Goal: Task Accomplishment & Management: Manage account settings

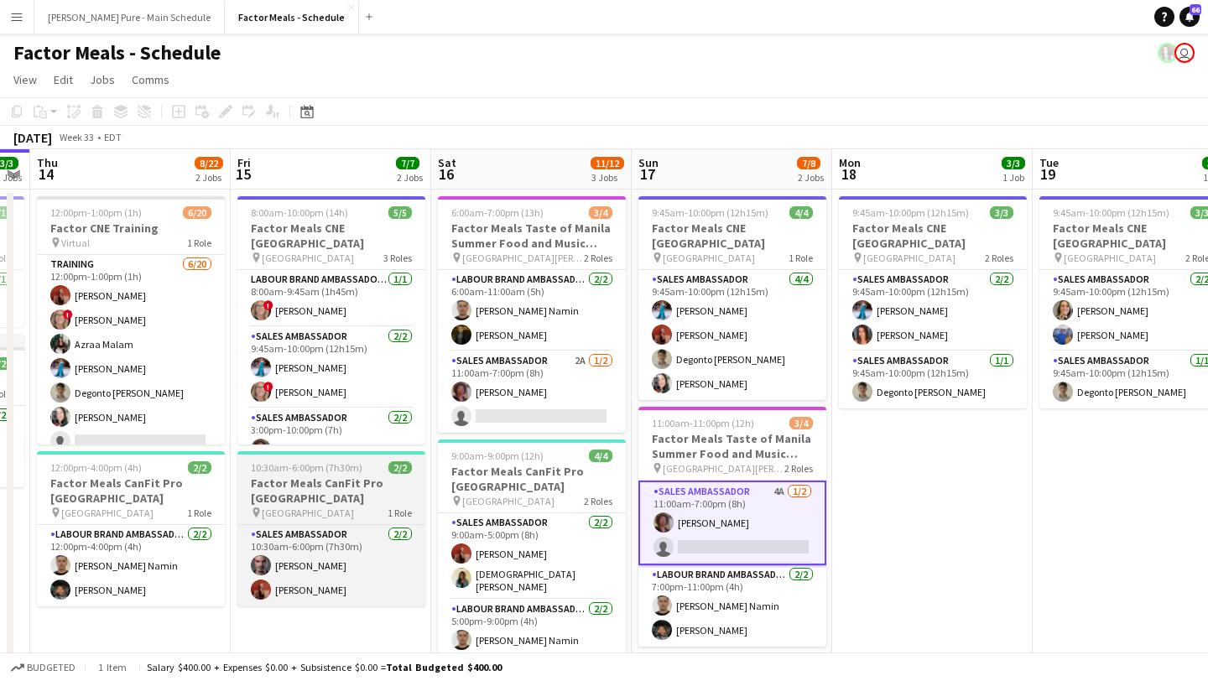
scroll to position [0, 603]
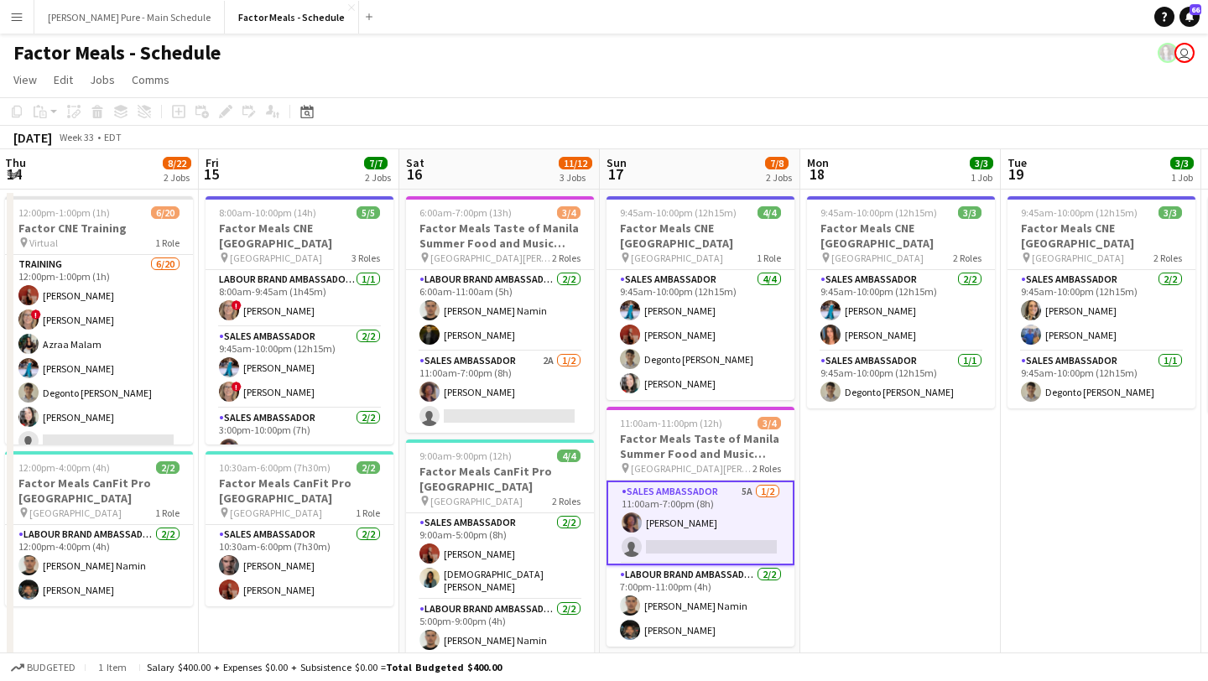
click at [708, 501] on app-card-role "Sales Ambassador 5A 1/2 11:00am-7:00pm (8h) Destiny Kondell single-neutral-acti…" at bounding box center [700, 522] width 188 height 85
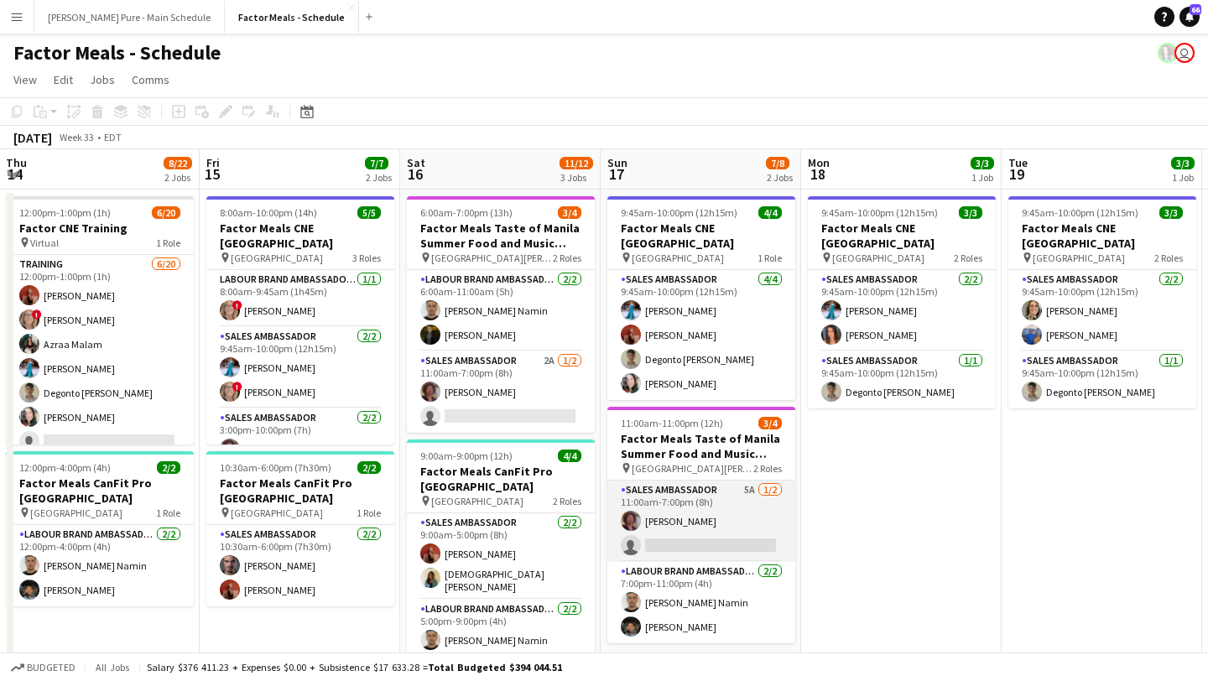
click at [724, 521] on app-card-role "Sales Ambassador 5A 1/2 11:00am-7:00pm (8h) Destiny Kondell single-neutral-acti…" at bounding box center [701, 520] width 188 height 81
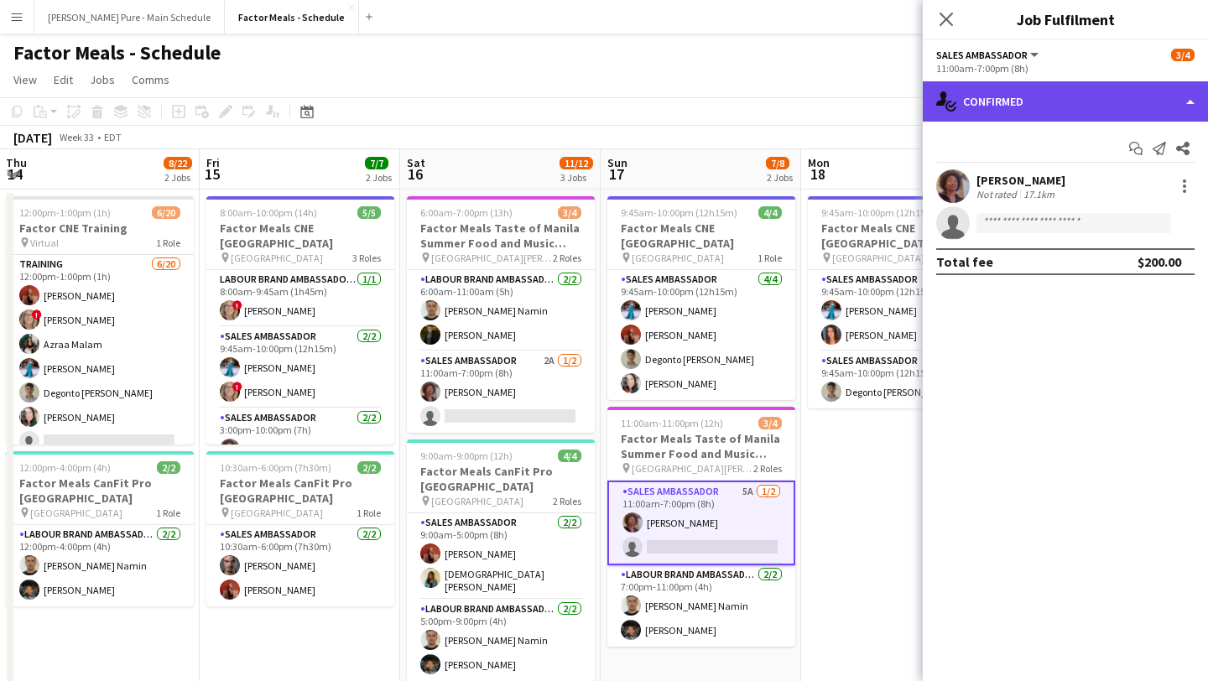
click at [935, 101] on div "single-neutral-actions-check-2 Confirmed" at bounding box center [1064, 101] width 285 height 40
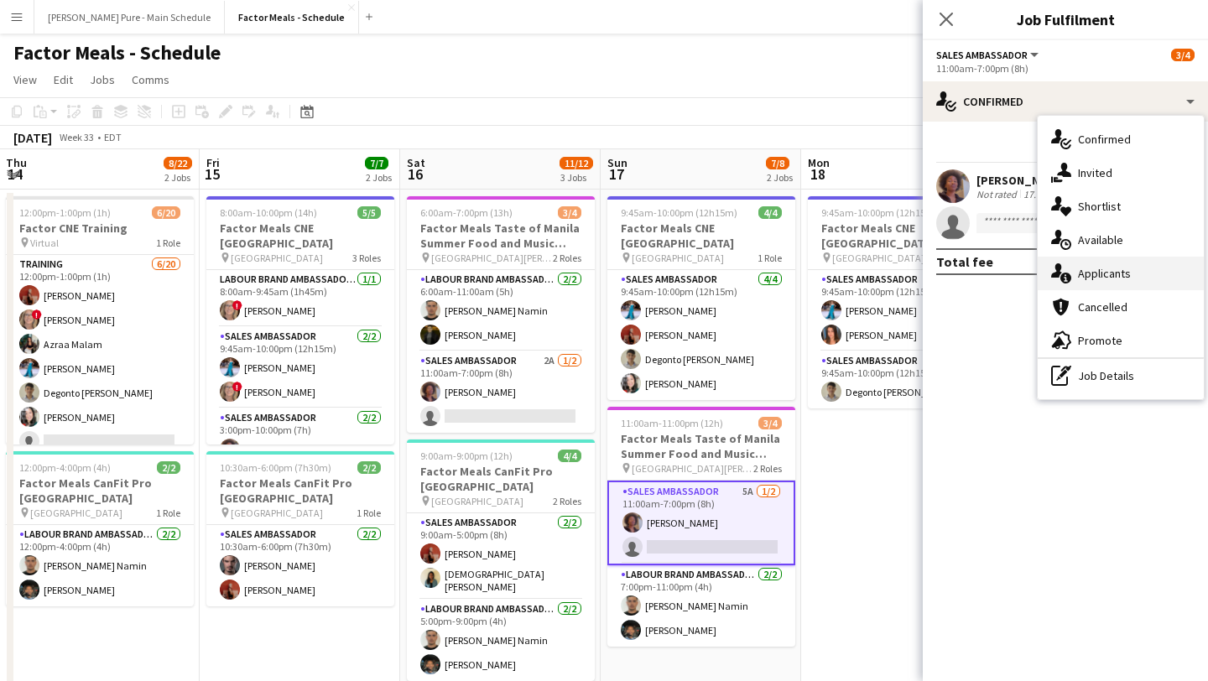
click at [935, 273] on div "single-neutral-actions-information Applicants" at bounding box center [1120, 274] width 166 height 34
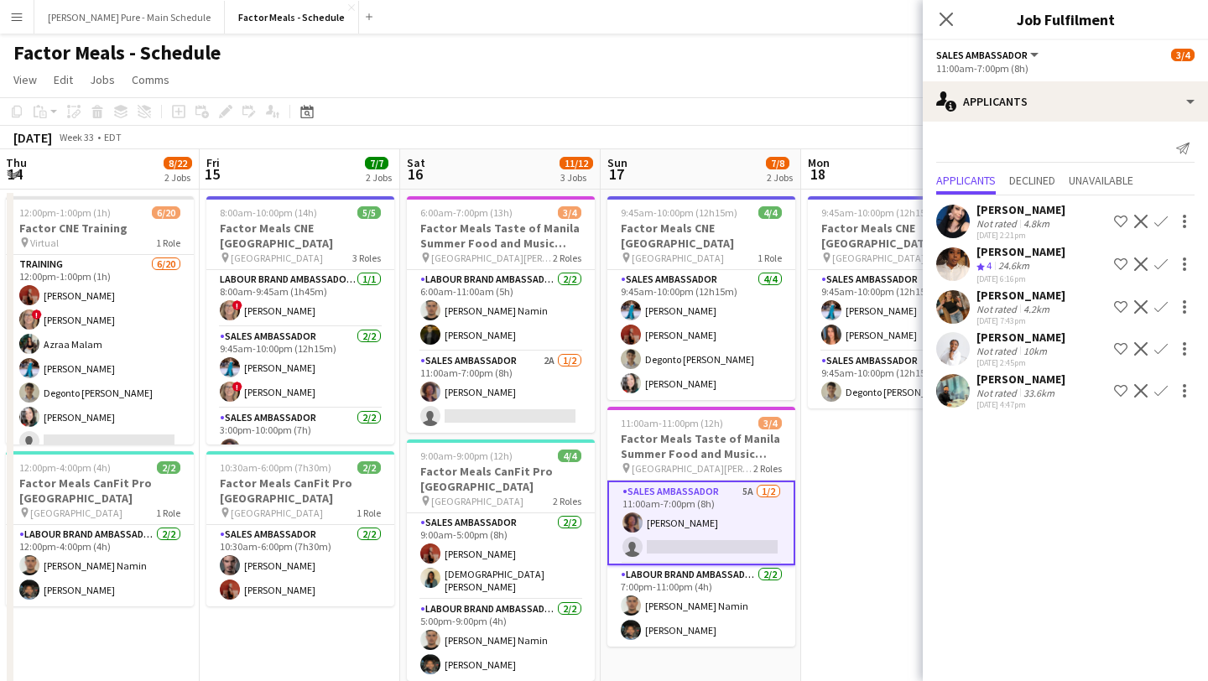
click at [935, 389] on app-user-avatar at bounding box center [953, 391] width 34 height 34
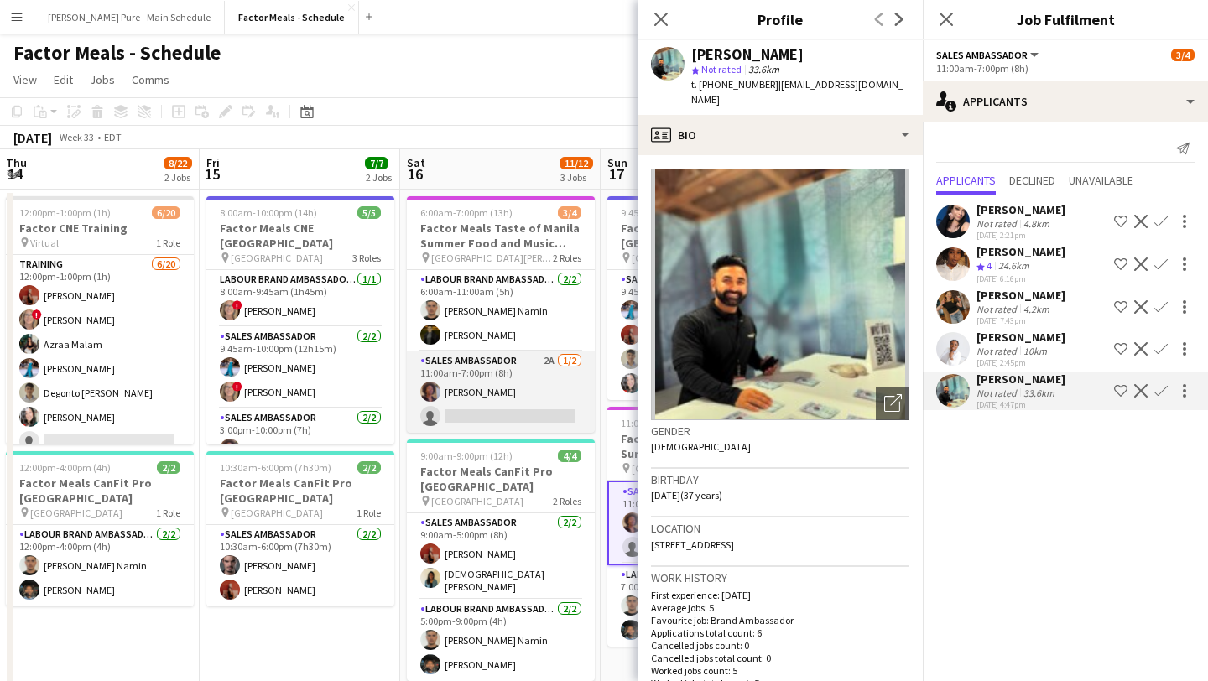
click at [509, 413] on app-card-role "Sales Ambassador 2A 1/2 11:00am-7:00pm (8h) Destiny Kondell single-neutral-acti…" at bounding box center [501, 391] width 188 height 81
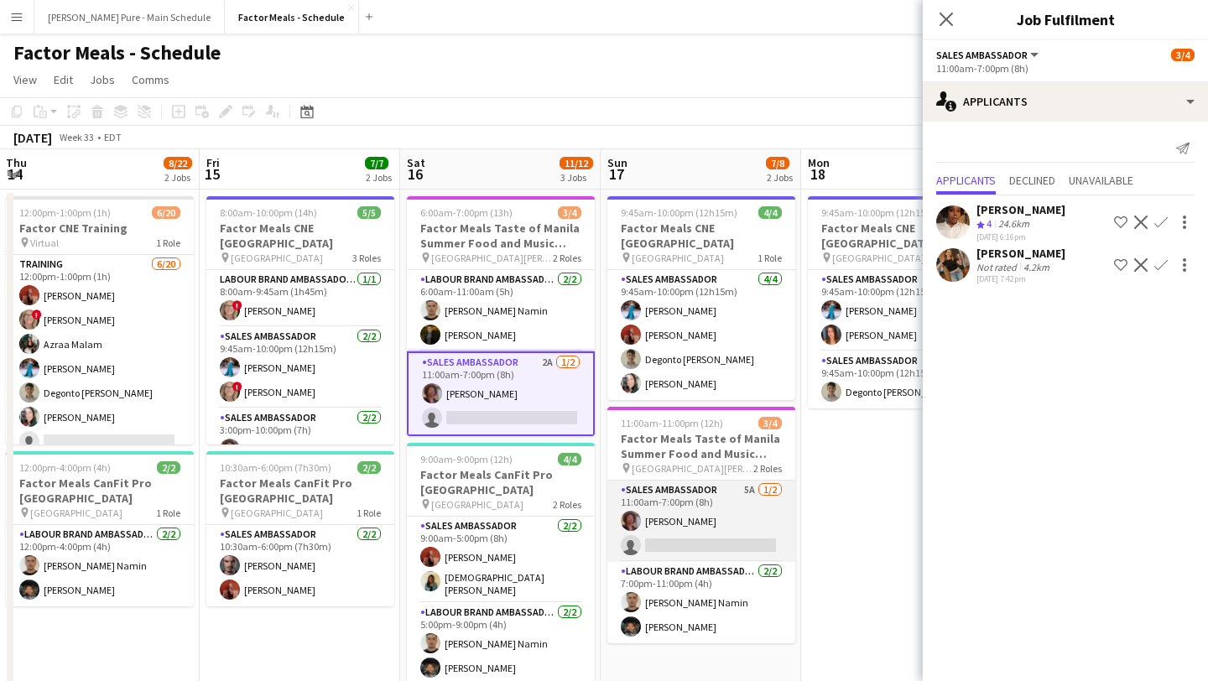
click at [702, 522] on app-card-role "Sales Ambassador 5A 1/2 11:00am-7:00pm (8h) Destiny Kondell single-neutral-acti…" at bounding box center [701, 520] width 188 height 81
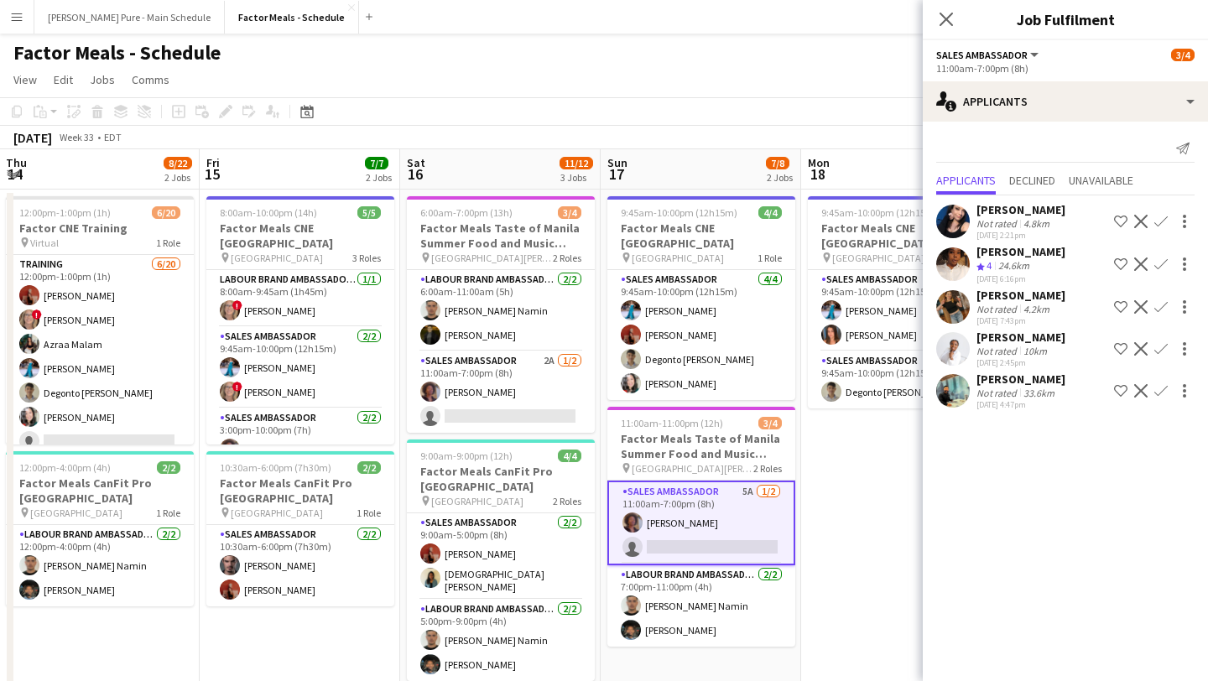
click at [935, 400] on app-user-avatar at bounding box center [953, 391] width 34 height 34
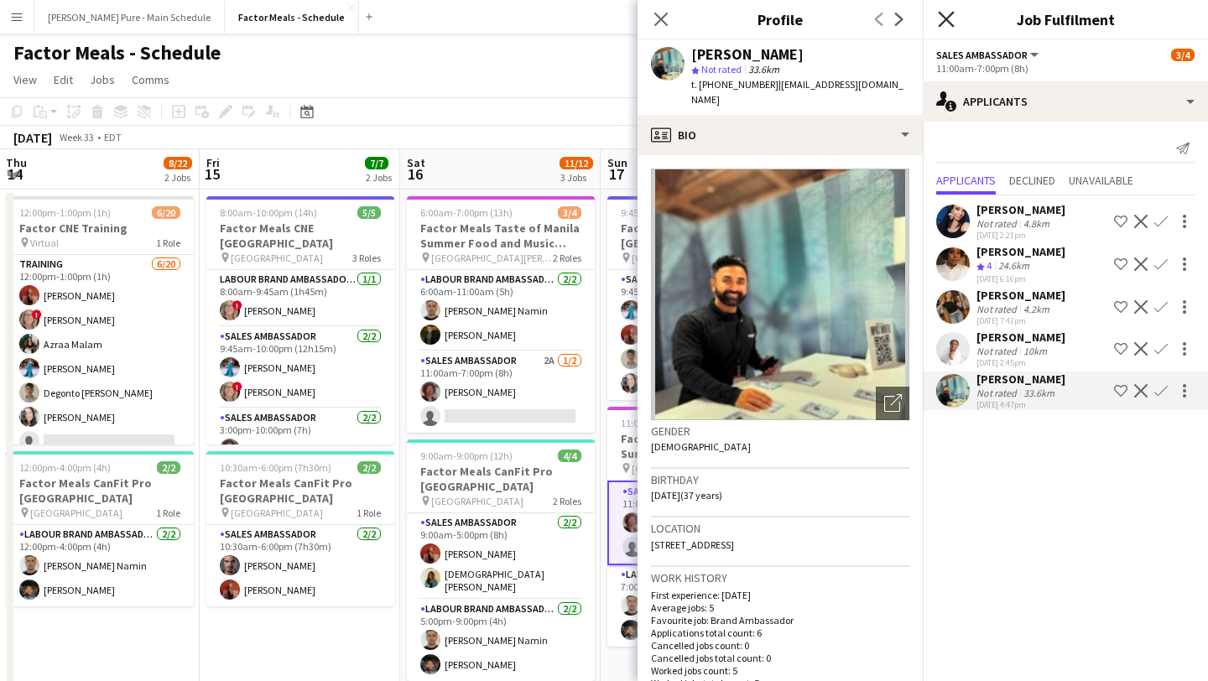
click at [935, 17] on icon "Close pop-in" at bounding box center [945, 19] width 16 height 16
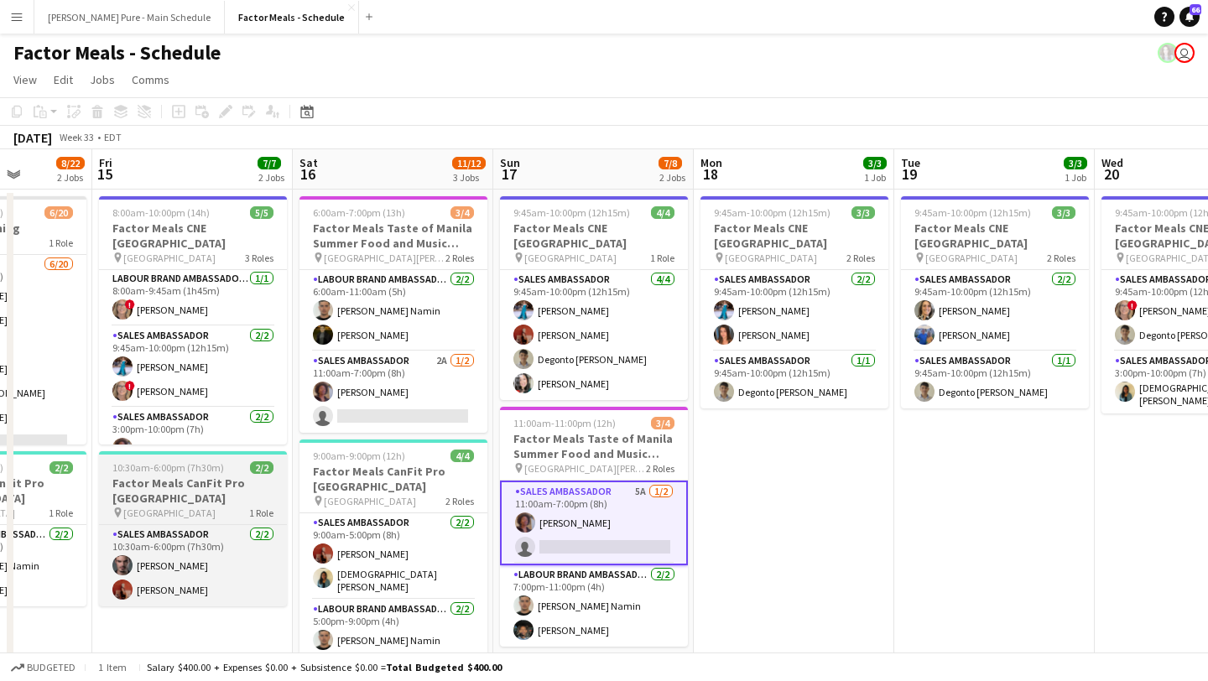
scroll to position [0, 507]
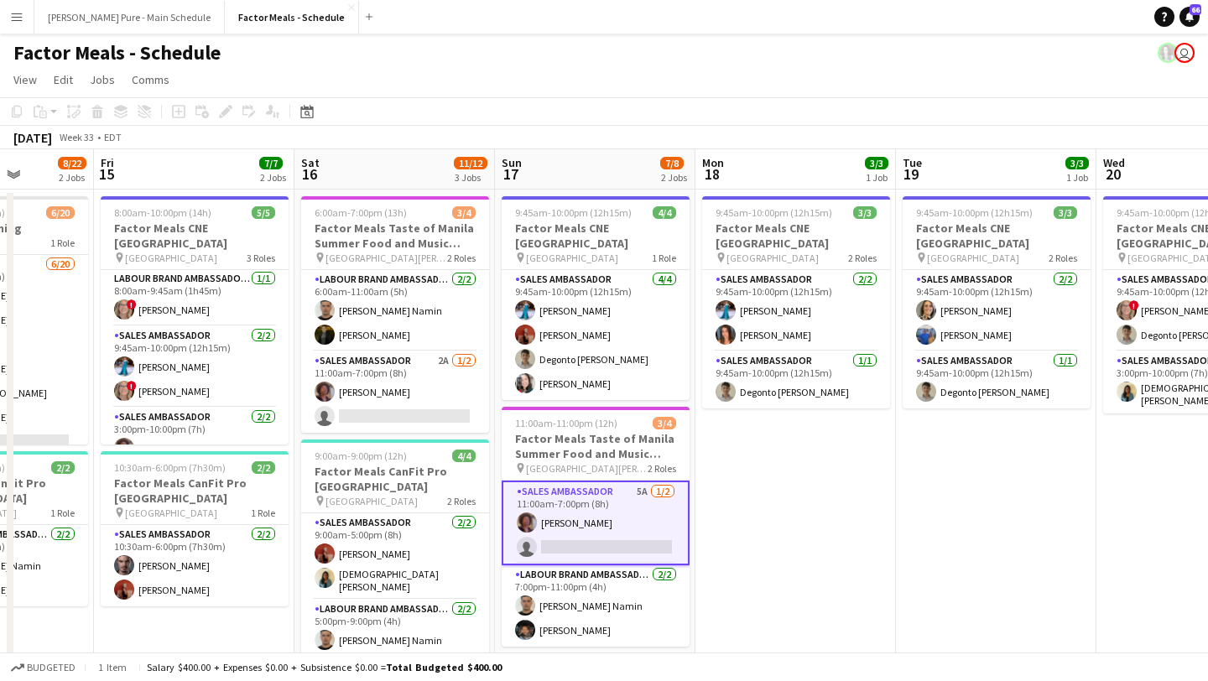
click at [624, 510] on app-card-role "Sales Ambassador 5A 1/2 11:00am-7:00pm (8h) Destiny Kondell single-neutral-acti…" at bounding box center [595, 522] width 188 height 85
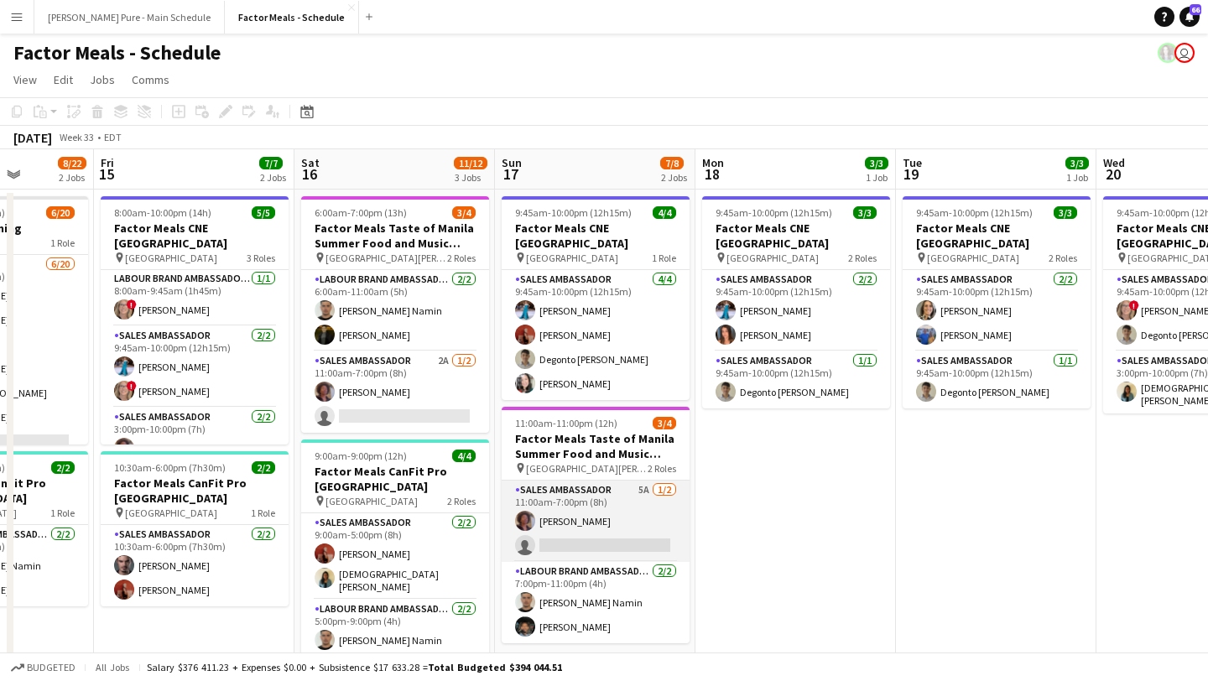
click at [626, 511] on app-card-role "Sales Ambassador 5A 1/2 11:00am-7:00pm (8h) Destiny Kondell single-neutral-acti…" at bounding box center [595, 520] width 188 height 81
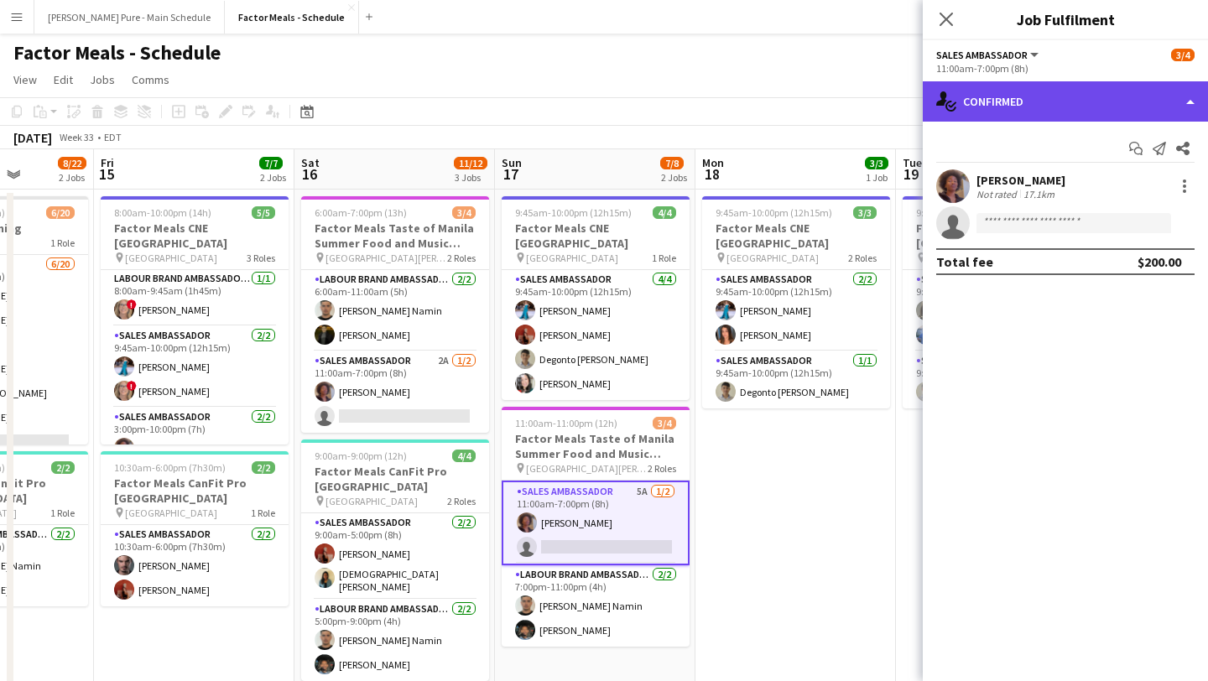
click at [935, 112] on div "single-neutral-actions-check-2 Confirmed" at bounding box center [1064, 101] width 285 height 40
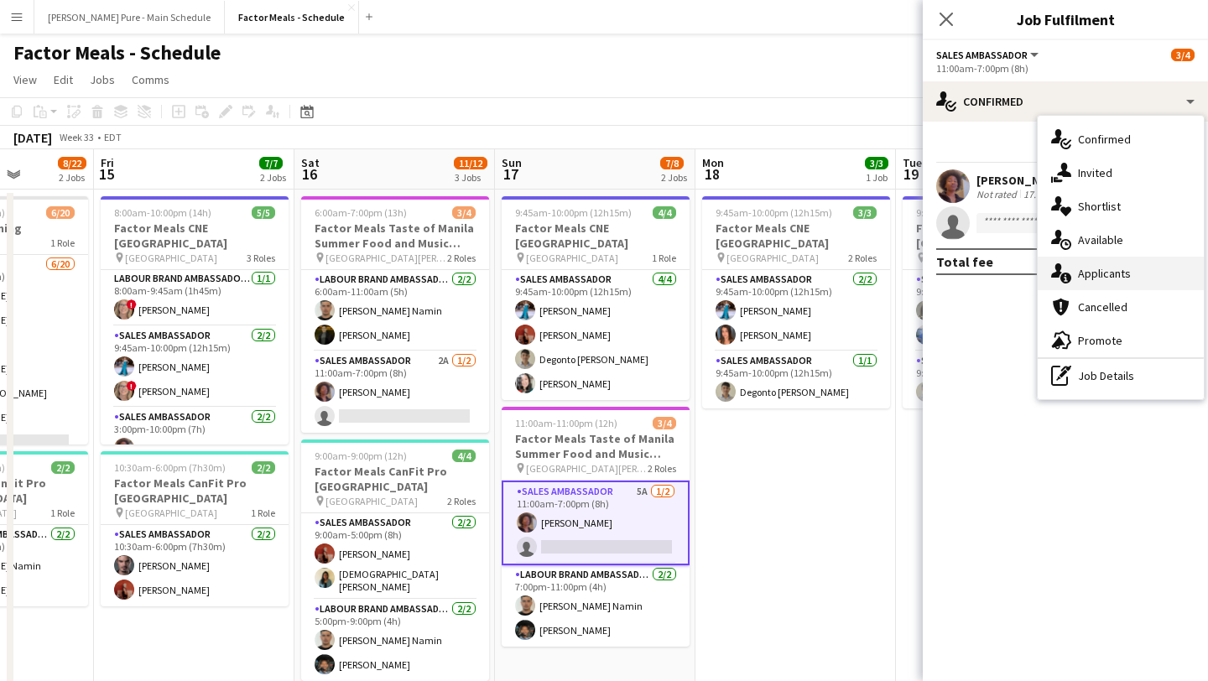
click at [935, 264] on div "single-neutral-actions-information Applicants" at bounding box center [1120, 274] width 166 height 34
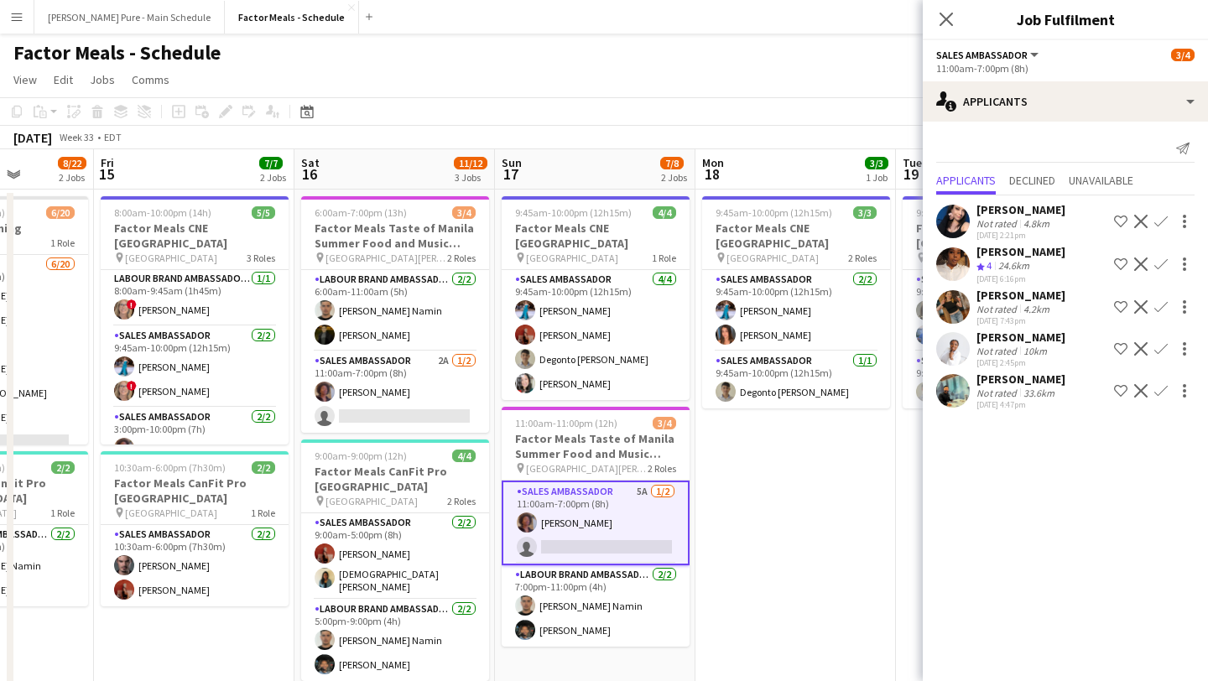
click at [935, 354] on app-icon "Confirm" at bounding box center [1160, 348] width 13 height 13
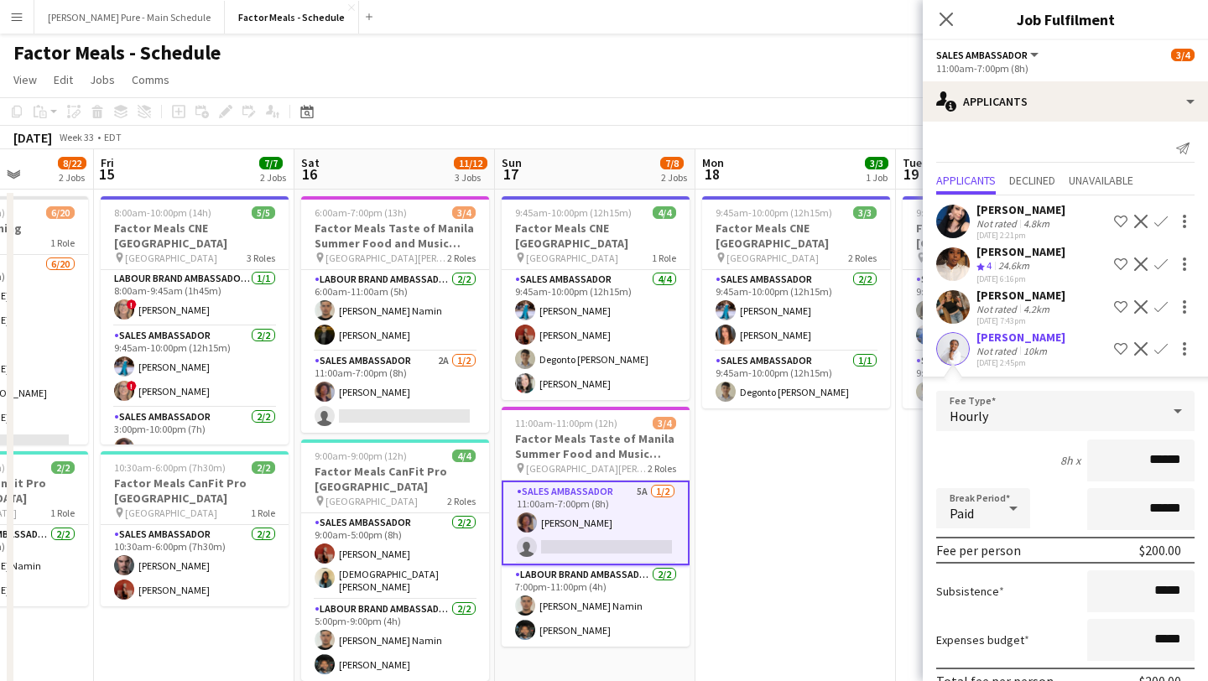
scroll to position [126, 0]
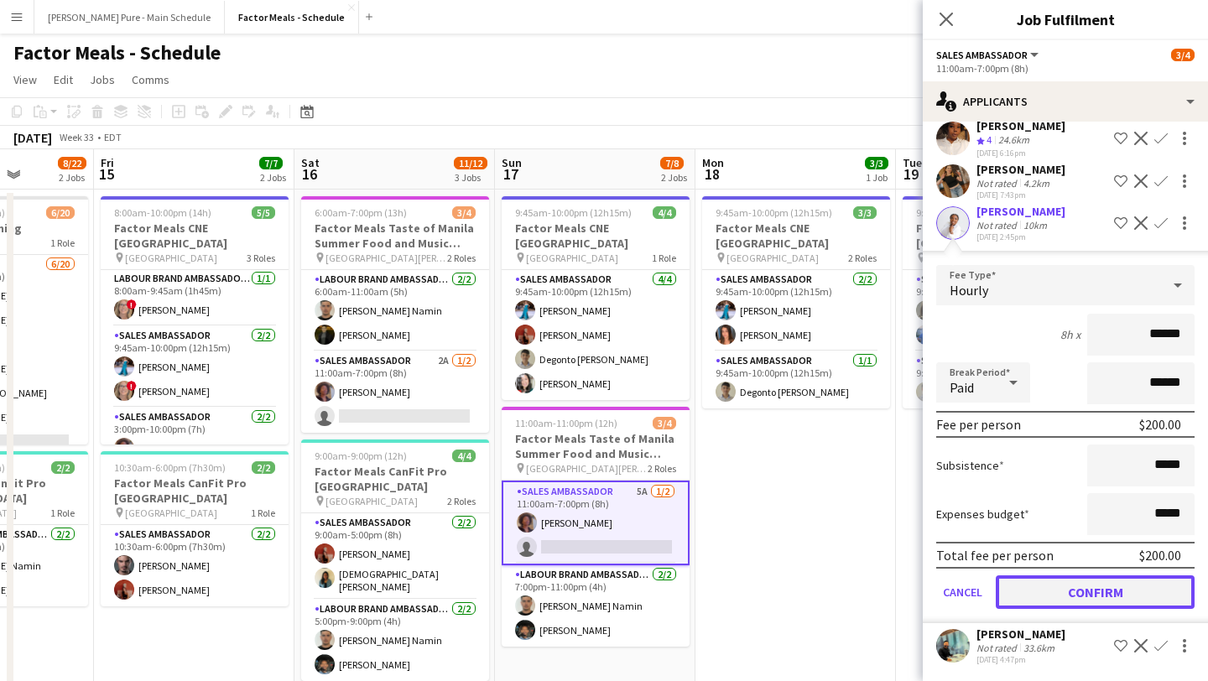
click at [935, 584] on button "Confirm" at bounding box center [1094, 592] width 199 height 34
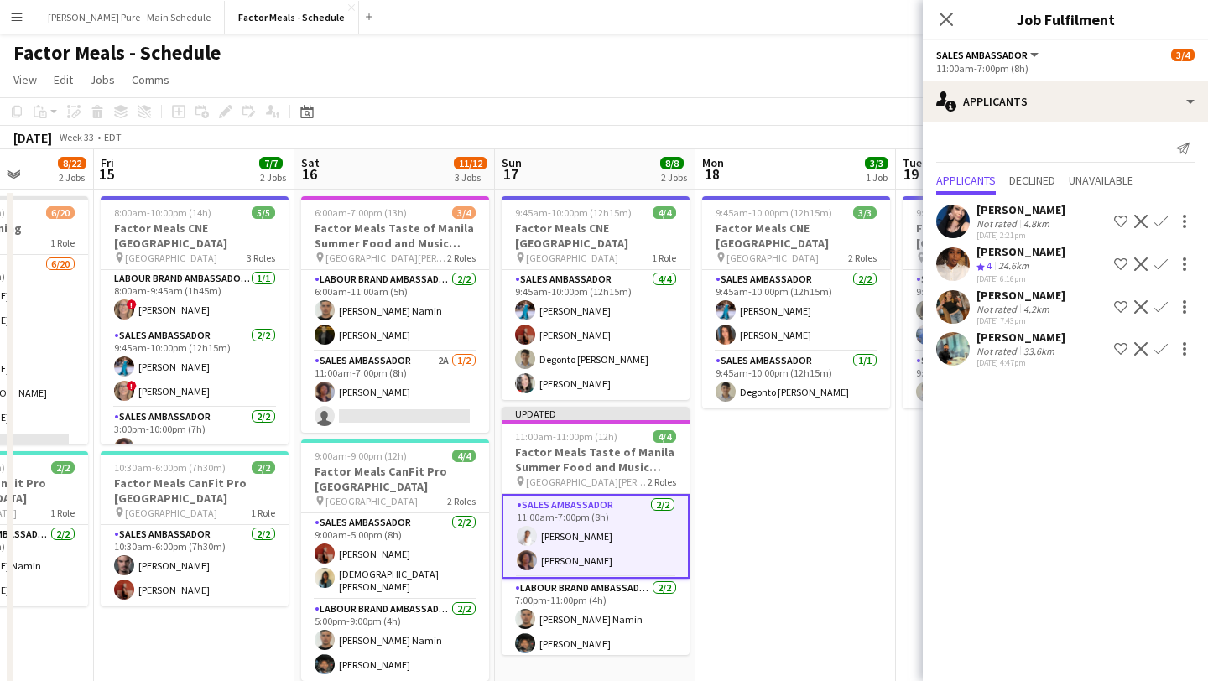
scroll to position [0, 0]
click at [935, 22] on icon at bounding box center [945, 19] width 16 height 16
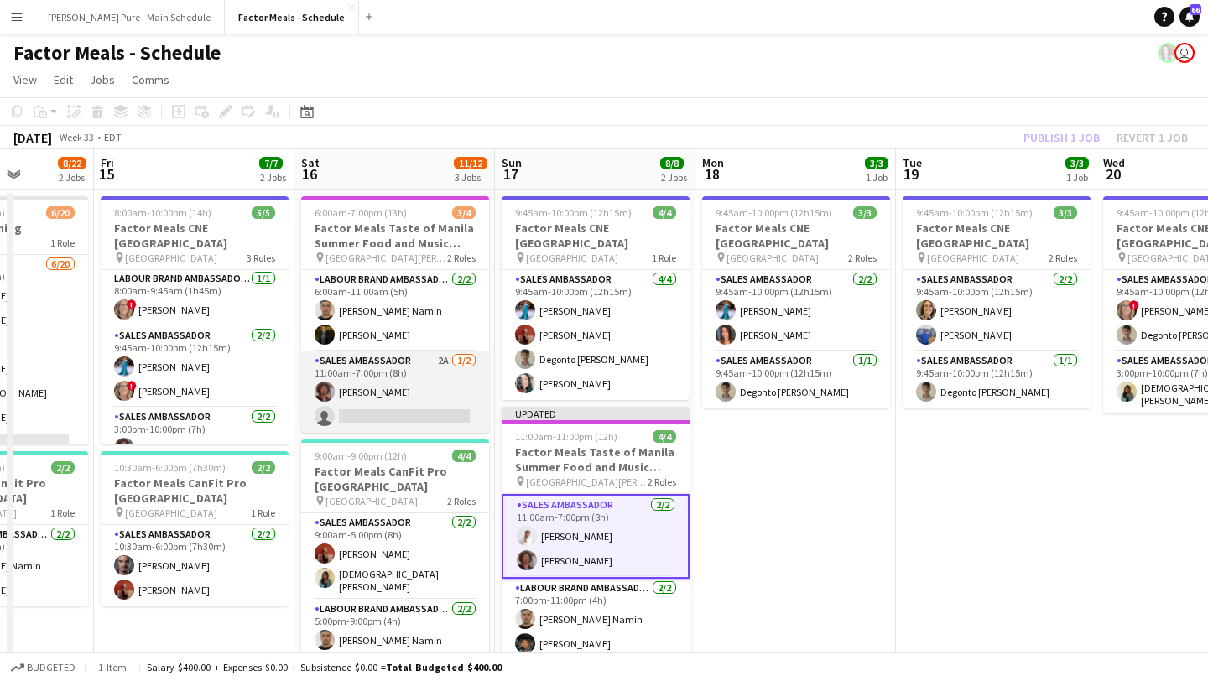
click at [386, 410] on app-card-role "Sales Ambassador 2A 1/2 11:00am-7:00pm (8h) Destiny Kondell single-neutral-acti…" at bounding box center [395, 391] width 188 height 81
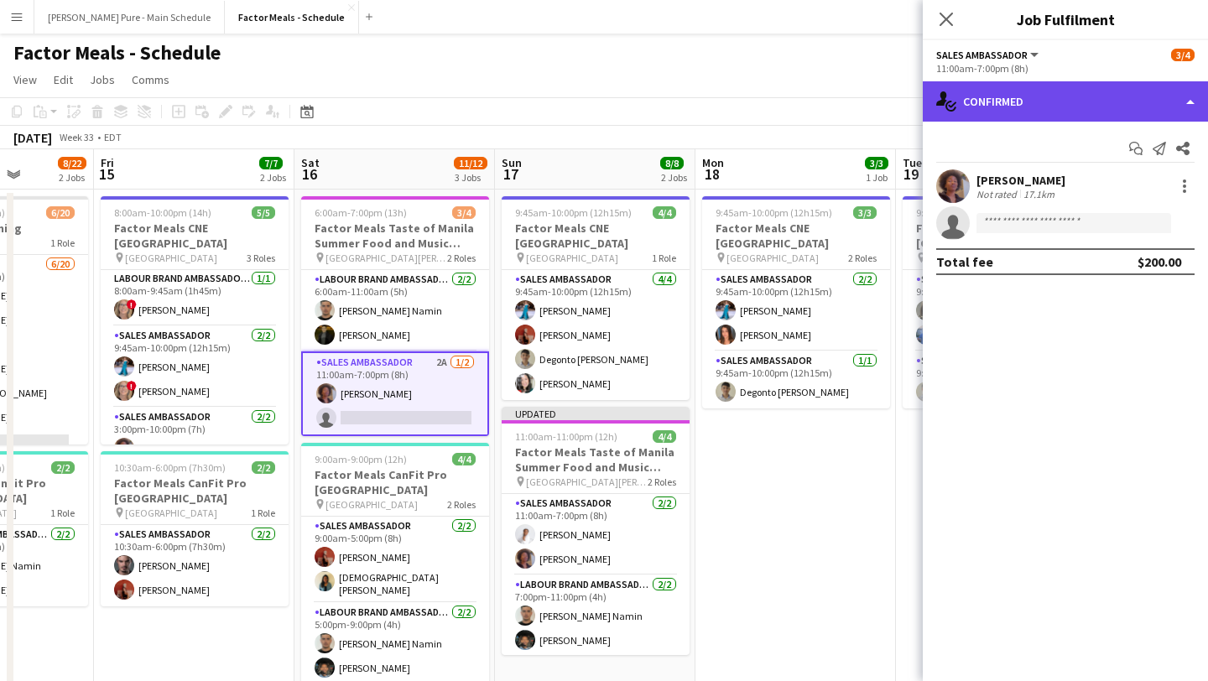
click at [935, 99] on div "single-neutral-actions-check-2 Confirmed" at bounding box center [1064, 101] width 285 height 40
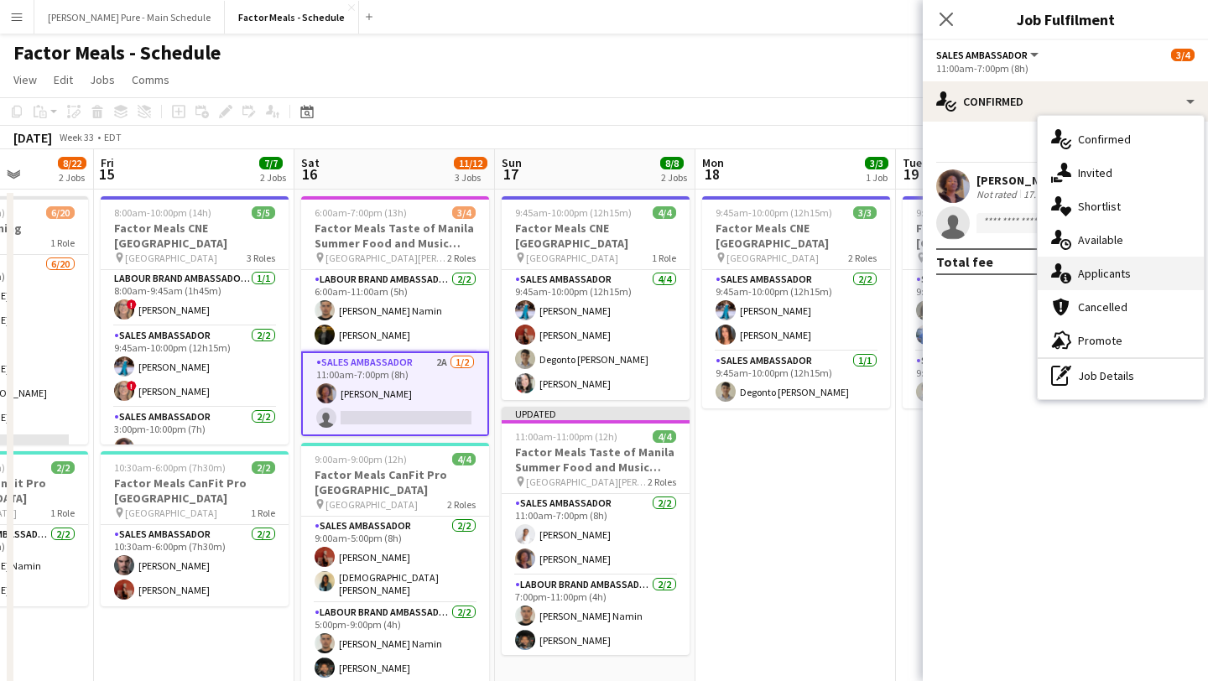
click at [935, 271] on div "single-neutral-actions-information Applicants" at bounding box center [1120, 274] width 166 height 34
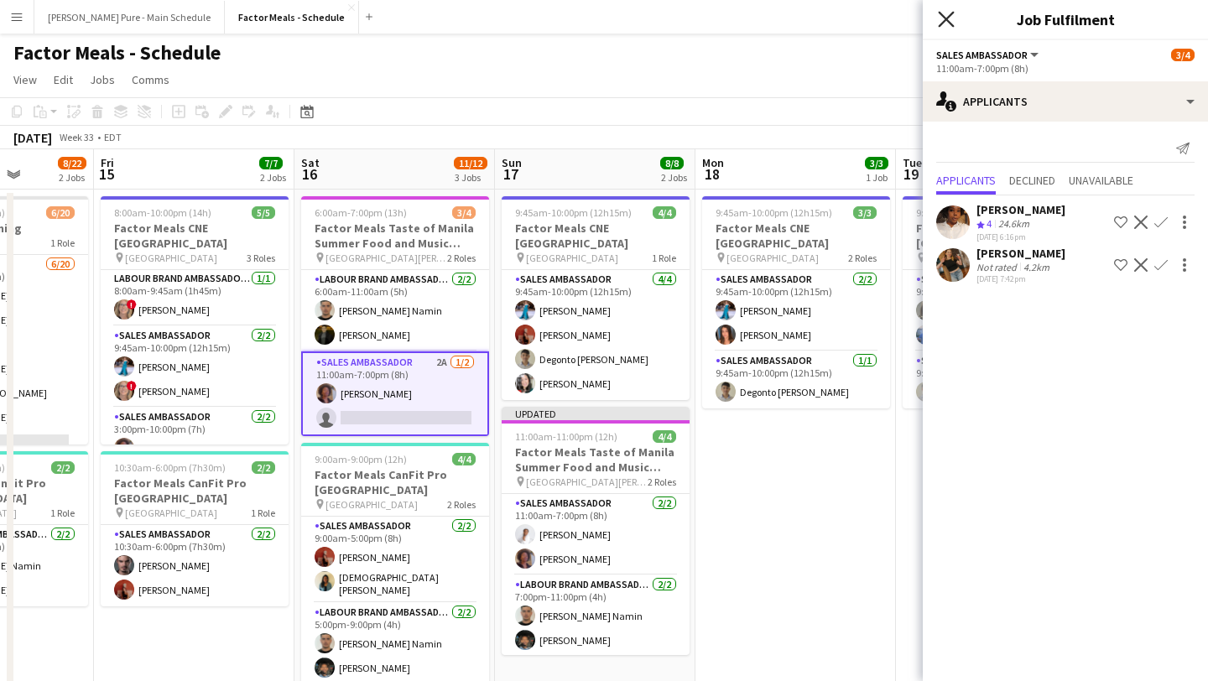
click at [935, 23] on icon at bounding box center [945, 19] width 16 height 16
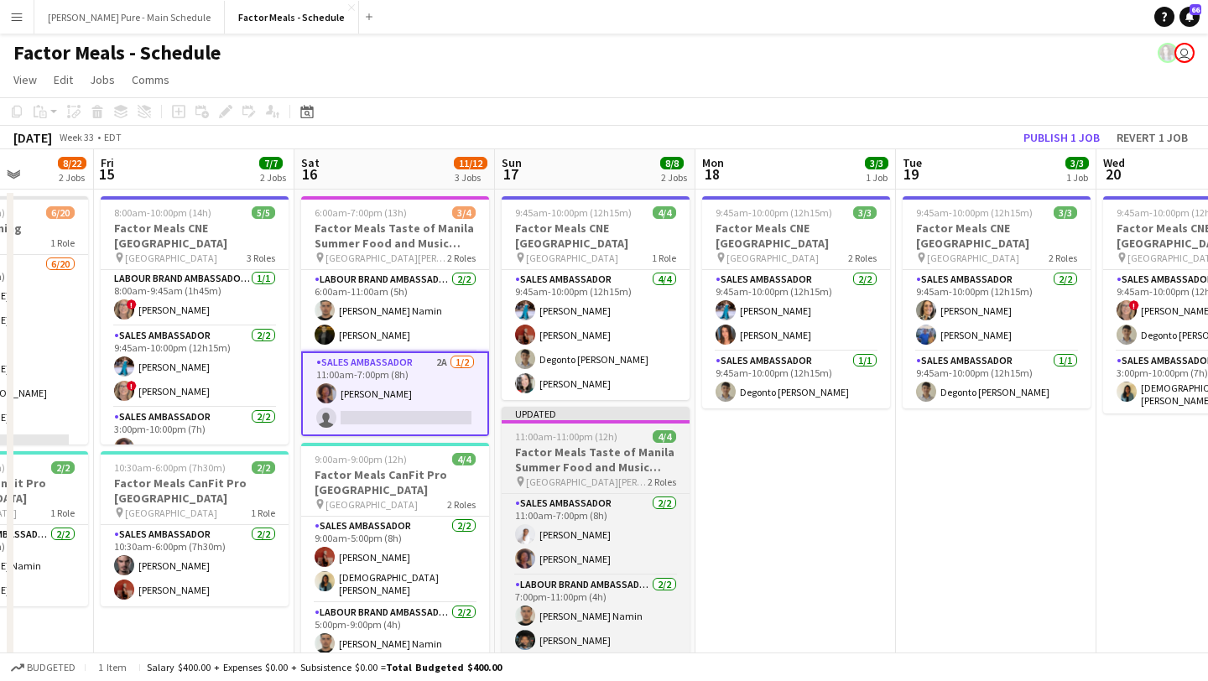
click at [589, 420] on div at bounding box center [595, 421] width 188 height 3
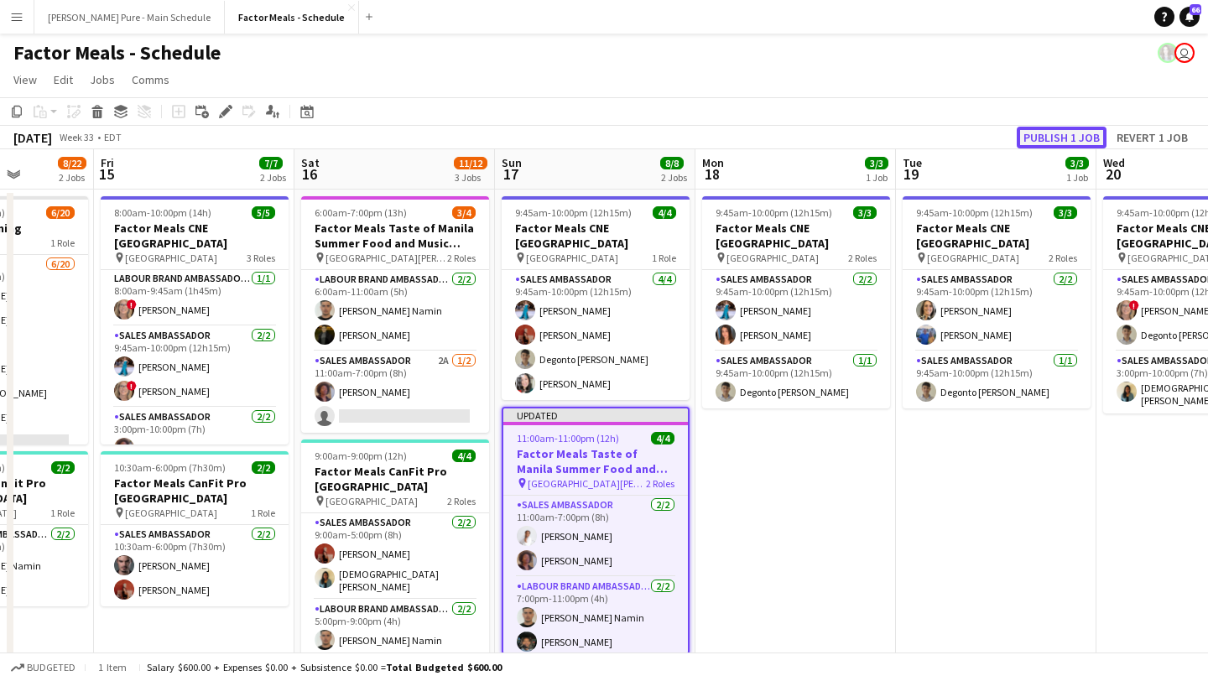
click at [935, 132] on button "Publish 1 job" at bounding box center [1061, 138] width 90 height 22
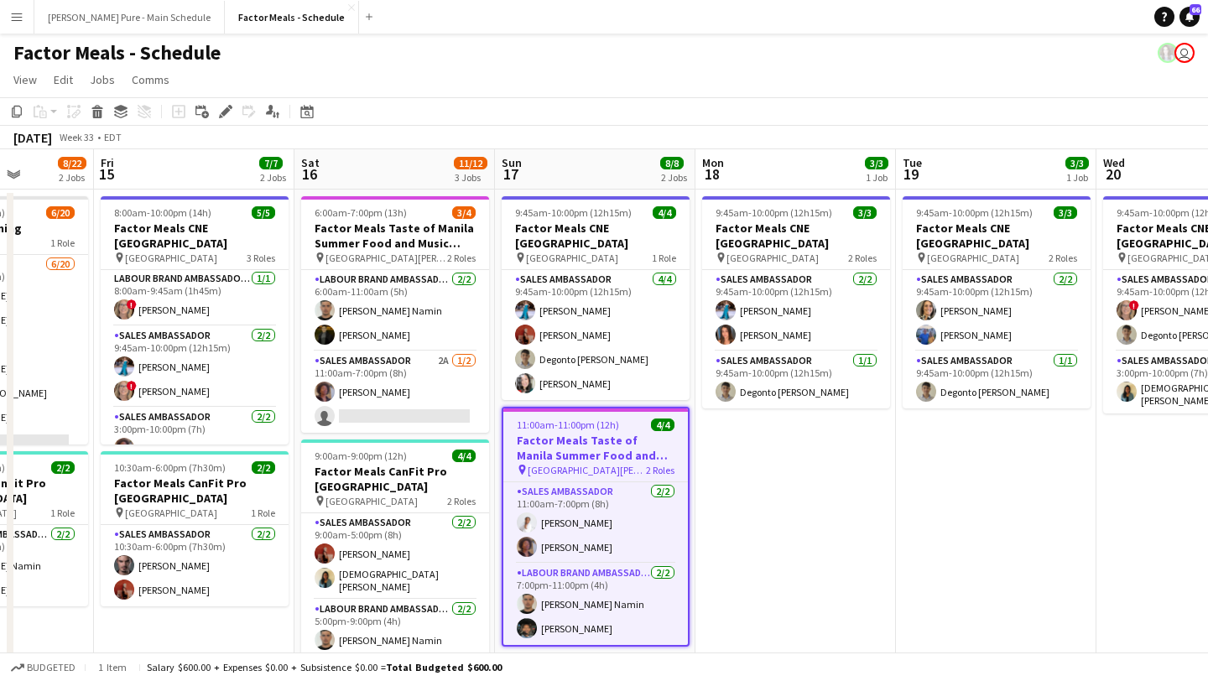
click at [802, 475] on app-date-cell "9:45am-10:00pm (12h15m) 3/3 Factor Meals CNE Toronto pin Enercare Centre 2 Role…" at bounding box center [795, 557] width 200 height 735
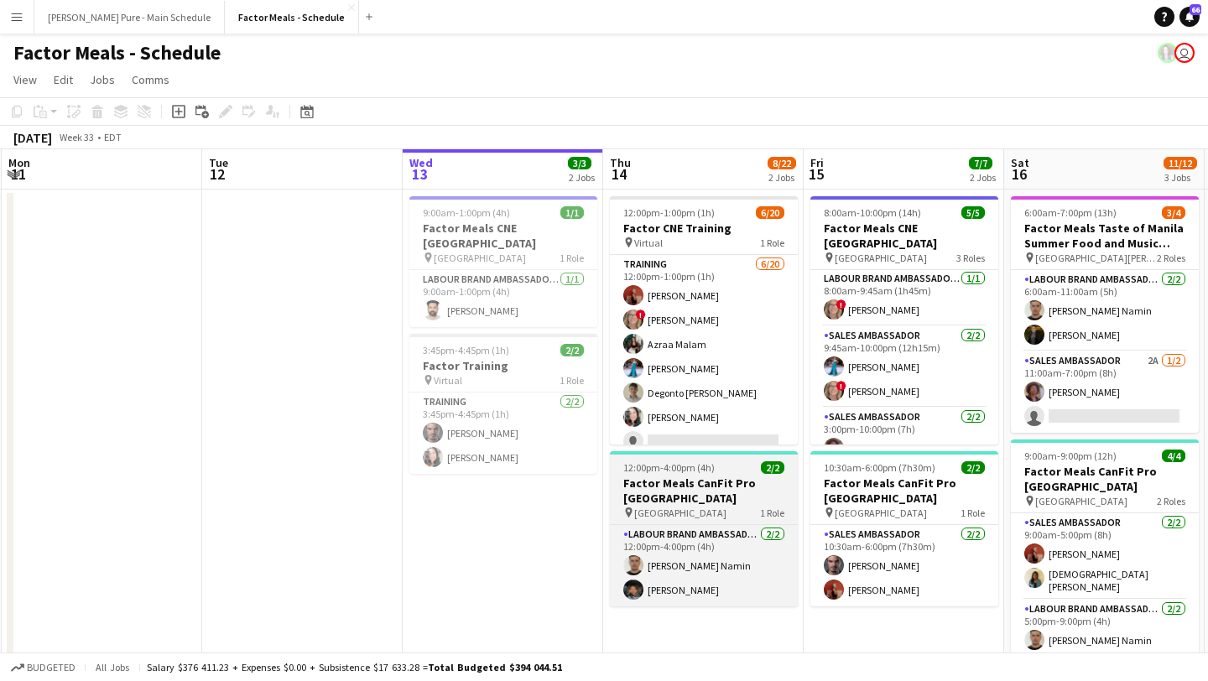
scroll to position [0, 544]
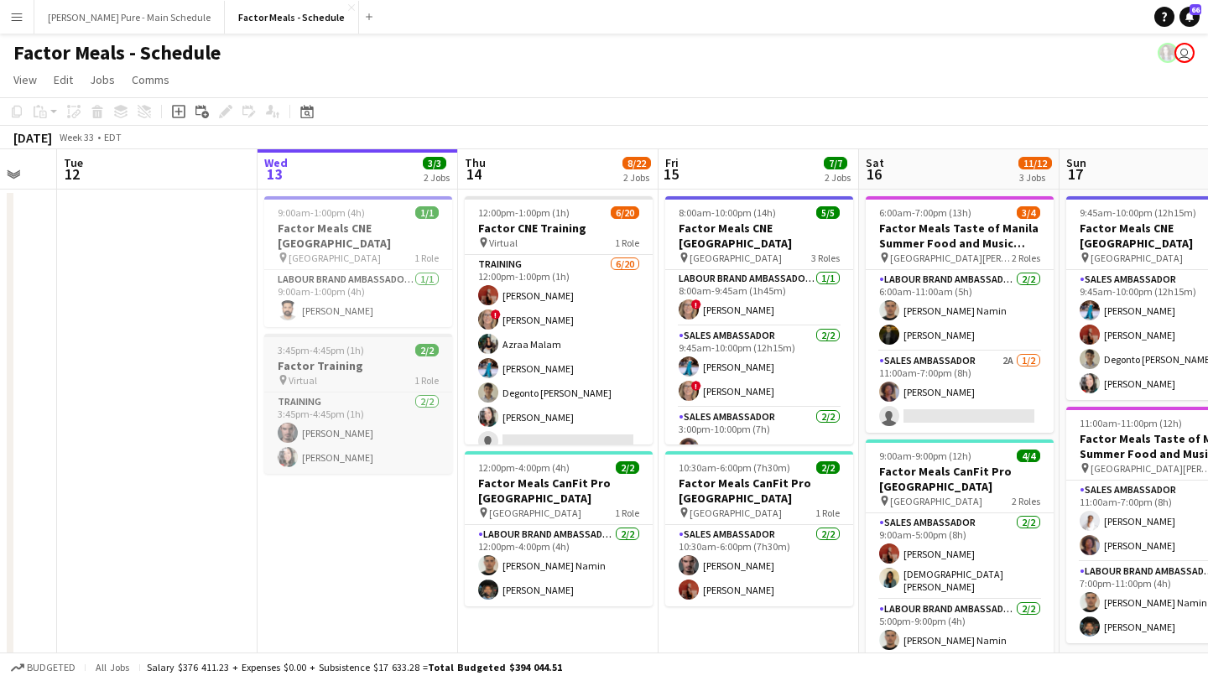
click at [331, 358] on h3 "Factor Training" at bounding box center [358, 365] width 188 height 15
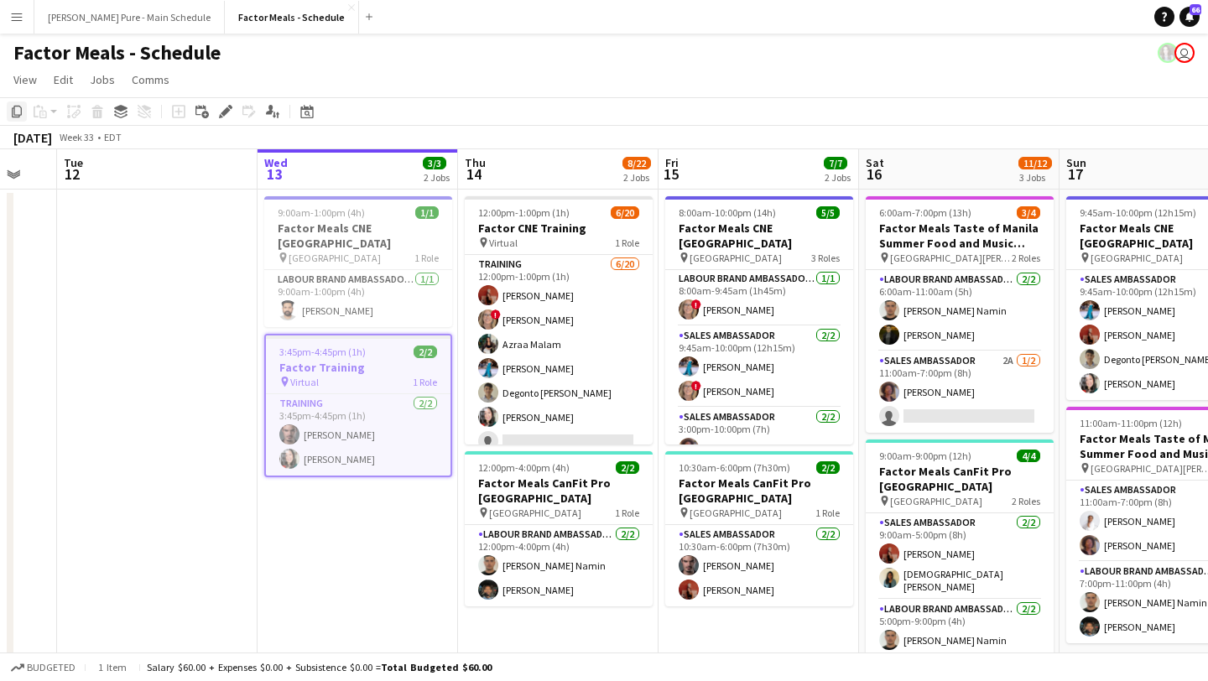
click at [12, 114] on icon at bounding box center [17, 112] width 10 height 12
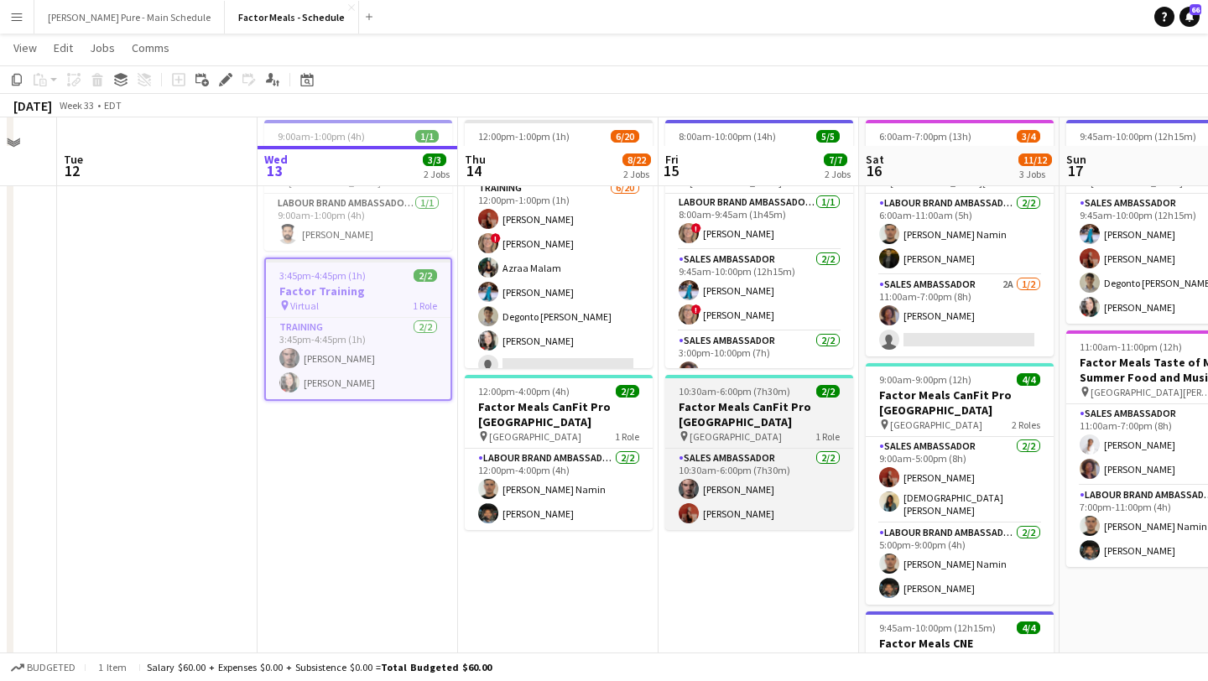
scroll to position [127, 0]
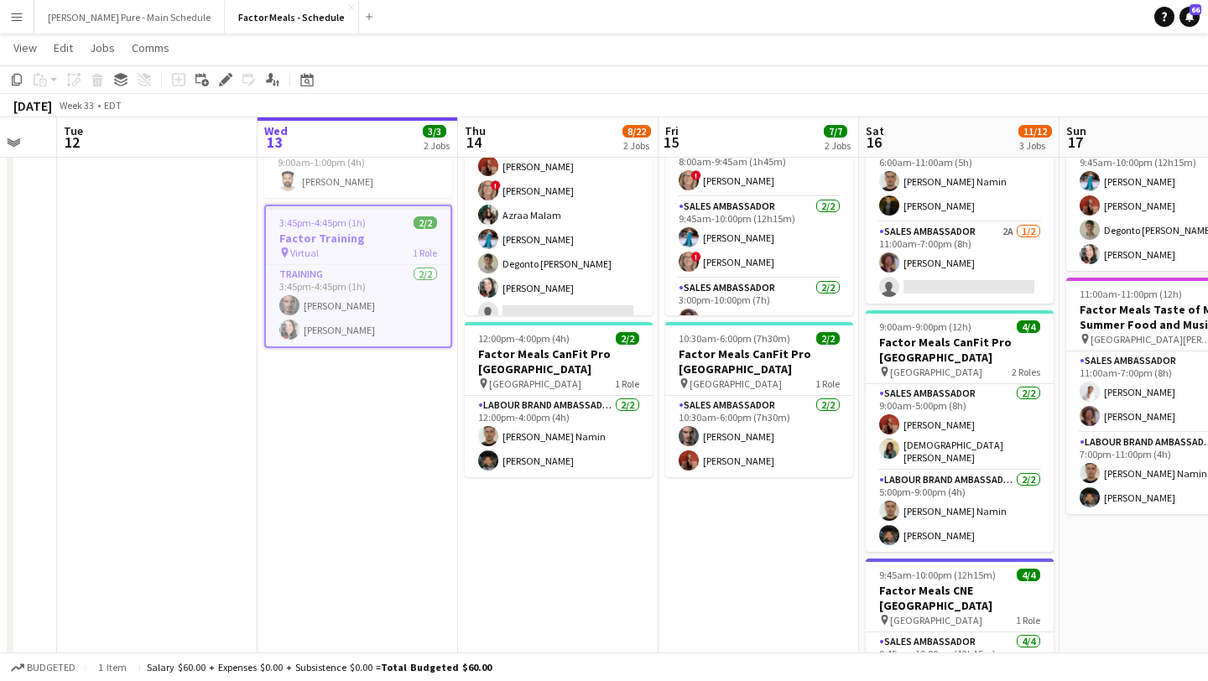
click at [582, 548] on app-date-cell "12:00pm-1:00pm (1h) 6/20 Factor CNE Training pin Virtual 1 Role Training 6/20 1…" at bounding box center [558, 427] width 200 height 735
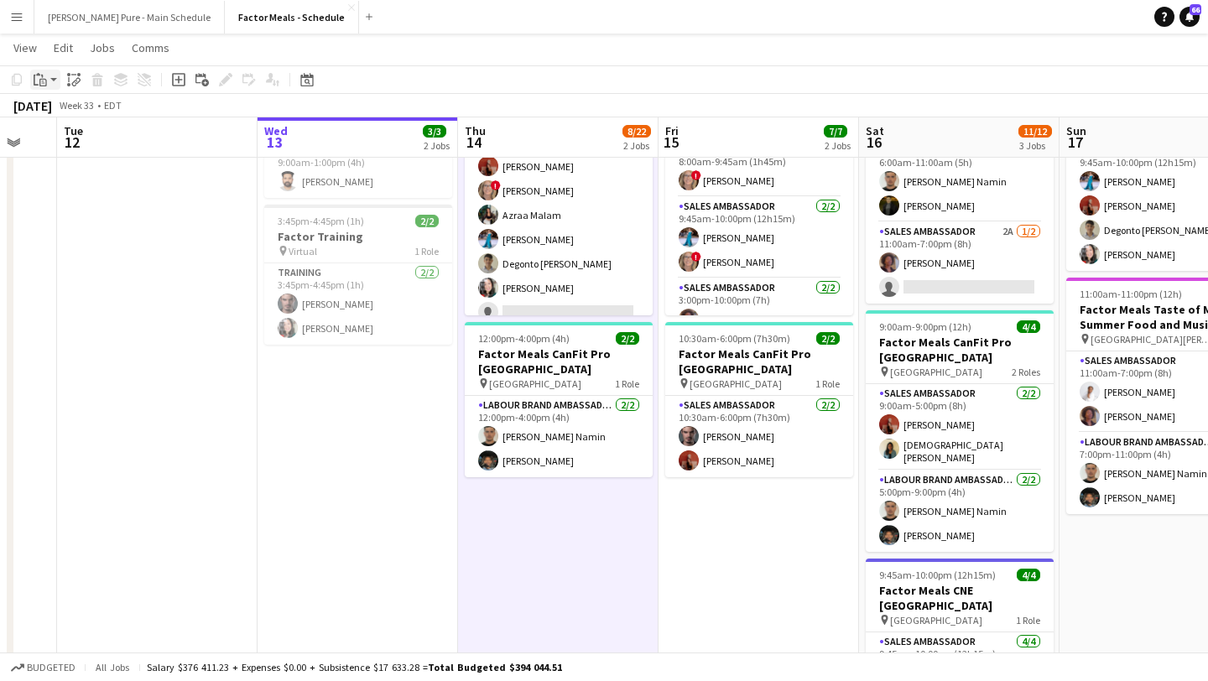
click at [43, 76] on icon "Paste" at bounding box center [40, 79] width 13 height 13
click at [65, 119] on div "Paste Command V Paste with crew Command Shift V" at bounding box center [110, 126] width 159 height 70
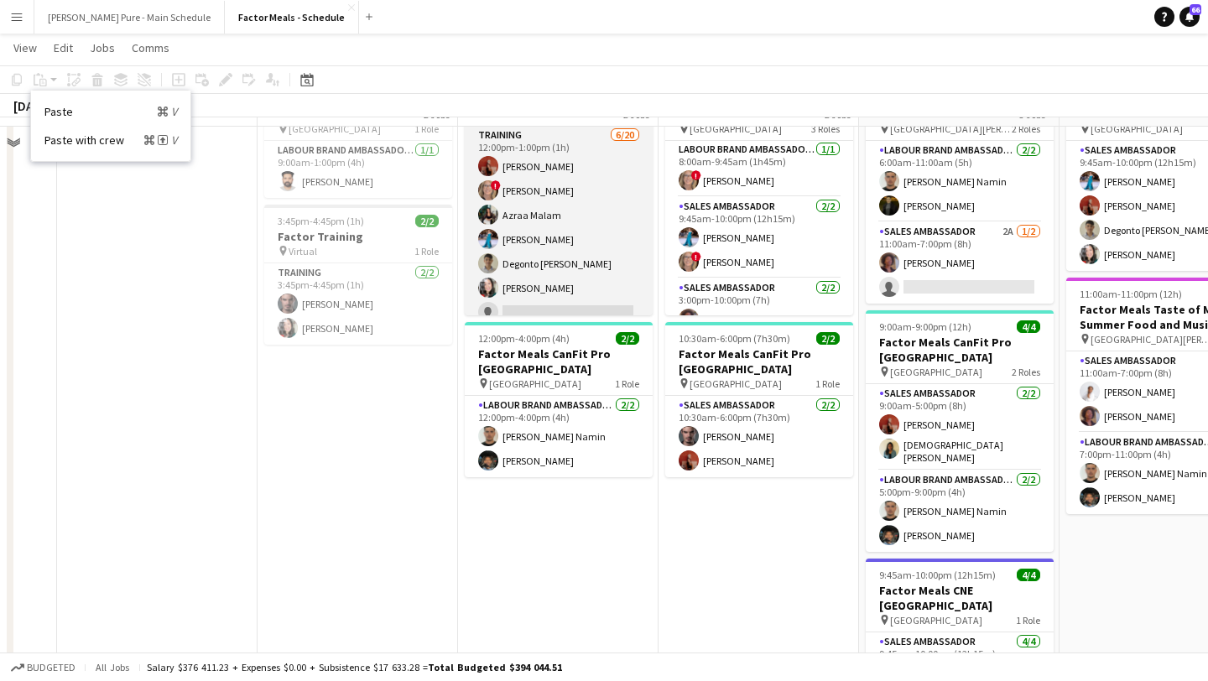
scroll to position [0, 0]
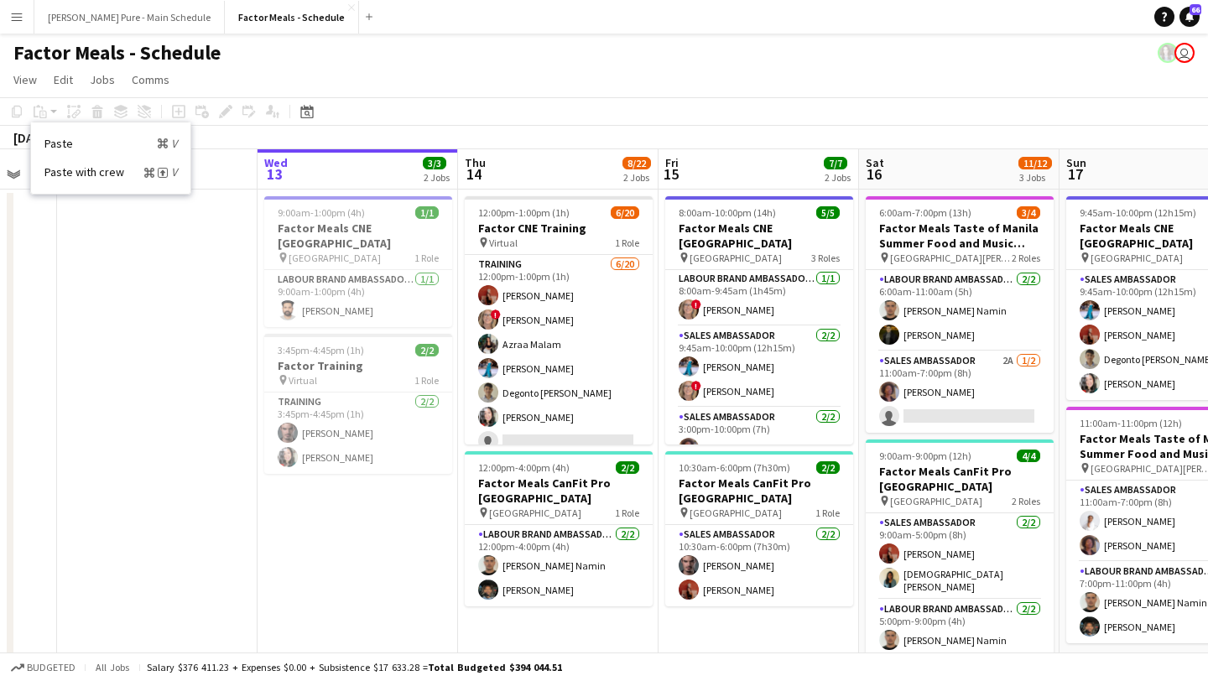
click at [532, 584] on app-date-cell "12:00pm-1:00pm (1h) 6/20 Factor CNE Training pin Virtual 1 Role Training 6/20 1…" at bounding box center [558, 557] width 200 height 735
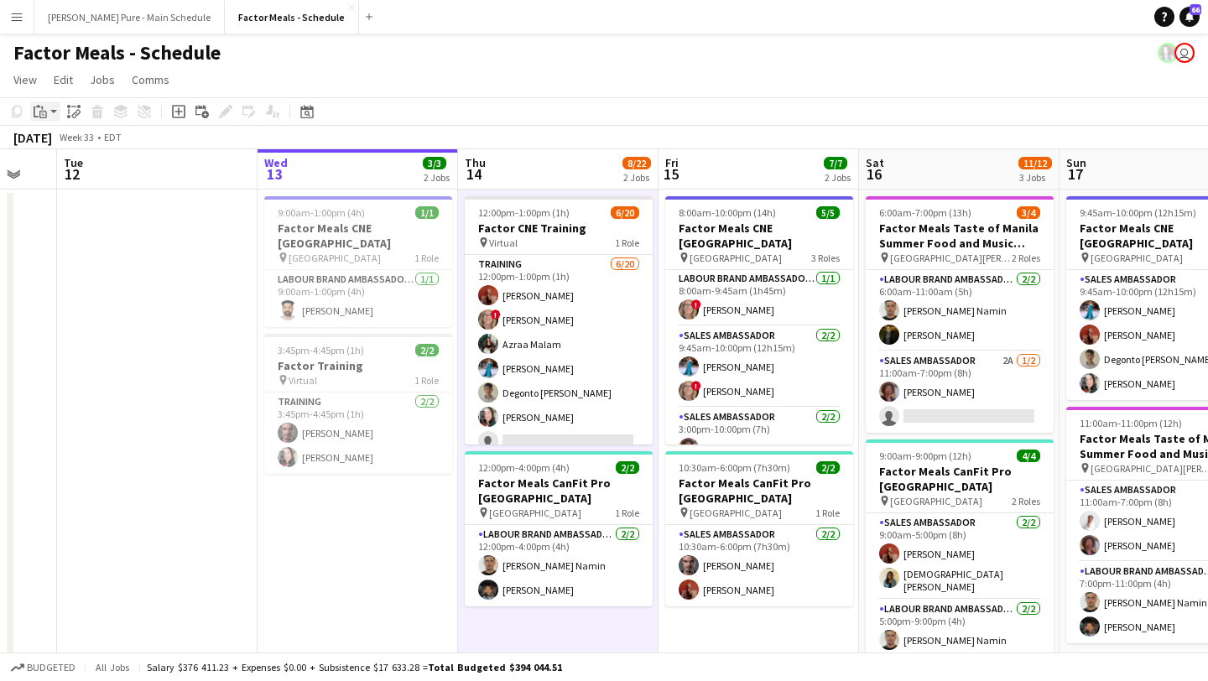
click at [41, 111] on icon at bounding box center [43, 115] width 8 height 8
click at [62, 141] on link "Paste Command V" at bounding box center [110, 143] width 132 height 15
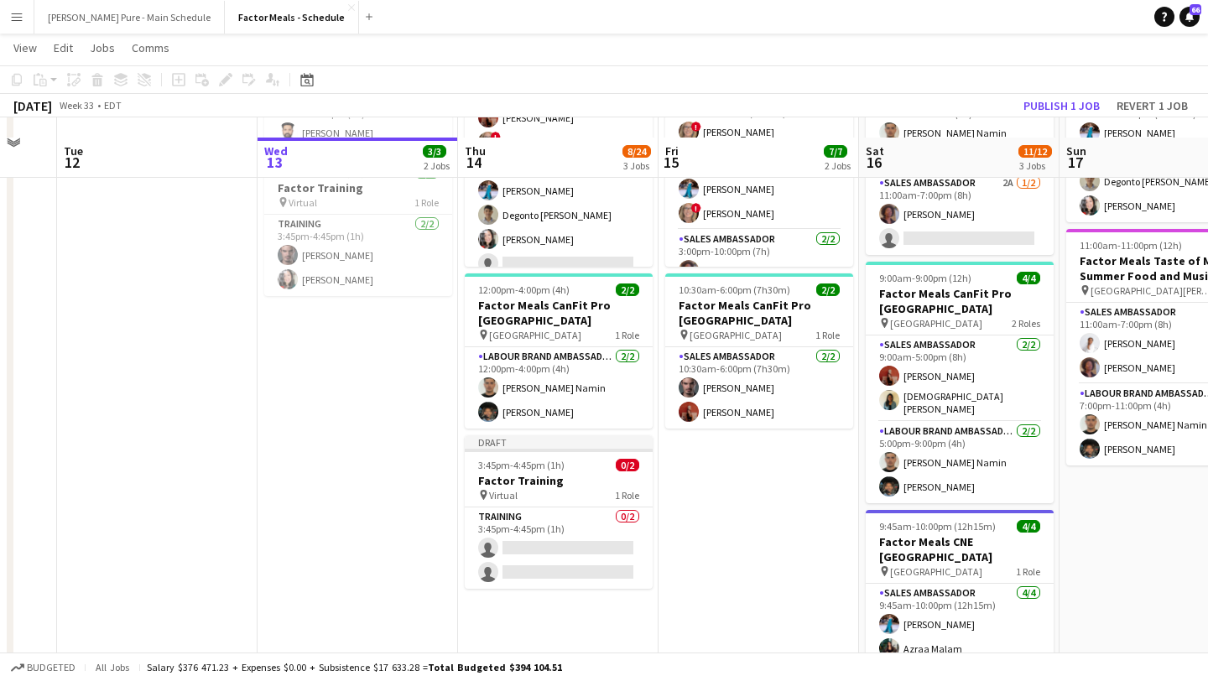
scroll to position [196, 0]
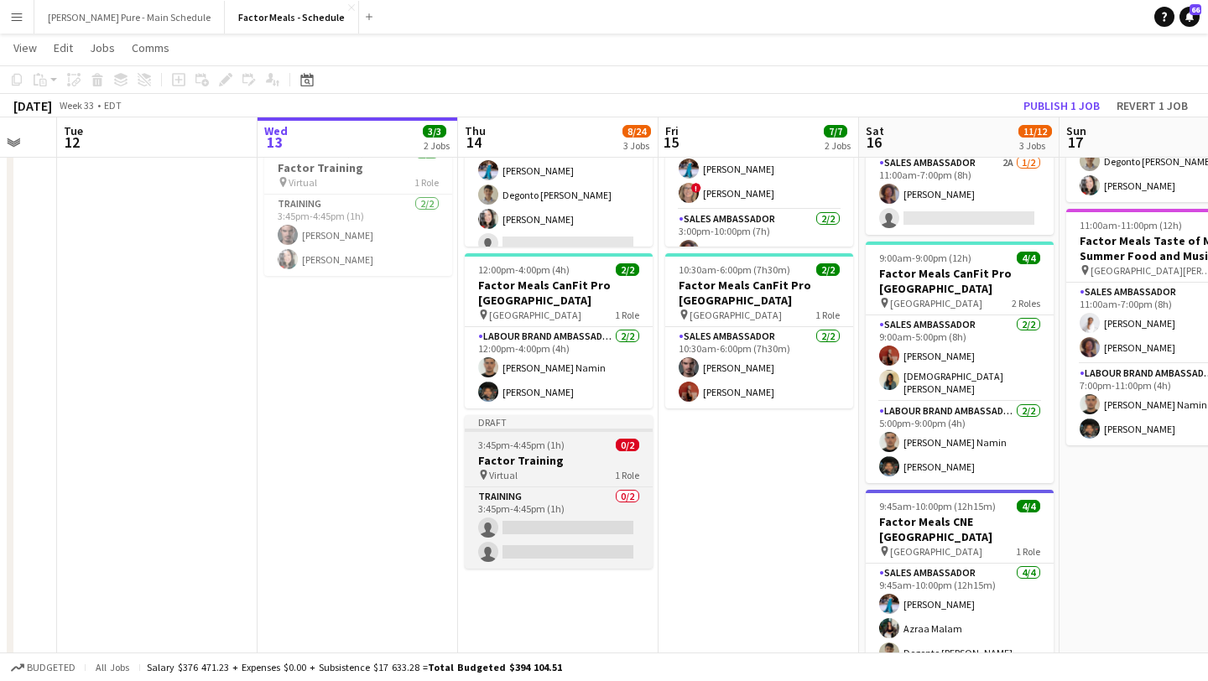
click at [536, 446] on span "3:45pm-4:45pm (1h)" at bounding box center [521, 445] width 86 height 13
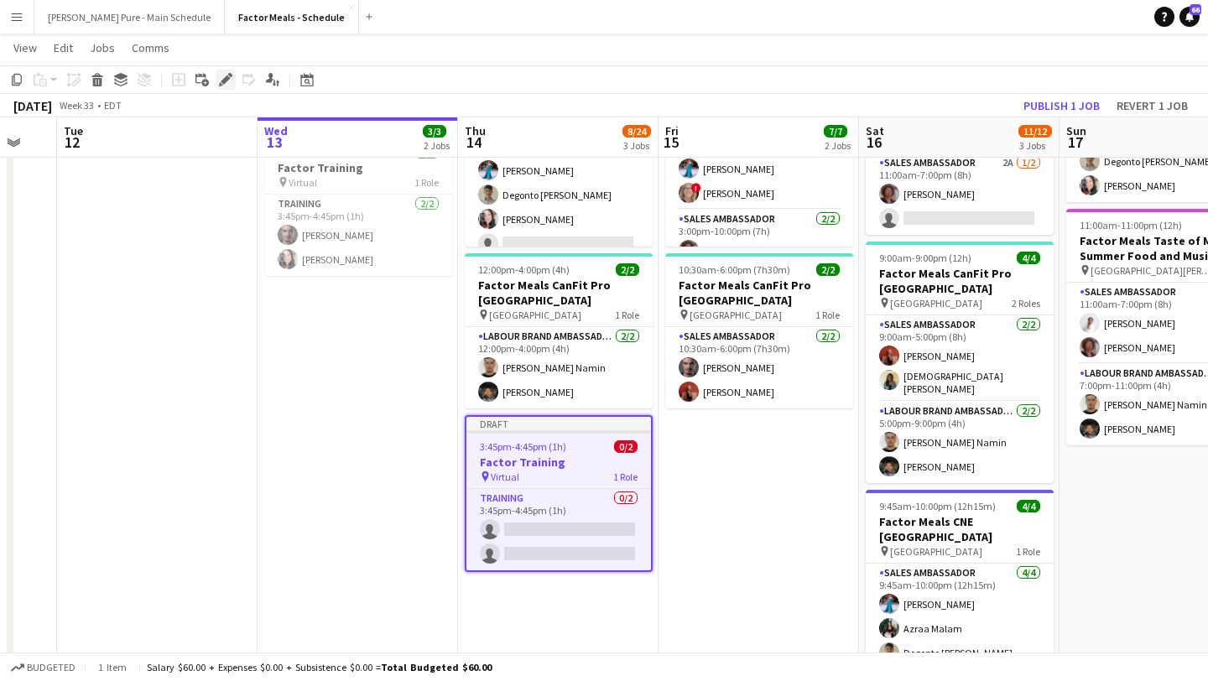
click at [226, 79] on icon at bounding box center [225, 79] width 9 height 9
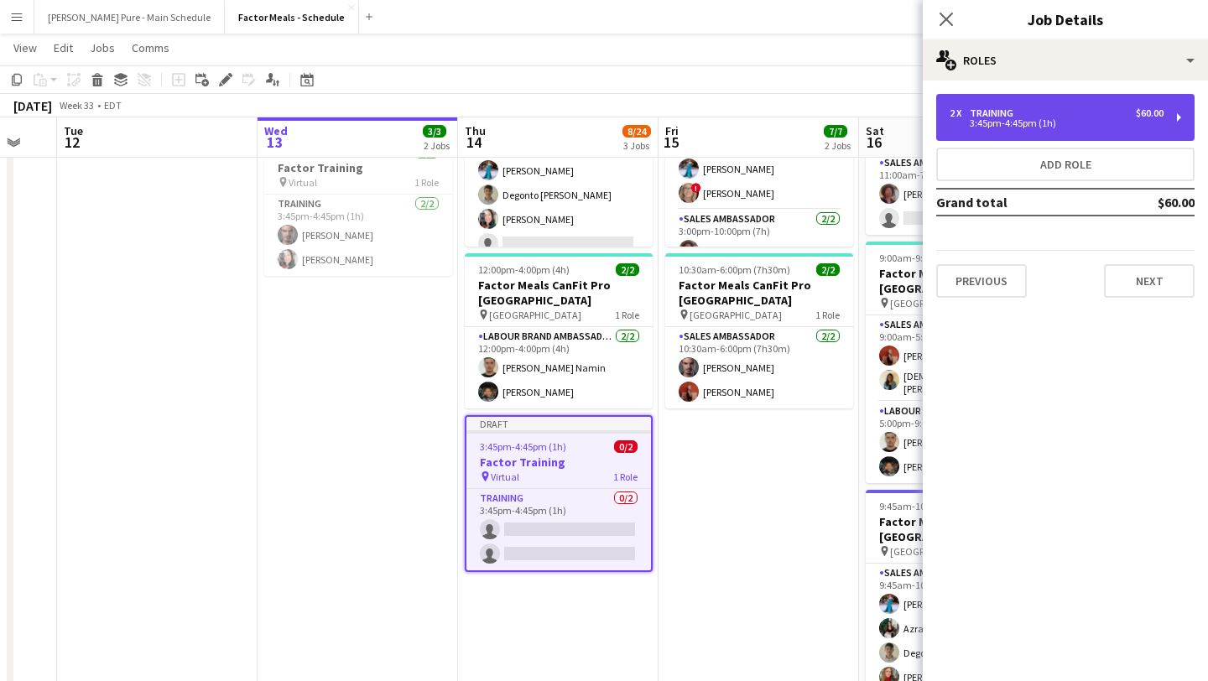
click at [935, 122] on div "3:45pm-4:45pm (1h)" at bounding box center [1056, 123] width 214 height 8
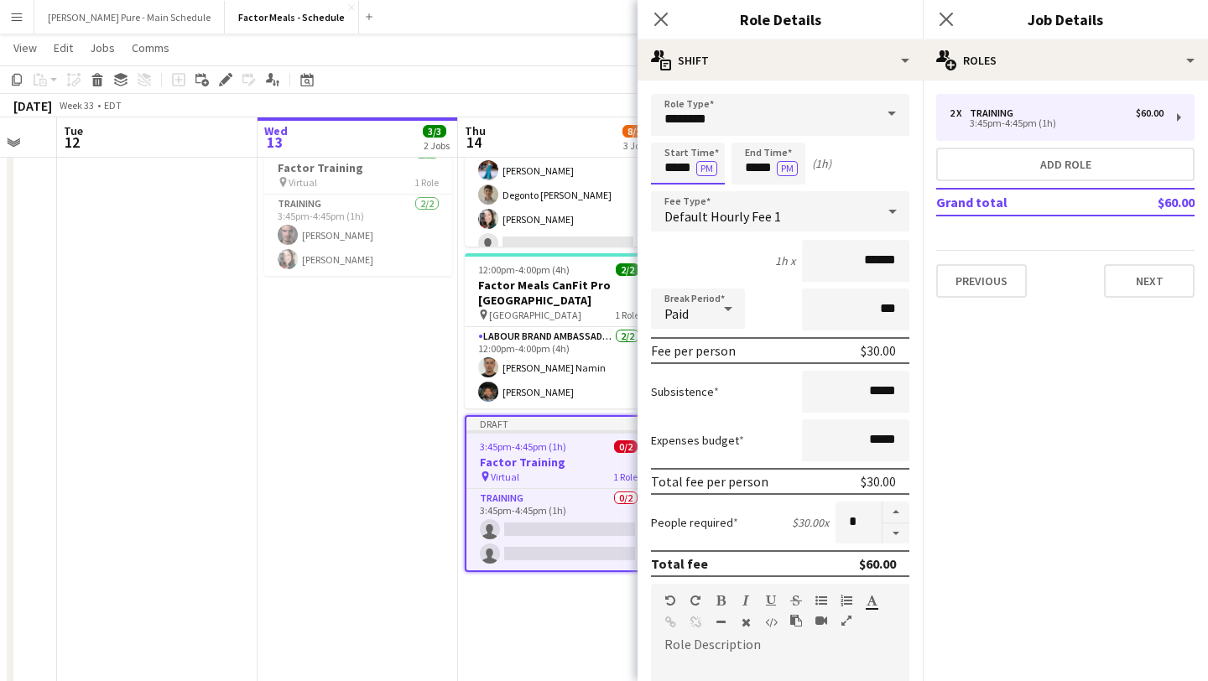
click at [684, 153] on input "*****" at bounding box center [688, 164] width 74 height 42
click at [678, 186] on div at bounding box center [671, 192] width 34 height 17
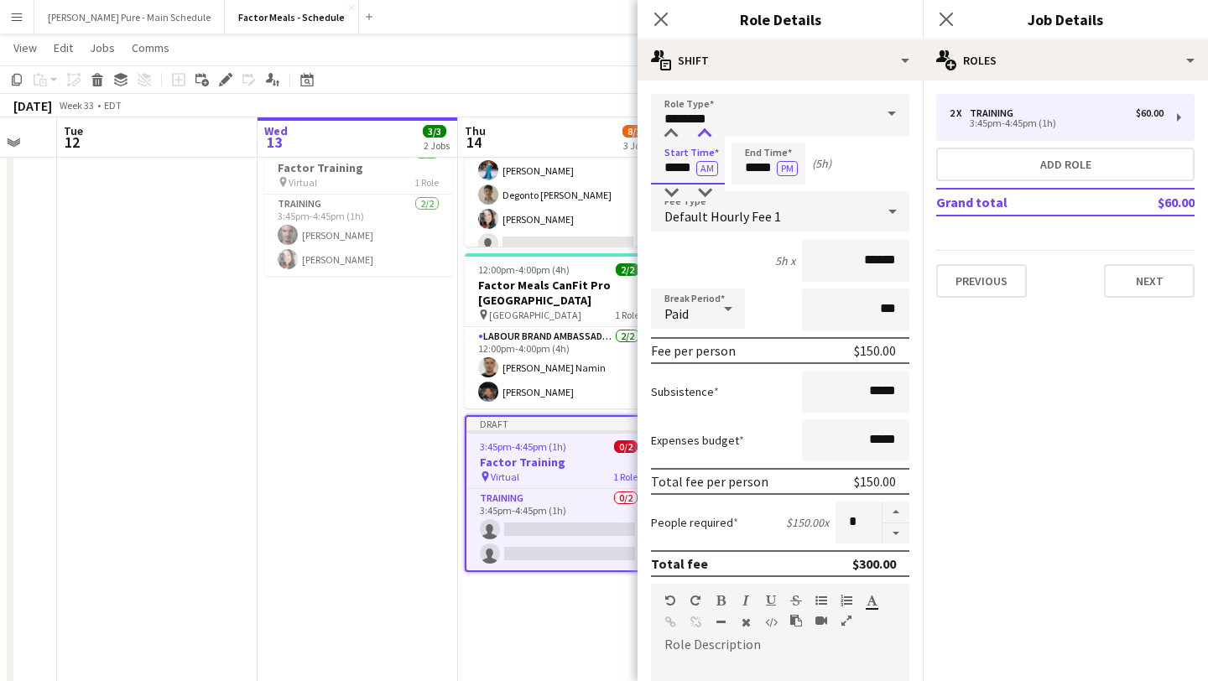
type input "*****"
click at [705, 138] on div at bounding box center [705, 134] width 34 height 17
click at [751, 161] on input "*****" at bounding box center [768, 164] width 74 height 42
click at [751, 184] on div at bounding box center [752, 192] width 34 height 17
click at [751, 185] on div at bounding box center [752, 192] width 34 height 17
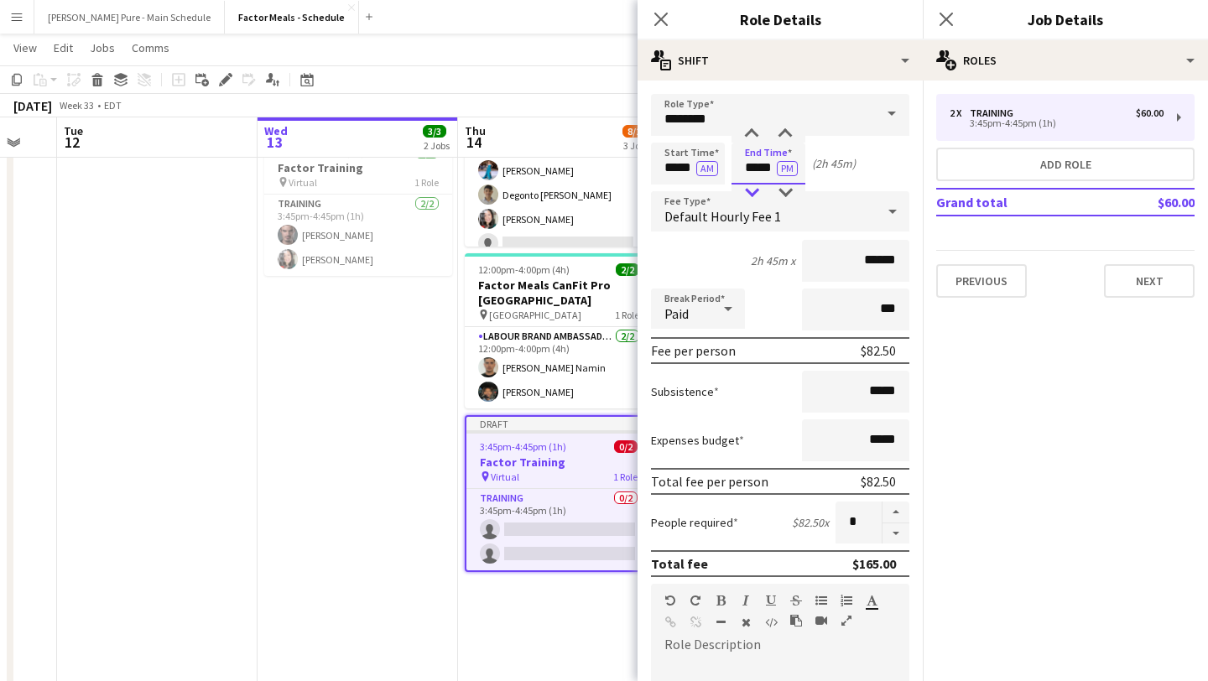
click at [751, 185] on div at bounding box center [752, 192] width 34 height 17
click at [789, 192] on div at bounding box center [785, 192] width 34 height 17
type input "*****"
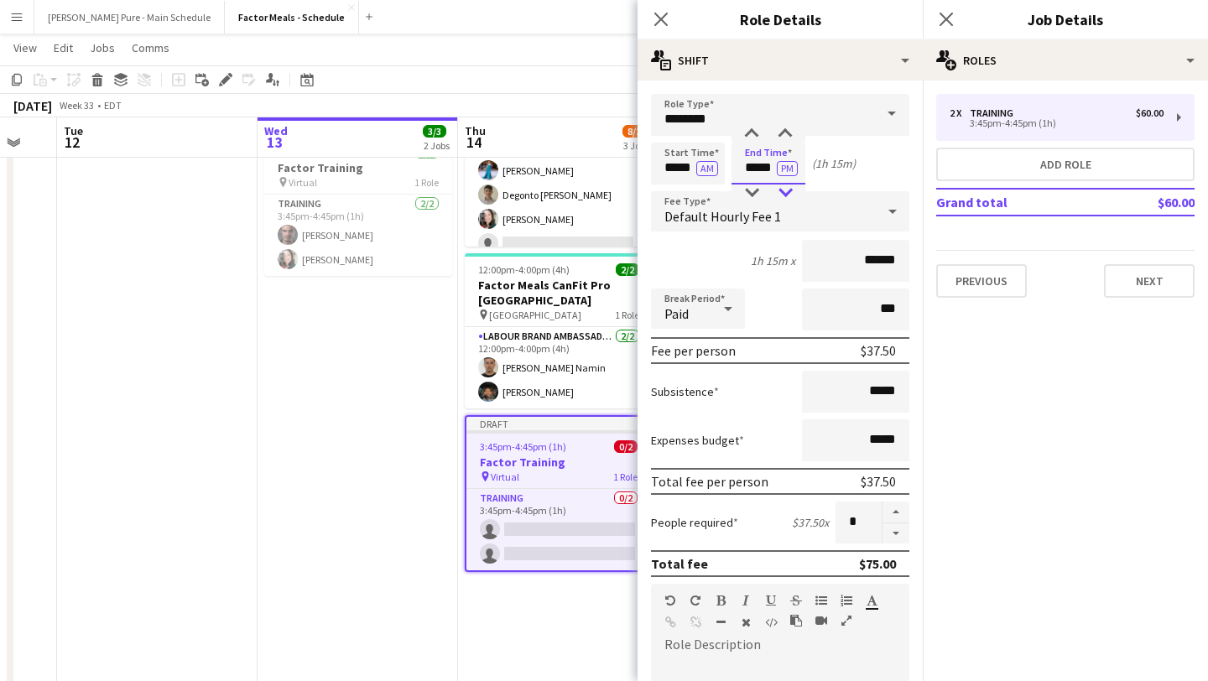
click at [789, 192] on div at bounding box center [785, 192] width 34 height 17
click at [935, 19] on icon "Close pop-in" at bounding box center [945, 19] width 16 height 16
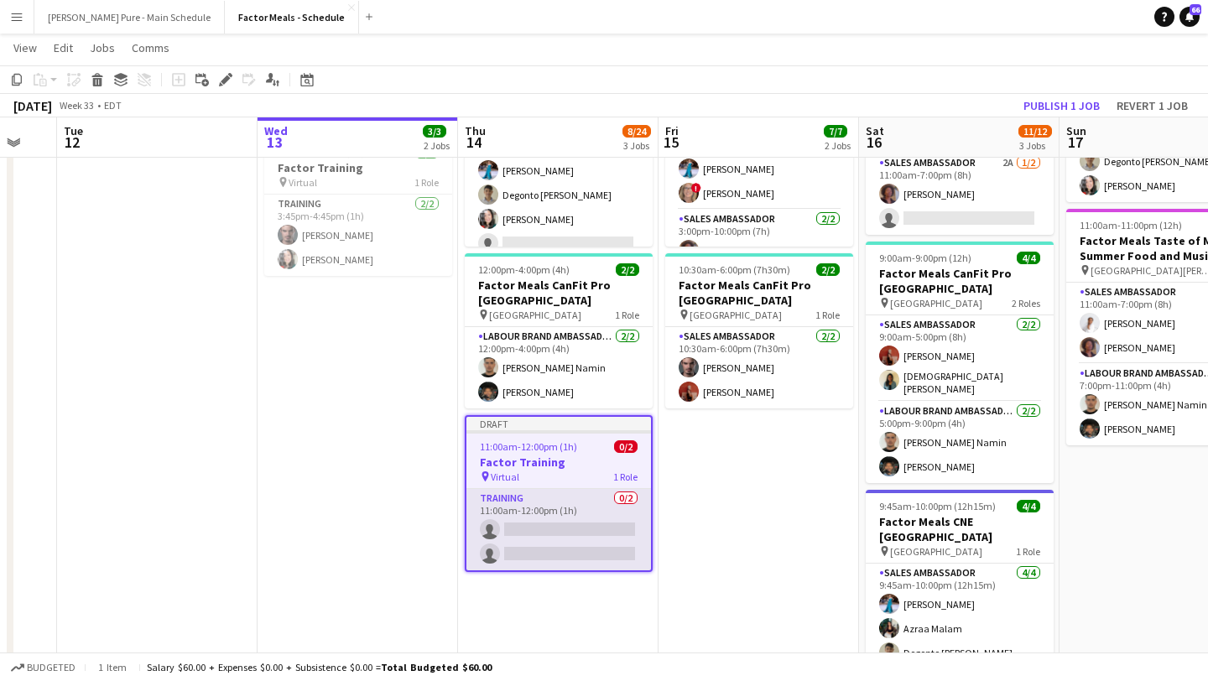
click at [558, 523] on app-card-role "Training 0/2 11:00am-12:00pm (1h) single-neutral-actions single-neutral-actions" at bounding box center [558, 529] width 184 height 81
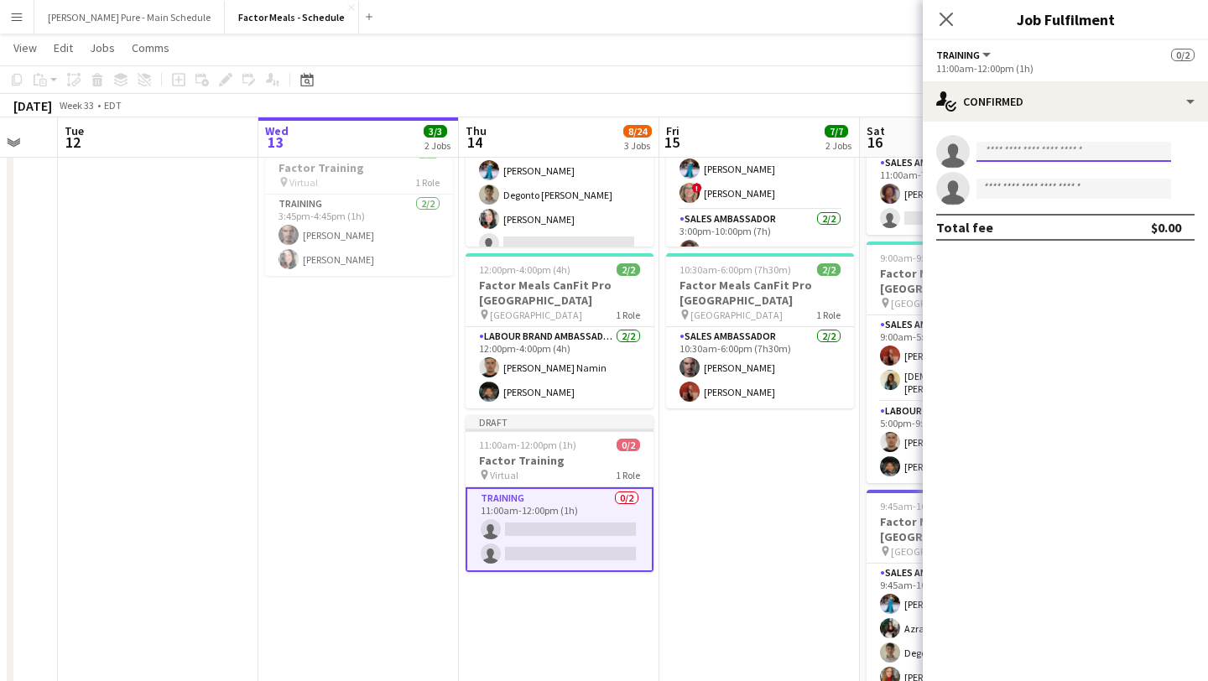
click at [935, 144] on input at bounding box center [1073, 152] width 195 height 20
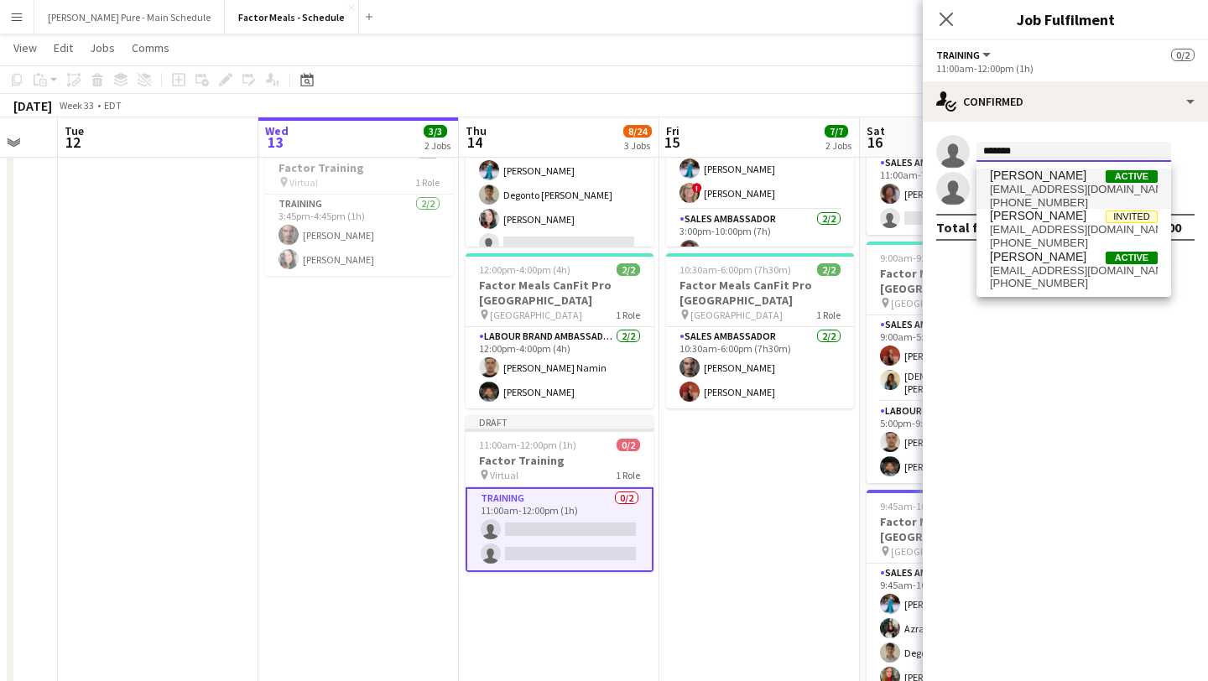
type input "*******"
click at [935, 182] on span "[PERSON_NAME]" at bounding box center [1037, 176] width 96 height 14
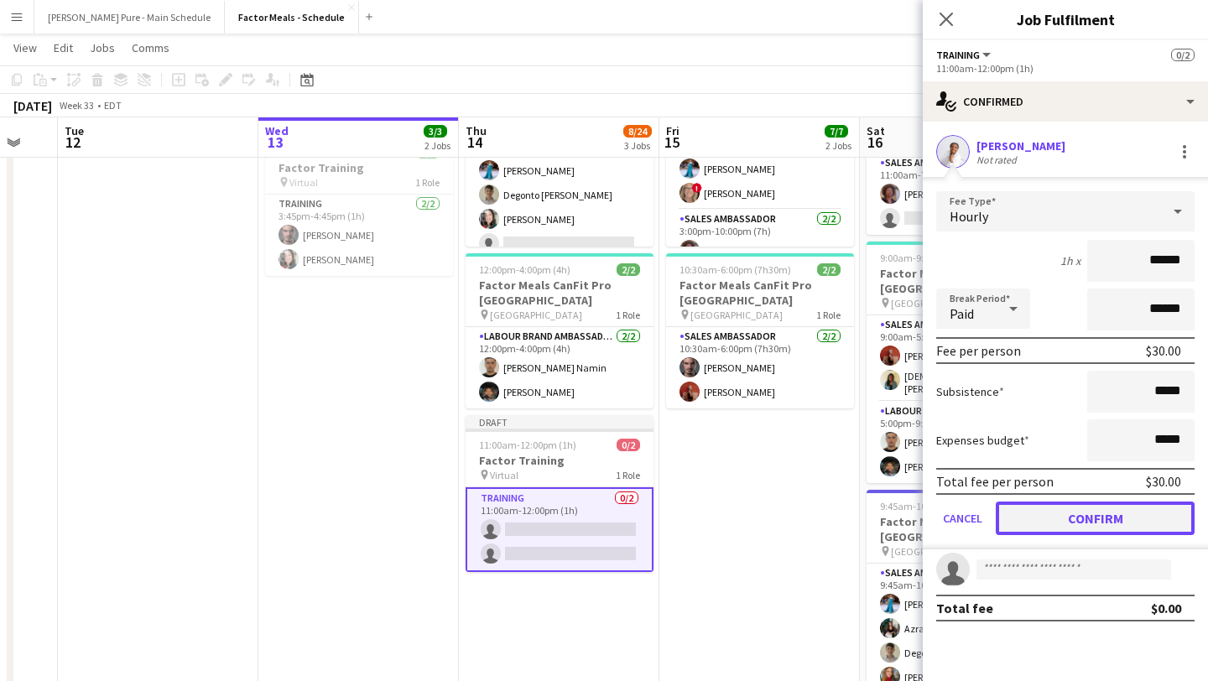
click at [935, 521] on button "Confirm" at bounding box center [1094, 518] width 199 height 34
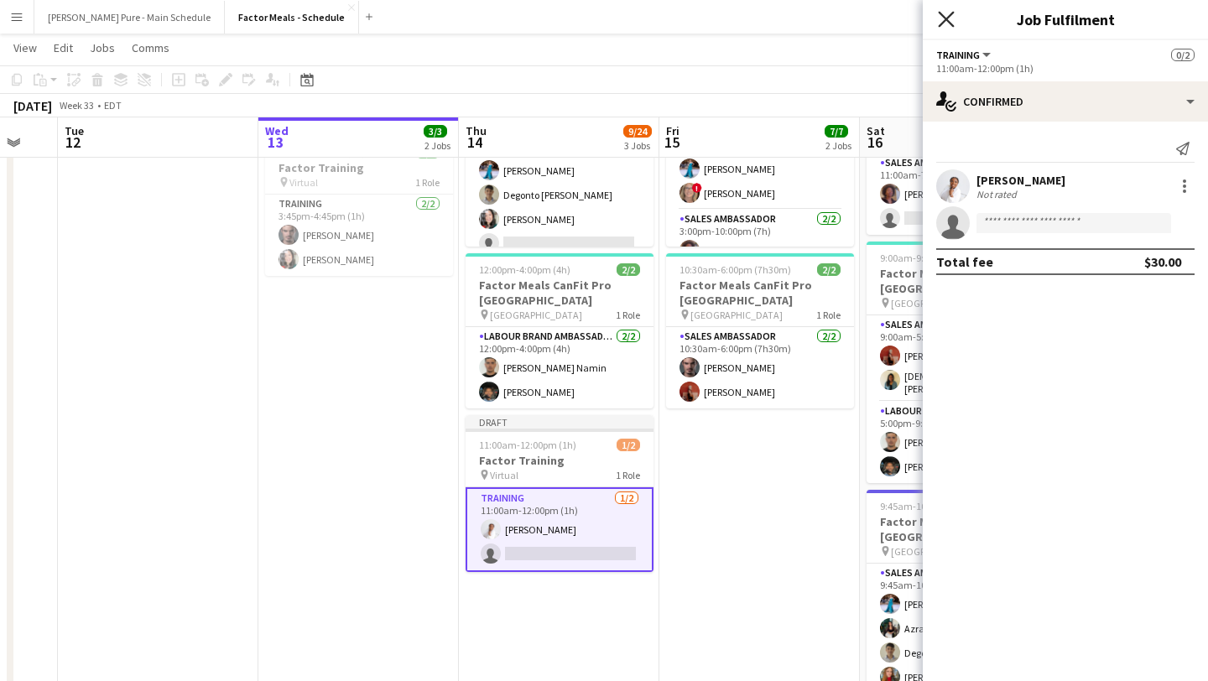
click at [935, 23] on icon "Close pop-in" at bounding box center [945, 19] width 16 height 16
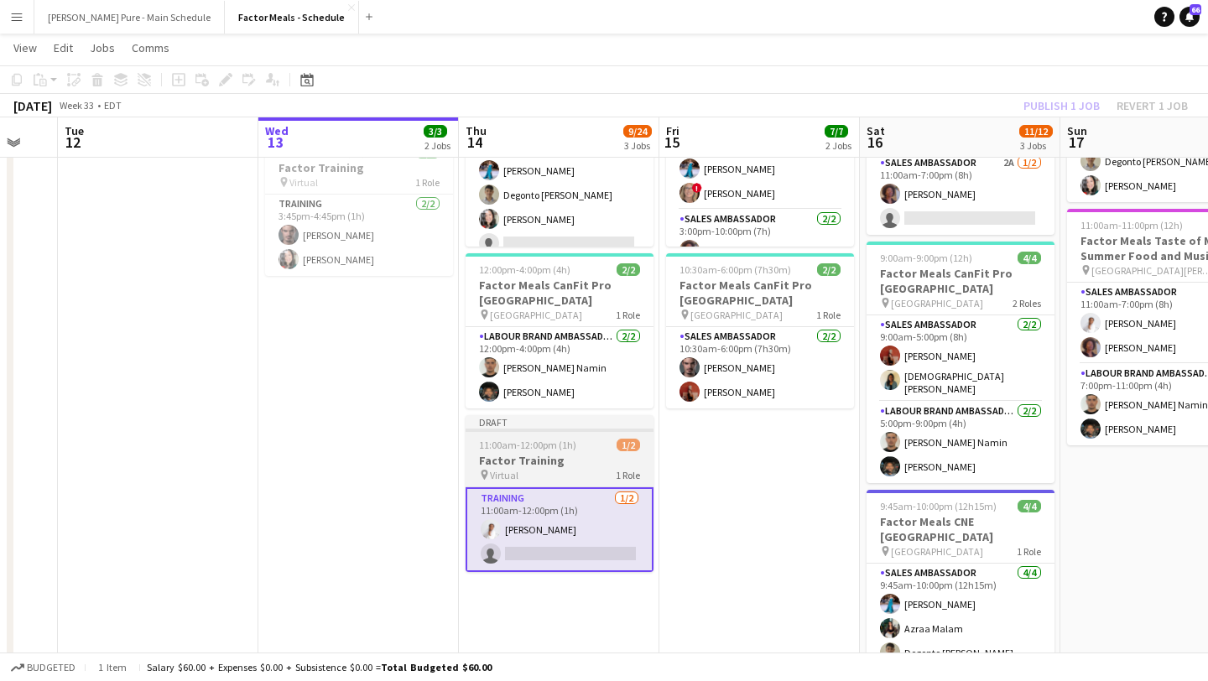
click at [563, 449] on span "11:00am-12:00pm (1h)" at bounding box center [527, 445] width 97 height 13
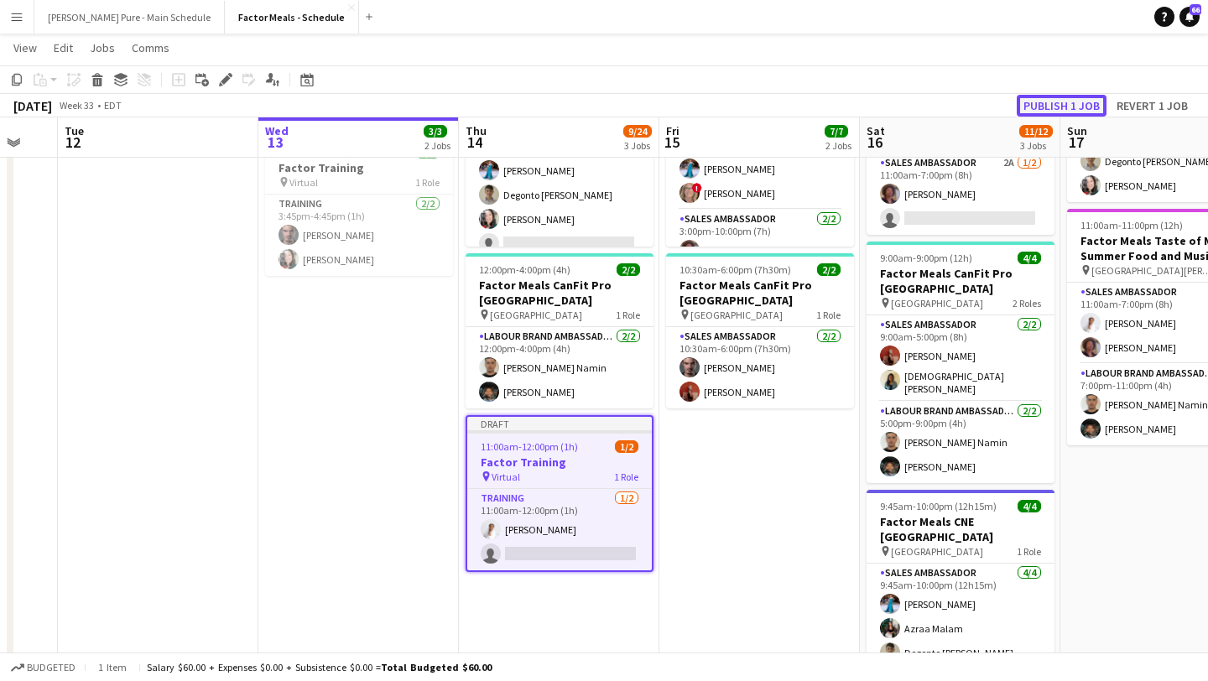
click at [935, 107] on button "Publish 1 job" at bounding box center [1061, 106] width 90 height 22
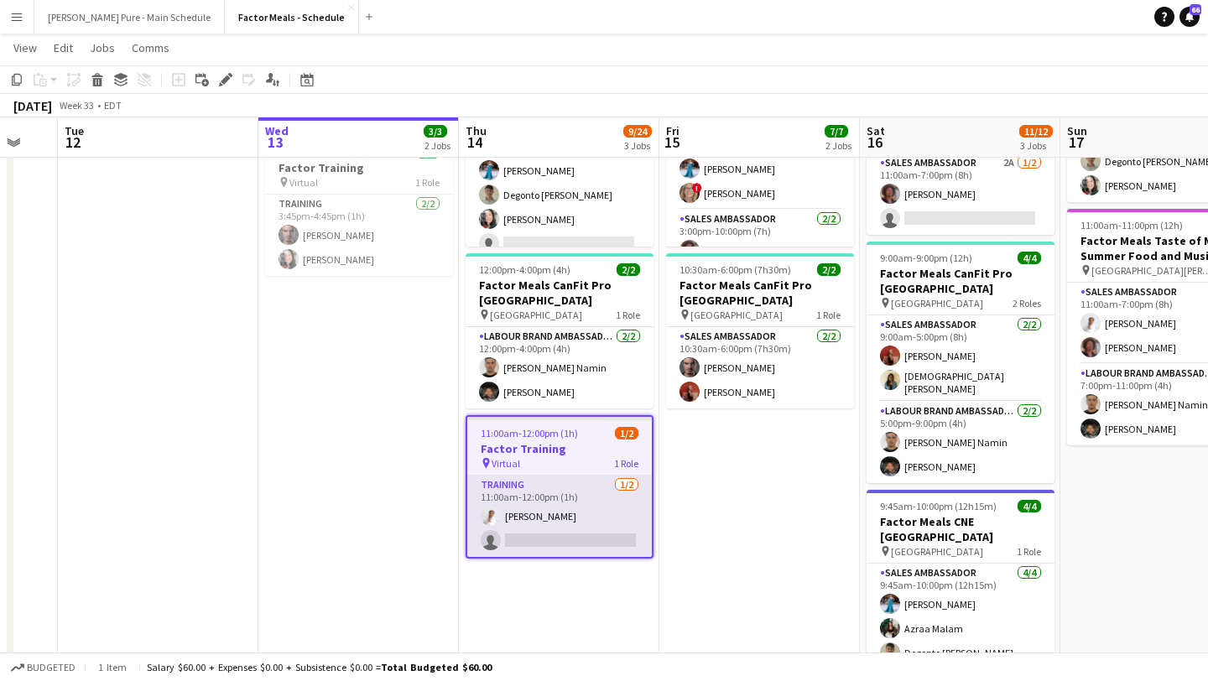
click at [552, 507] on app-card-role "Training 1/2 11:00am-12:00pm (1h) Jessica Opoku-Amoah single-neutral-actions" at bounding box center [559, 515] width 184 height 81
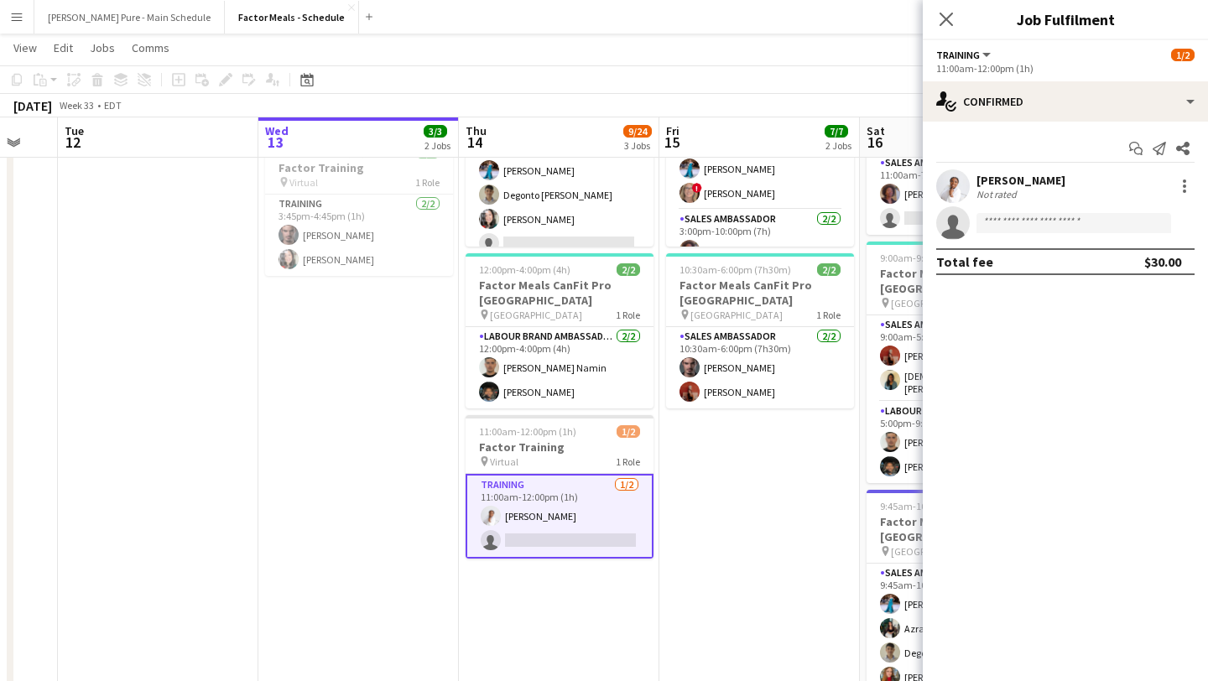
click at [935, 175] on app-user-avatar at bounding box center [953, 186] width 34 height 34
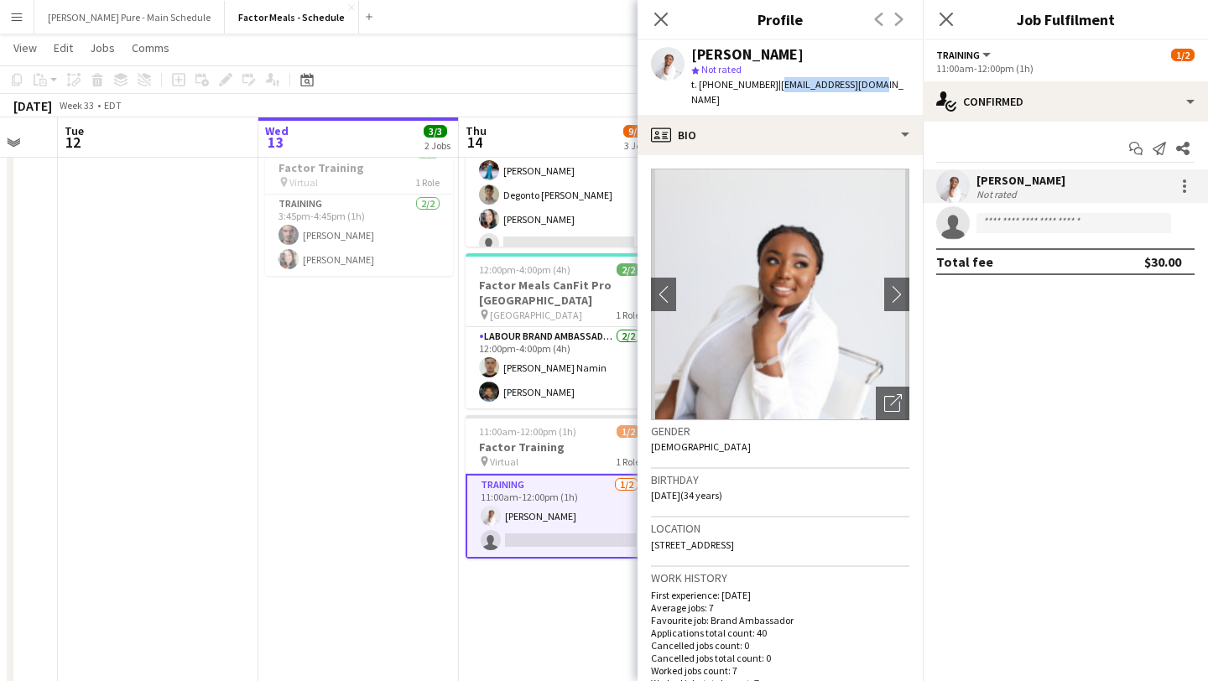
drag, startPoint x: 867, startPoint y: 82, endPoint x: 765, endPoint y: 86, distance: 102.4
click at [765, 86] on div "Jessica Opoku-Amoah star Not rated t. +14373323446 | jopoku771@gmail.com" at bounding box center [779, 77] width 285 height 75
copy span "jopoku771@gmail.com"
click at [935, 19] on div "Close pop-in" at bounding box center [945, 19] width 47 height 39
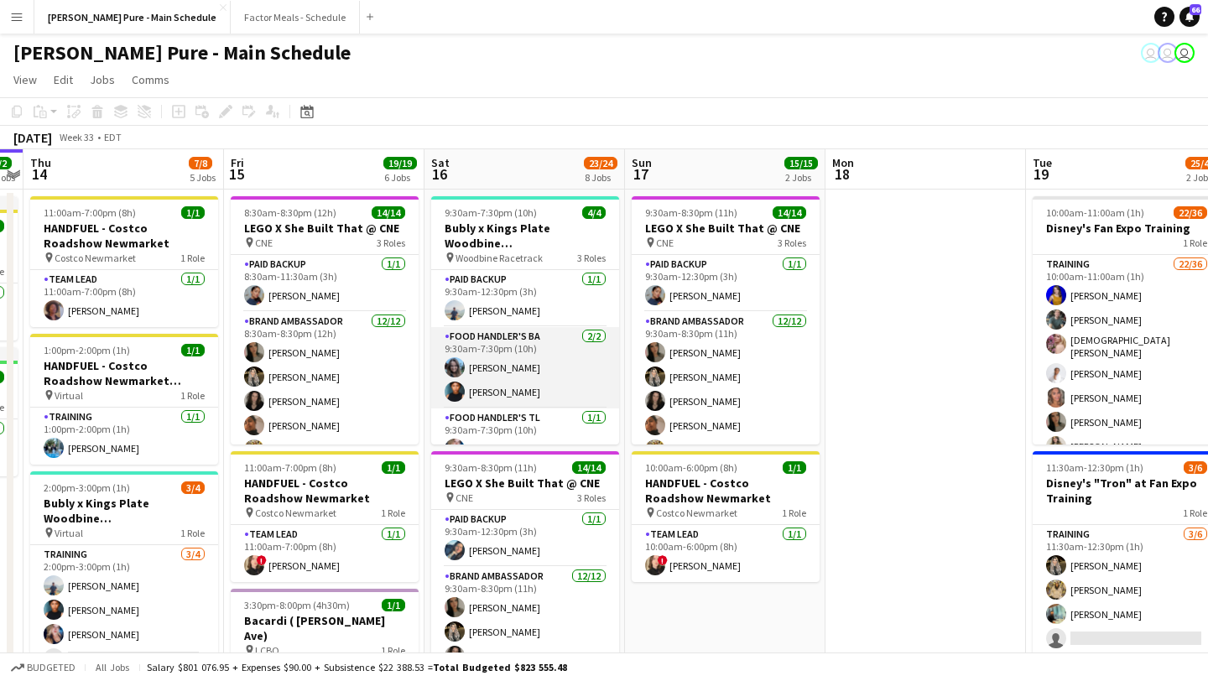
click at [533, 366] on app-card-role "Food Handler's BA [DATE] 9:30am-7:30pm (10h) [PERSON_NAME] [PERSON_NAME]" at bounding box center [525, 367] width 188 height 81
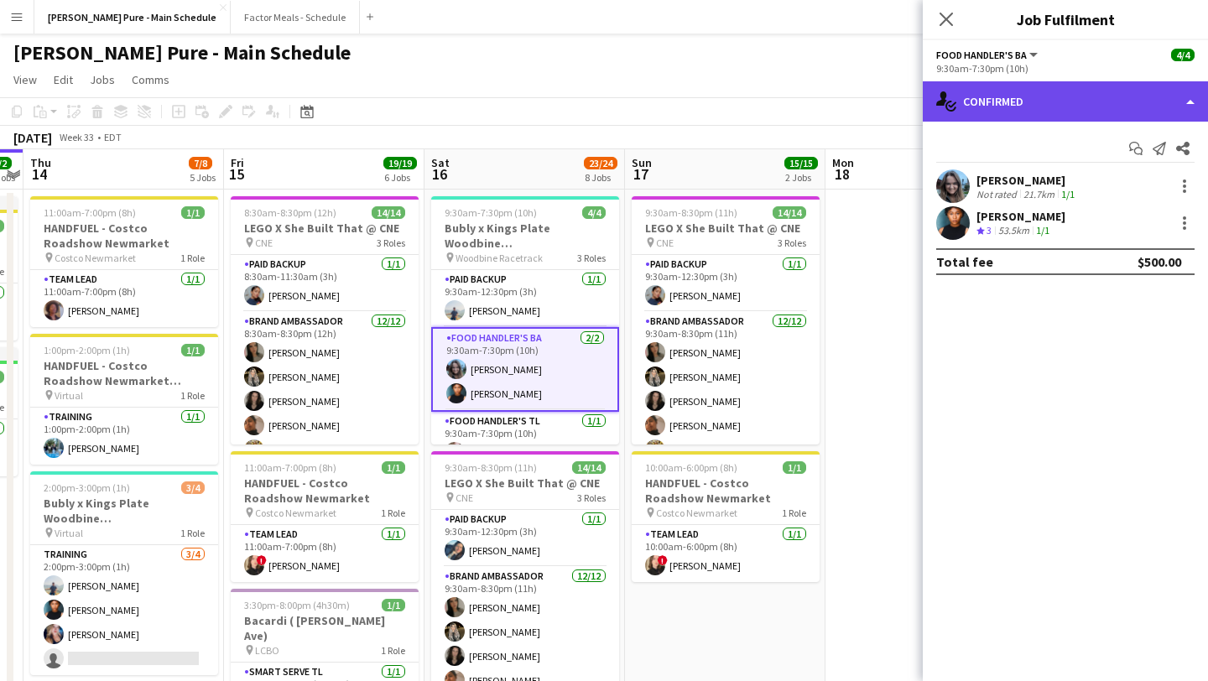
click at [1100, 99] on div "single-neutral-actions-check-2 Confirmed" at bounding box center [1064, 101] width 285 height 40
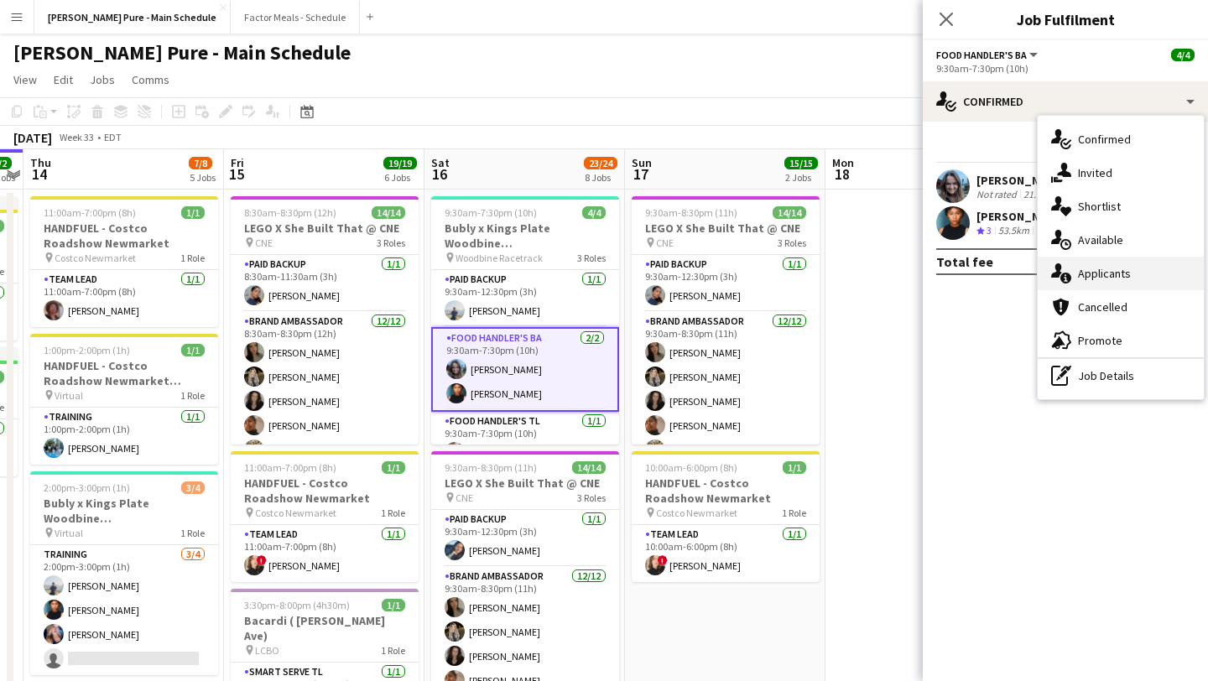
click at [1122, 275] on div "single-neutral-actions-information Applicants" at bounding box center [1120, 274] width 166 height 34
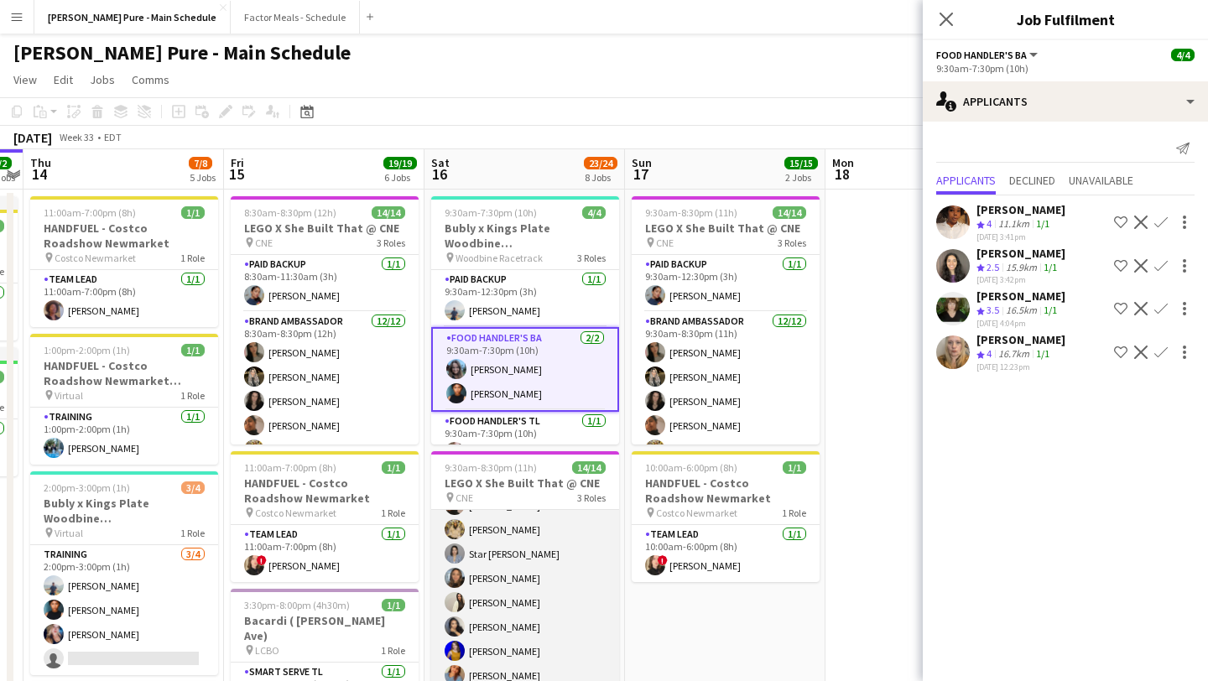
click at [502, 574] on app-card-role "Brand Ambassador [DATE] 9:30am-8:30pm (11h) [PERSON_NAME] [PERSON_NAME] [PERSON…" at bounding box center [525, 554] width 188 height 325
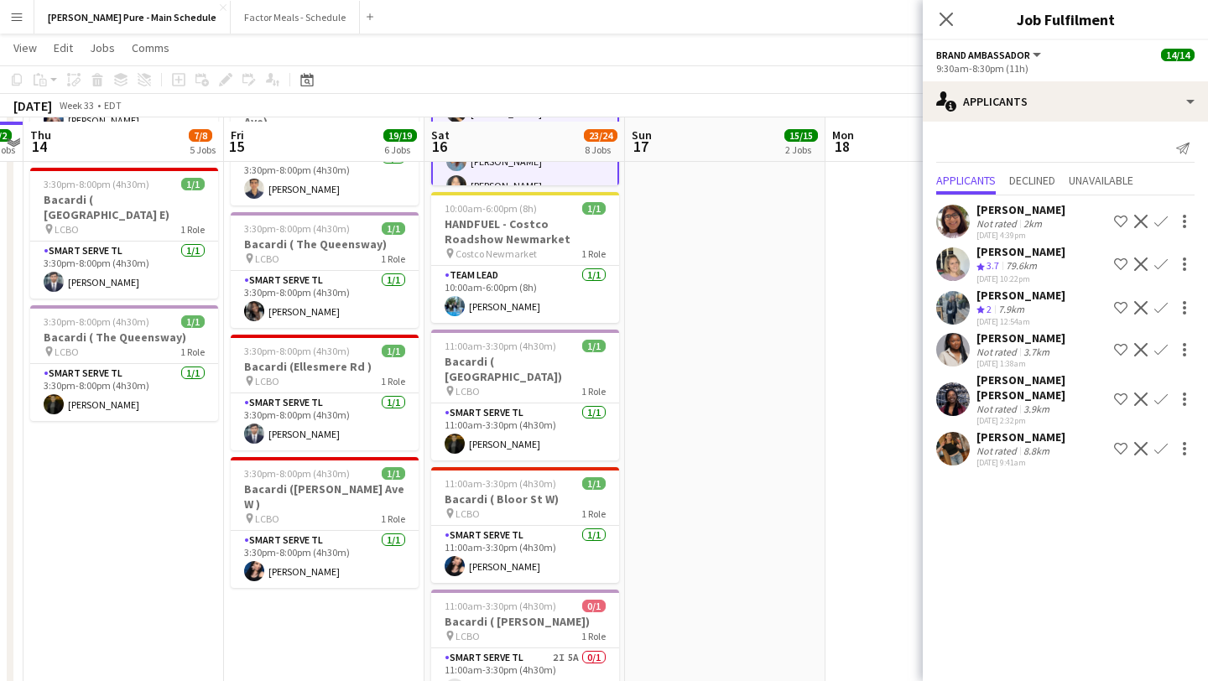
scroll to position [510, 0]
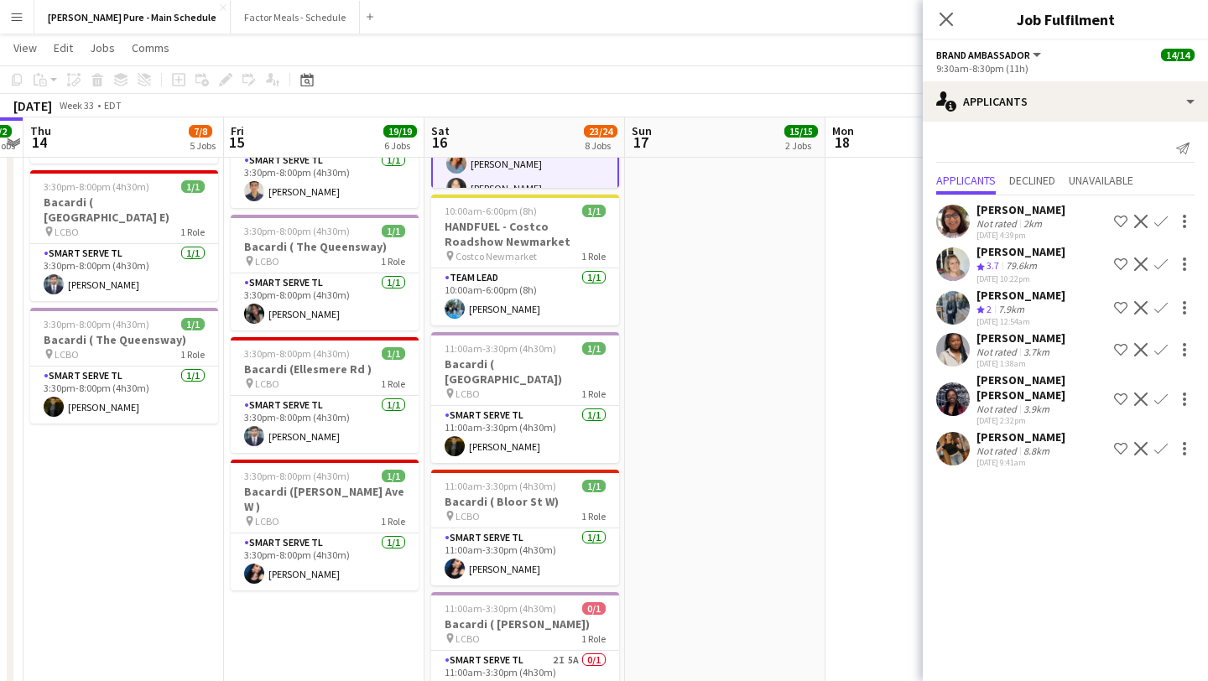
click at [956, 220] on app-user-avatar at bounding box center [953, 222] width 34 height 34
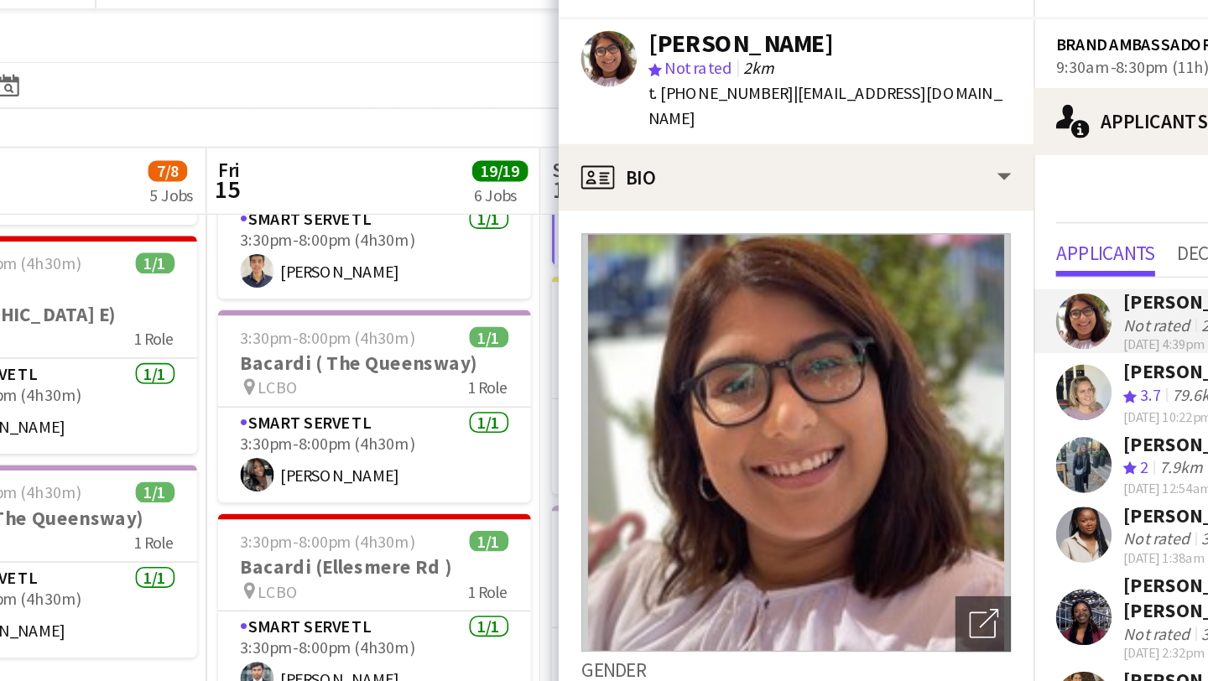
drag, startPoint x: 519, startPoint y: 215, endPoint x: 309, endPoint y: 412, distance: 287.7
click at [314, 408] on app-calendar-viewport "Sun 10 8/9 4 Jobs Mon 11 1/1 1 Job Tue 12 16/16 2 Jobs Wed 13 2/2 2 Jobs Thu 14…" at bounding box center [604, 679] width 1208 height 2247
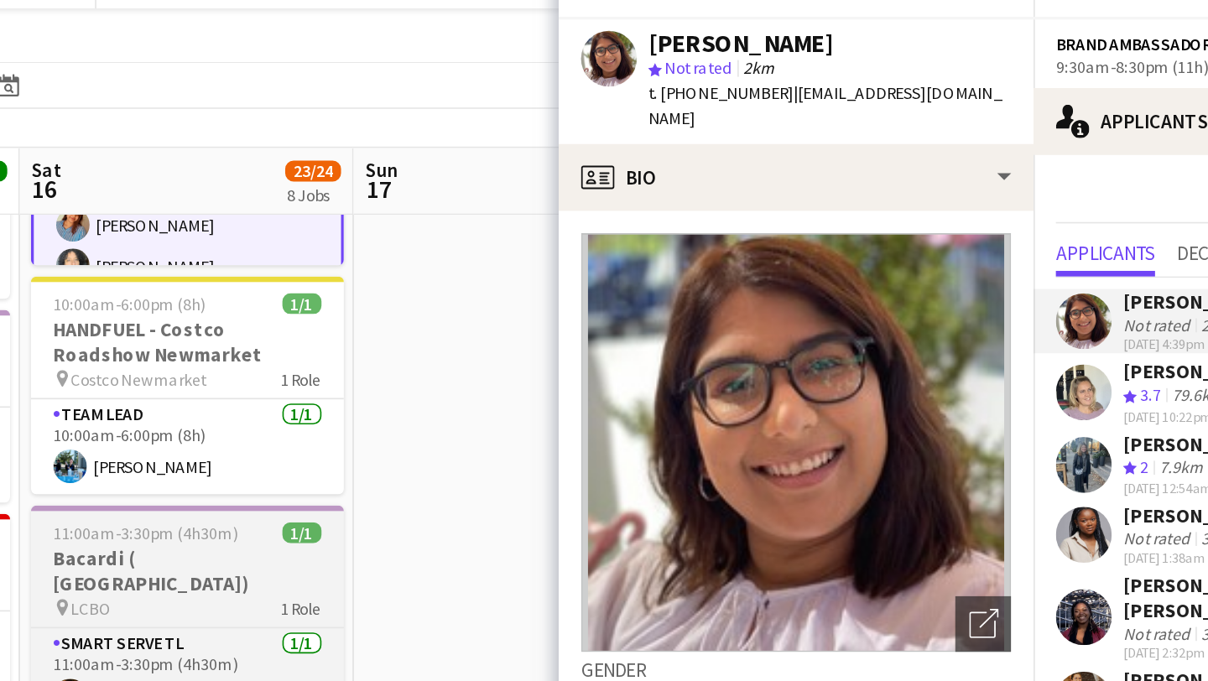
scroll to position [0, 490]
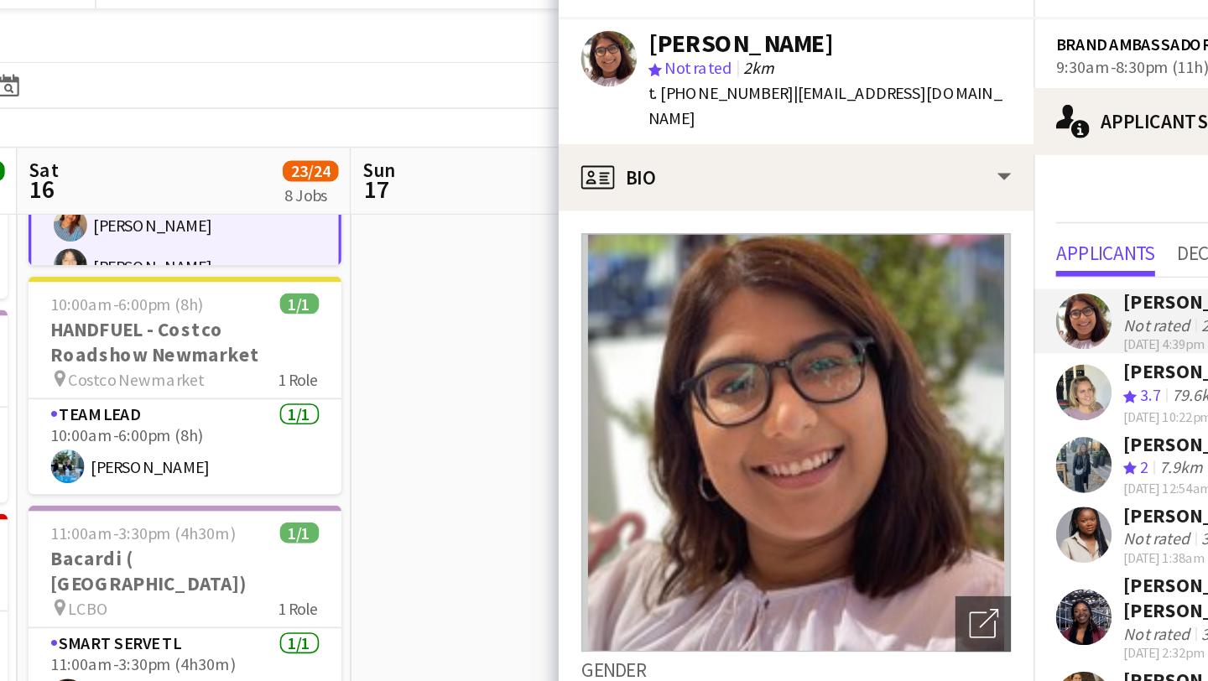
click at [542, 89] on app-toolbar "Copy Paste Paste Command V Paste with crew Command Shift V Paste linked Job [GE…" at bounding box center [604, 79] width 1208 height 29
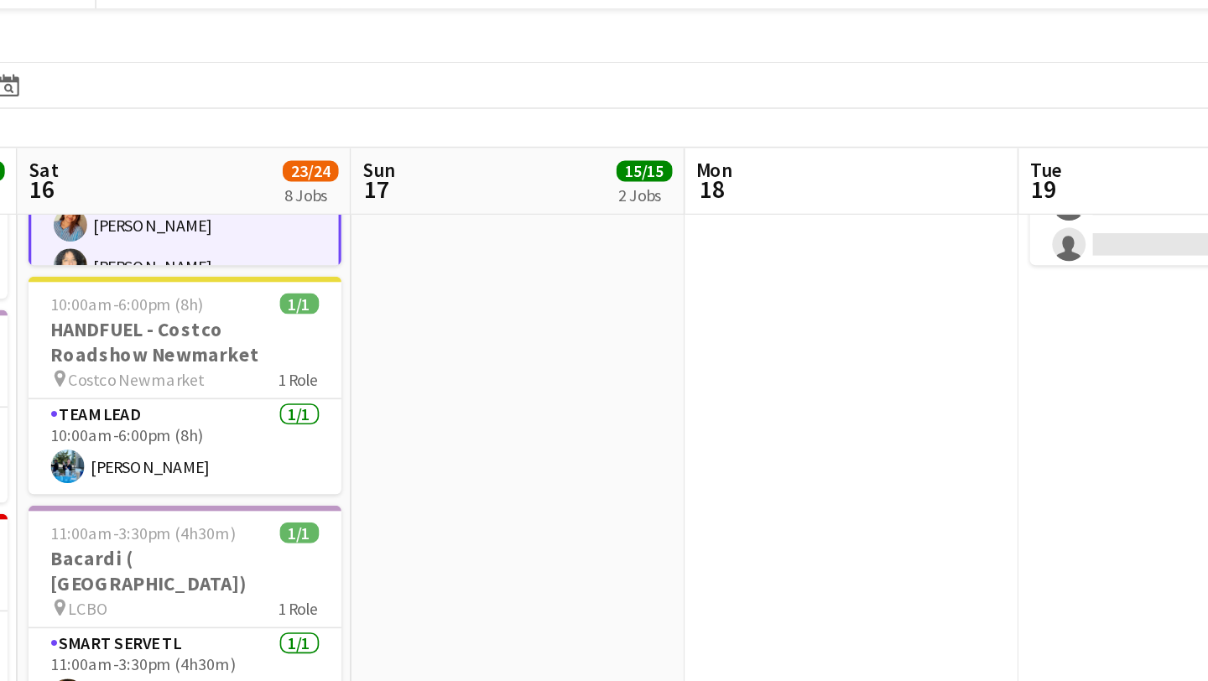
scroll to position [175, 0]
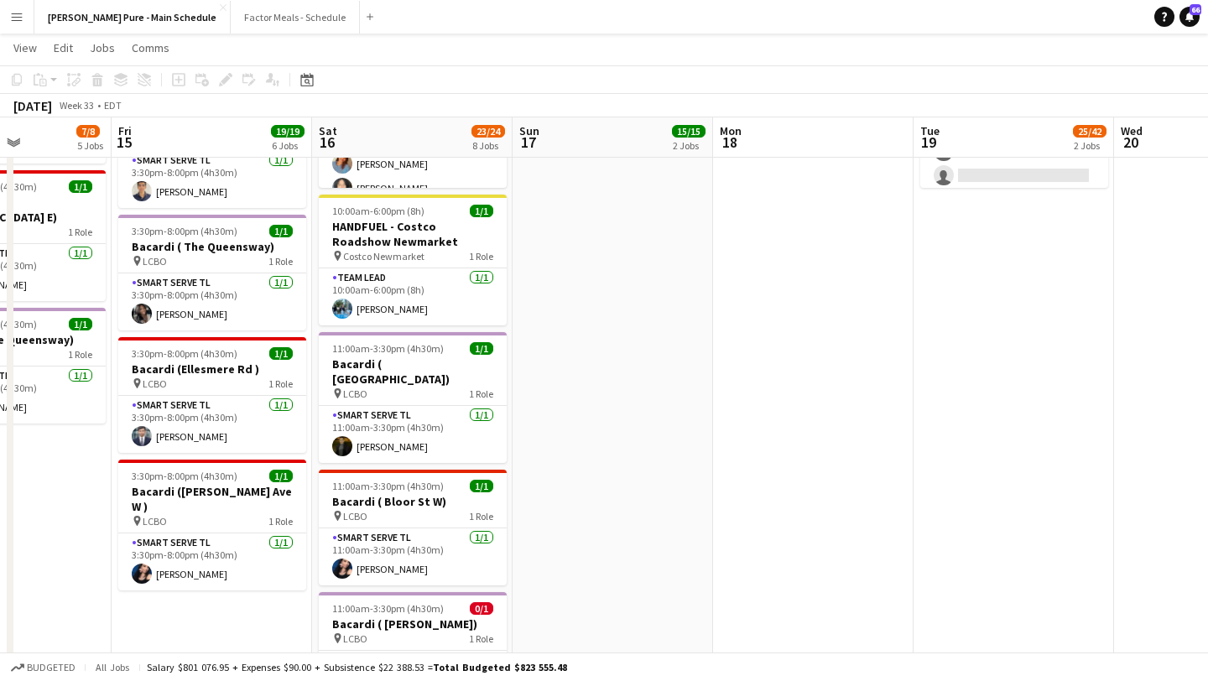
click at [493, 35] on app-page-menu "View Day view expanded Day view collapsed Month view Date picker Jump to [DATE]…" at bounding box center [604, 50] width 1208 height 32
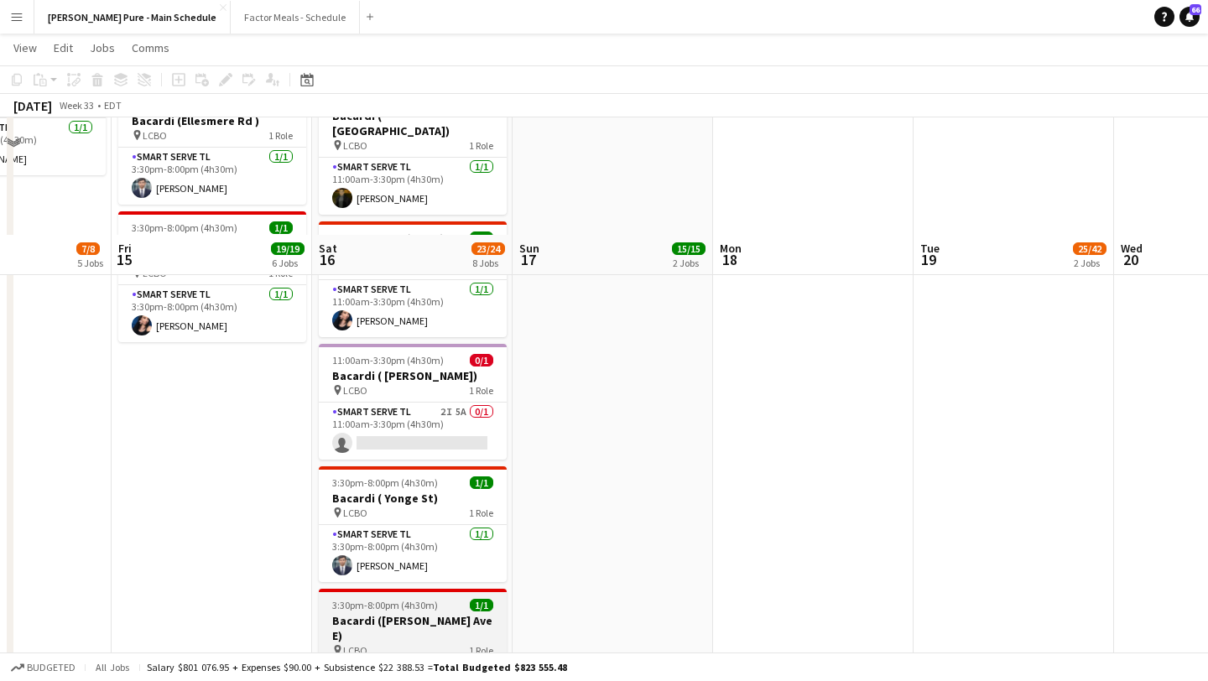
scroll to position [1014, 0]
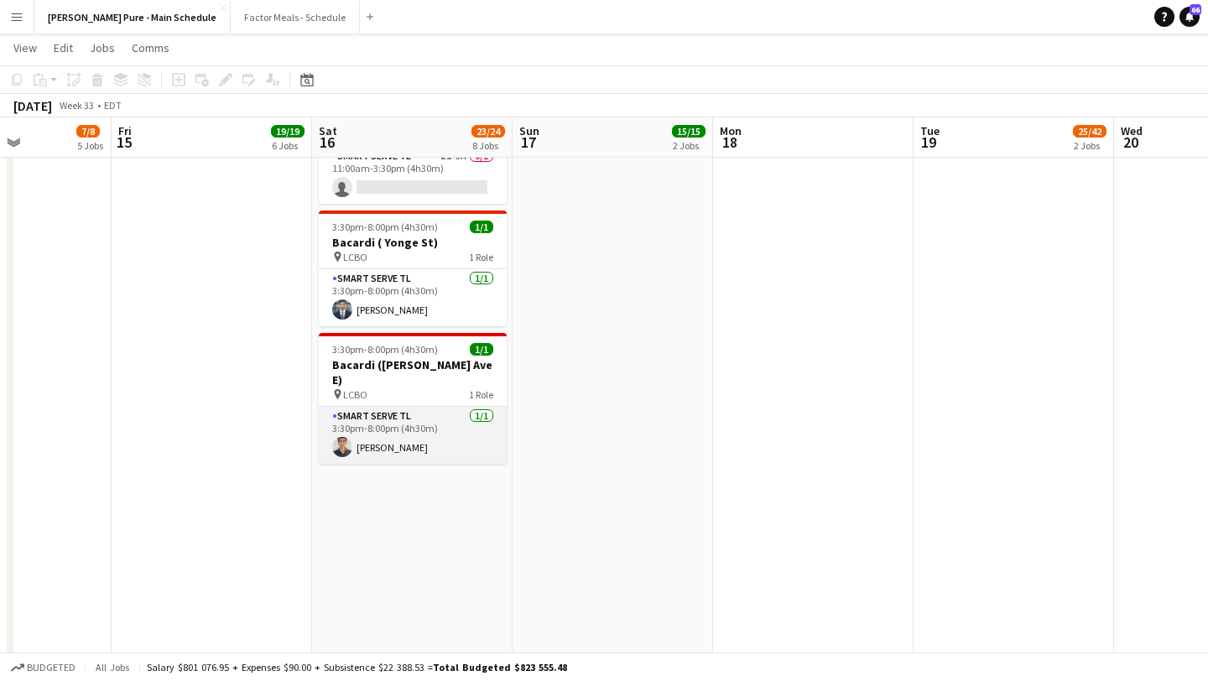
click at [421, 414] on app-card-role "Smart Serve TL [DATE] 3:30pm-8:00pm (4h30m) [PERSON_NAME]" at bounding box center [413, 435] width 188 height 57
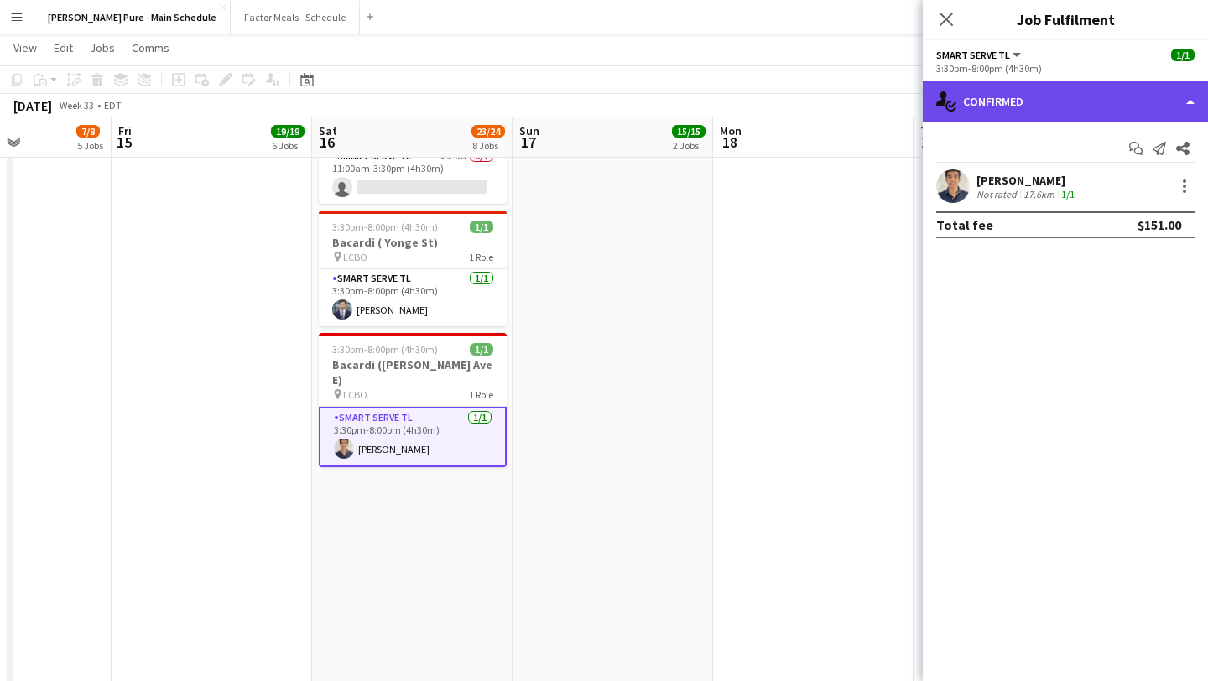
click at [1084, 99] on div "single-neutral-actions-check-2 Confirmed" at bounding box center [1064, 101] width 285 height 40
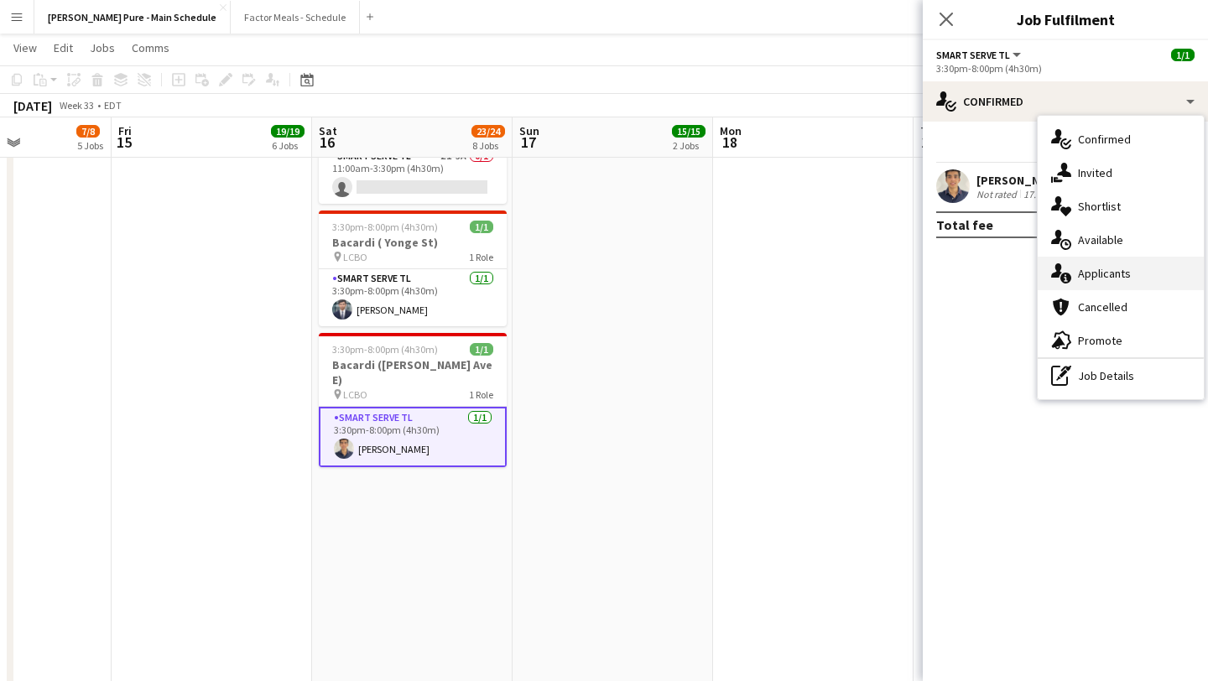
click at [1114, 277] on div "single-neutral-actions-information Applicants" at bounding box center [1120, 274] width 166 height 34
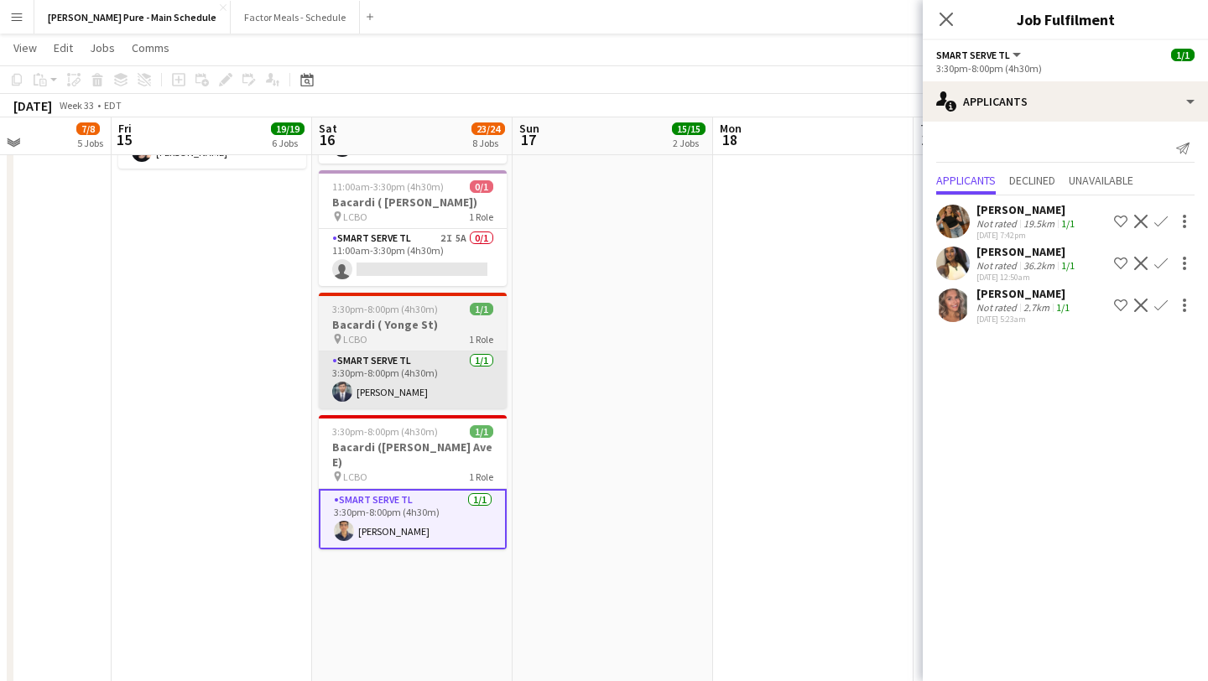
scroll to position [933, 0]
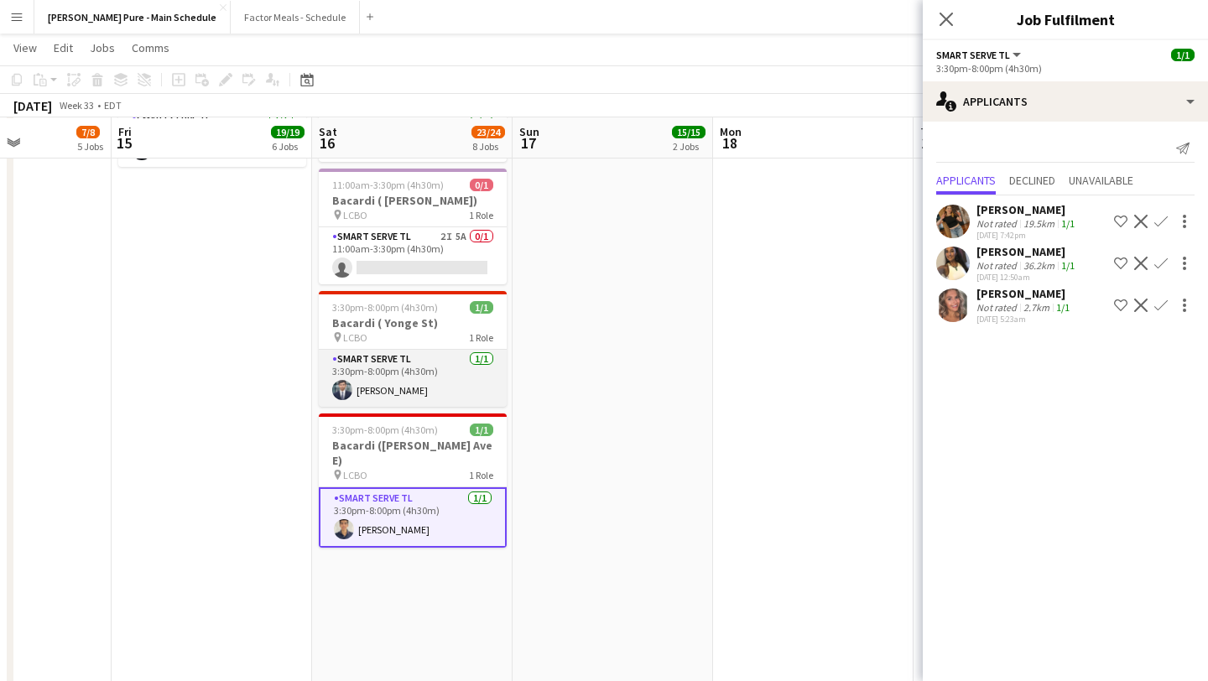
click at [387, 353] on app-card-role "Smart Serve TL [DATE] 3:30pm-8:00pm (4h30m) [PERSON_NAME]" at bounding box center [413, 378] width 188 height 57
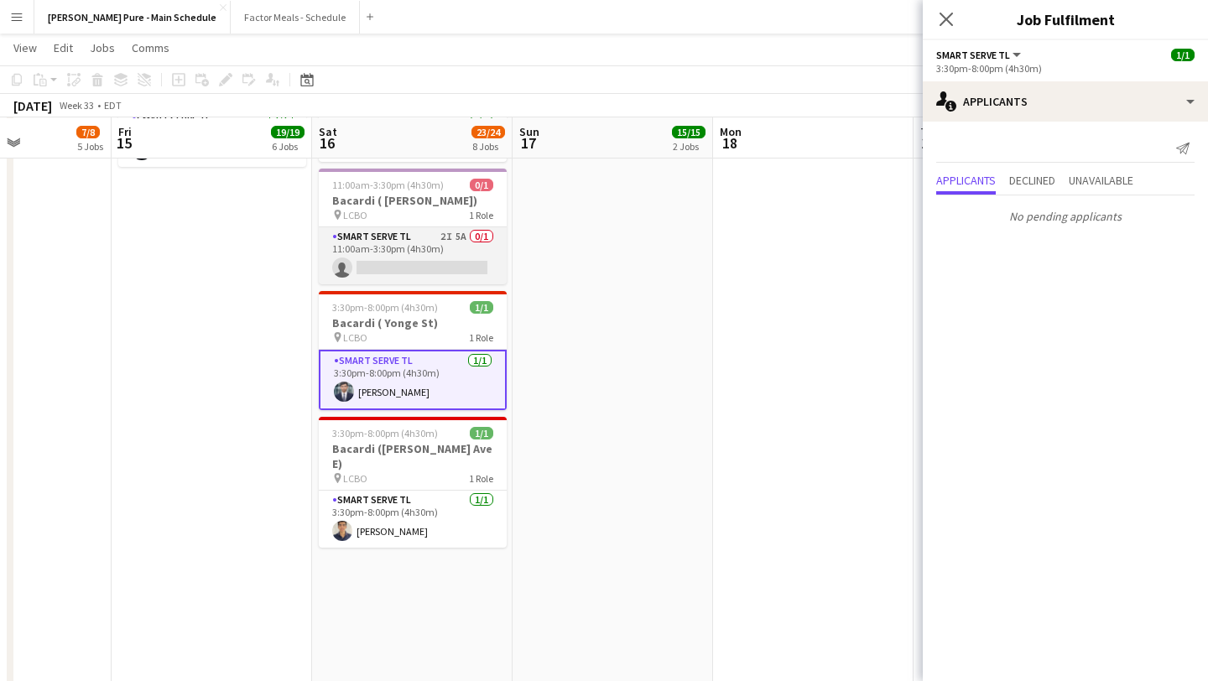
click at [371, 233] on app-card-role "Smart Serve TL 2I 5A 0/1 11:00am-3:30pm (4h30m) single-neutral-actions" at bounding box center [413, 255] width 188 height 57
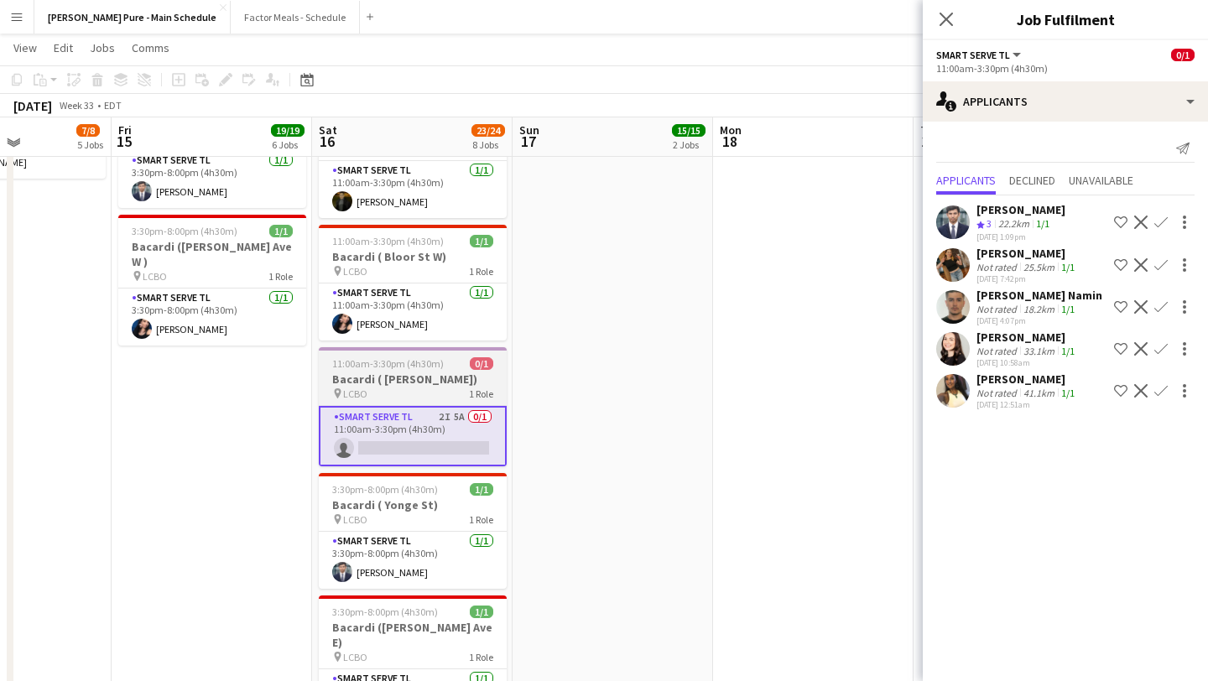
scroll to position [753, 0]
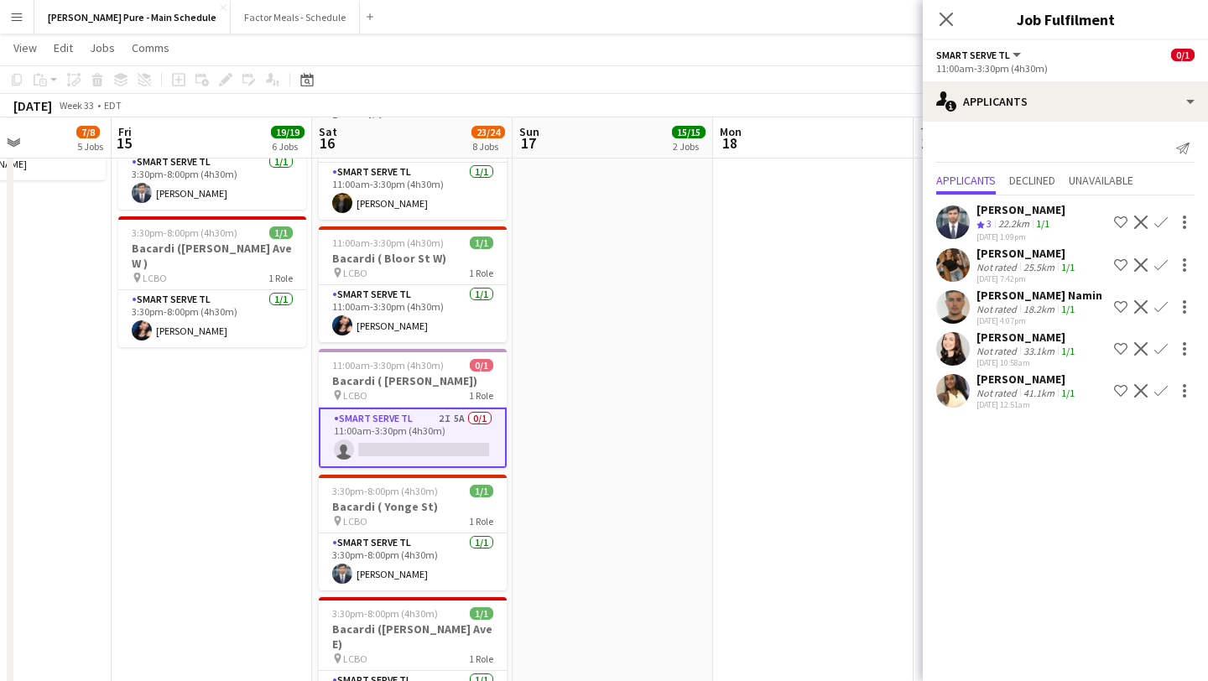
click at [959, 404] on app-user-avatar at bounding box center [953, 391] width 34 height 34
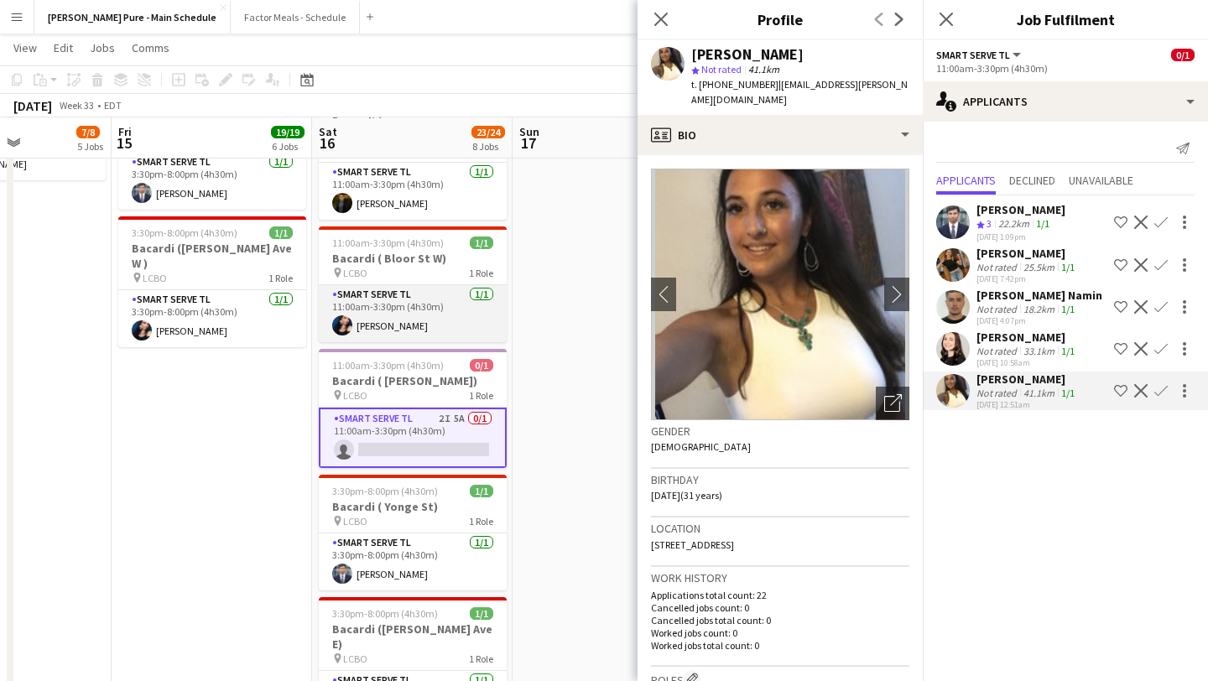
click at [410, 304] on app-card-role "Smart Serve TL [DATE] 11:00am-3:30pm (4h30m) [PERSON_NAME]" at bounding box center [413, 313] width 188 height 57
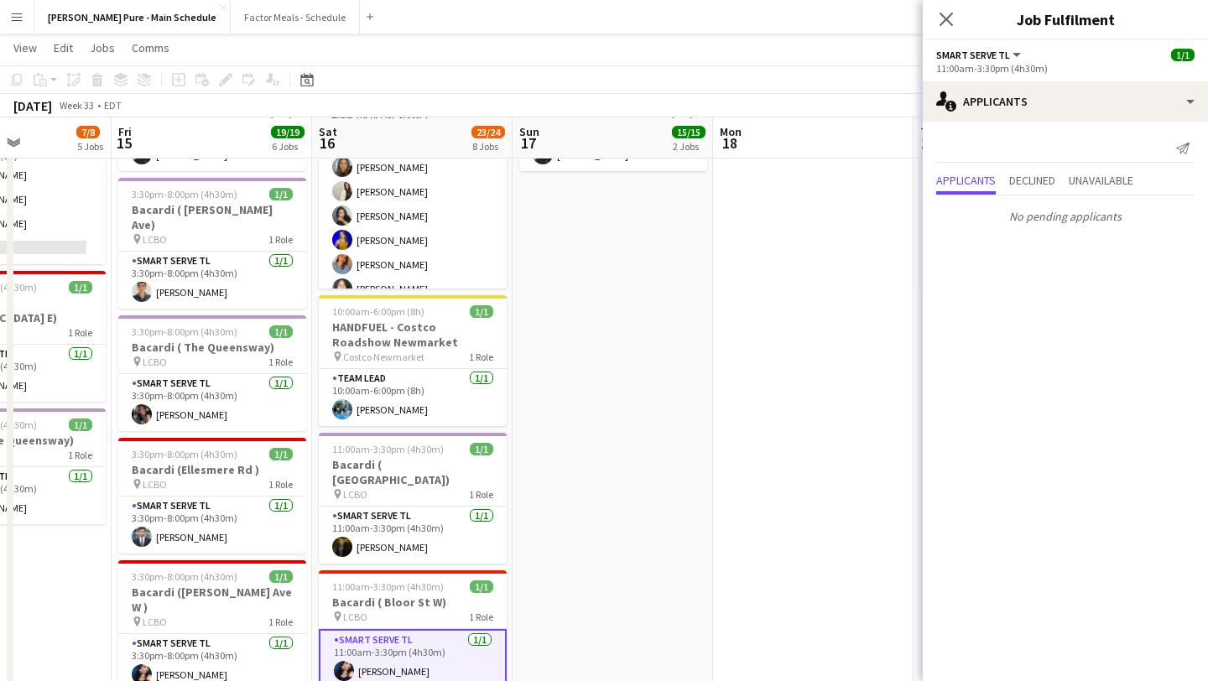
scroll to position [406, 0]
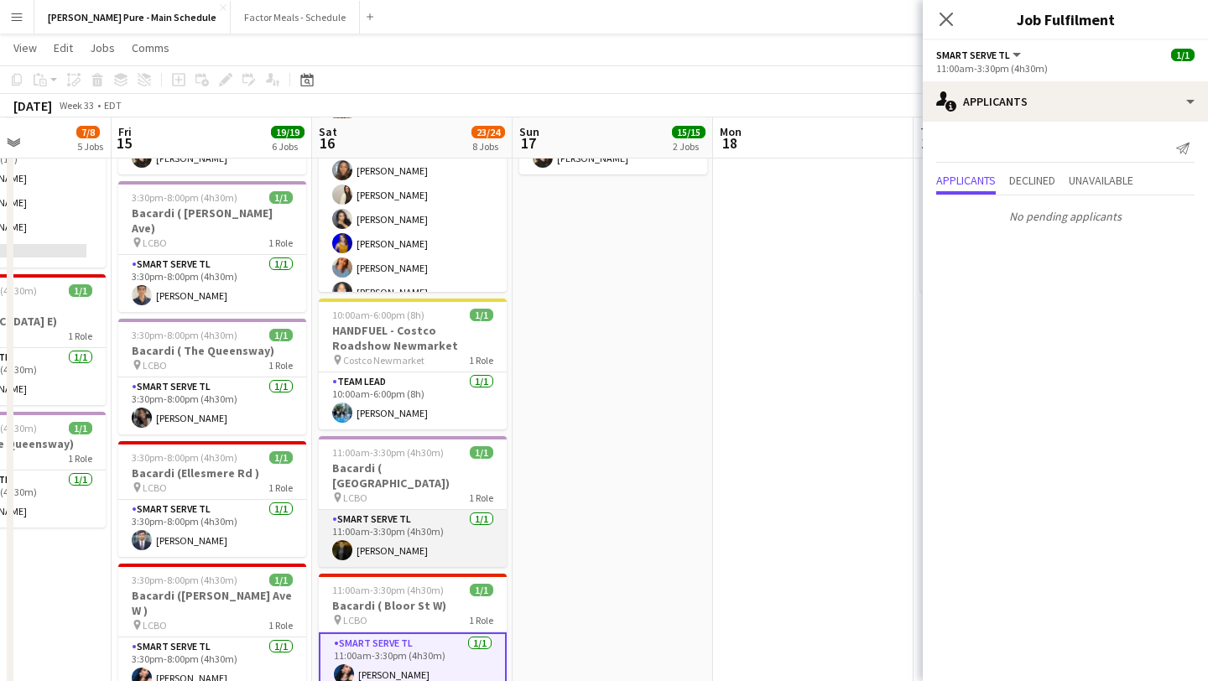
click at [432, 522] on app-card-role "Smart Serve TL [DATE] 11:00am-3:30pm (4h30m) Pouya Moradjounamin" at bounding box center [413, 538] width 188 height 57
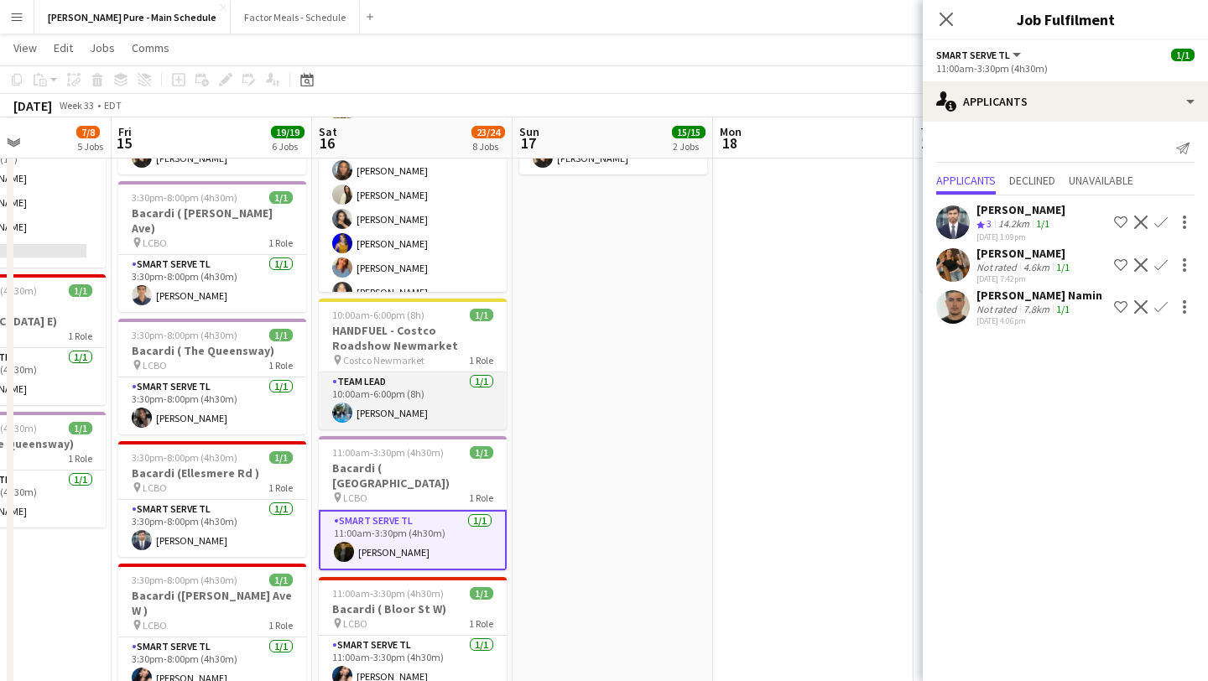
click at [384, 413] on app-card-role "Team Lead [DATE] 10:00am-6:00pm (8h) [PERSON_NAME]" at bounding box center [413, 400] width 188 height 57
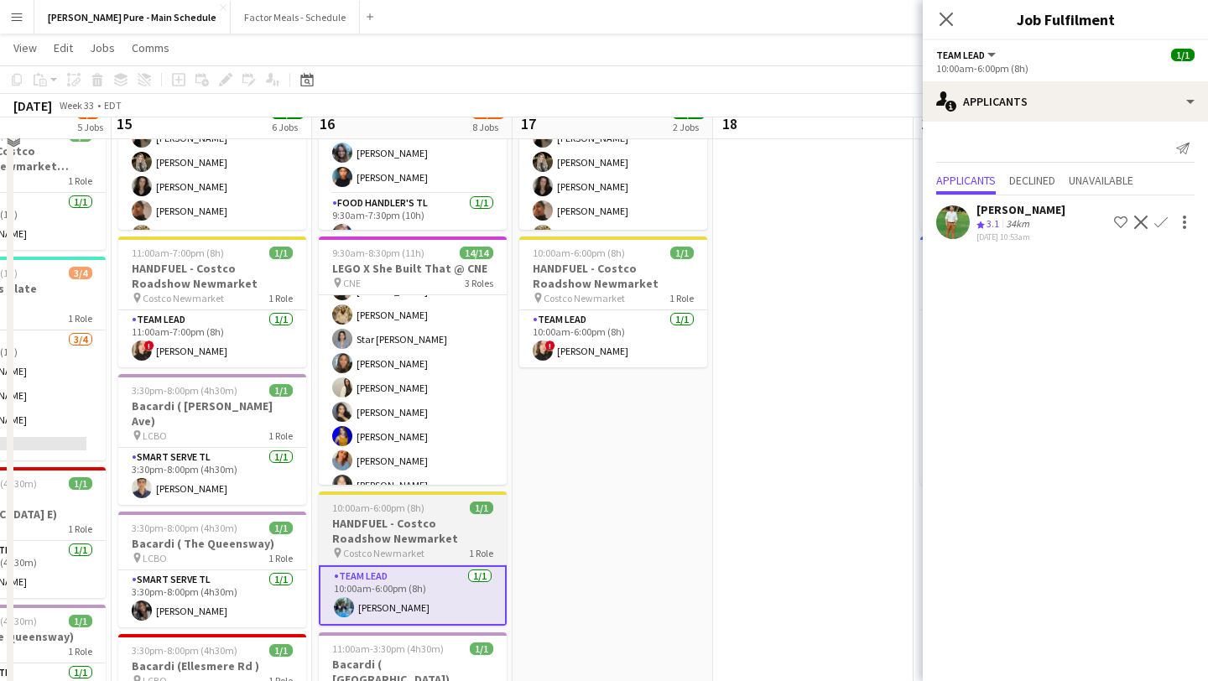
scroll to position [194, 0]
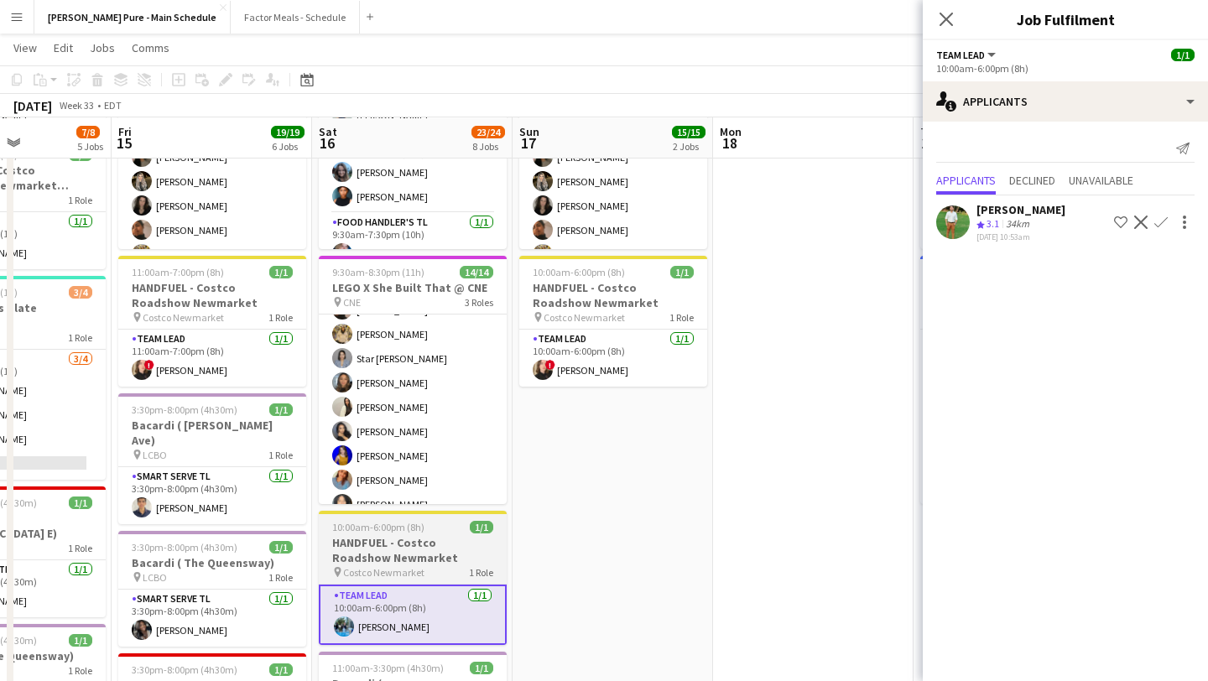
click at [384, 413] on app-card-role "Brand Ambassador [DATE] 9:30am-8:30pm (11h) [PERSON_NAME] [PERSON_NAME] [PERSON…" at bounding box center [413, 358] width 188 height 325
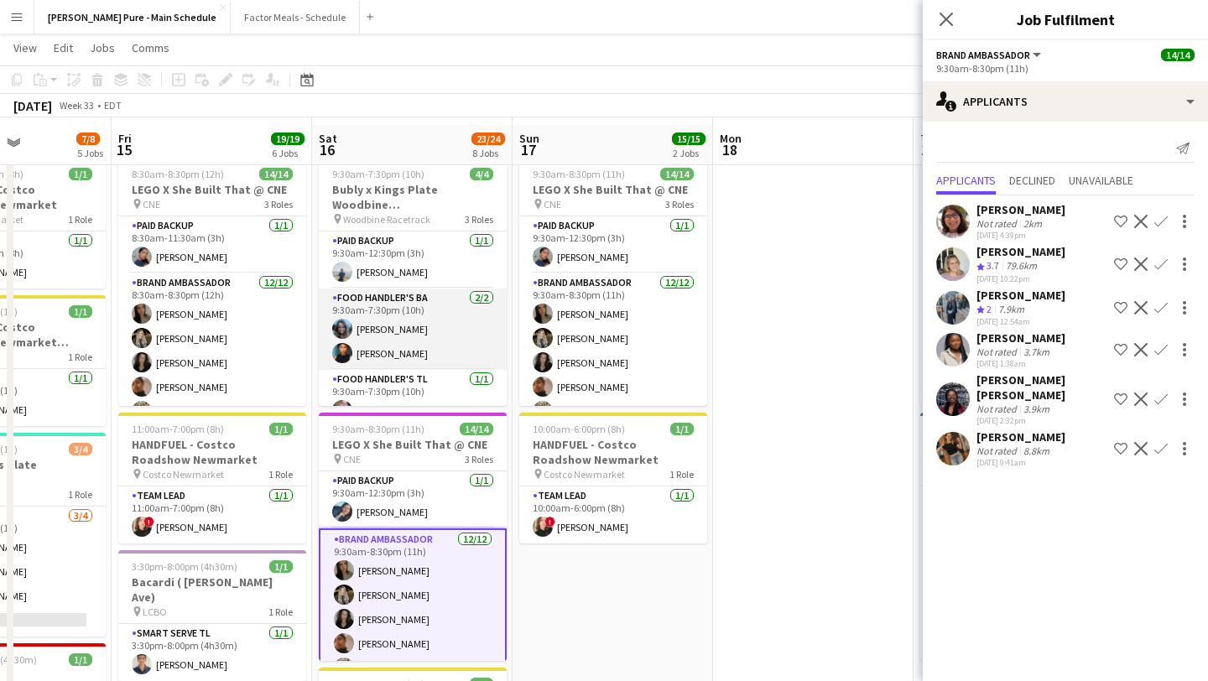
scroll to position [38, 0]
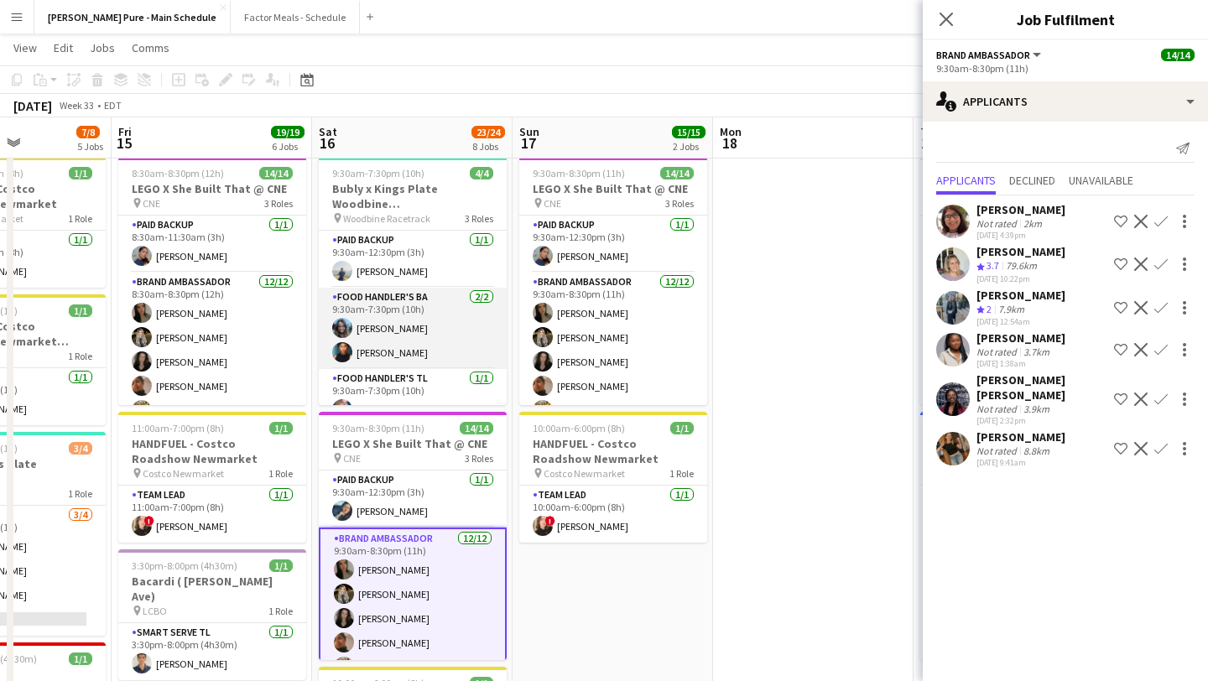
click at [406, 297] on app-card-role "Food Handler's BA [DATE] 9:30am-7:30pm (10h) [PERSON_NAME] [PERSON_NAME]" at bounding box center [413, 328] width 188 height 81
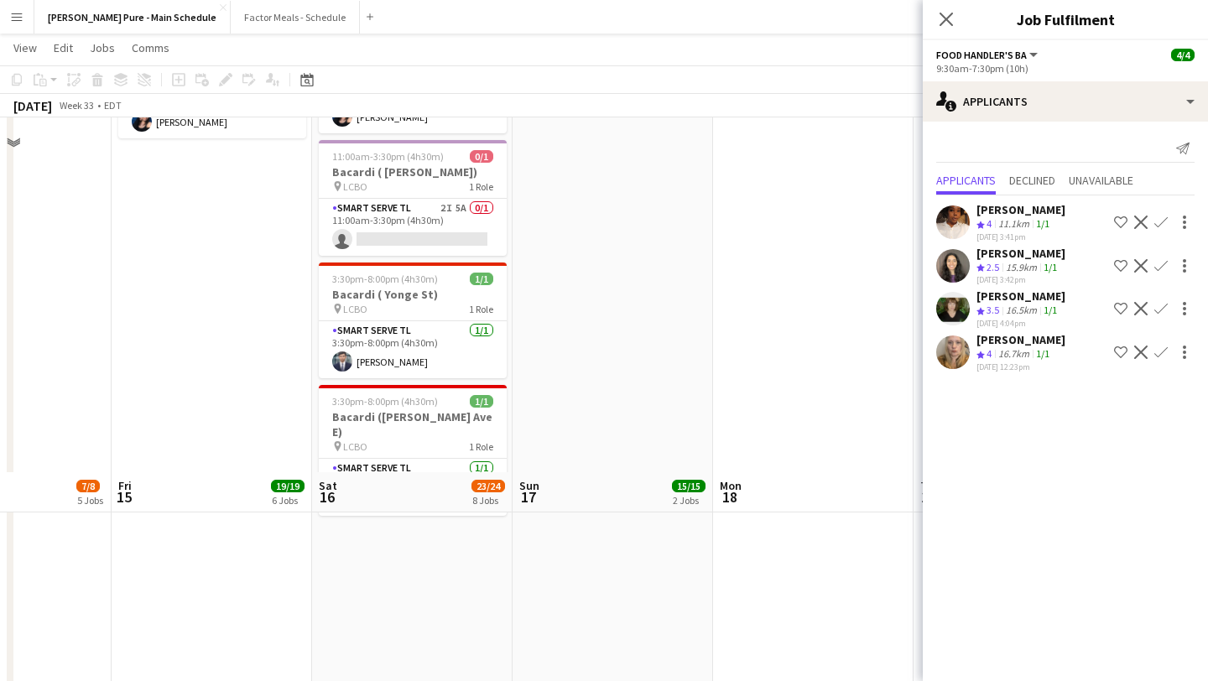
scroll to position [834, 0]
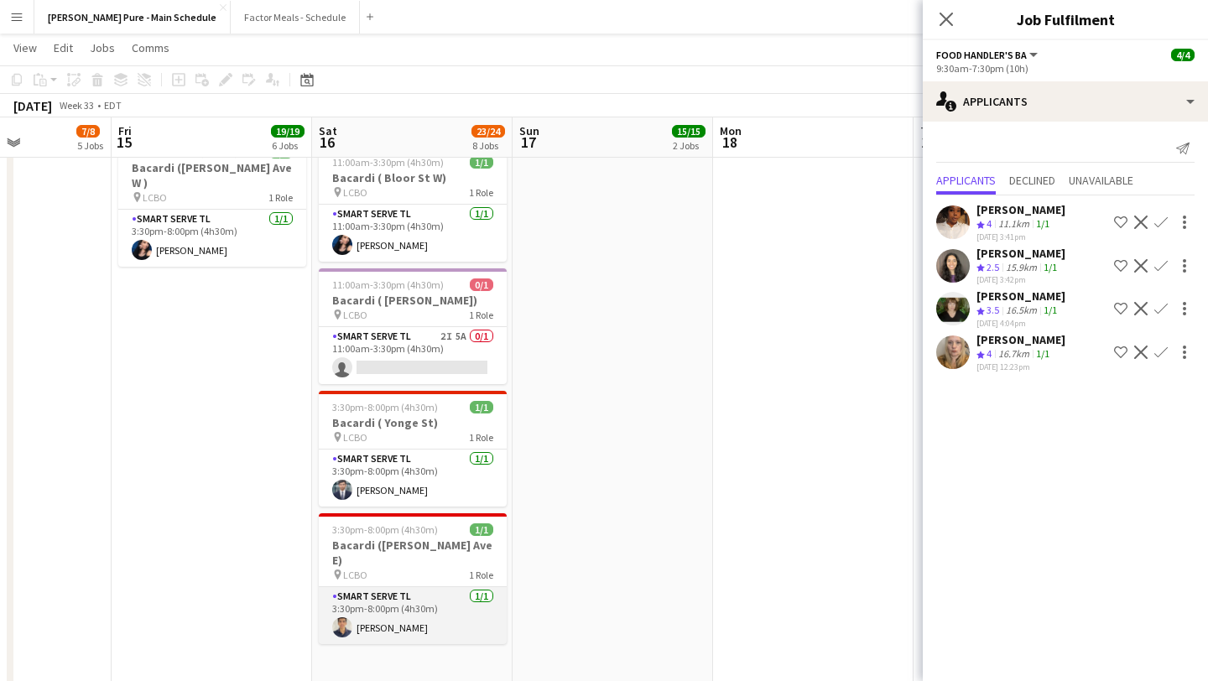
click at [408, 587] on app-card-role "Smart Serve TL [DATE] 3:30pm-8:00pm (4h30m) [PERSON_NAME]" at bounding box center [413, 615] width 188 height 57
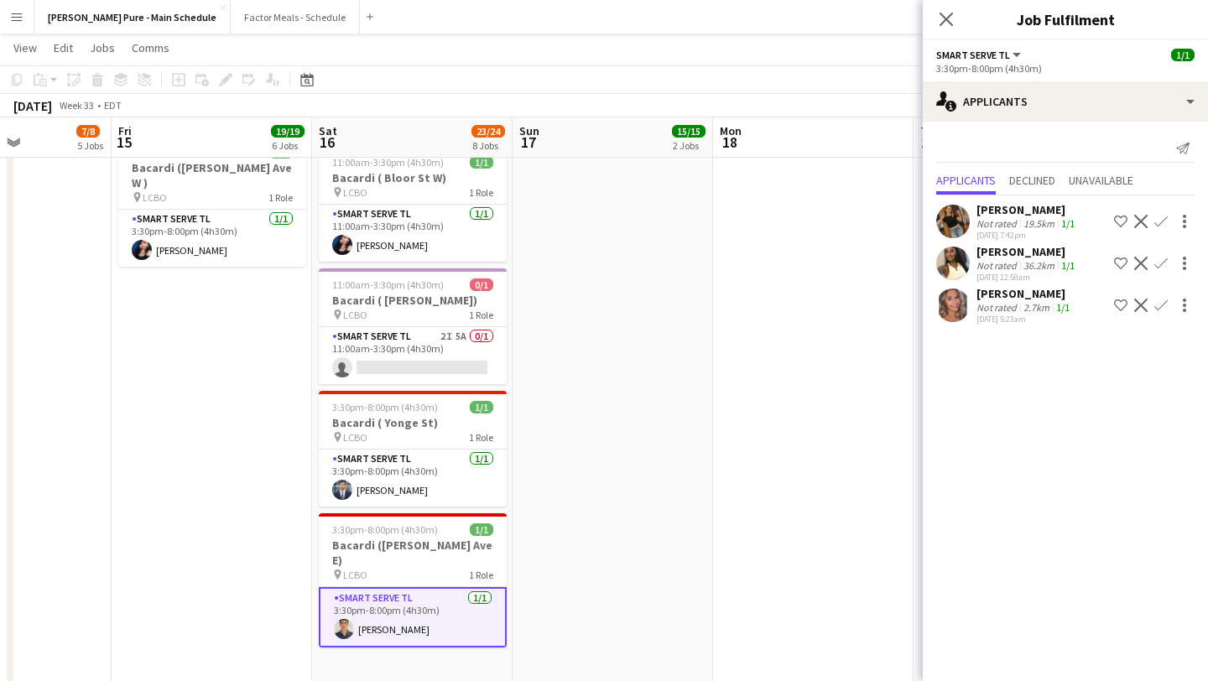
click at [951, 299] on app-user-avatar at bounding box center [953, 305] width 34 height 34
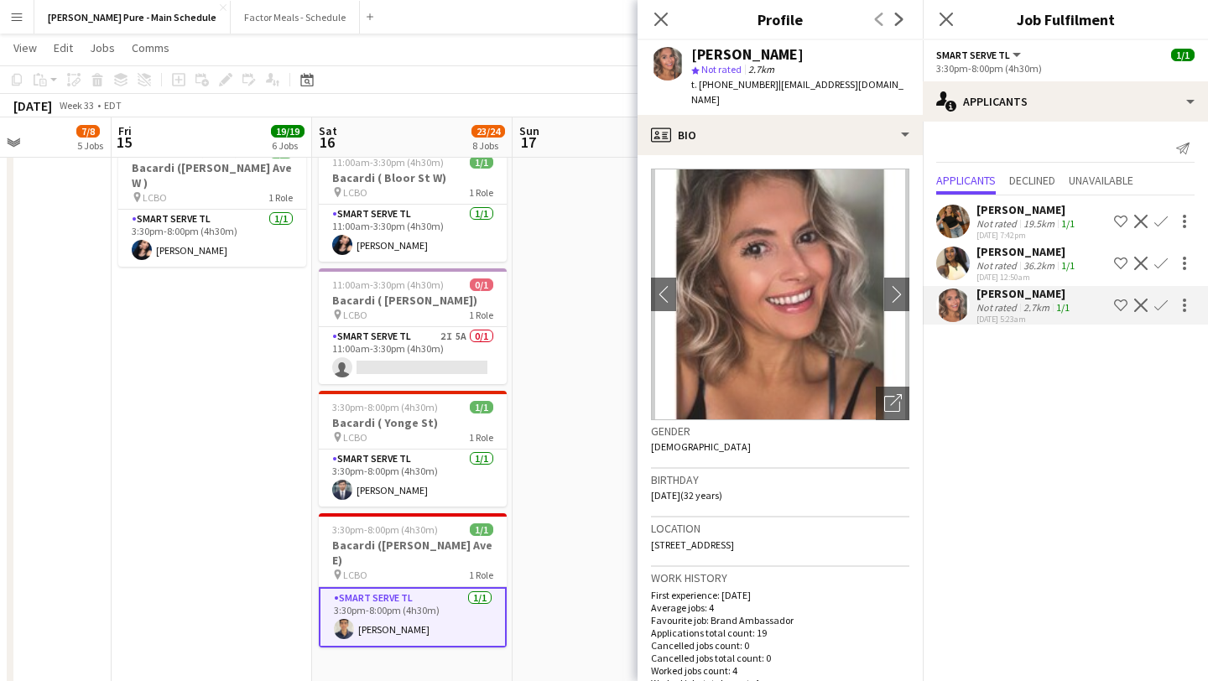
click at [958, 266] on app-user-avatar at bounding box center [953, 264] width 34 height 34
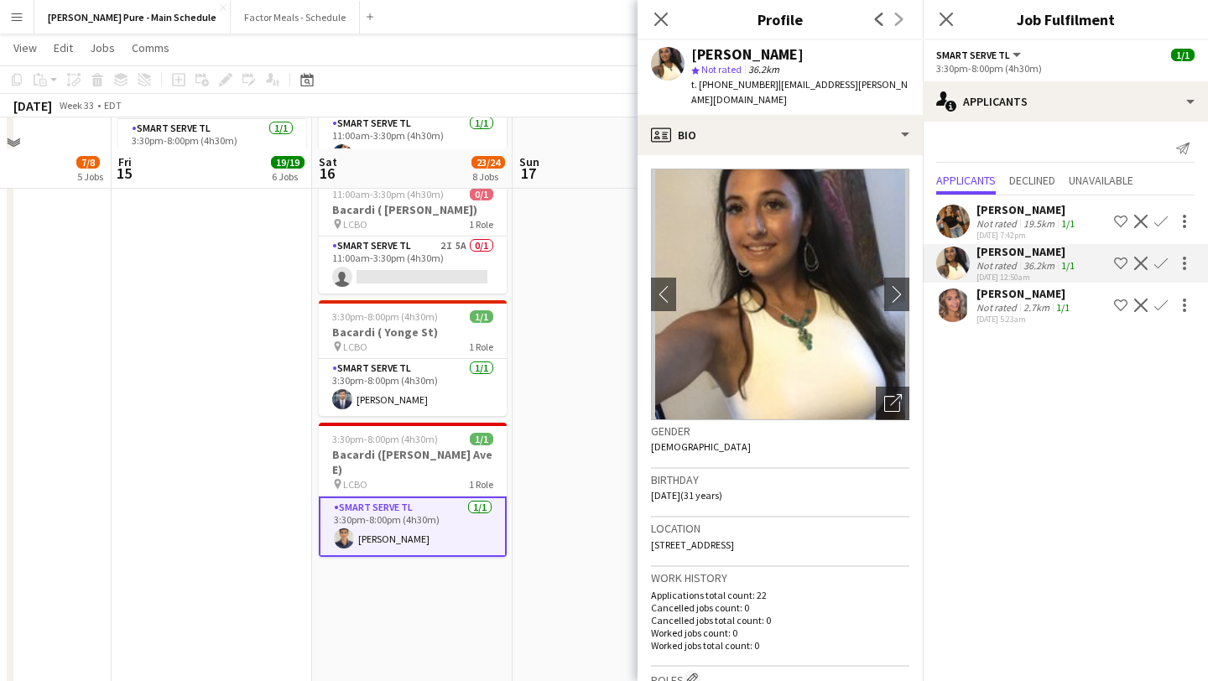
scroll to position [860, 0]
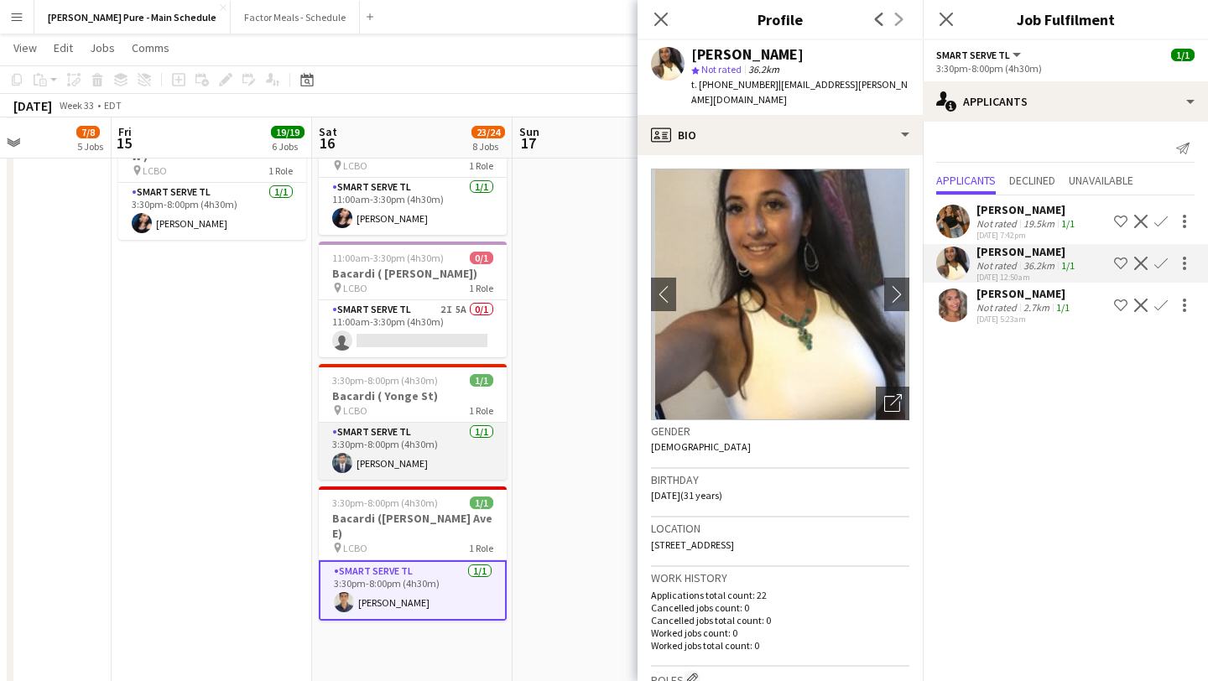
click at [360, 462] on app-card-role "Smart Serve TL [DATE] 3:30pm-8:00pm (4h30m) [PERSON_NAME]" at bounding box center [413, 451] width 188 height 57
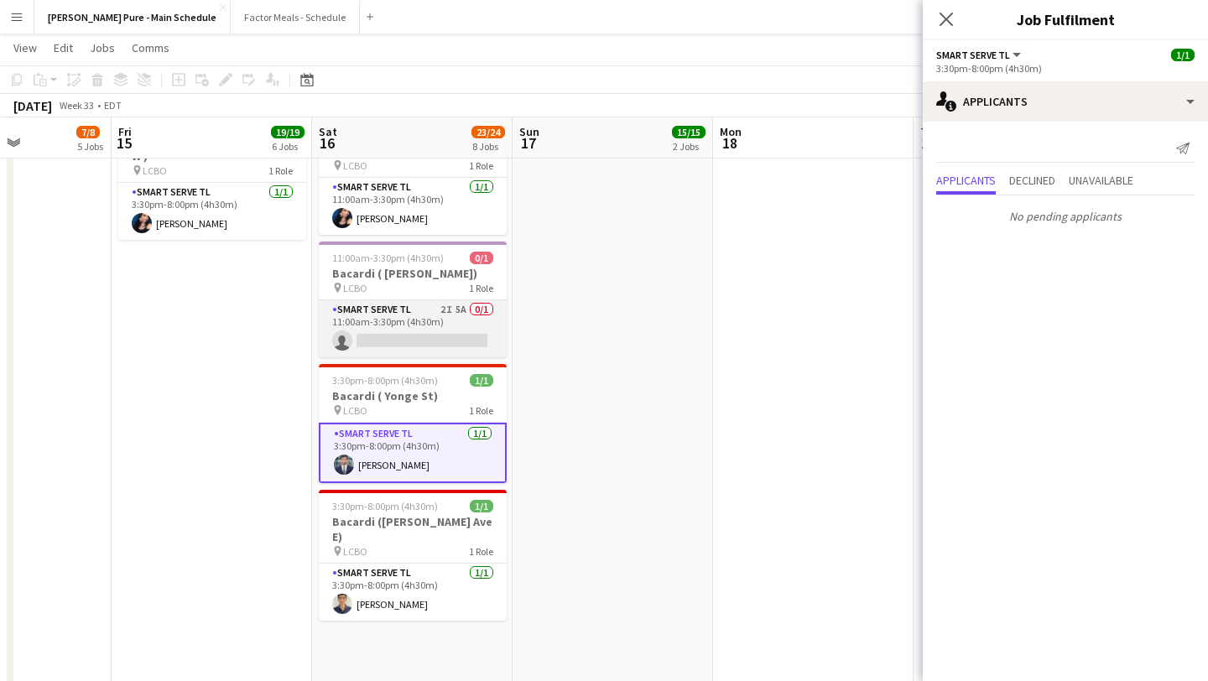
click at [386, 309] on app-card-role "Smart Serve TL 2I 5A 0/1 11:00am-3:30pm (4h30m) single-neutral-actions" at bounding box center [413, 328] width 188 height 57
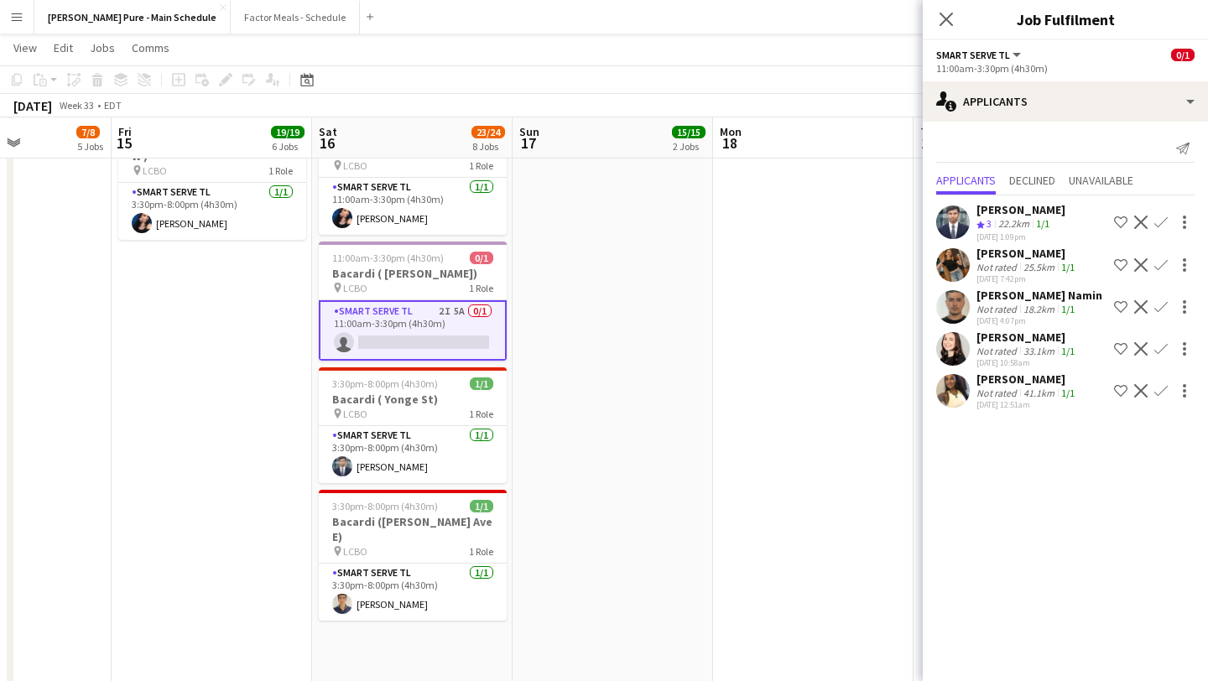
click at [950, 356] on app-user-avatar at bounding box center [953, 349] width 34 height 34
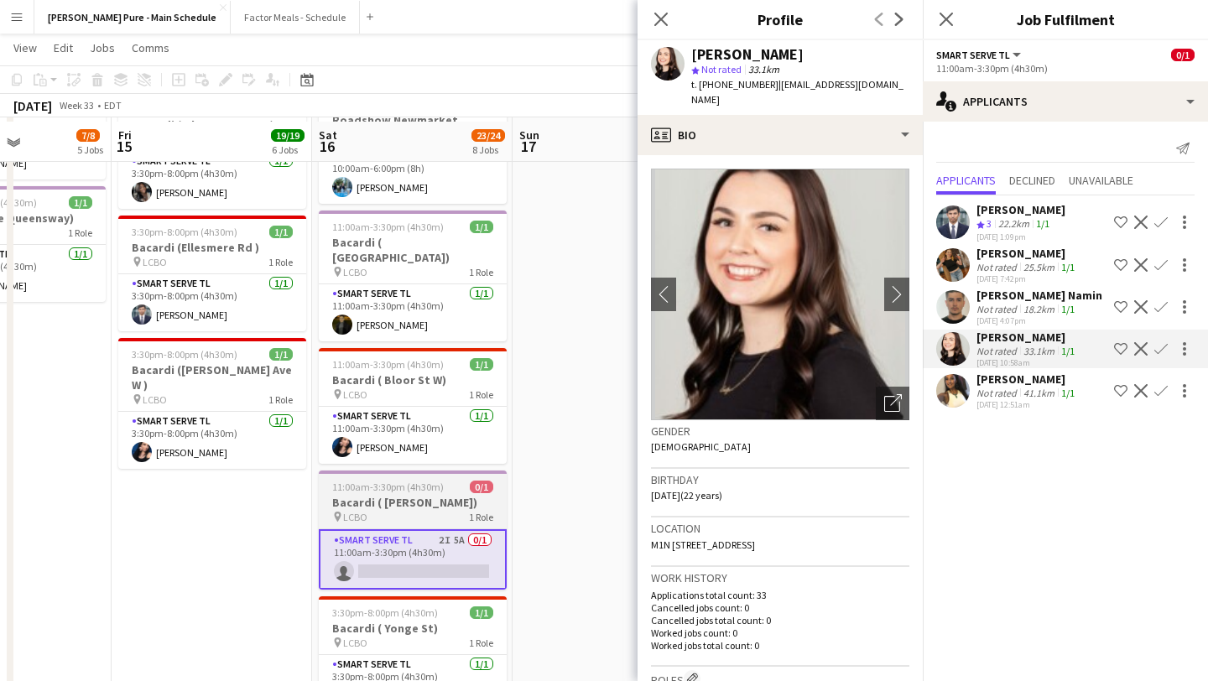
scroll to position [632, 0]
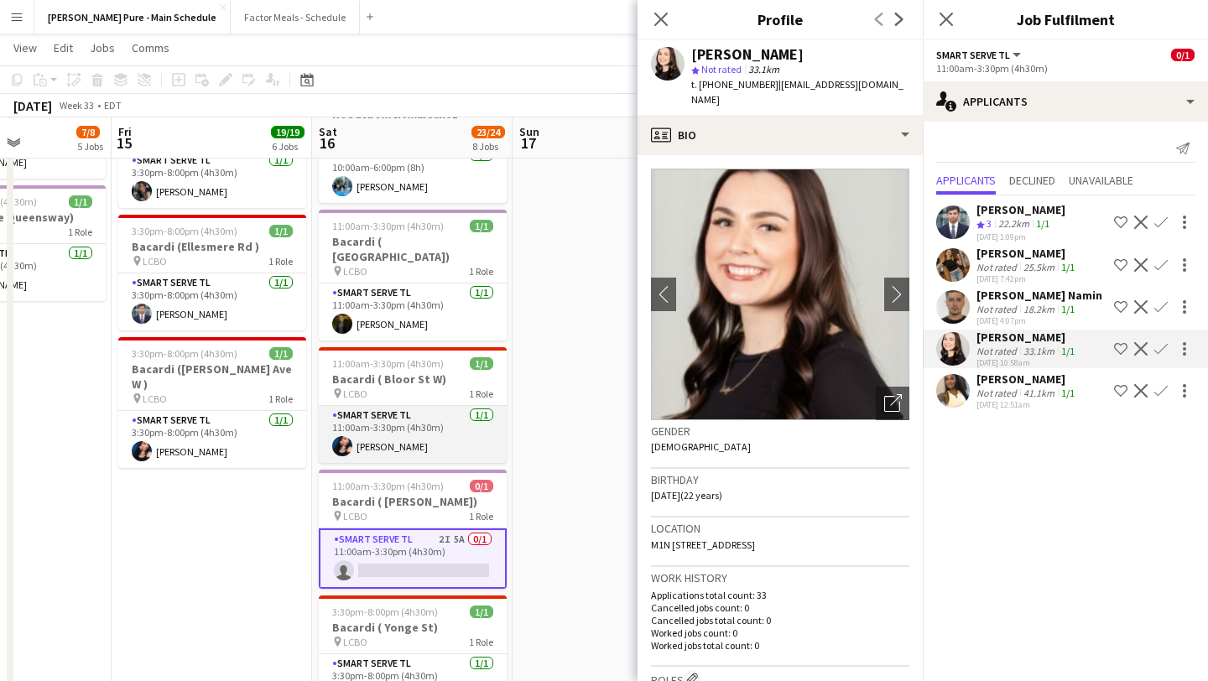
click at [387, 420] on app-card-role "Smart Serve TL [DATE] 11:00am-3:30pm (4h30m) [PERSON_NAME]" at bounding box center [413, 434] width 188 height 57
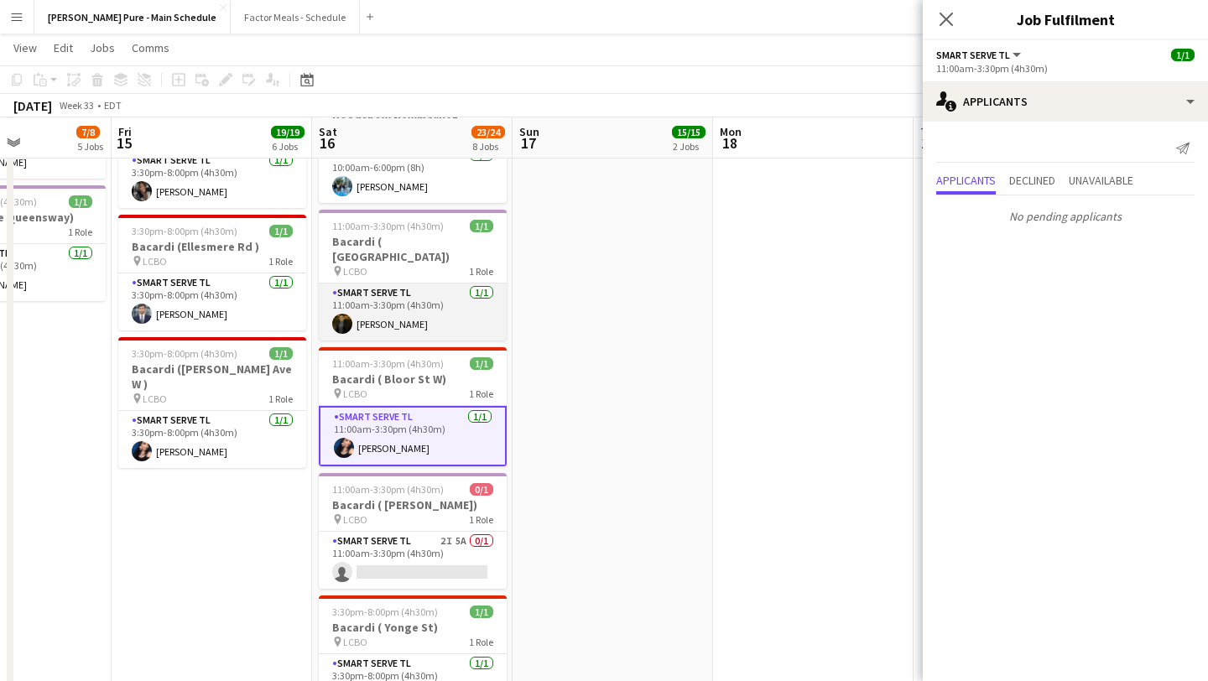
click at [398, 304] on app-card-role "Smart Serve TL [DATE] 11:00am-3:30pm (4h30m) Pouya Moradjounamin" at bounding box center [413, 311] width 188 height 57
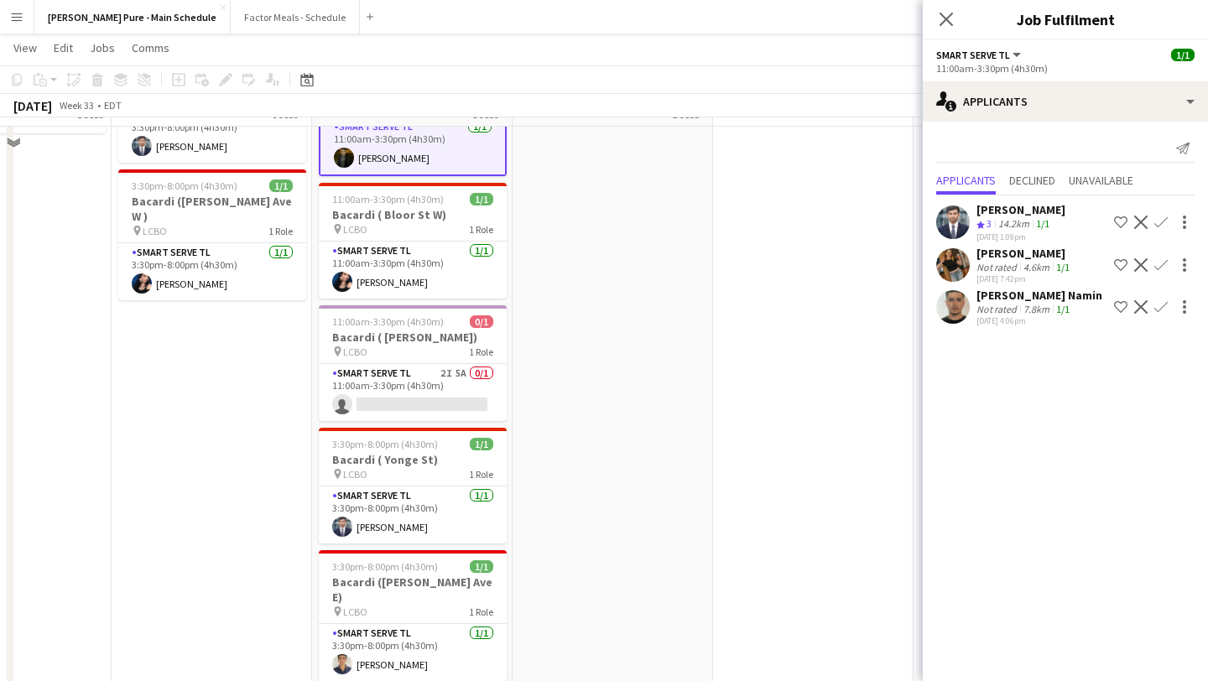
scroll to position [0, 0]
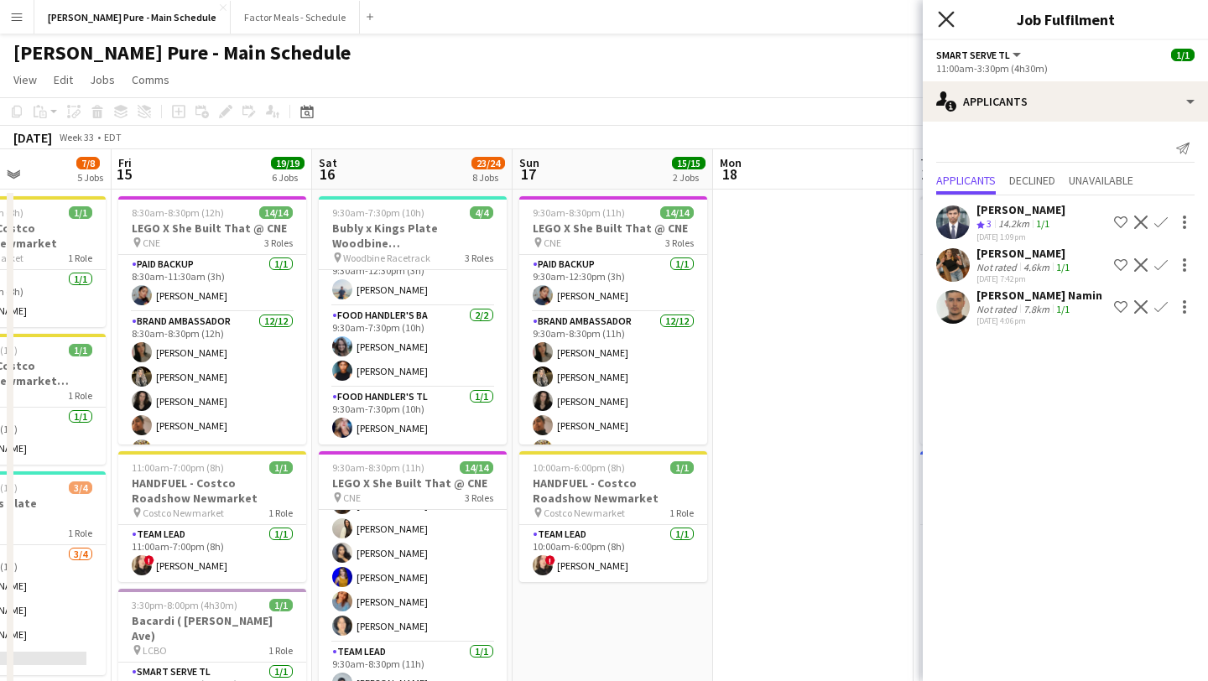
click at [945, 20] on icon at bounding box center [945, 19] width 16 height 16
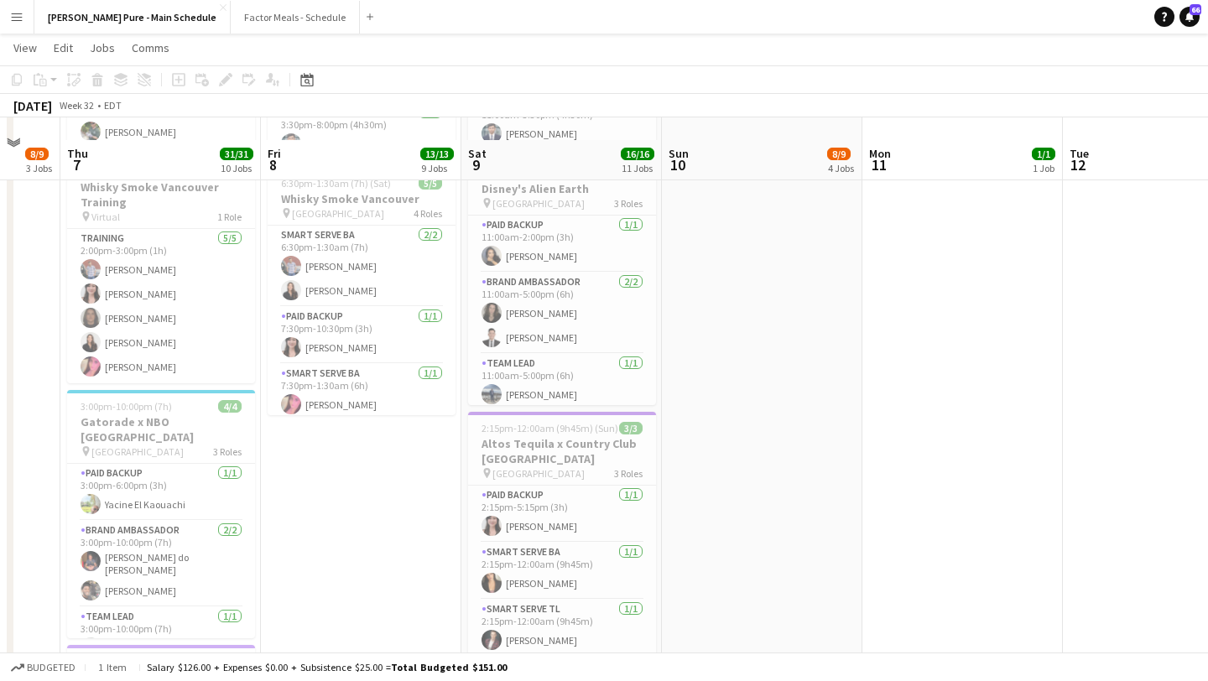
scroll to position [1137, 0]
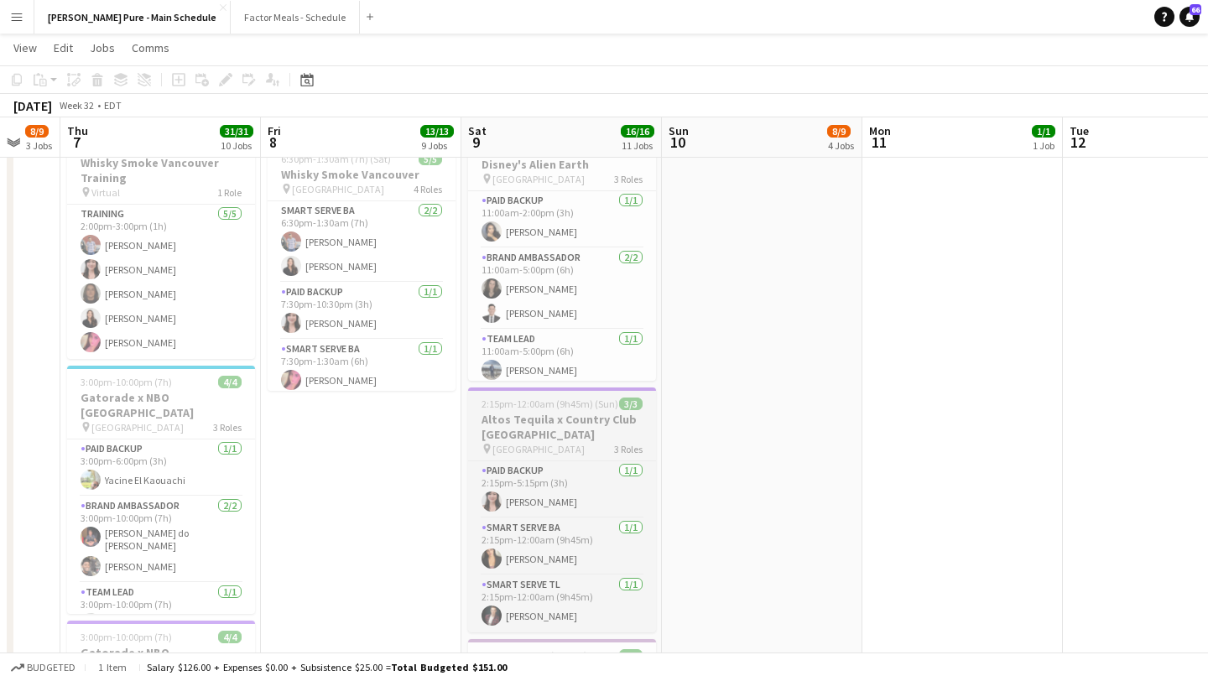
click at [543, 397] on span "2:15pm-12:00am (9h45m) (Sun)" at bounding box center [549, 403] width 137 height 13
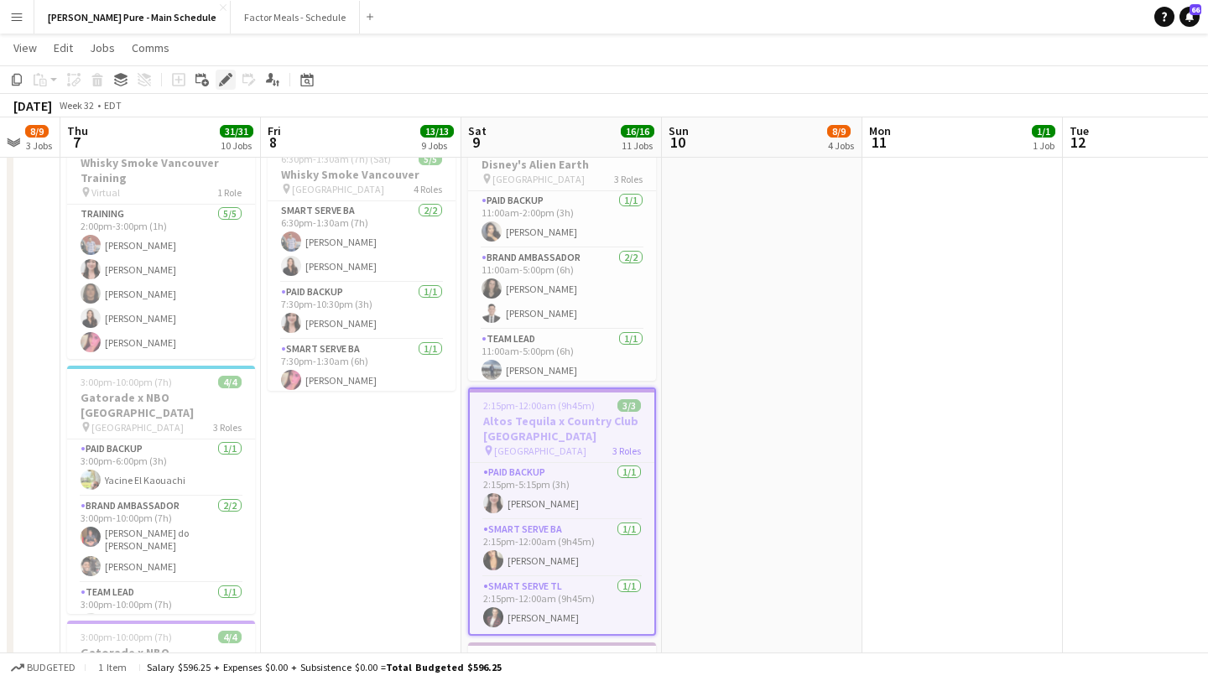
click at [220, 78] on icon "Edit" at bounding box center [225, 79] width 13 height 13
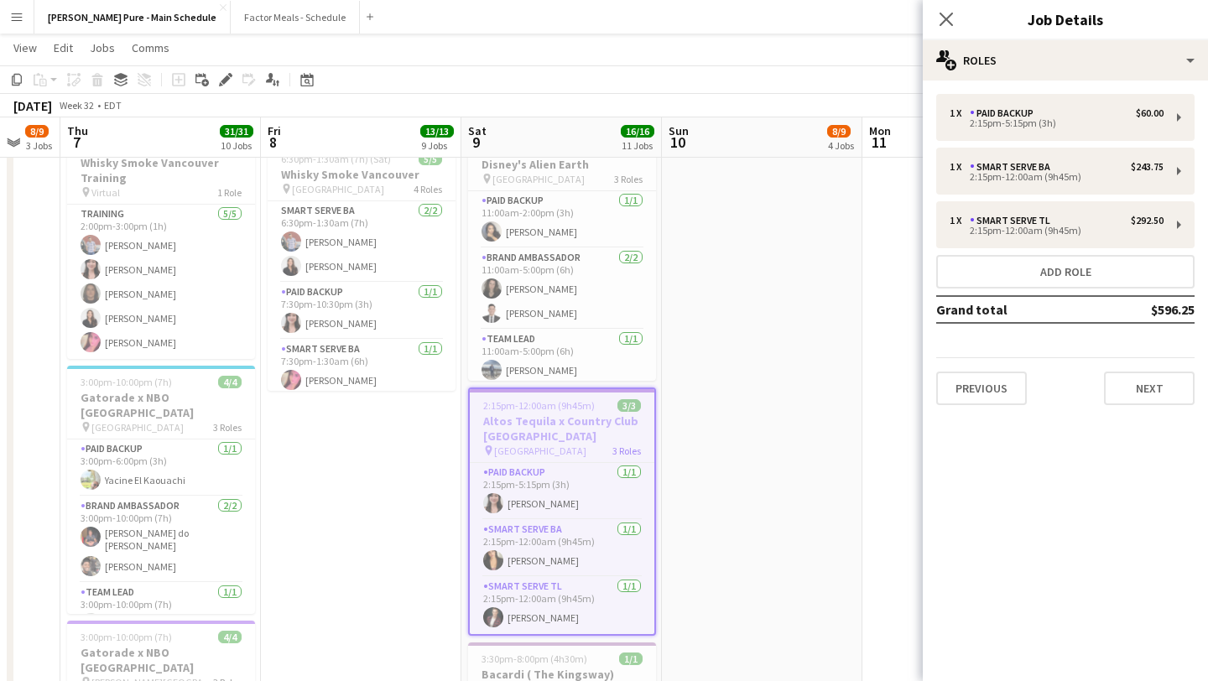
click at [350, 502] on app-date-cell "10:00am-2:00pm (4h) 1/1 Altos Tequila x Country Club [GEOGRAPHIC_DATA] pin [GEO…" at bounding box center [361, 57] width 200 height 2013
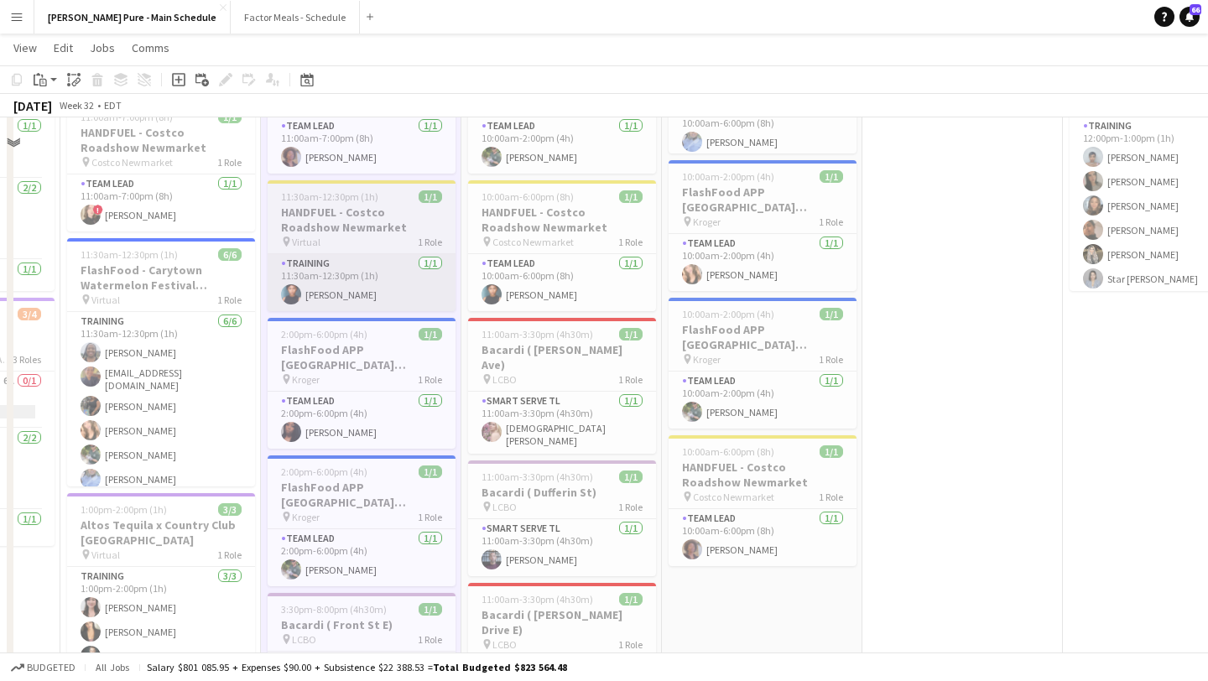
scroll to position [0, 0]
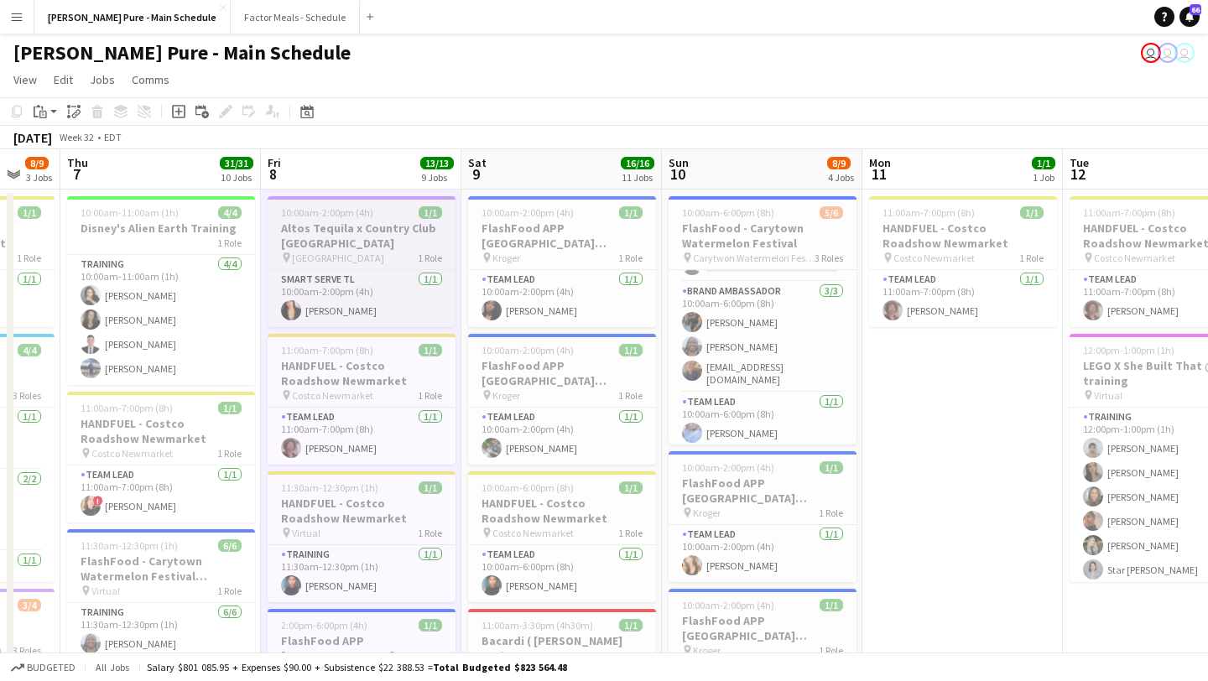
click at [330, 221] on h3 "Altos Tequila x Country Club [GEOGRAPHIC_DATA]" at bounding box center [361, 236] width 188 height 30
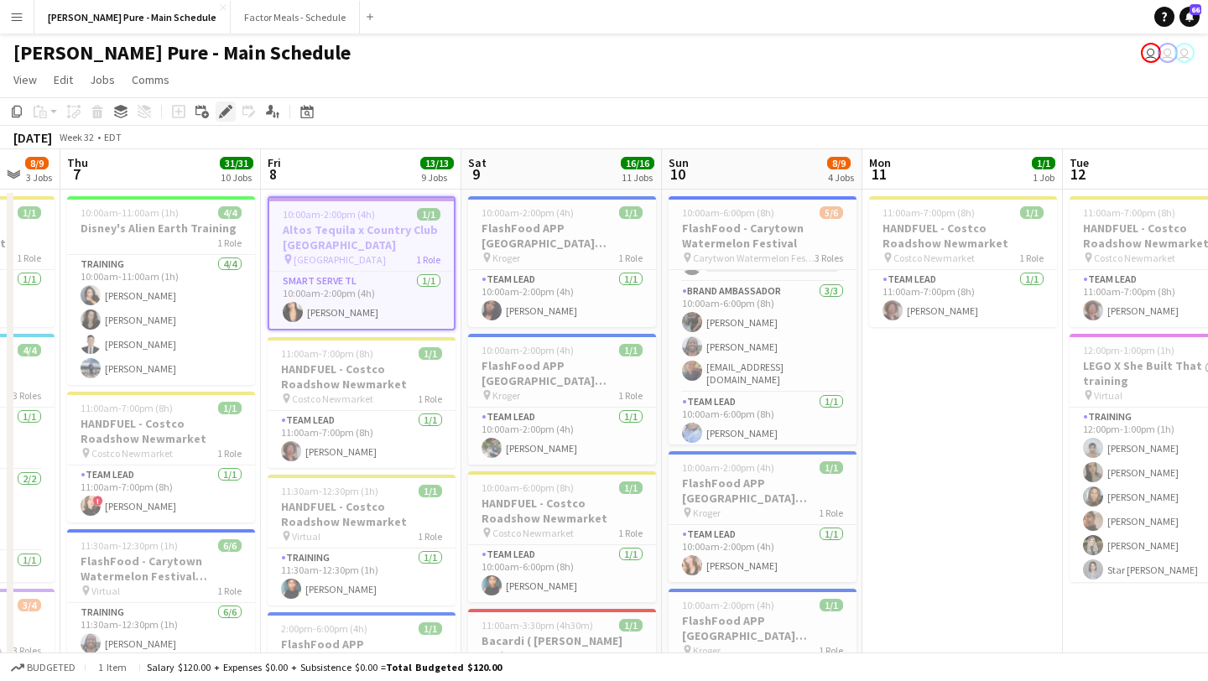
click at [221, 118] on div "Edit" at bounding box center [226, 111] width 20 height 20
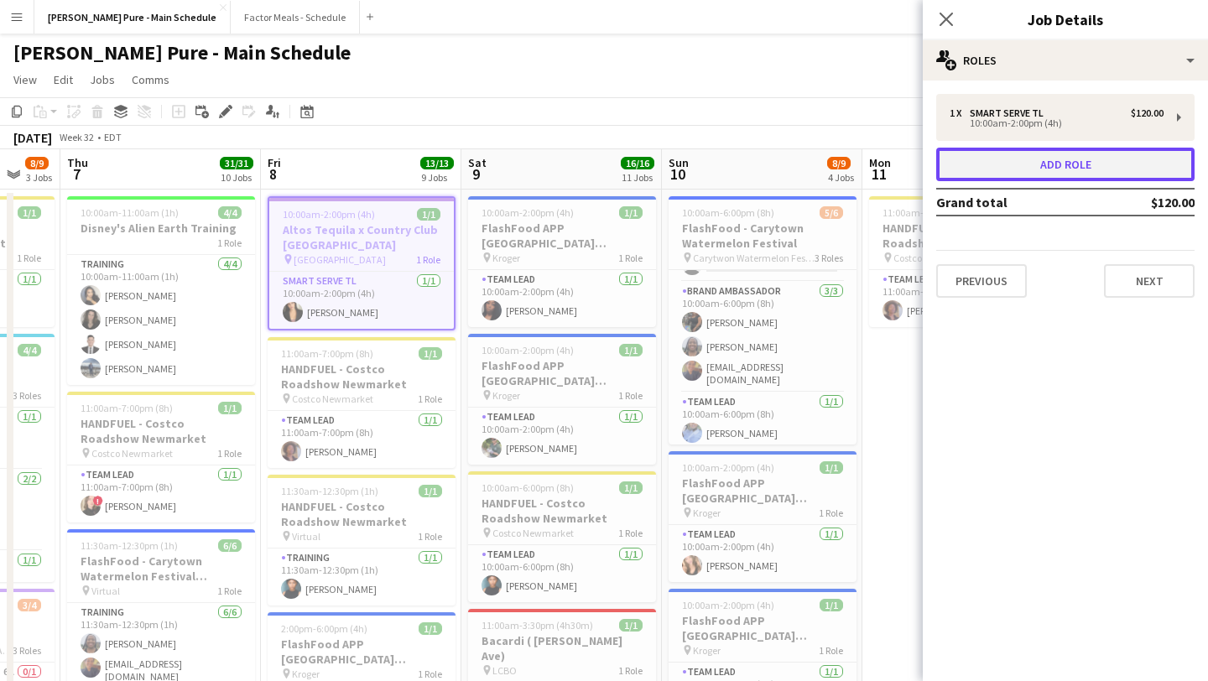
click at [1057, 157] on button "Add role" at bounding box center [1065, 165] width 258 height 34
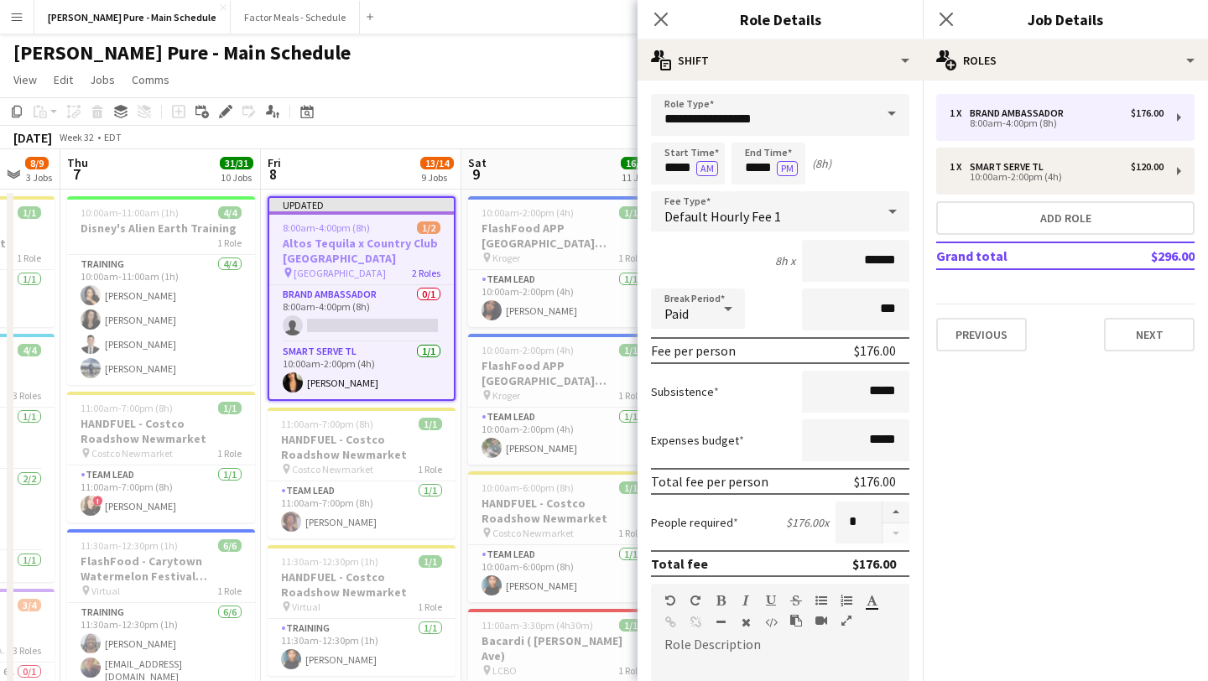
click at [888, 116] on span at bounding box center [891, 114] width 35 height 40
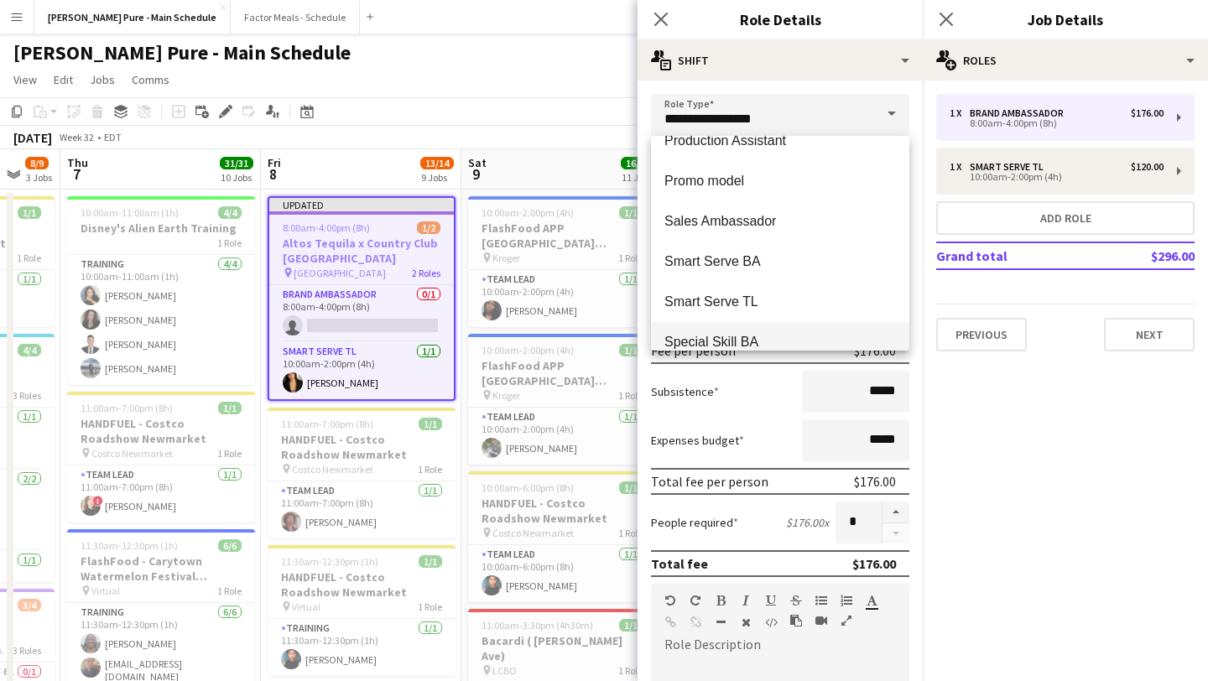
scroll to position [262, 0]
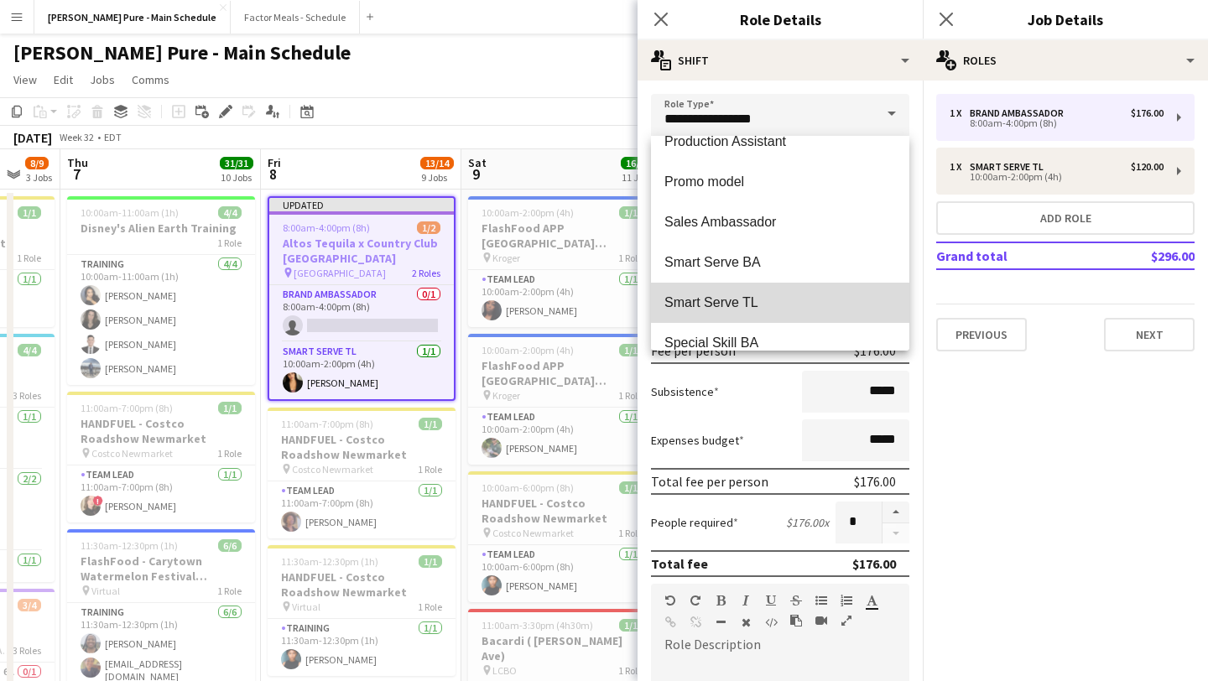
click at [792, 301] on span "Smart Serve TL" at bounding box center [779, 302] width 231 height 16
type input "**********"
type input "******"
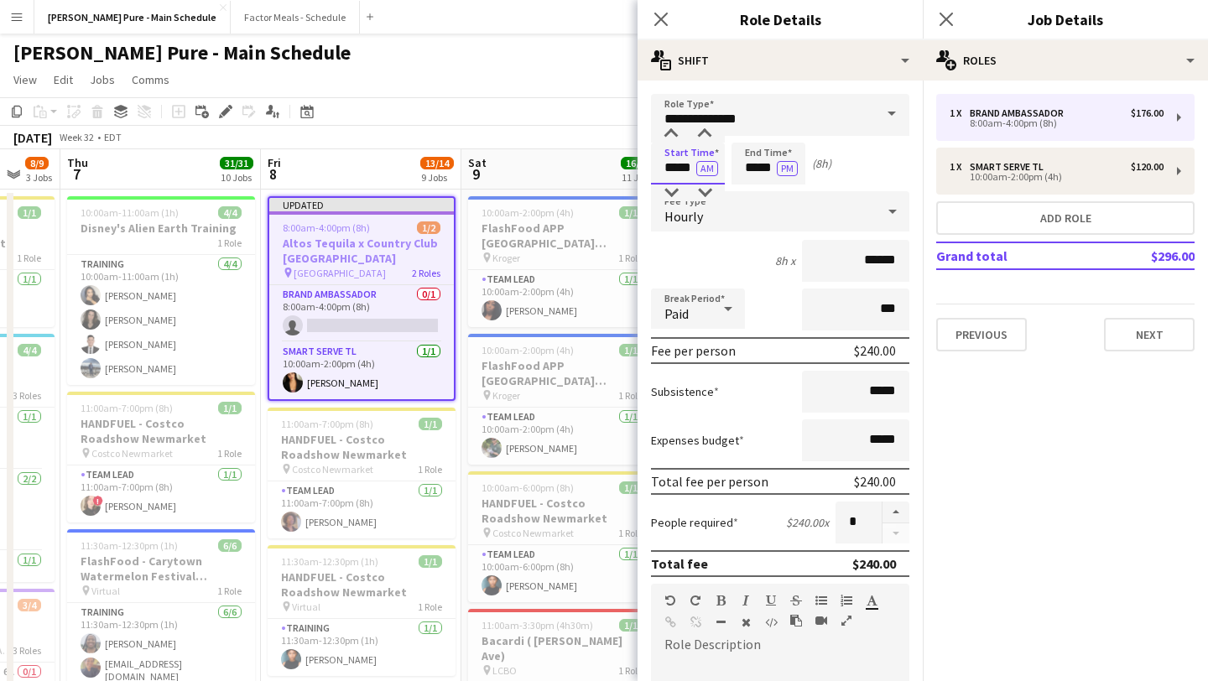
click at [666, 160] on input "*****" at bounding box center [688, 164] width 74 height 42
type input "*****"
click at [672, 134] on div at bounding box center [671, 134] width 34 height 17
click at [766, 161] on input "*****" at bounding box center [768, 164] width 74 height 42
click at [756, 194] on div at bounding box center [752, 192] width 34 height 17
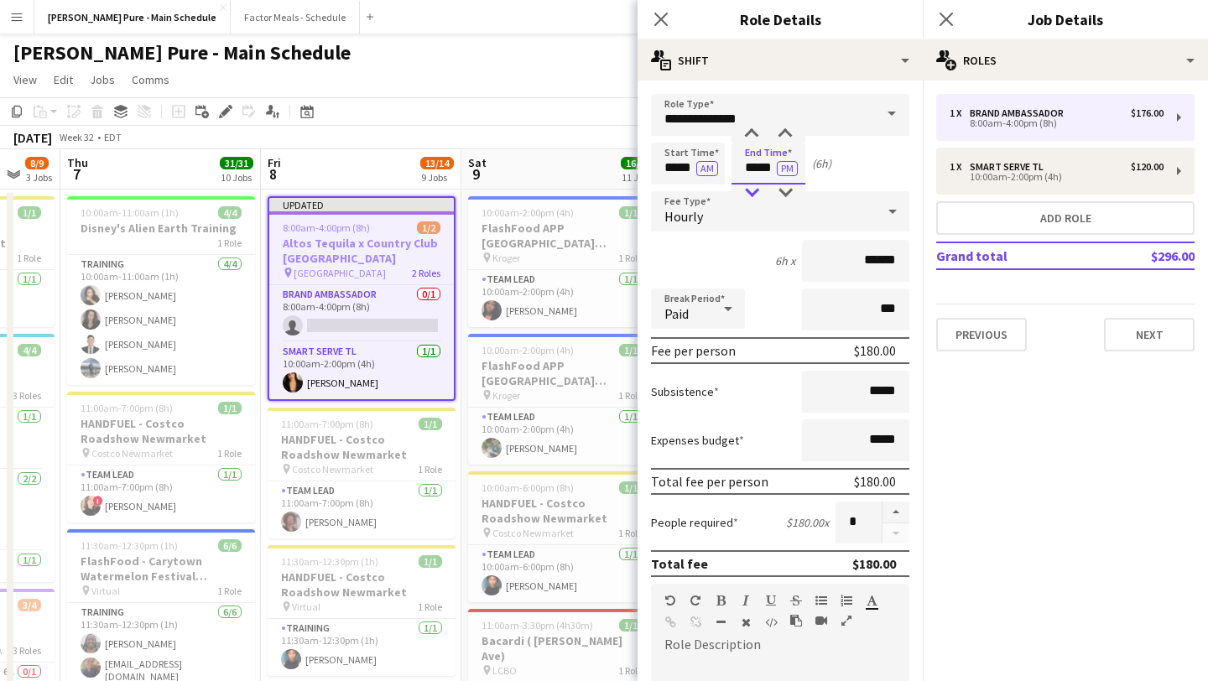
click at [756, 194] on div at bounding box center [752, 192] width 34 height 17
type input "*****"
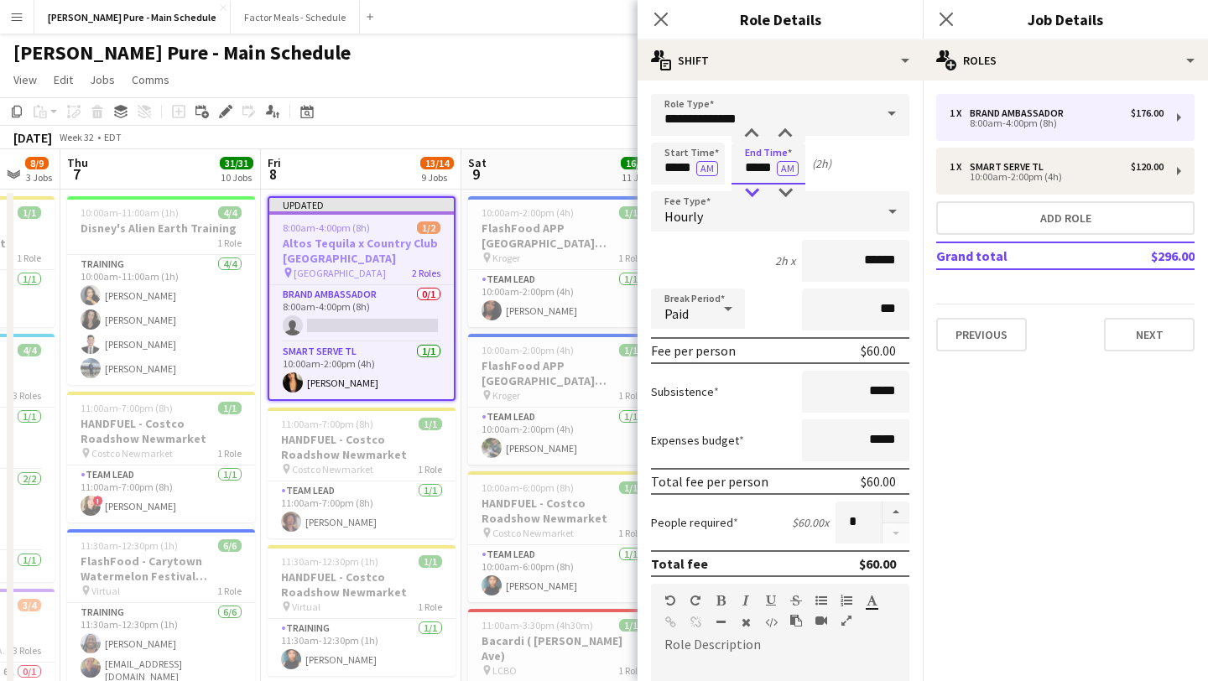
click at [756, 194] on div at bounding box center [752, 192] width 34 height 17
click at [953, 17] on app-icon "Close pop-in" at bounding box center [946, 20] width 24 height 24
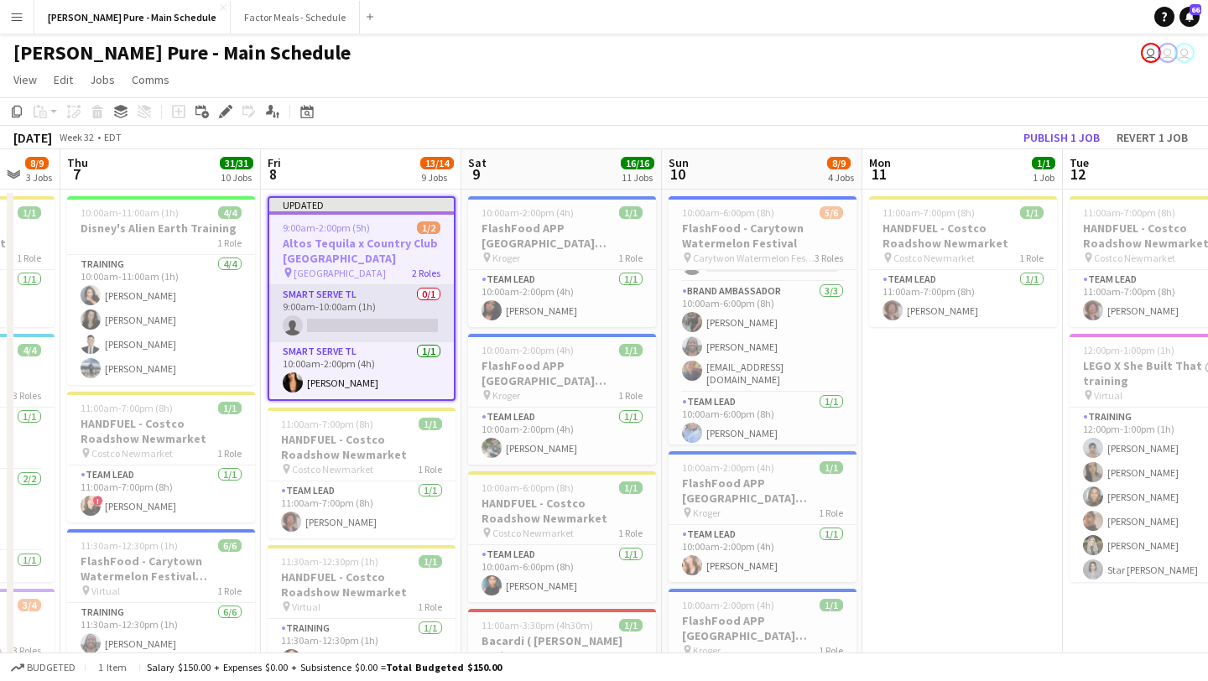
click at [360, 323] on app-card-role "Smart Serve TL 0/1 9:00am-10:00am (1h) single-neutral-actions" at bounding box center [361, 313] width 184 height 57
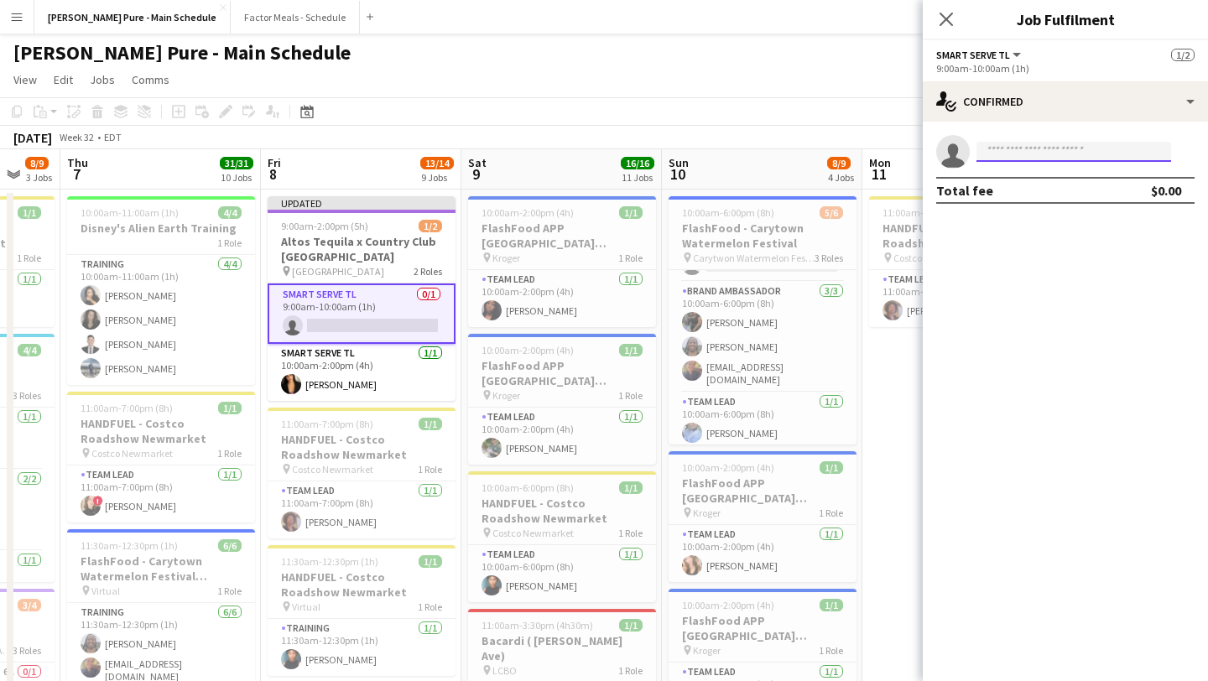
click at [1012, 147] on input at bounding box center [1073, 152] width 195 height 20
type input "*****"
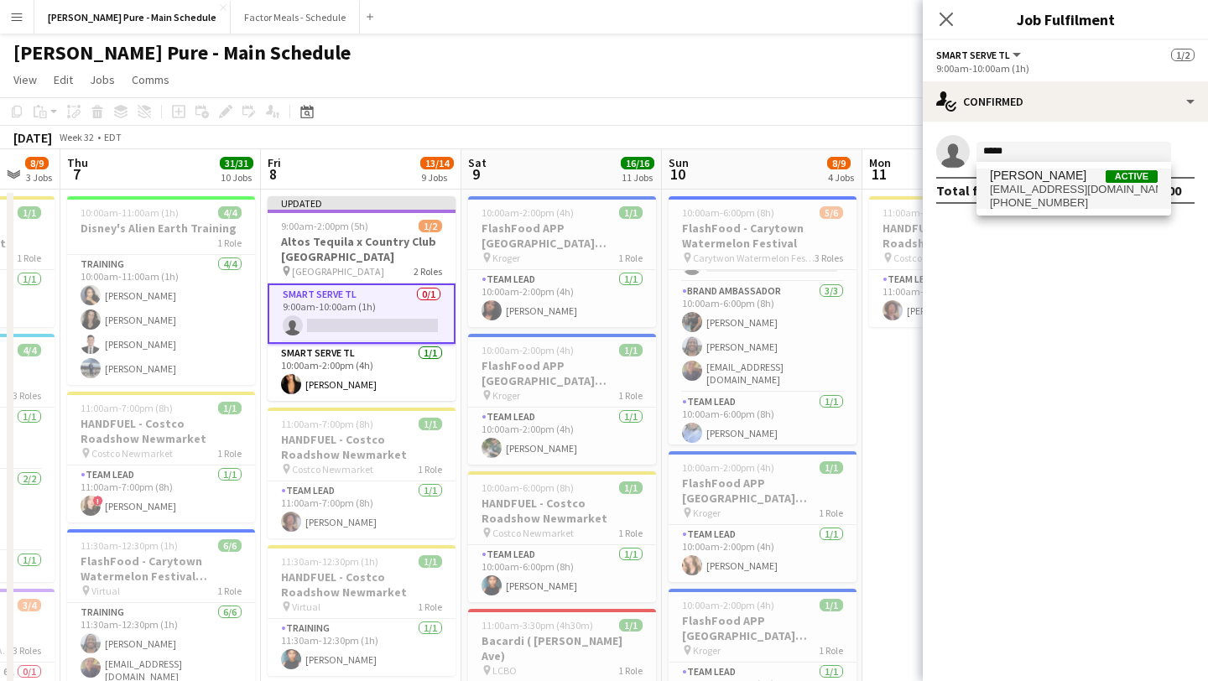
click at [1061, 185] on span "[EMAIL_ADDRESS][DOMAIN_NAME]" at bounding box center [1073, 189] width 168 height 13
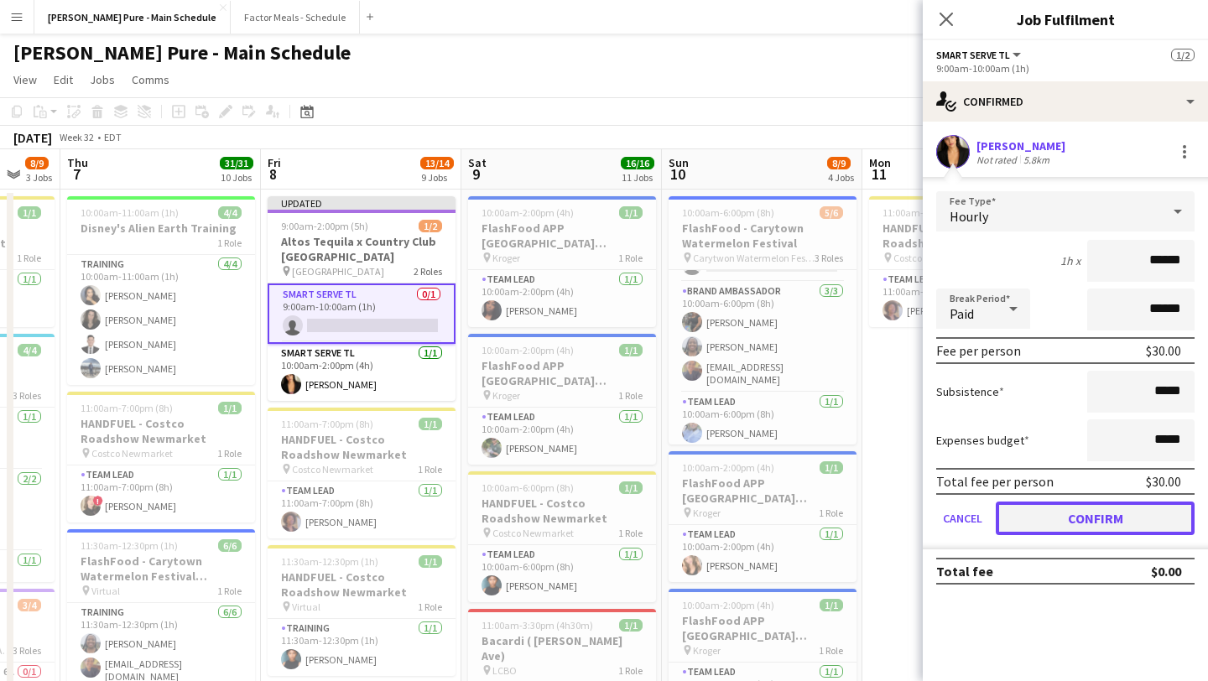
click at [1059, 524] on button "Confirm" at bounding box center [1094, 518] width 199 height 34
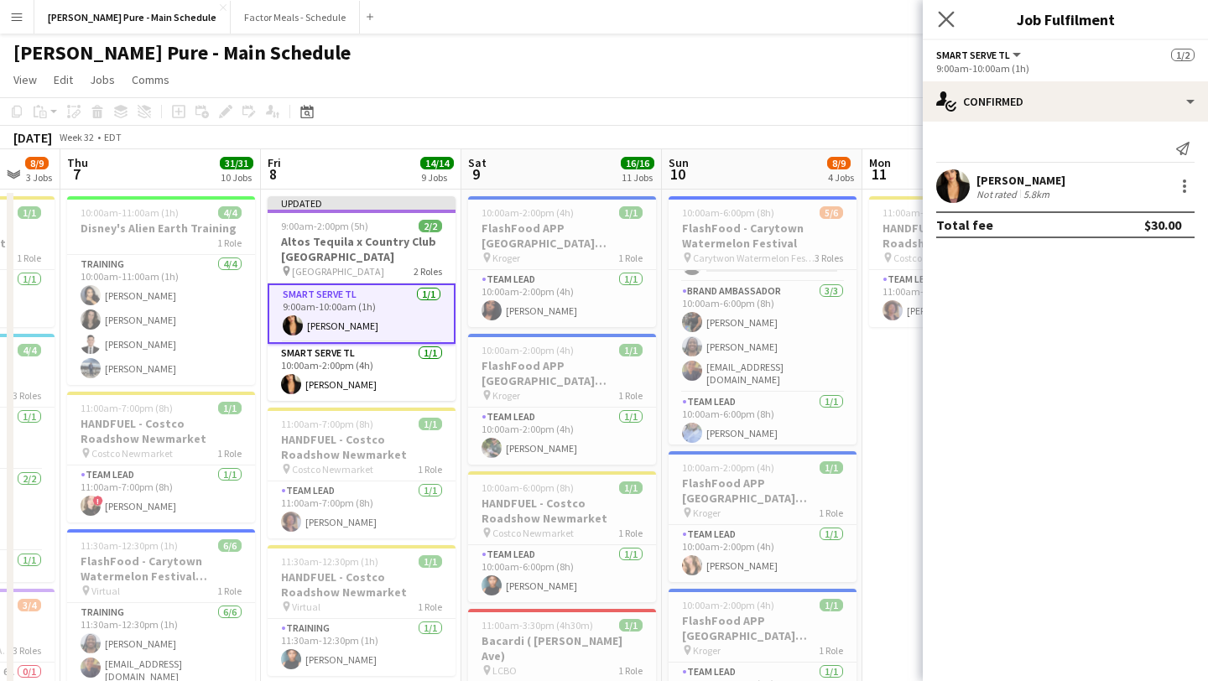
click at [951, 28] on app-icon "Close pop-in" at bounding box center [946, 20] width 24 height 24
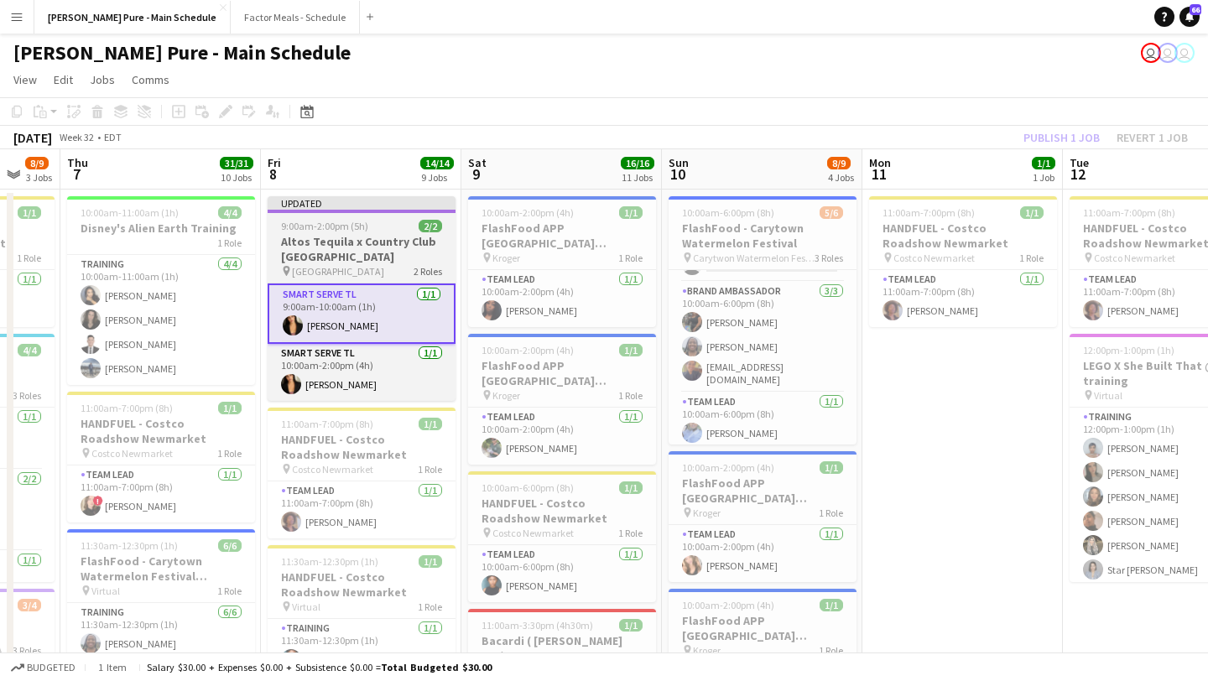
click at [363, 242] on h3 "Altos Tequila x Country Club [GEOGRAPHIC_DATA]" at bounding box center [361, 249] width 188 height 30
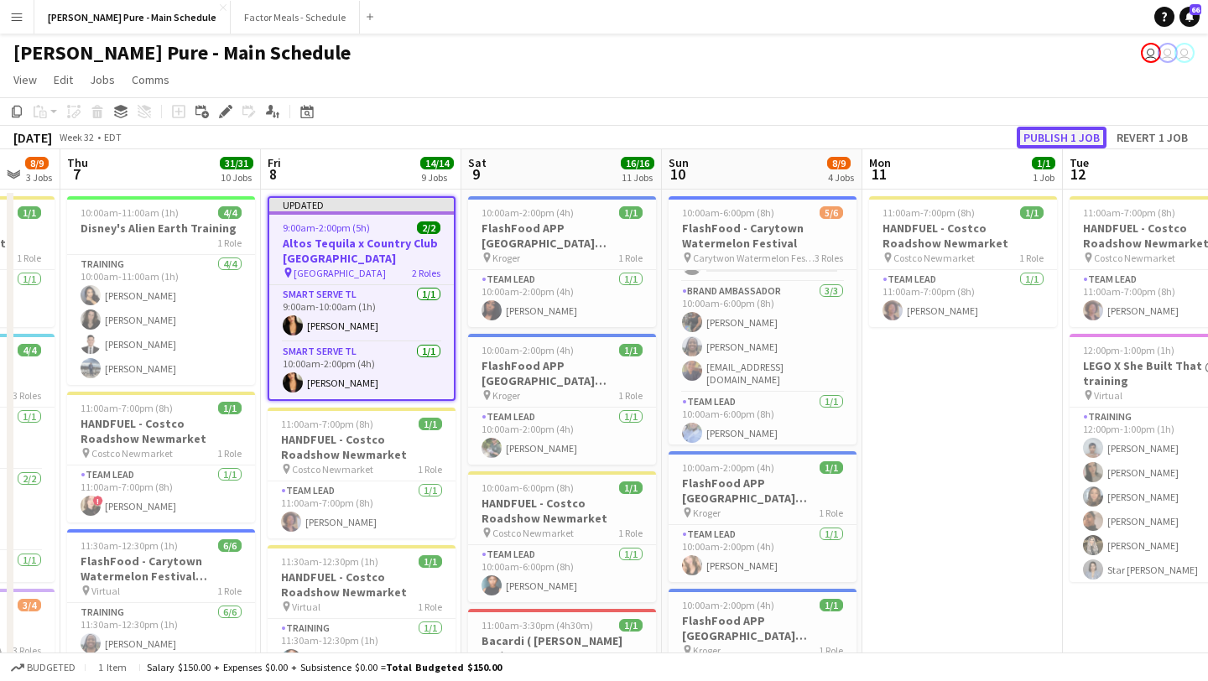
click at [1055, 134] on button "Publish 1 job" at bounding box center [1061, 138] width 90 height 22
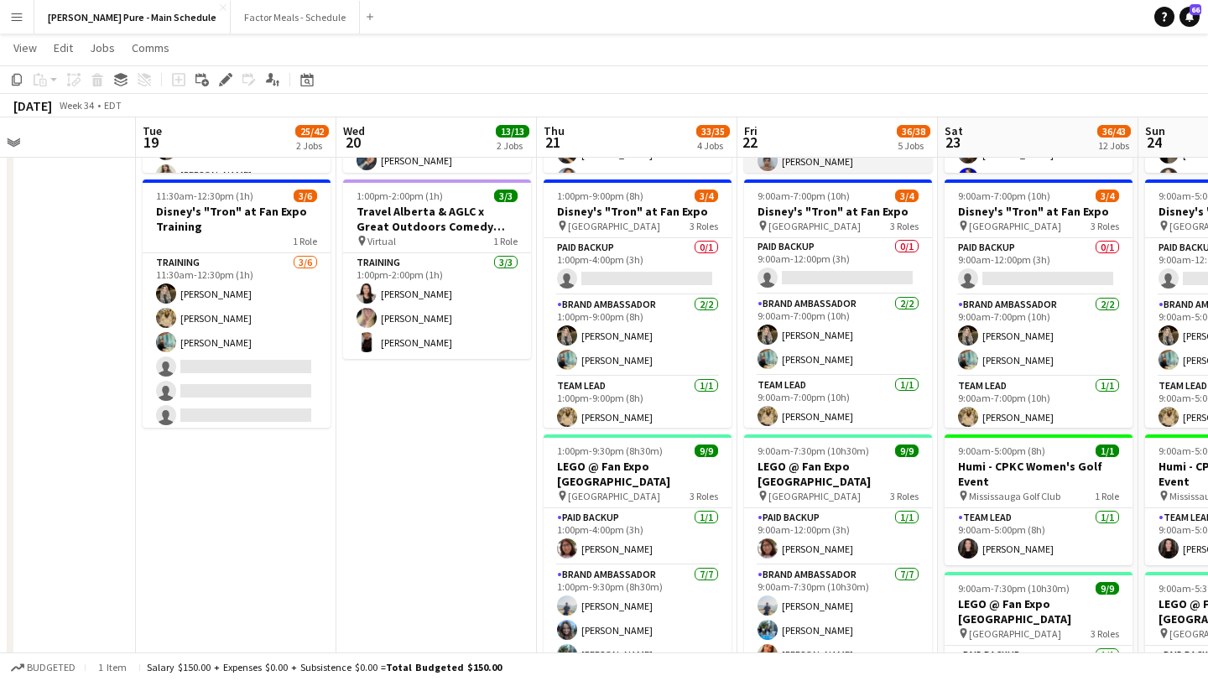
scroll to position [0, 674]
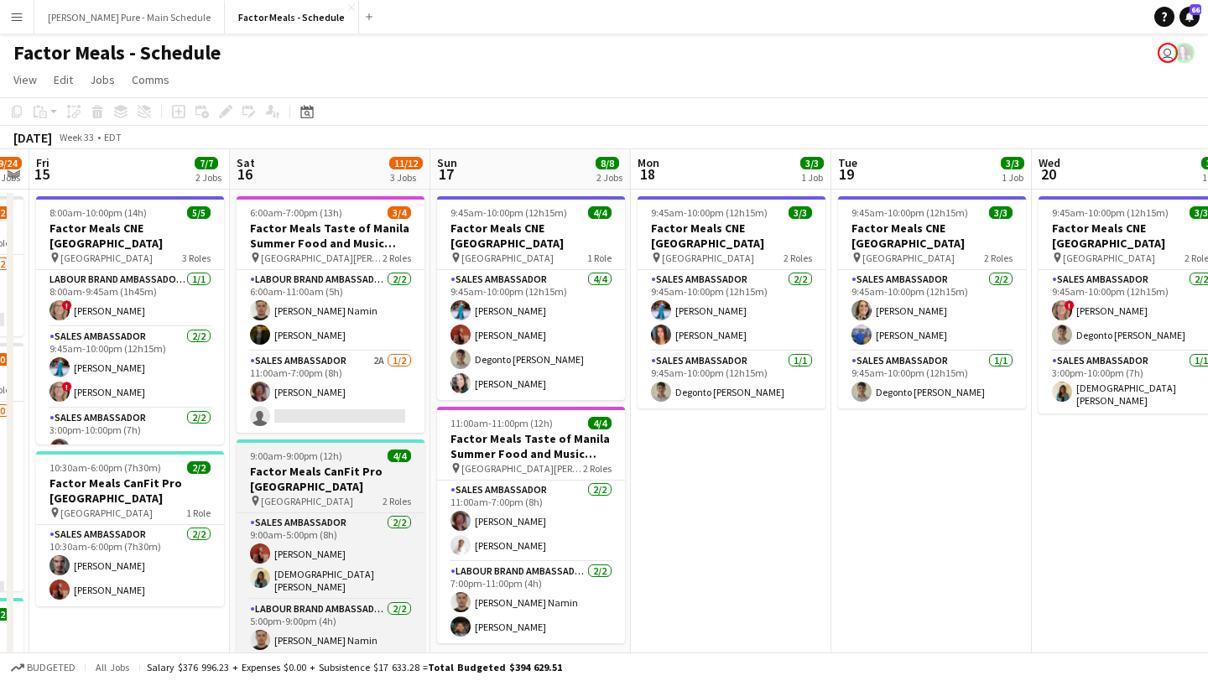
scroll to position [0, 588]
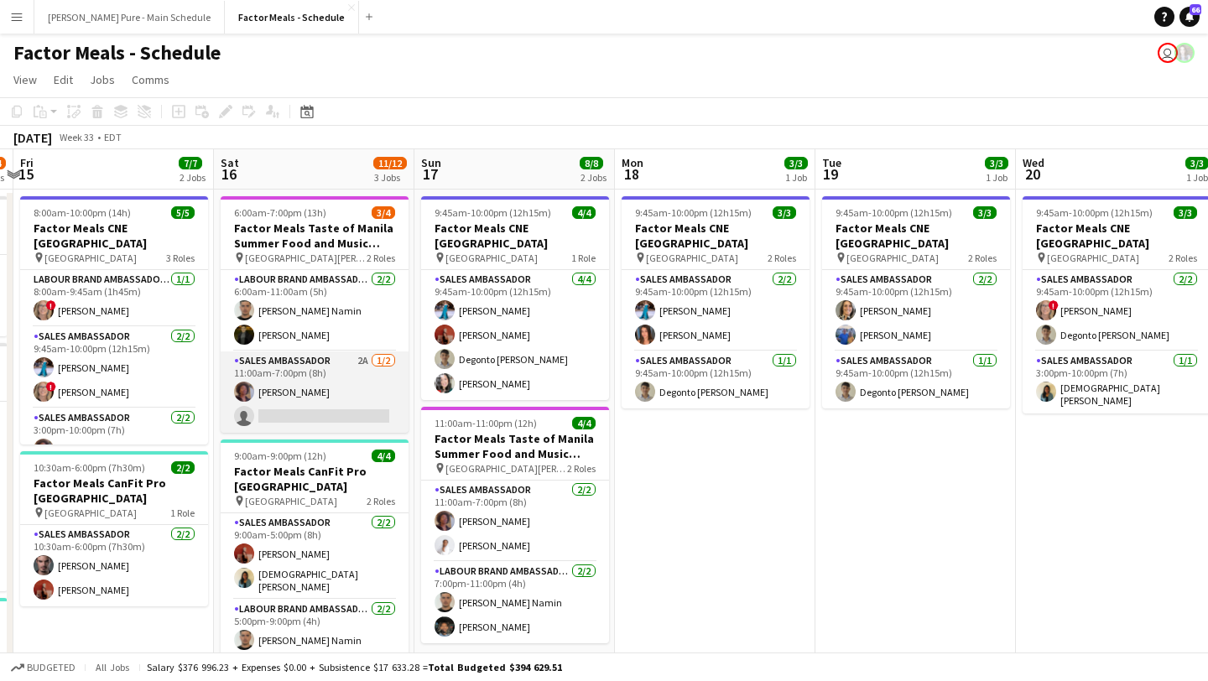
click at [304, 398] on app-card-role "Sales Ambassador 2A 1/2 11:00am-7:00pm (8h) Destiny Kondell single-neutral-acti…" at bounding box center [315, 391] width 188 height 81
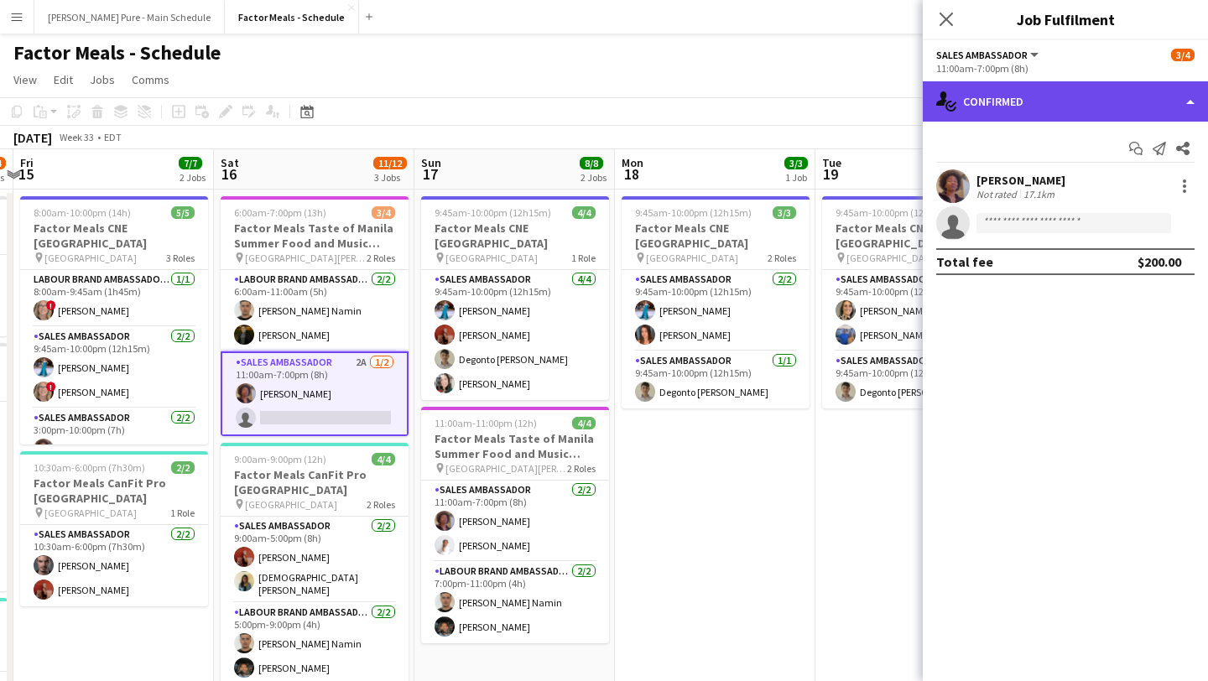
click at [1146, 104] on div "single-neutral-actions-check-2 Confirmed" at bounding box center [1064, 101] width 285 height 40
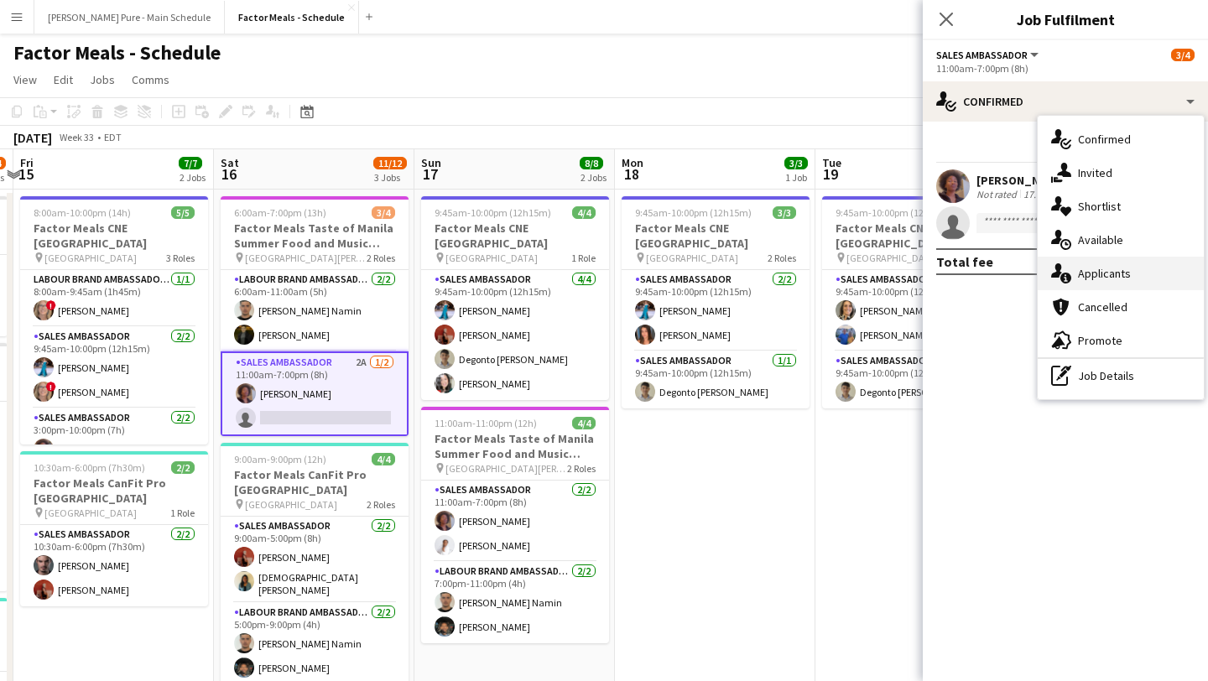
click at [1124, 270] on div "single-neutral-actions-information Applicants" at bounding box center [1120, 274] width 166 height 34
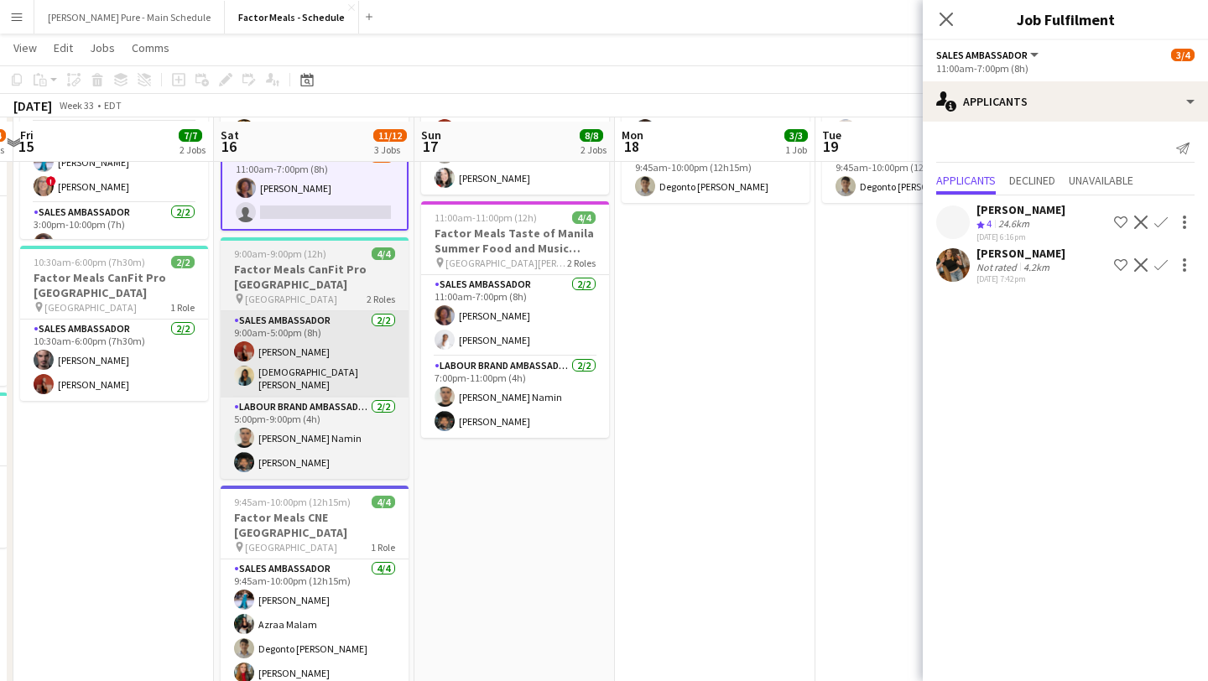
scroll to position [211, 0]
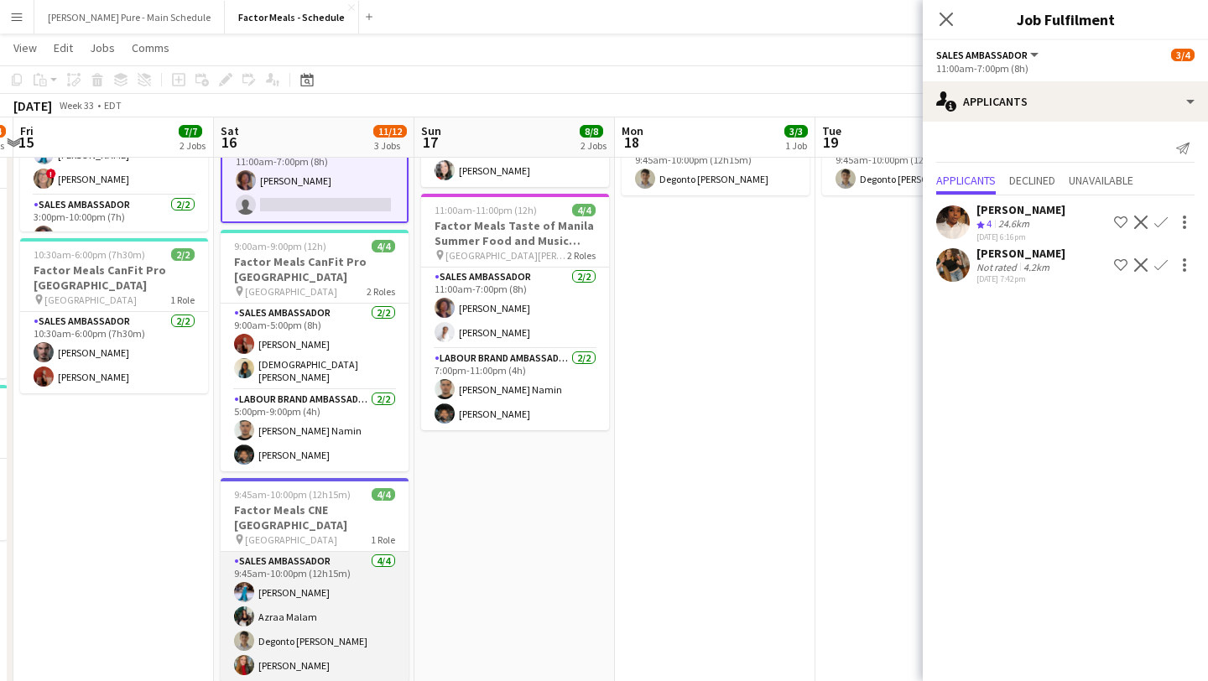
click at [326, 598] on app-card-role "Sales Ambassador 4/4 9:45am-10:00pm (12h15m) Tania Sharma Azraa Malam Degonto M…" at bounding box center [315, 617] width 188 height 130
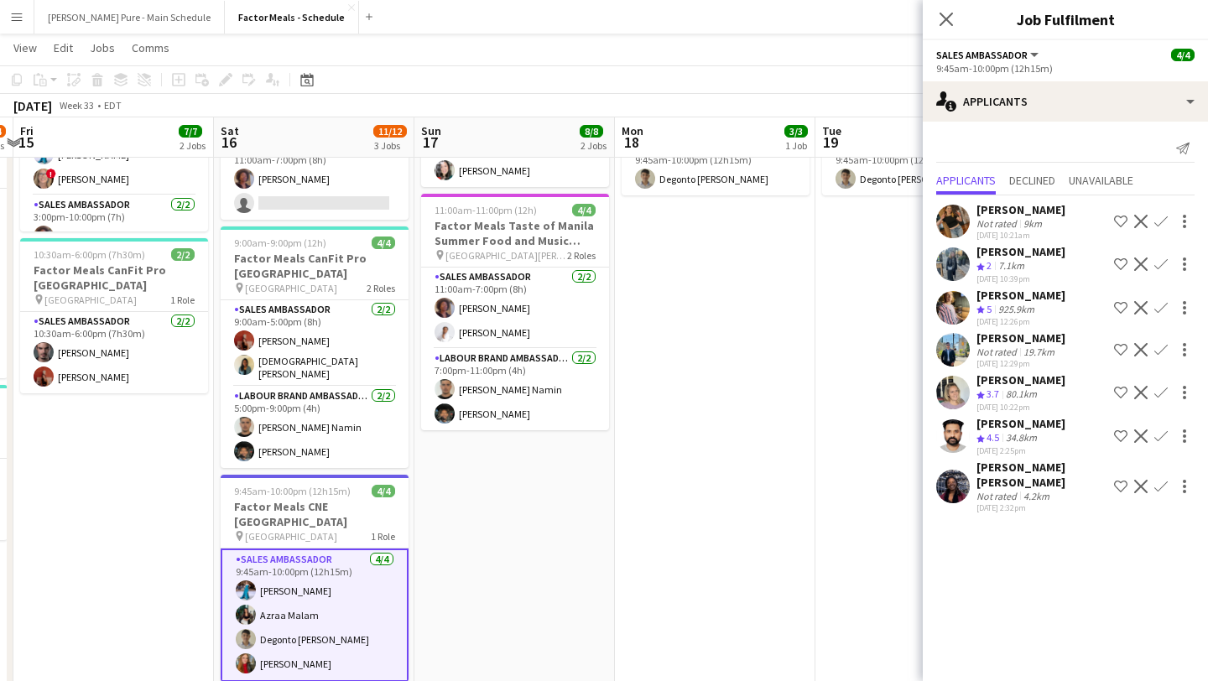
click at [1139, 480] on app-icon "Decline" at bounding box center [1140, 486] width 13 height 13
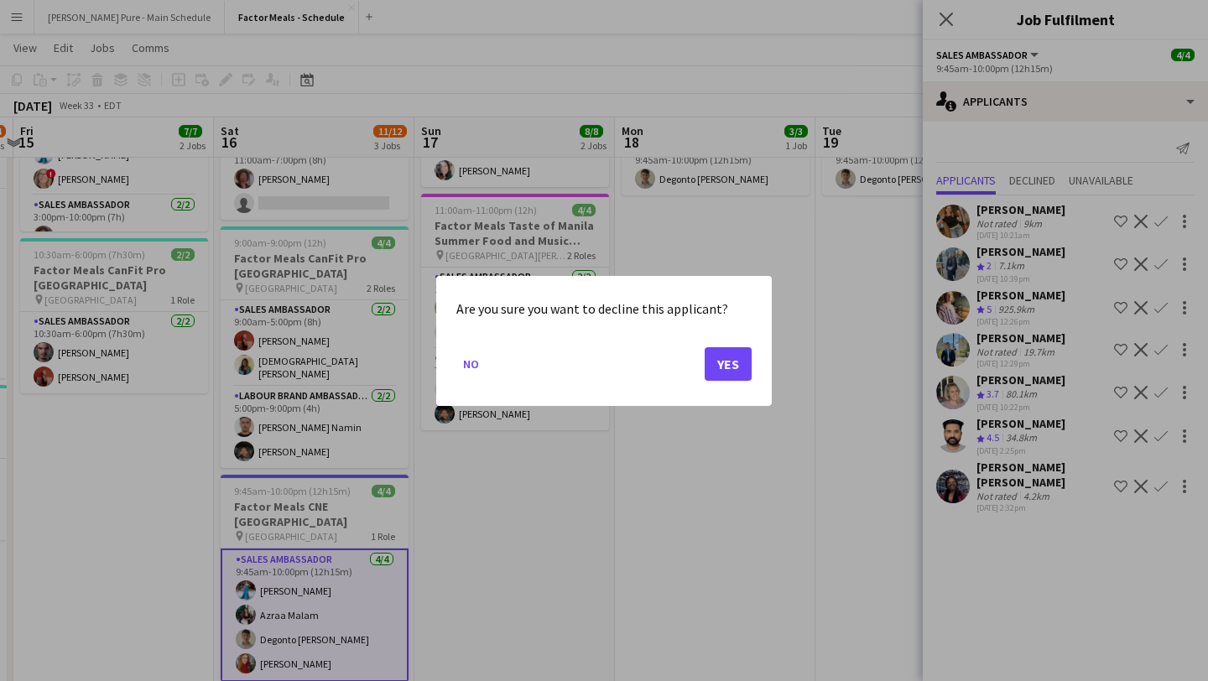
click at [734, 382] on mat-dialog-actions "No Yes" at bounding box center [603, 369] width 295 height 71
click at [731, 370] on button "Yes" at bounding box center [727, 363] width 47 height 34
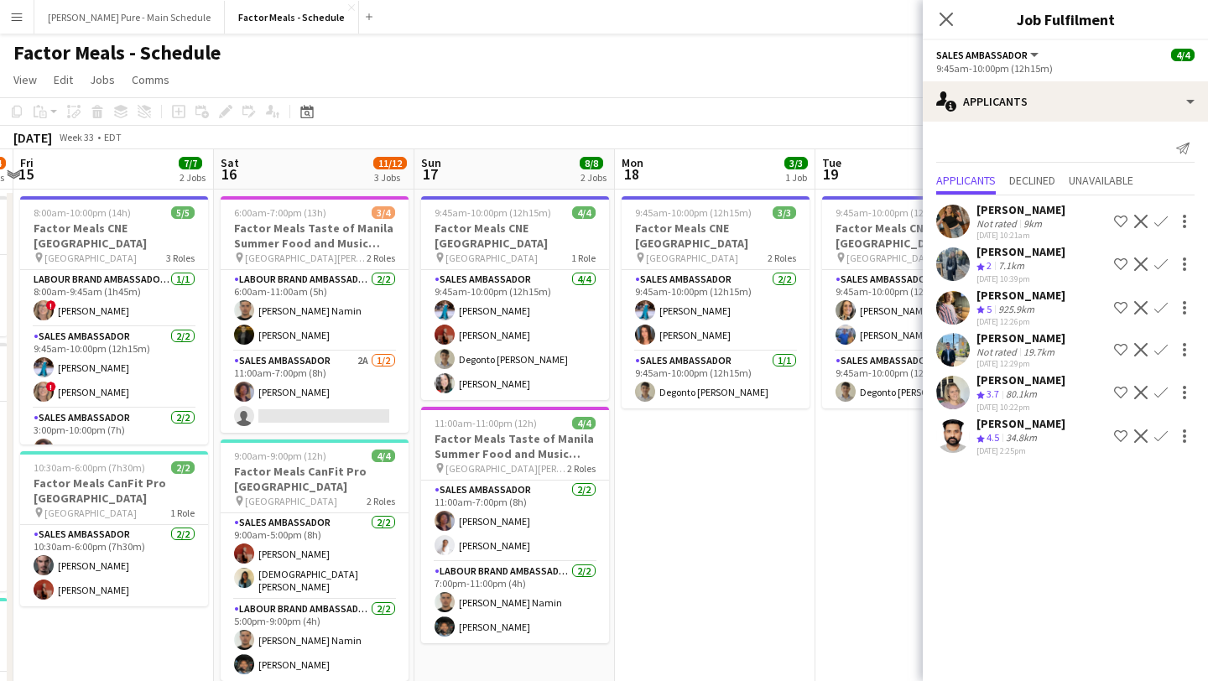
click at [942, 24] on icon "Close pop-in" at bounding box center [945, 19] width 13 height 13
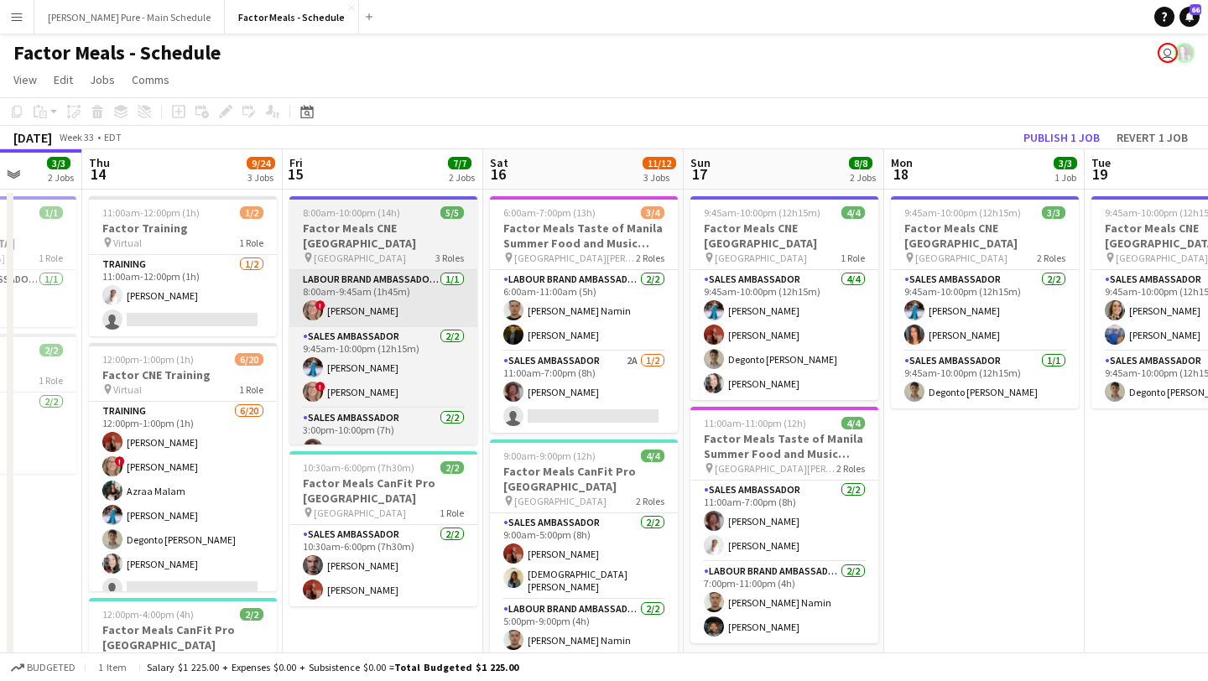
scroll to position [3, 0]
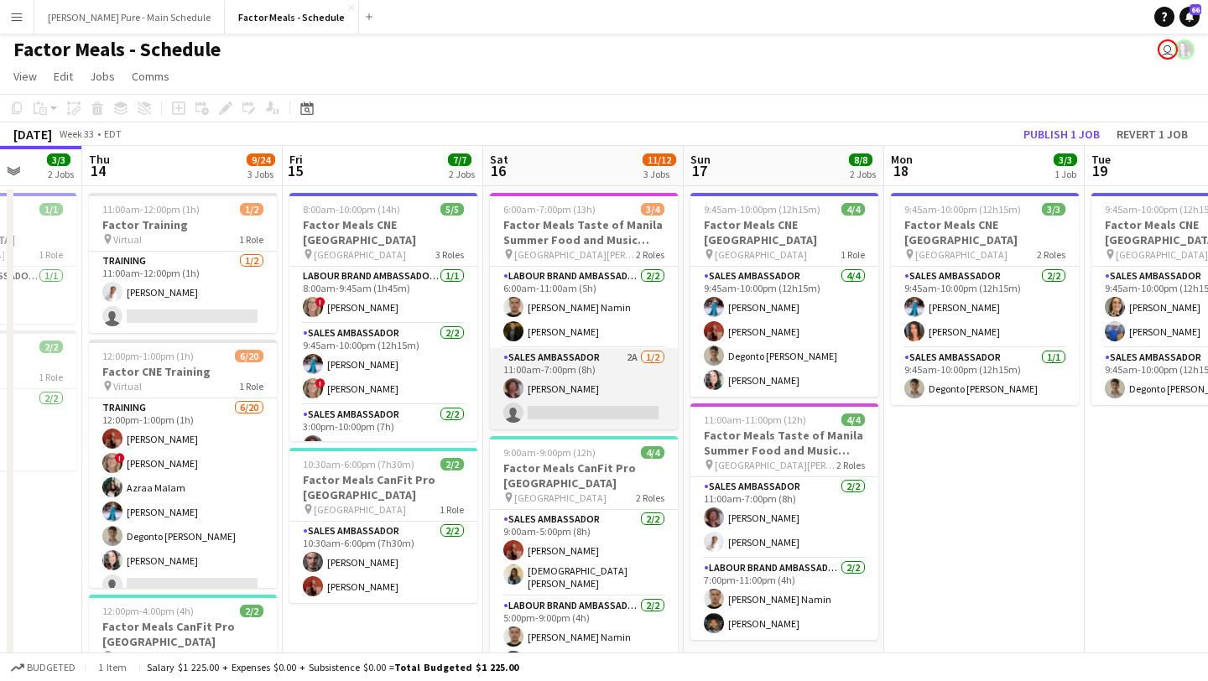
click at [589, 400] on app-card-role "Sales Ambassador 2A 1/2 11:00am-7:00pm (8h) Destiny Kondell single-neutral-acti…" at bounding box center [584, 388] width 188 height 81
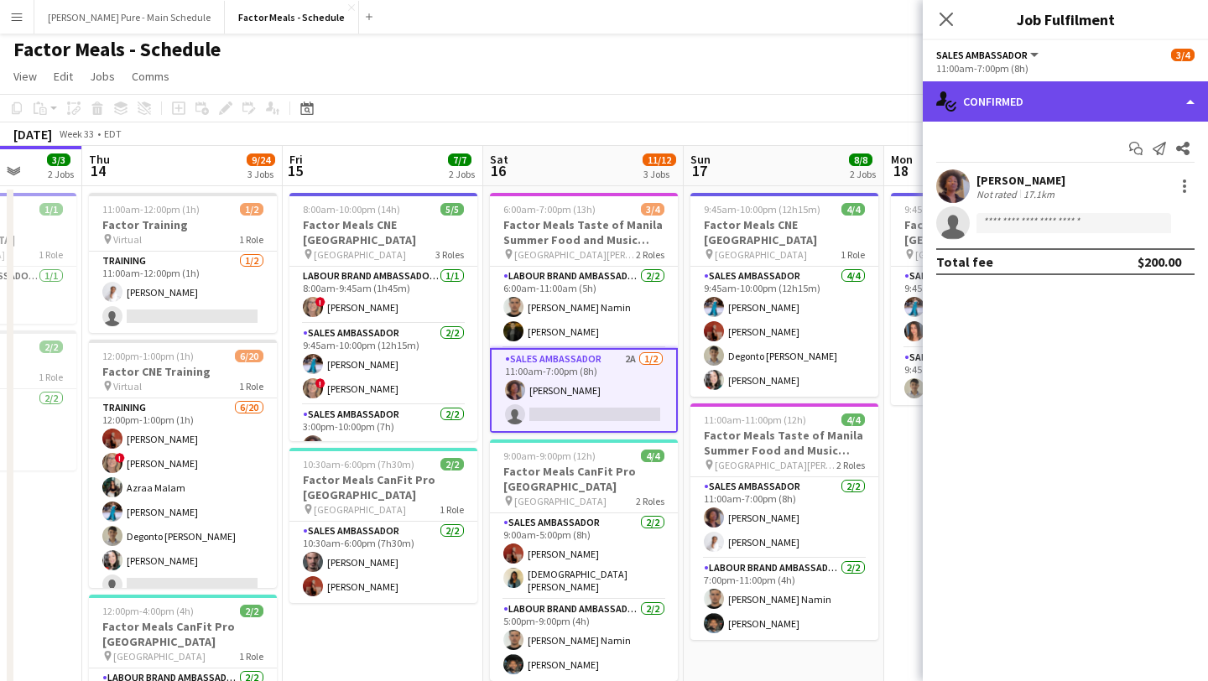
click at [1136, 104] on div "single-neutral-actions-check-2 Confirmed" at bounding box center [1064, 101] width 285 height 40
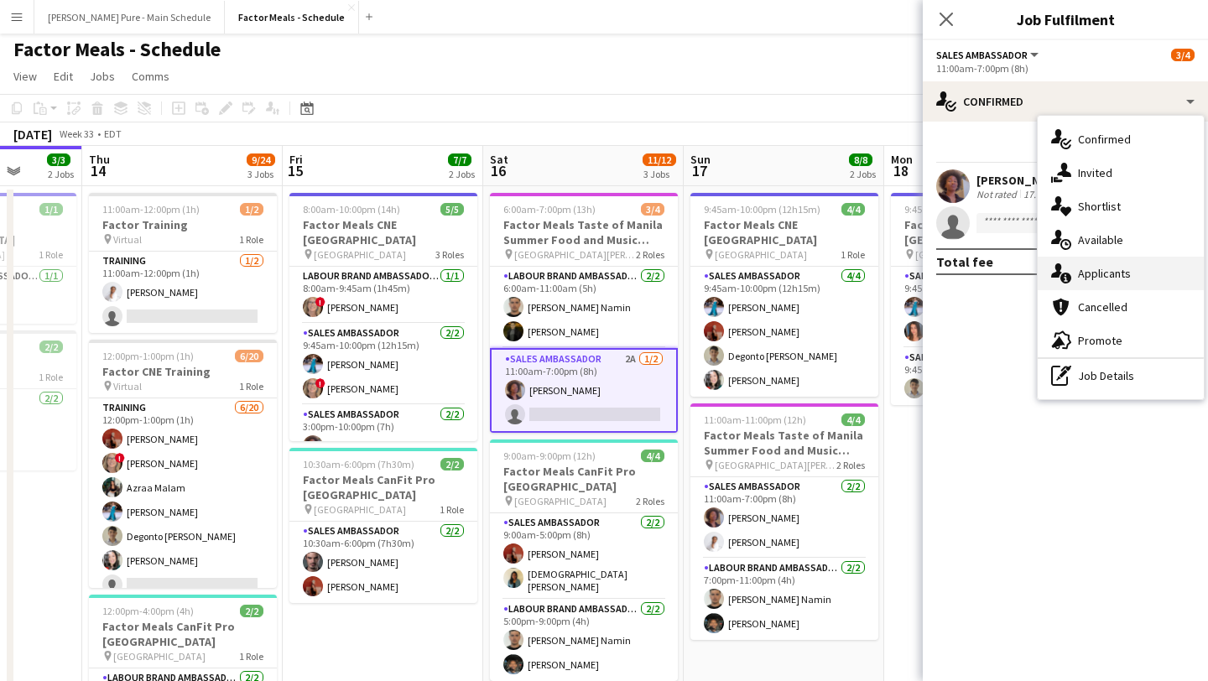
click at [1126, 273] on div "single-neutral-actions-information Applicants" at bounding box center [1120, 274] width 166 height 34
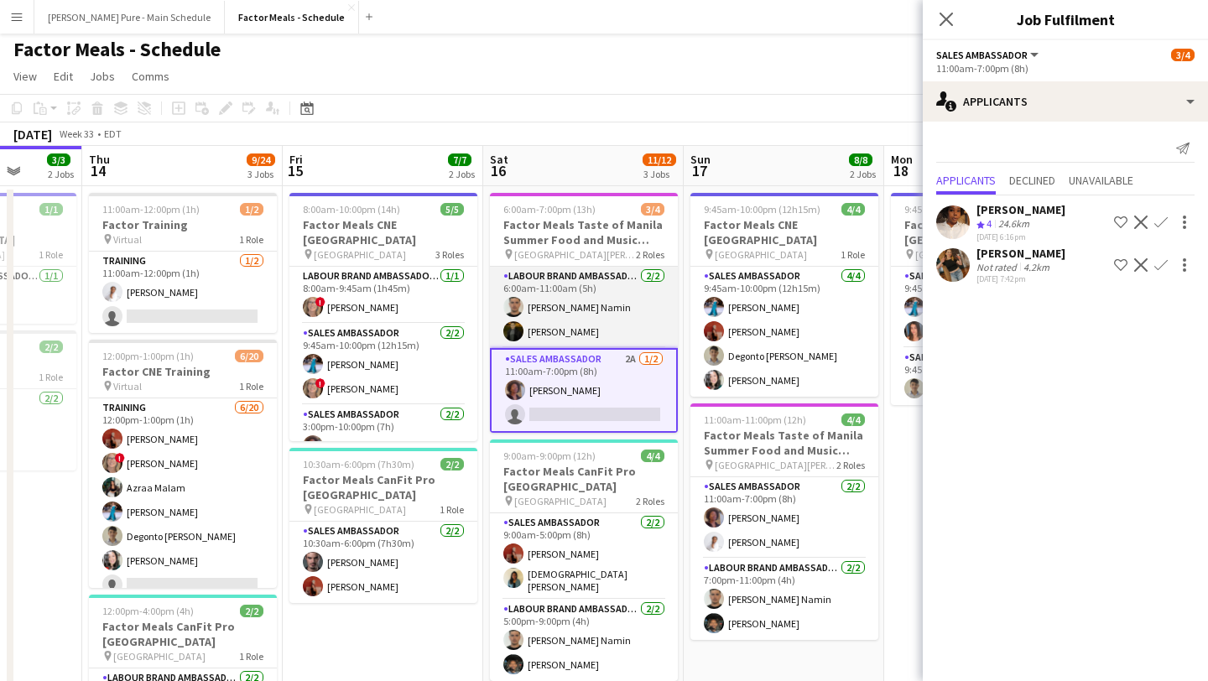
click at [579, 306] on app-card-role "Labour Brand Ambassadors 2/2 6:00am-11:00am (5h) Parsa Moradjou Namin Pouya Mor…" at bounding box center [584, 307] width 188 height 81
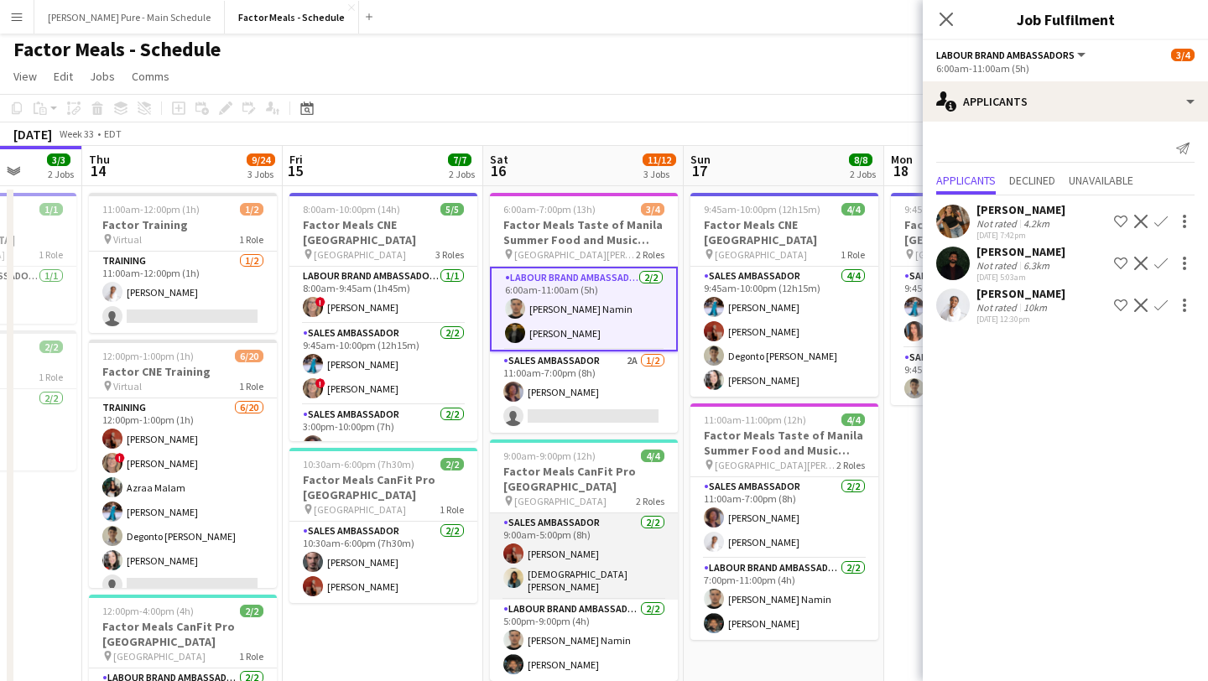
click at [608, 587] on app-card-role "Sales Ambassador 2/2 9:00am-5:00pm (8h) Eva Yamamoto Mishnah Manoranjan" at bounding box center [584, 556] width 188 height 86
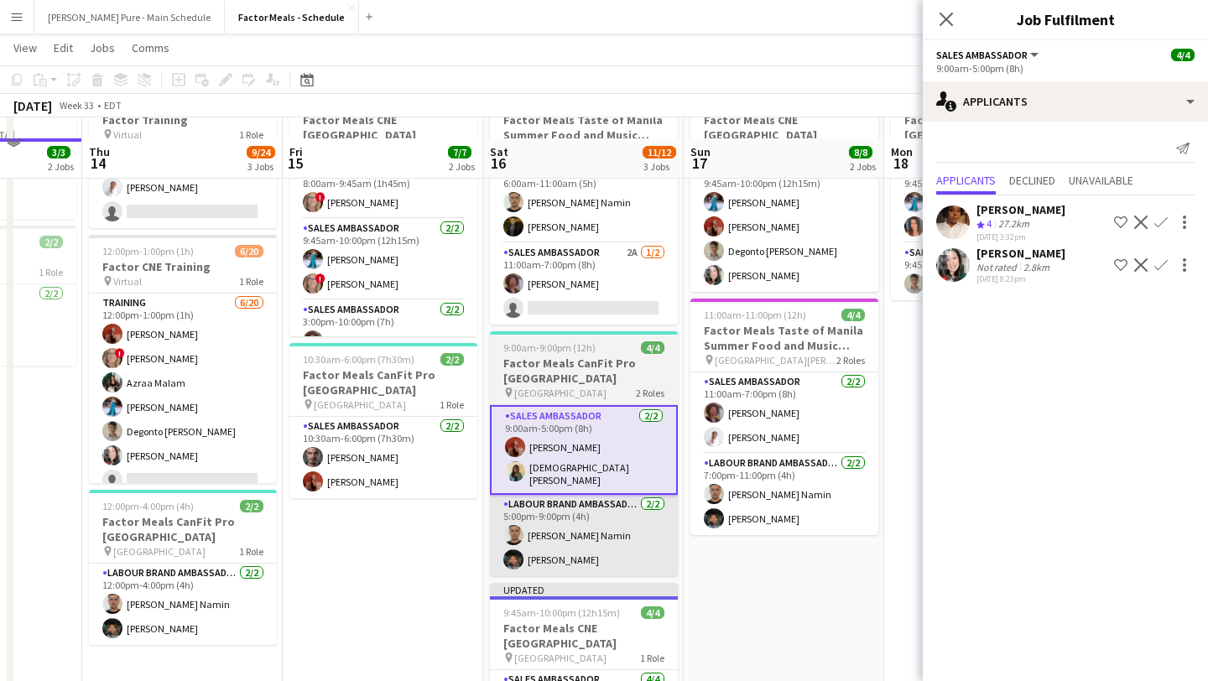
scroll to position [130, 0]
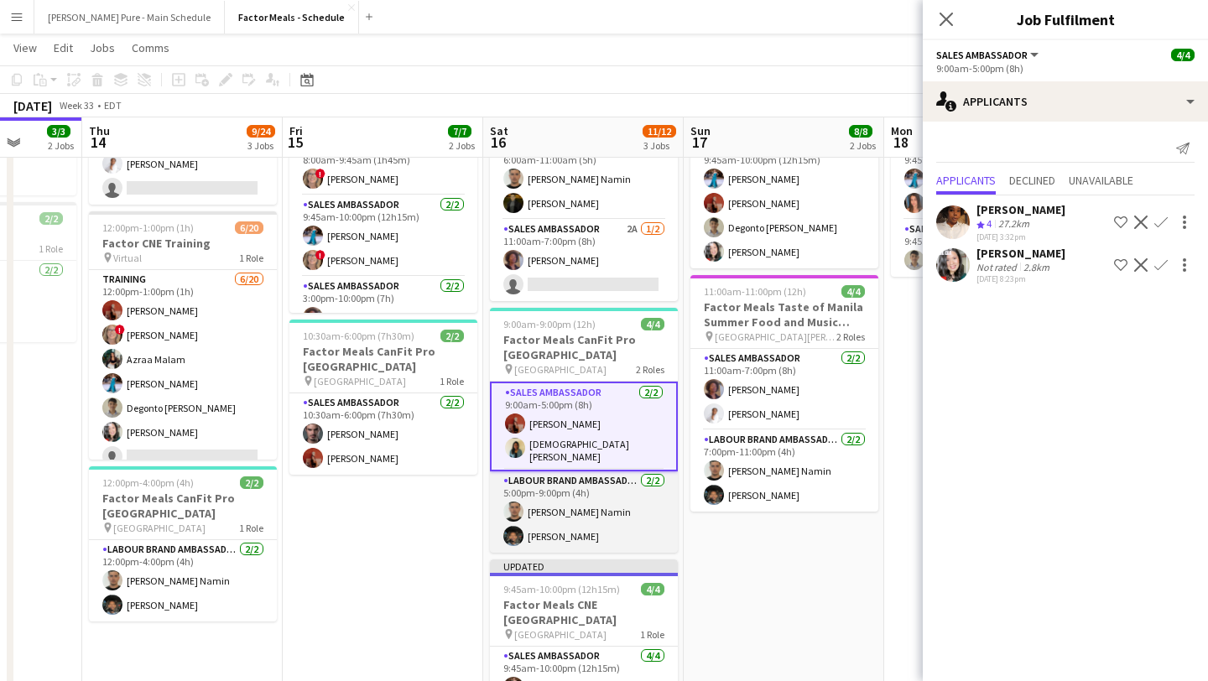
click at [591, 517] on app-card-role "Labour Brand Ambassadors 2/2 5:00pm-9:00pm (4h) Parsa Moradjou Namin Mamoun Els…" at bounding box center [584, 511] width 188 height 81
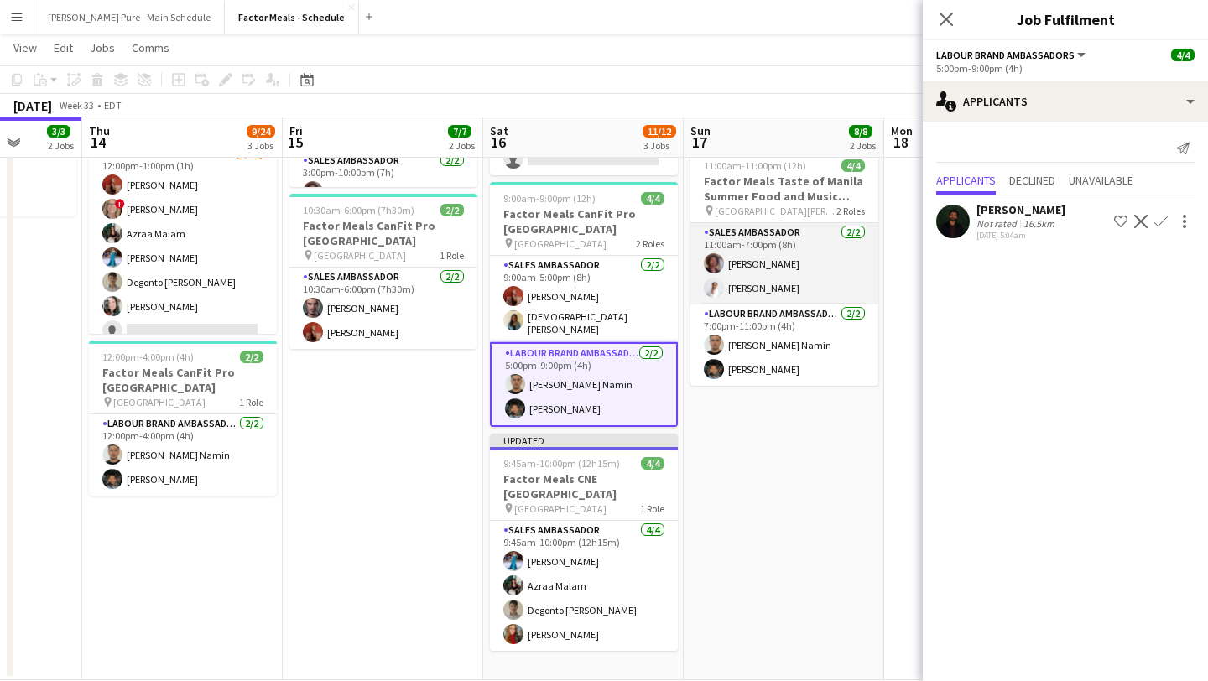
scroll to position [283, 0]
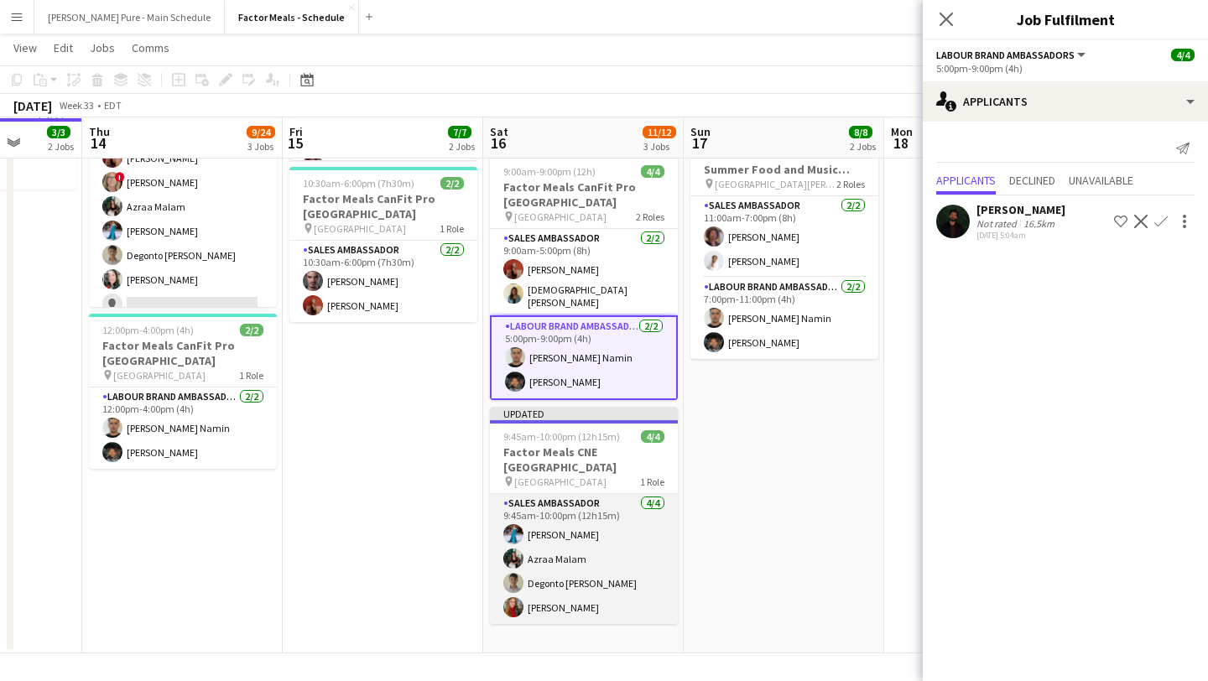
click at [568, 518] on app-card-role "Sales Ambassador 4/4 9:45am-10:00pm (12h15m) Tania Sharma Azraa Malam Degonto M…" at bounding box center [584, 559] width 188 height 130
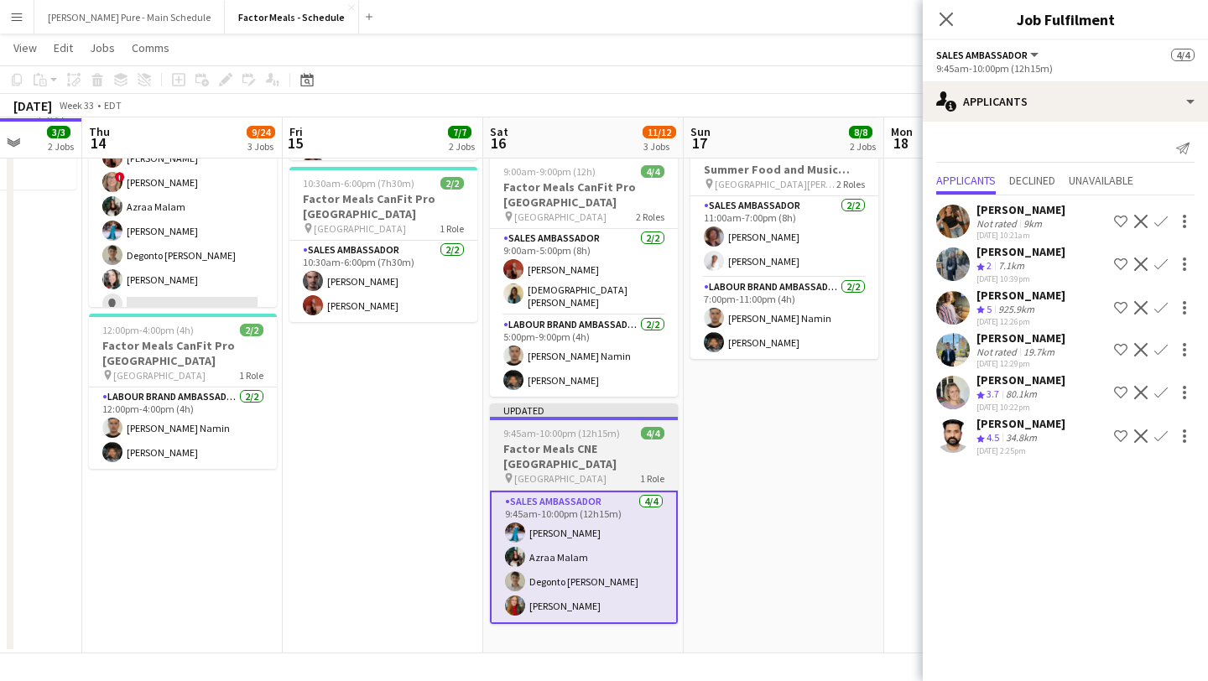
click at [589, 427] on span "9:45am-10:00pm (12h15m)" at bounding box center [561, 433] width 117 height 13
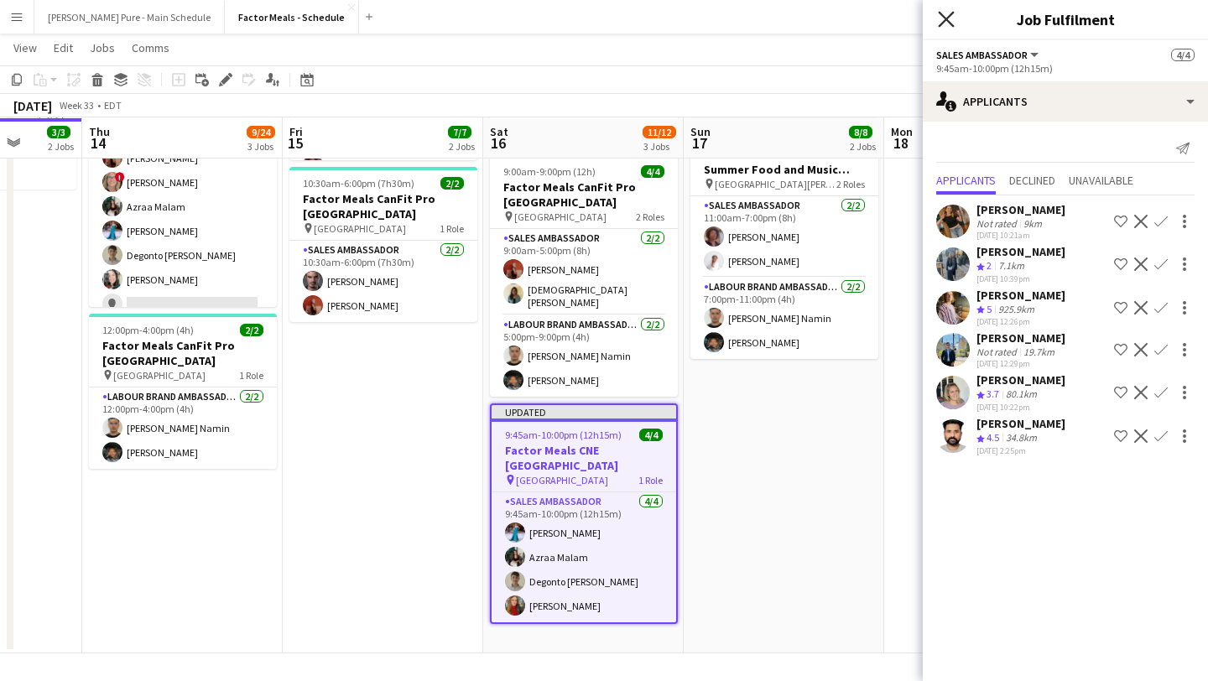
click at [942, 17] on icon "Close pop-in" at bounding box center [945, 19] width 16 height 16
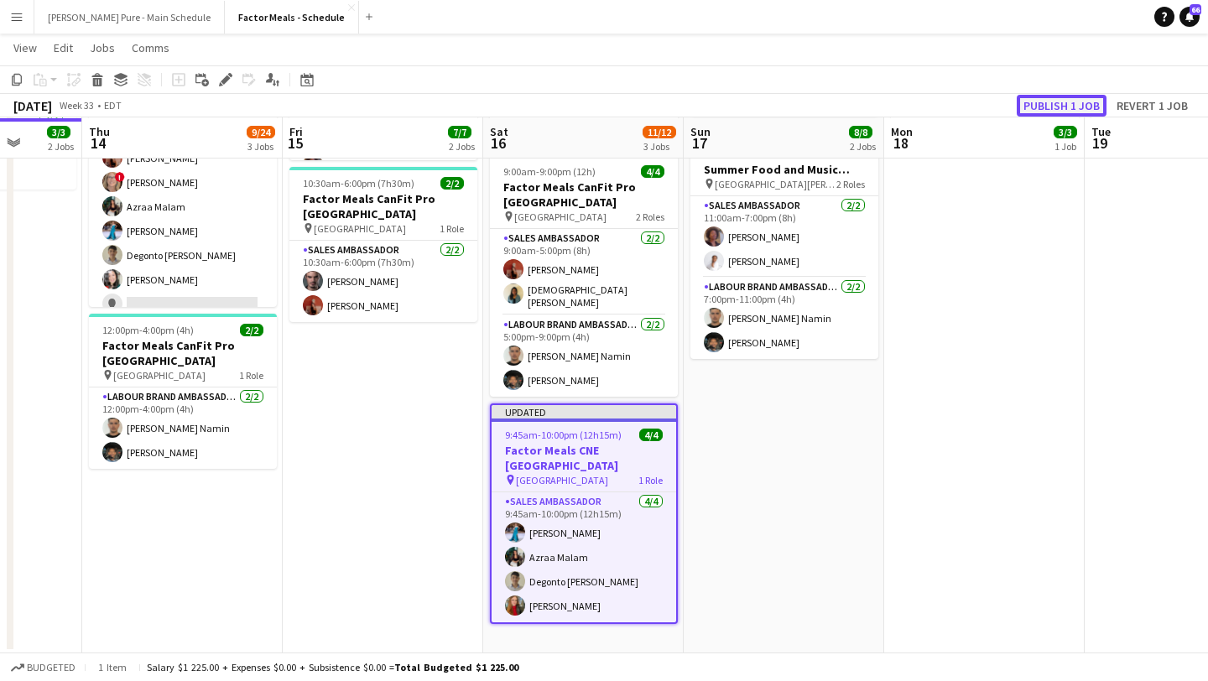
click at [1074, 101] on button "Publish 1 job" at bounding box center [1061, 106] width 90 height 22
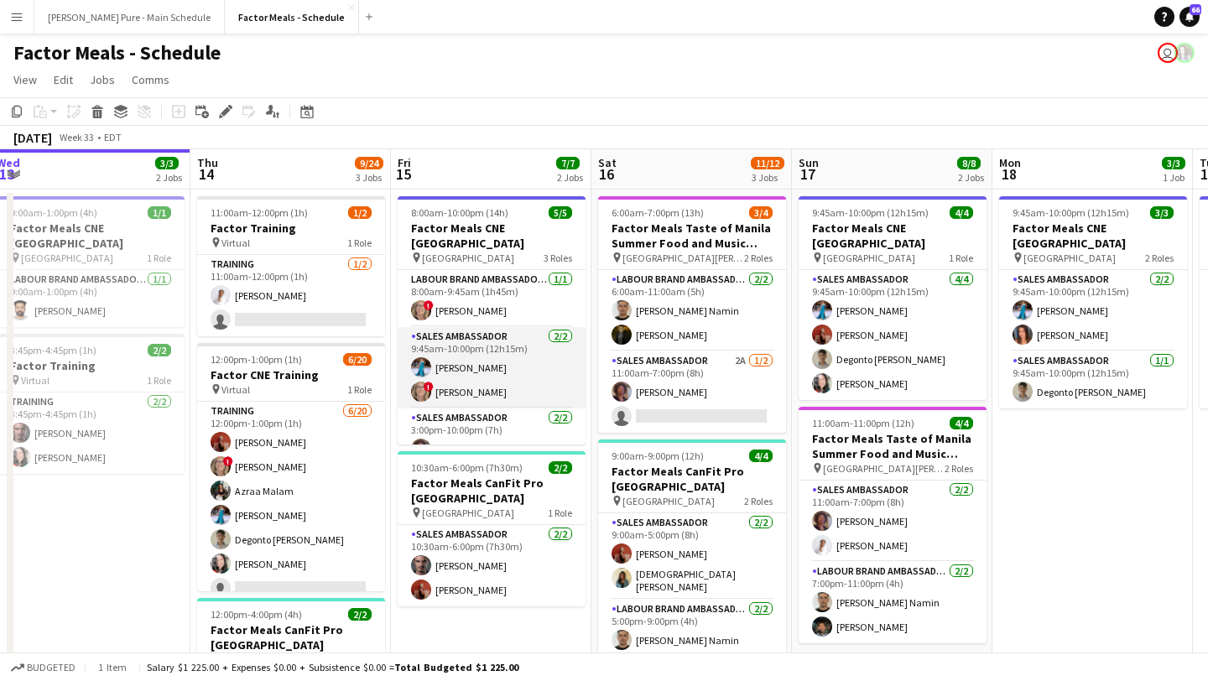
scroll to position [0, 402]
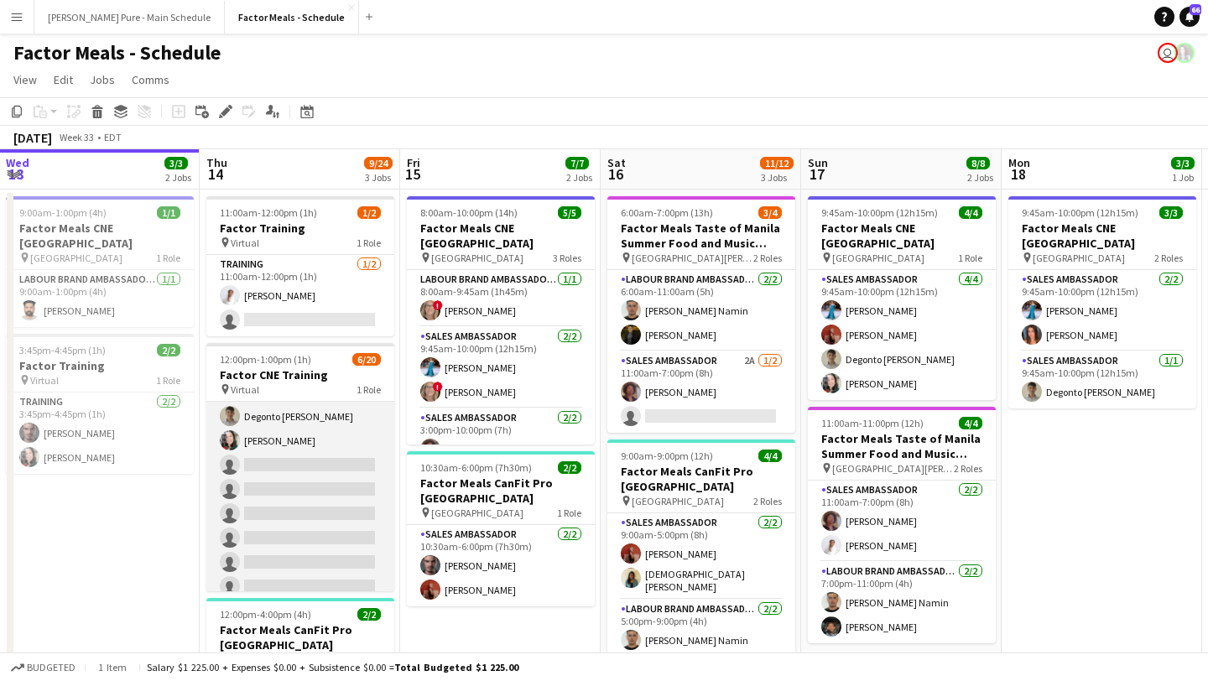
click at [294, 454] on app-card-role "Training 6/20 12:00pm-1:00pm (1h) Eva Yamamoto ! Debbie Eckerson Azraa Malam Ta…" at bounding box center [300, 537] width 188 height 519
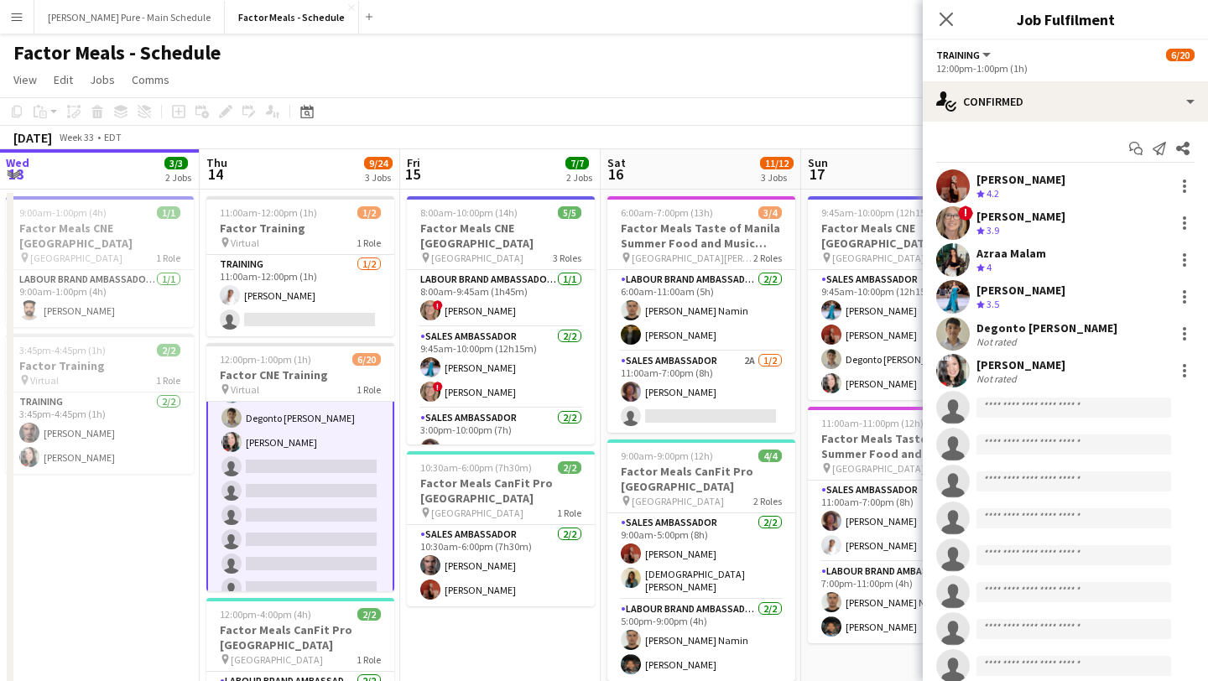
scroll to position [125, 0]
click at [1047, 406] on input at bounding box center [1073, 407] width 195 height 20
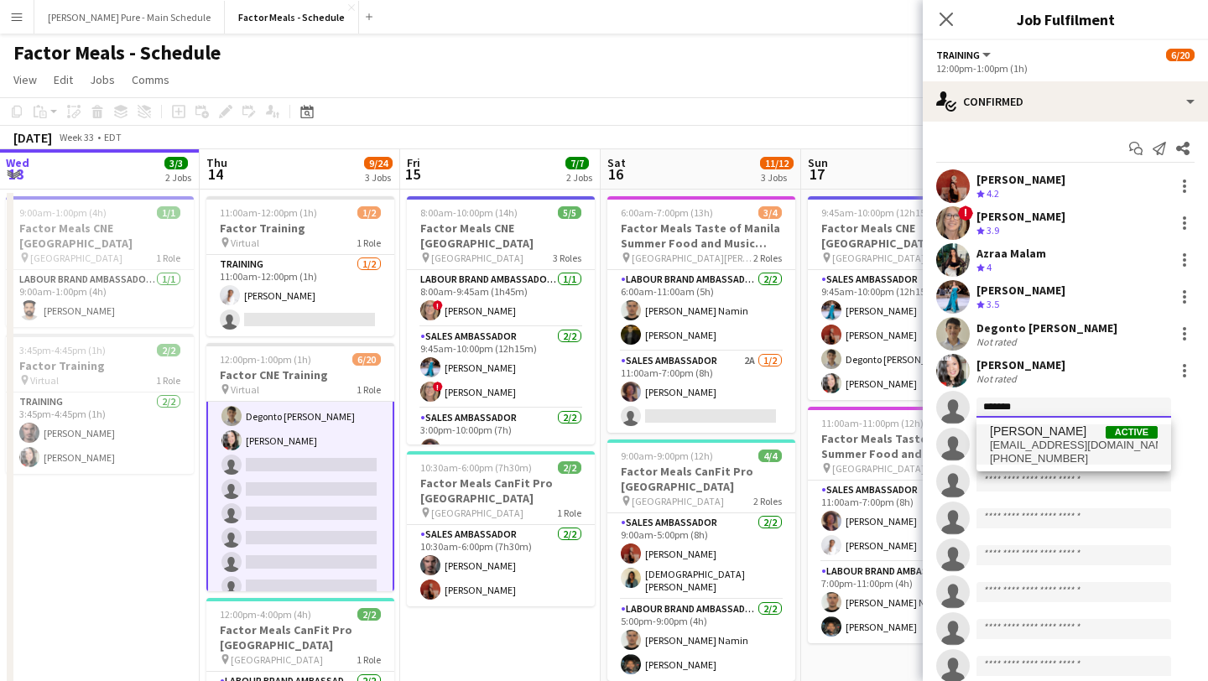
type input "*******"
click at [1070, 455] on span "+14167889494" at bounding box center [1073, 458] width 168 height 13
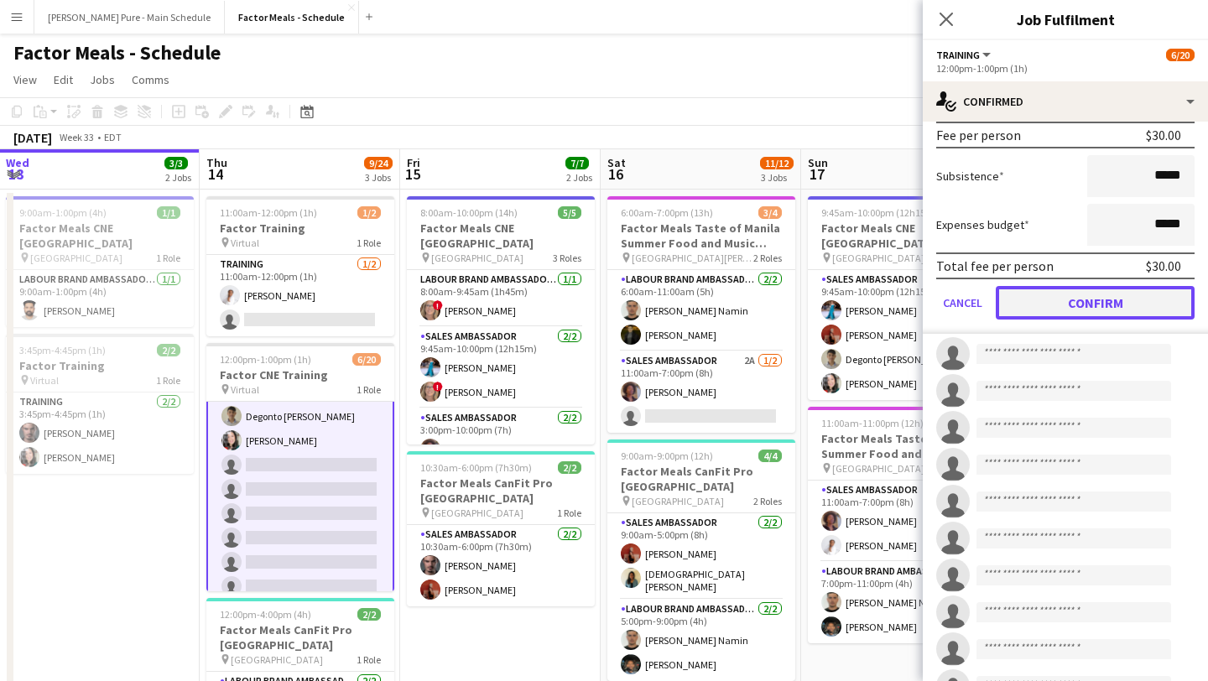
click at [1086, 302] on button "Confirm" at bounding box center [1094, 303] width 199 height 34
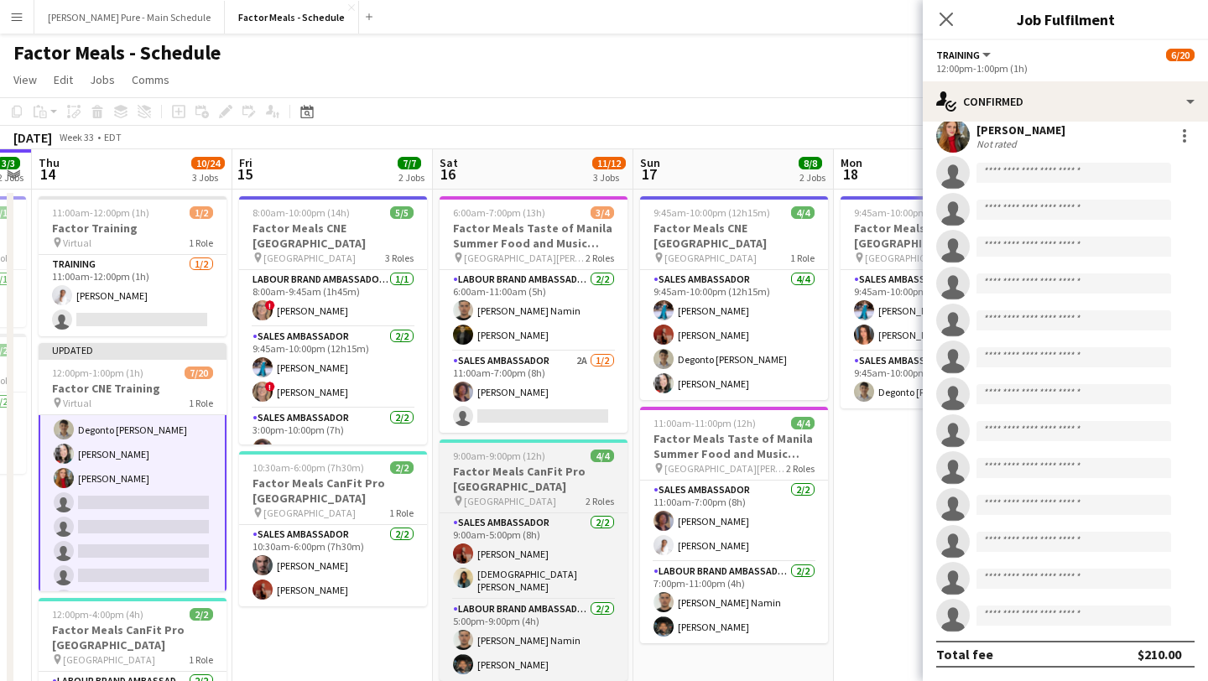
scroll to position [0, 572]
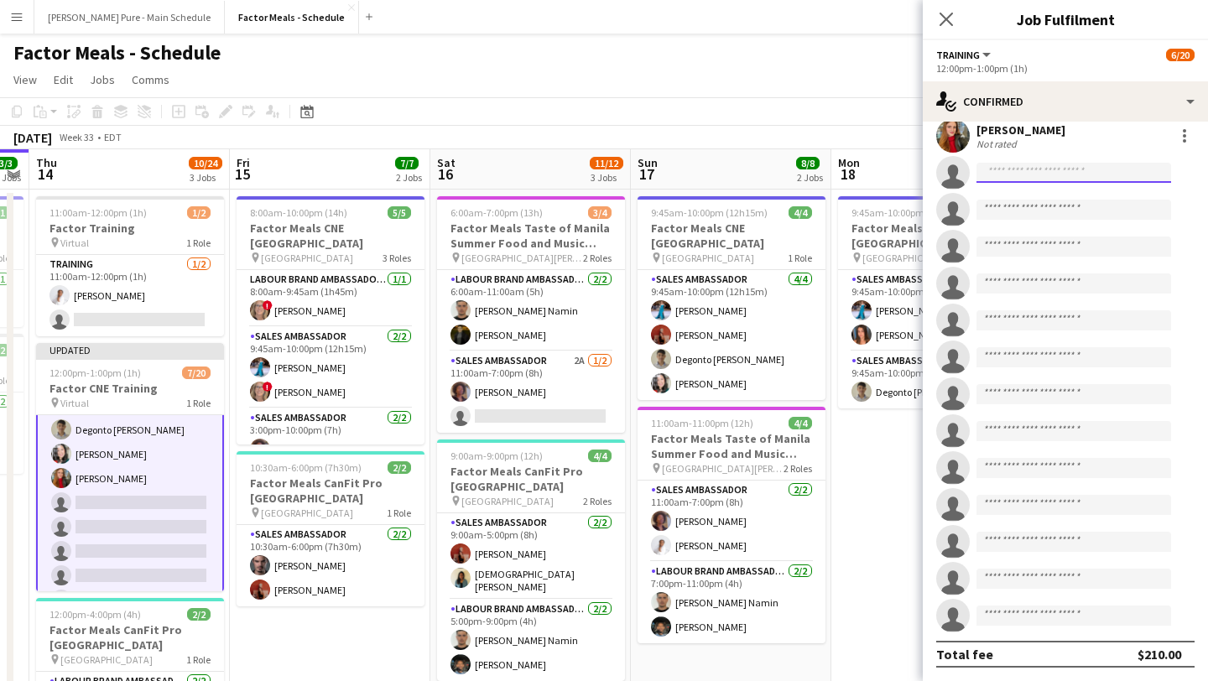
click at [1048, 174] on input at bounding box center [1073, 173] width 195 height 20
type input "*****"
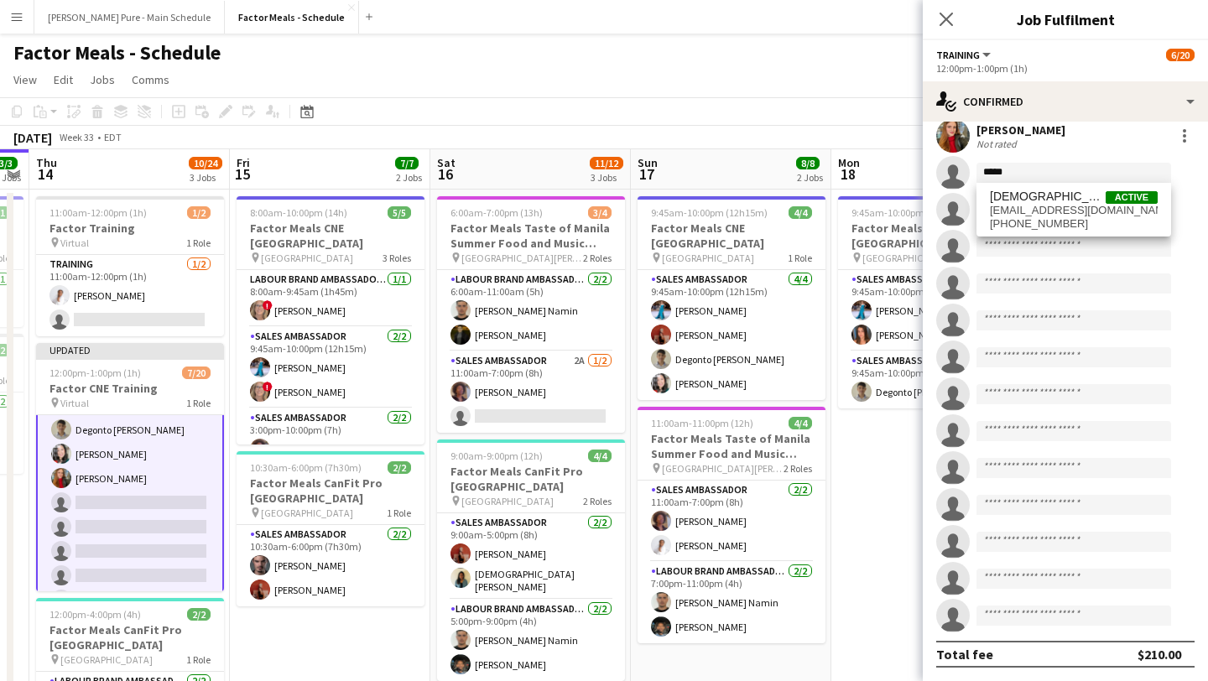
click at [1069, 203] on span "Mishnah Manoranjan" at bounding box center [1047, 197] width 116 height 14
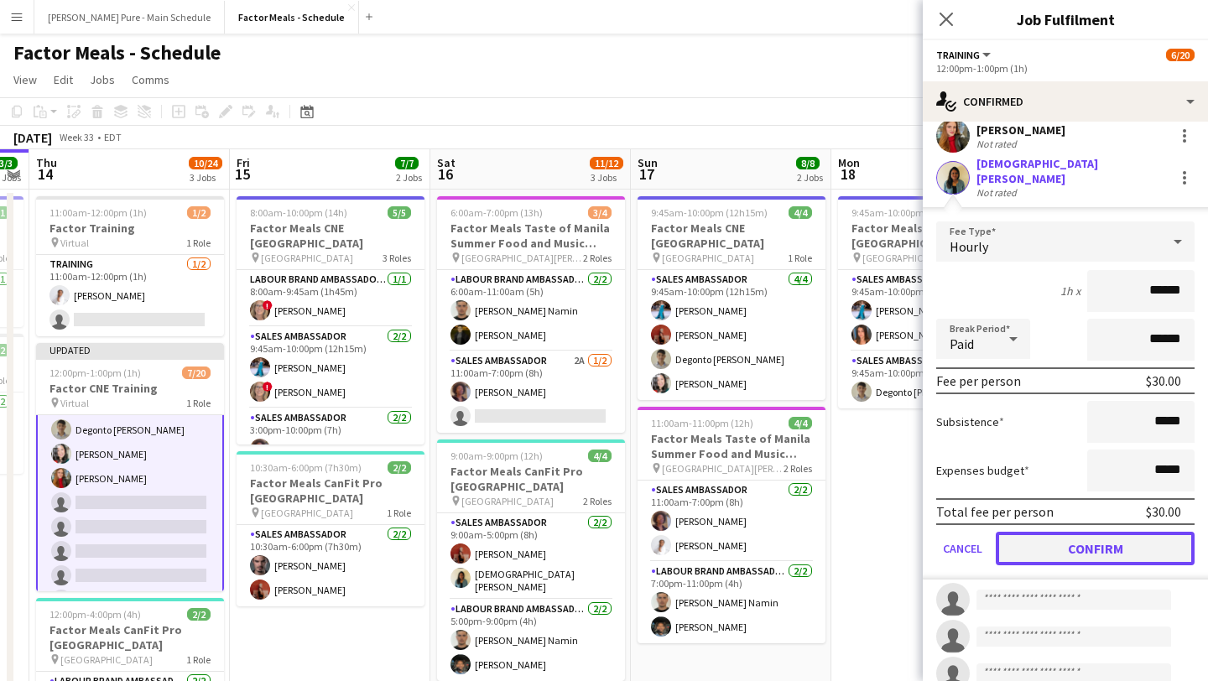
click at [1098, 542] on button "Confirm" at bounding box center [1094, 549] width 199 height 34
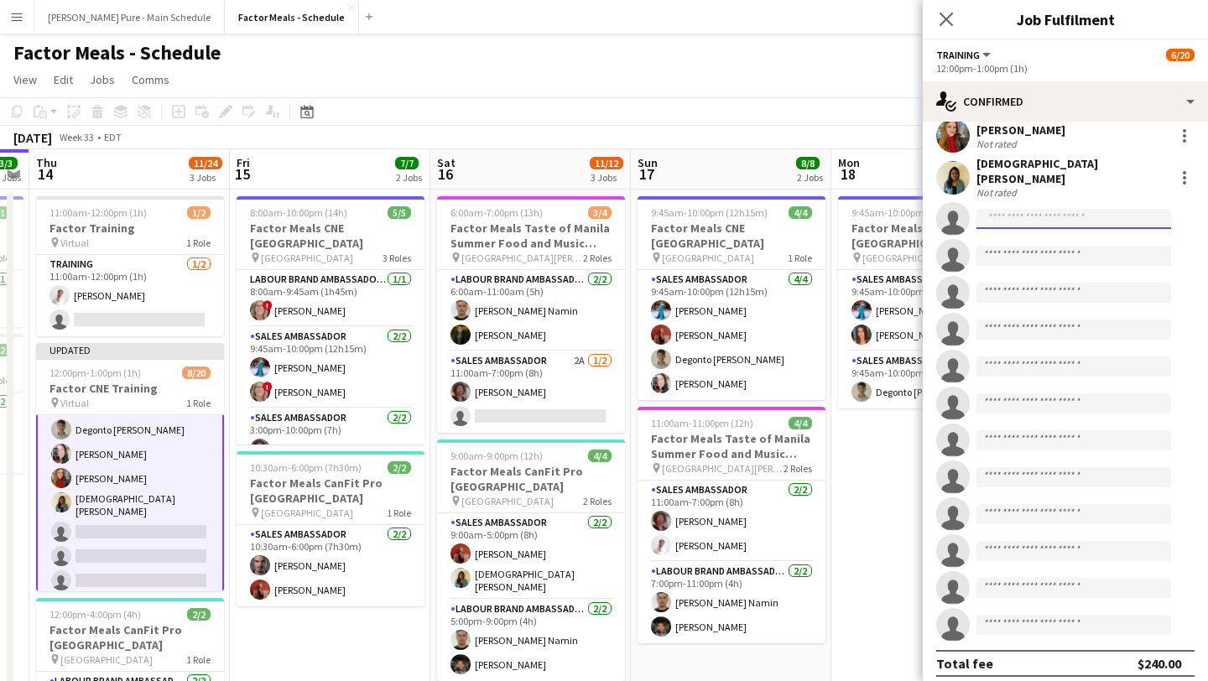
click at [1031, 209] on input at bounding box center [1073, 219] width 195 height 20
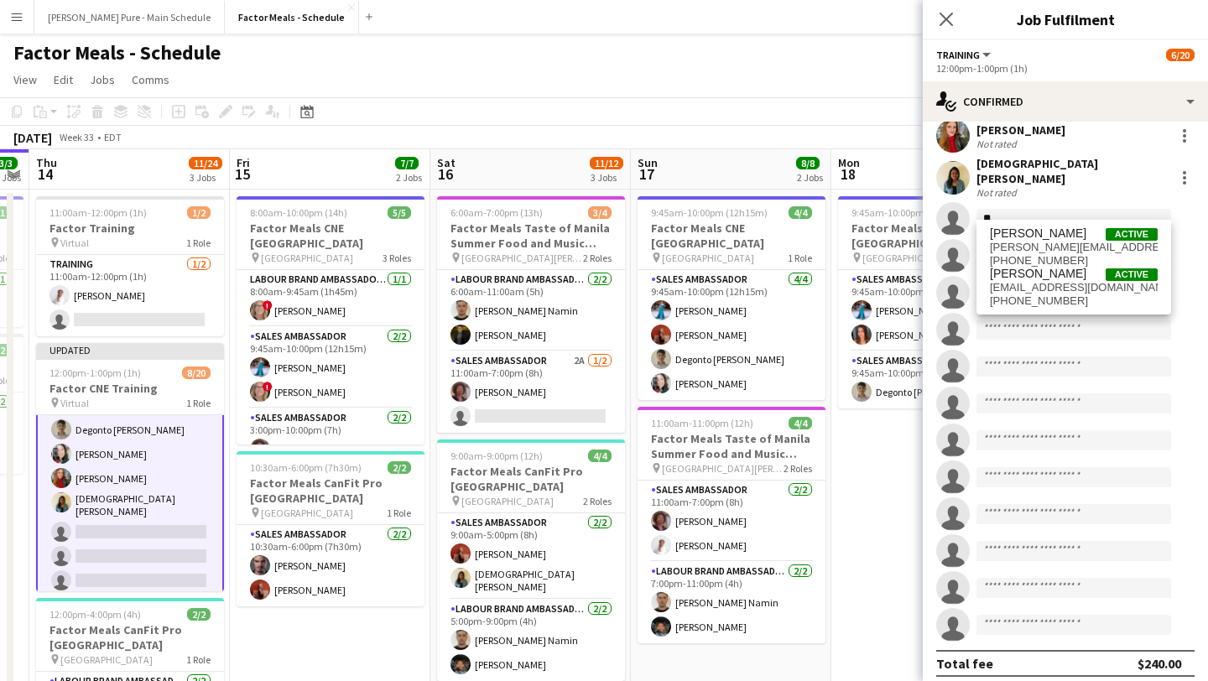
type input "*"
type input "****"
click at [1038, 261] on span "+16477072286" at bounding box center [1073, 260] width 168 height 13
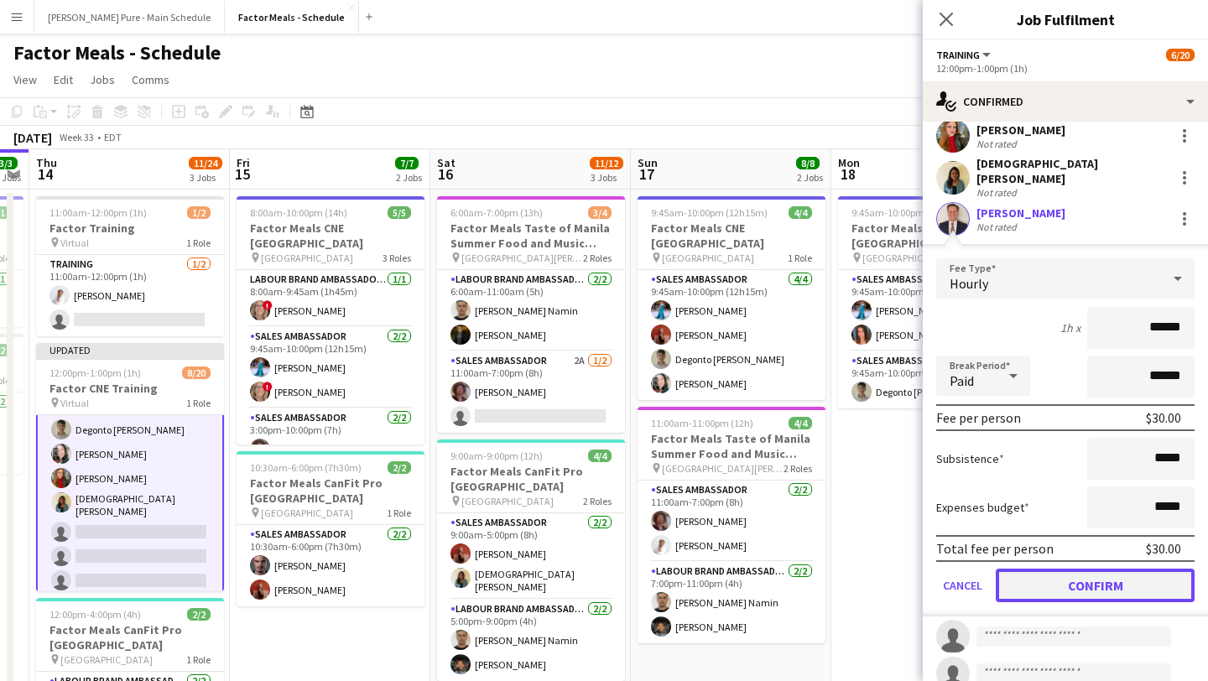
click at [1090, 574] on button "Confirm" at bounding box center [1094, 586] width 199 height 34
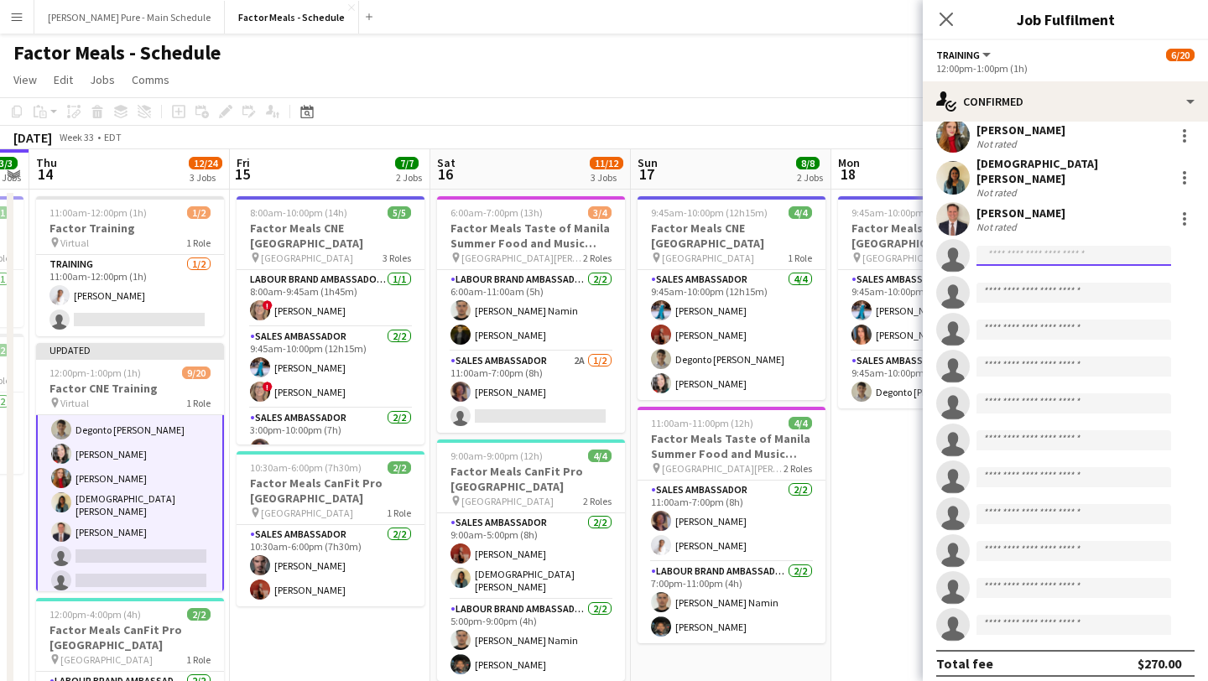
click at [1026, 248] on input at bounding box center [1073, 256] width 195 height 20
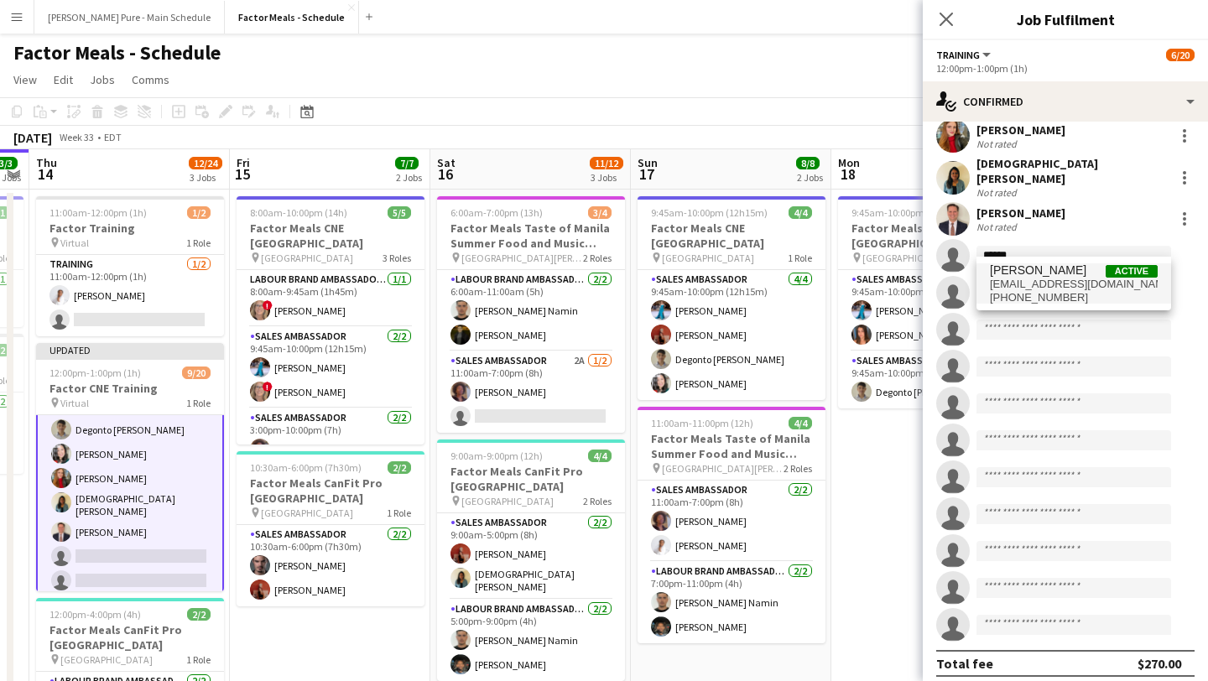
type input "******"
click at [1035, 299] on span "+16477806623" at bounding box center [1073, 297] width 168 height 13
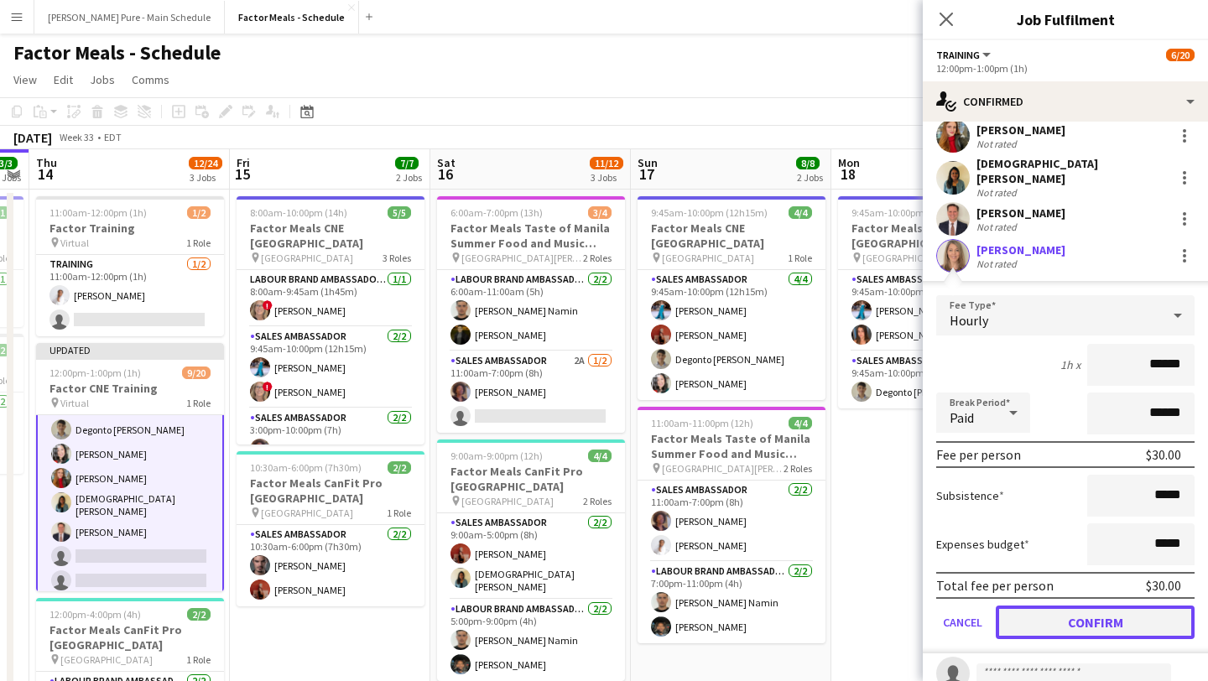
click at [1089, 612] on button "Confirm" at bounding box center [1094, 622] width 199 height 34
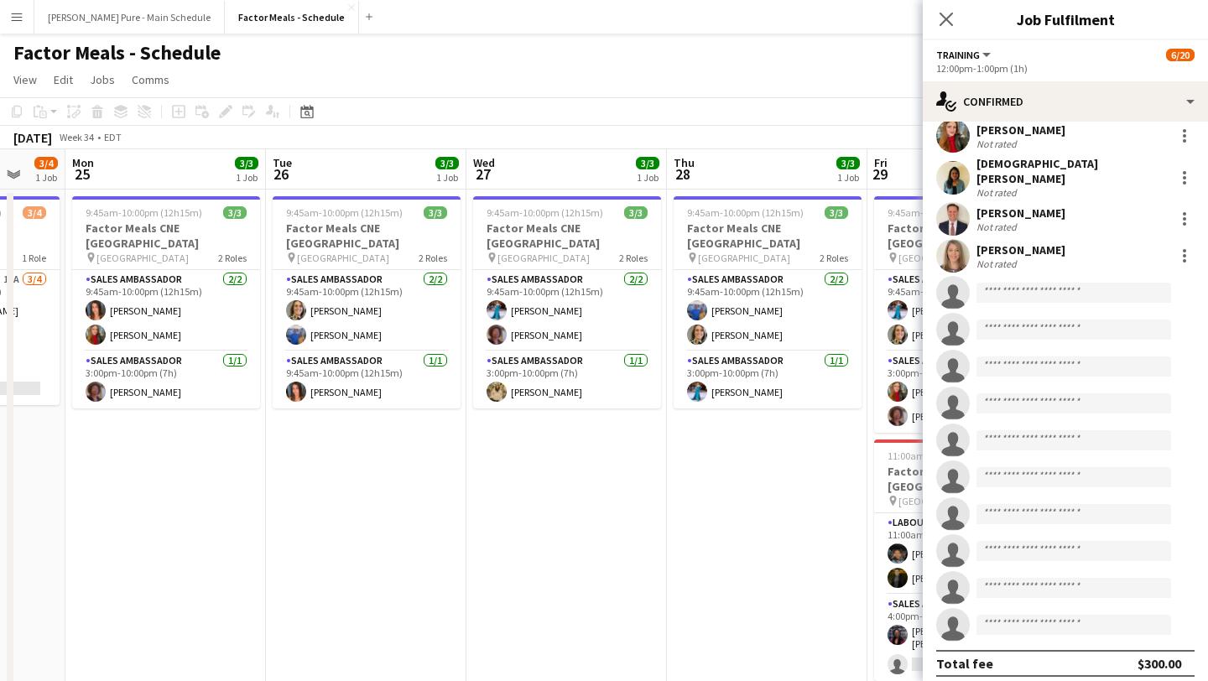
scroll to position [0, 764]
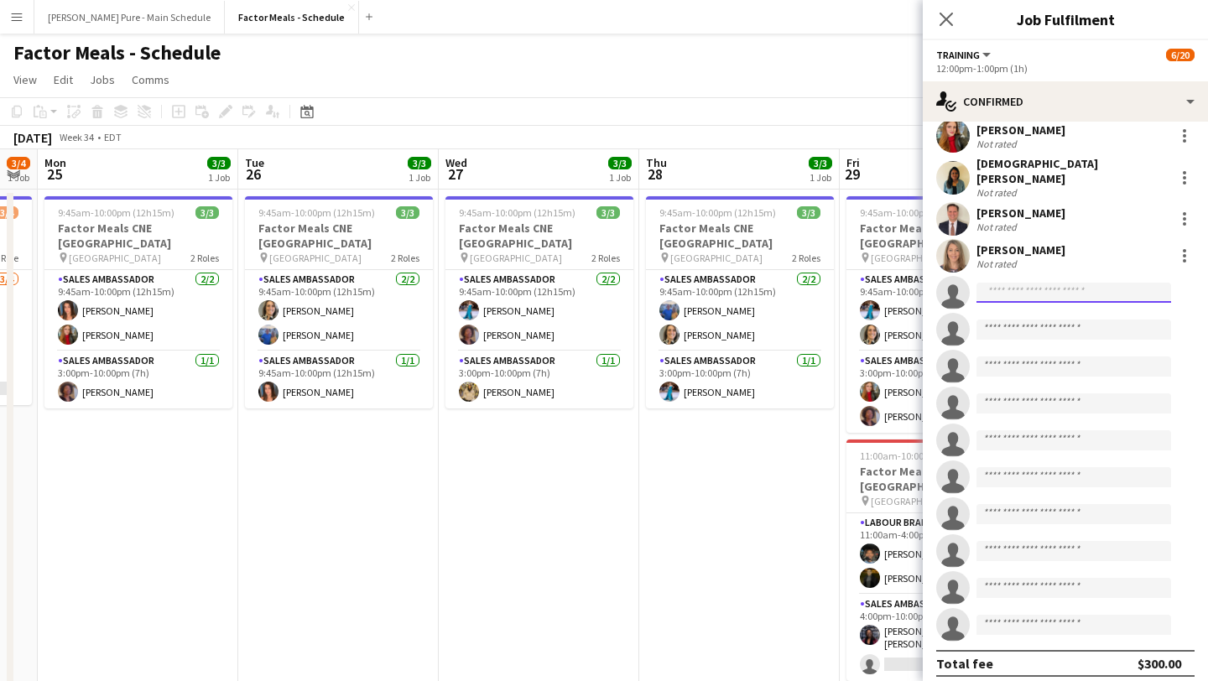
click at [1016, 292] on input at bounding box center [1073, 293] width 195 height 20
type input "*"
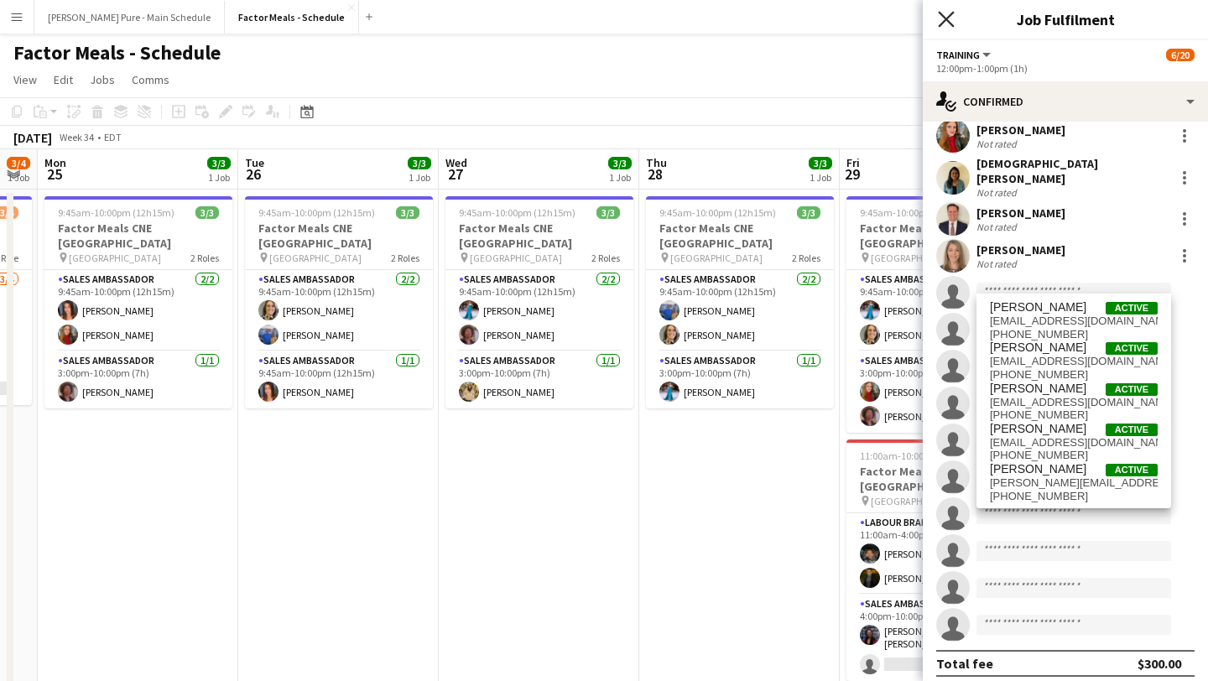
click at [946, 23] on icon "Close pop-in" at bounding box center [945, 19] width 16 height 16
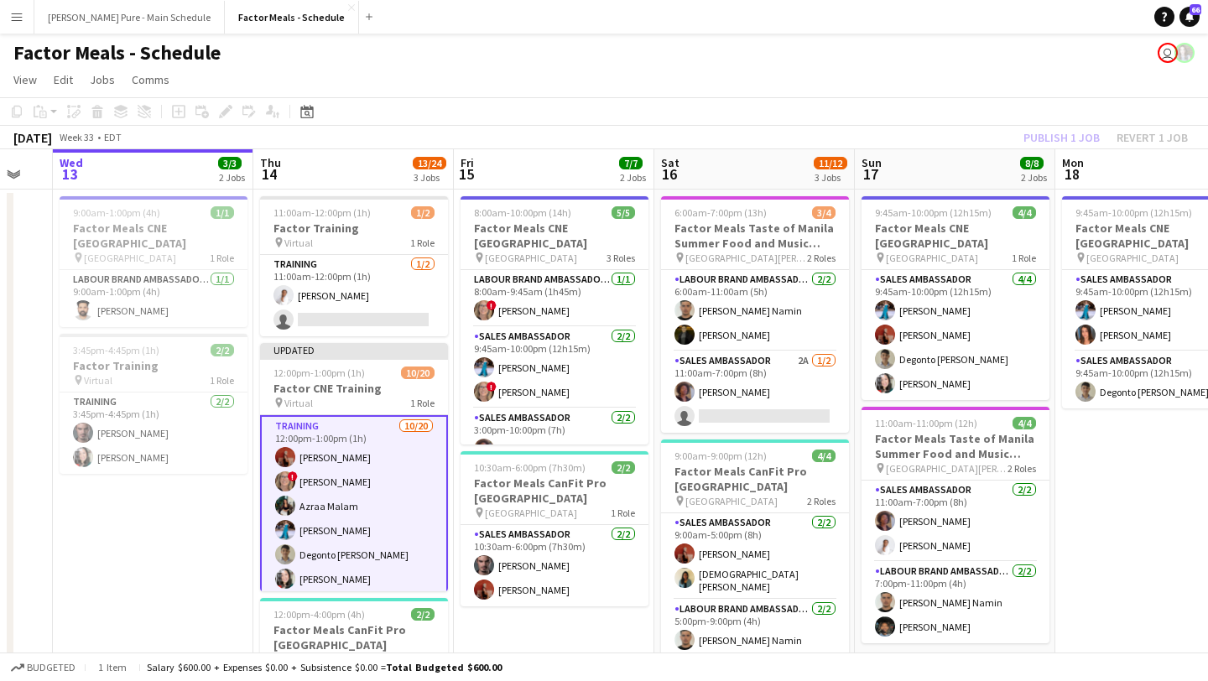
scroll to position [0, 486]
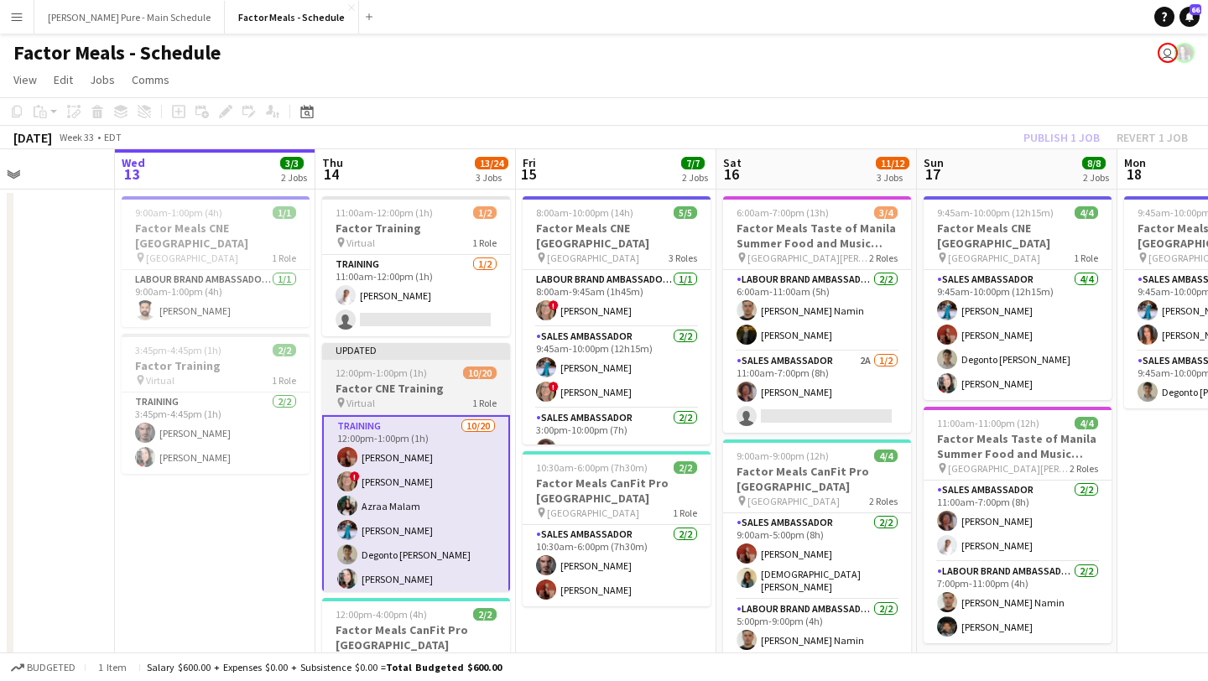
click at [382, 366] on app-job-card "Updated 12:00pm-1:00pm (1h) 10/20 Factor CNE Training pin Virtual 1 Role Traini…" at bounding box center [416, 467] width 188 height 248
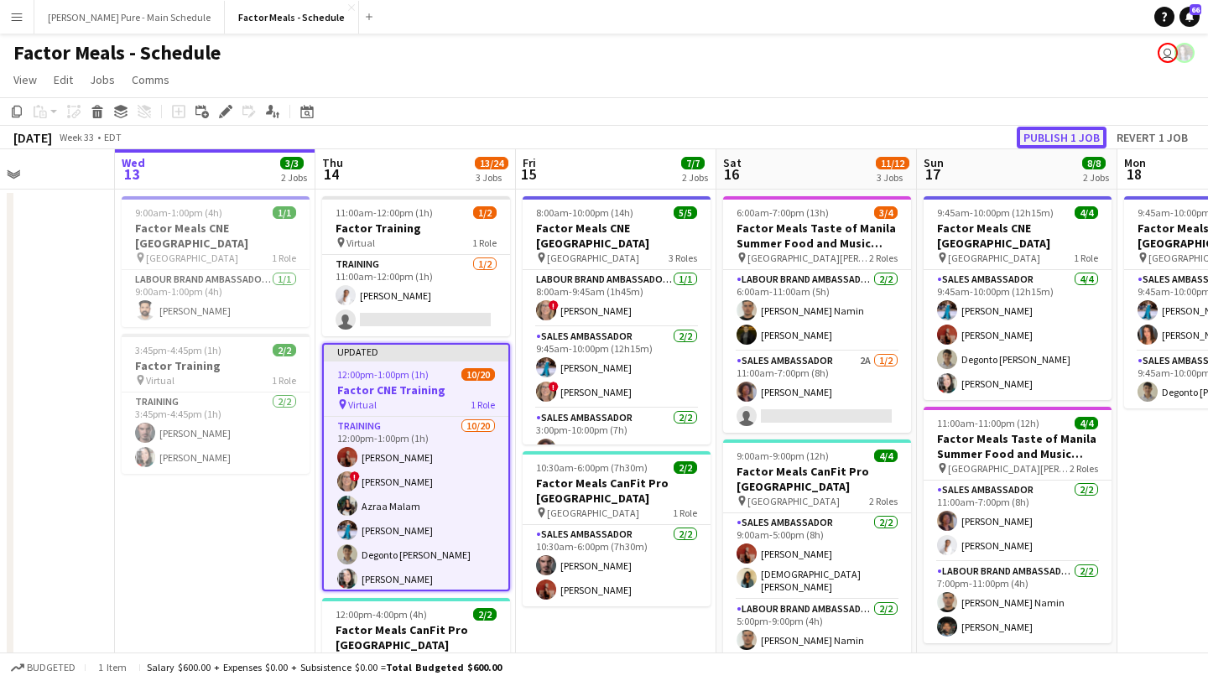
click at [1062, 133] on button "Publish 1 job" at bounding box center [1061, 138] width 90 height 22
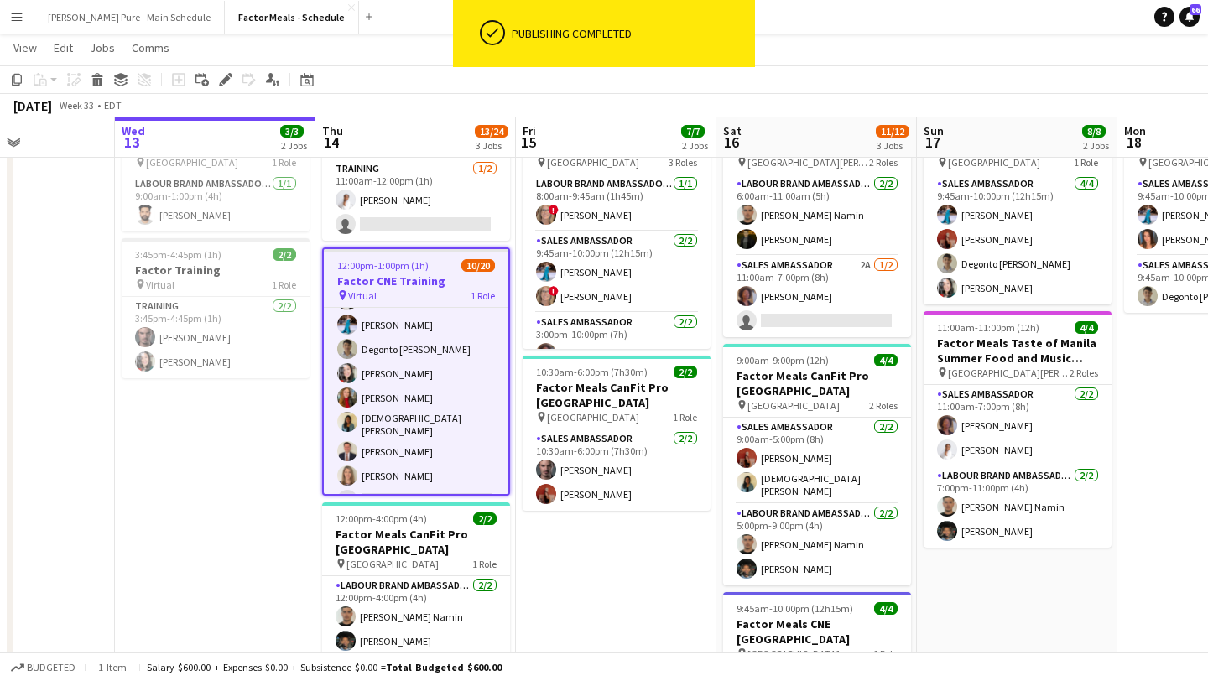
scroll to position [97, 0]
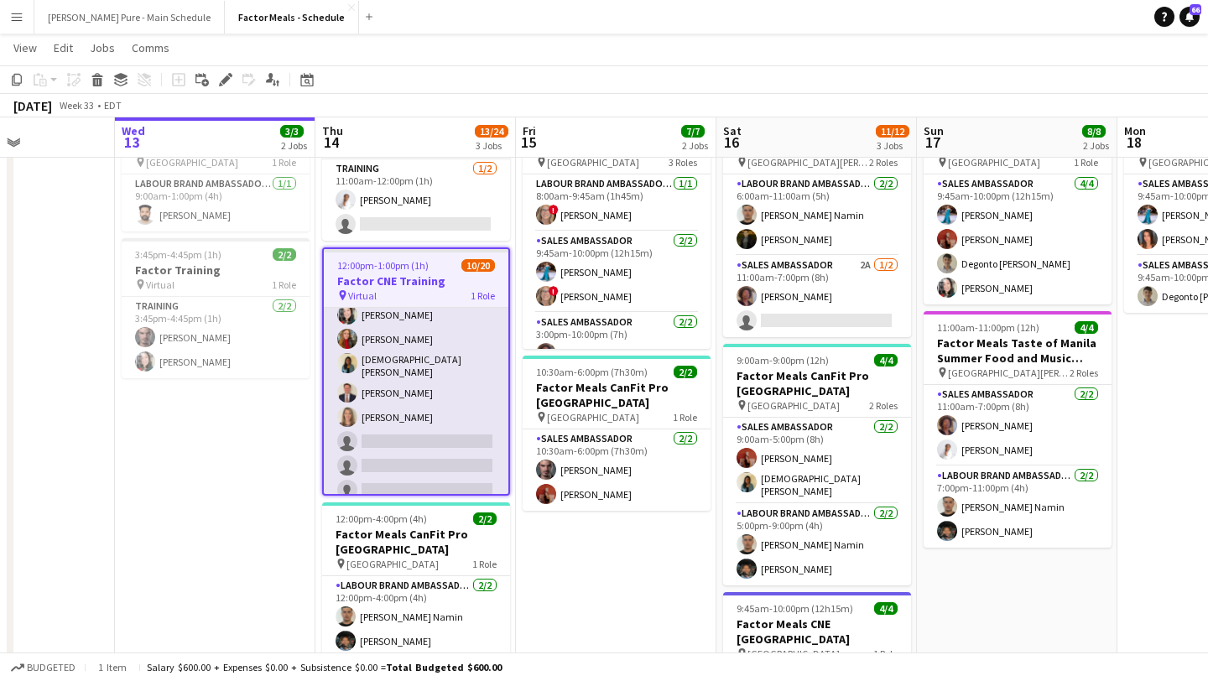
click at [388, 437] on app-card-role "Training 10/20 12:00pm-1:00pm (1h) Eva Yamamoto ! Debbie Eckerson Azraa Malam T…" at bounding box center [416, 415] width 184 height 524
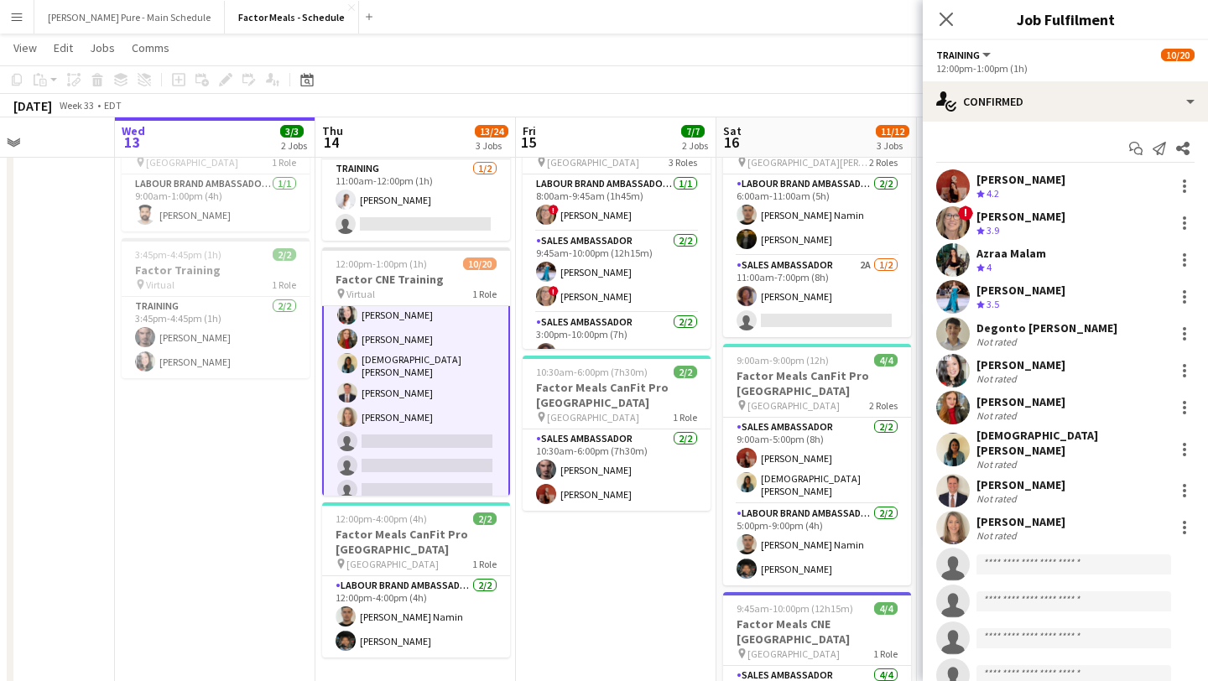
scroll to position [157, 0]
click at [1016, 554] on input at bounding box center [1073, 564] width 195 height 20
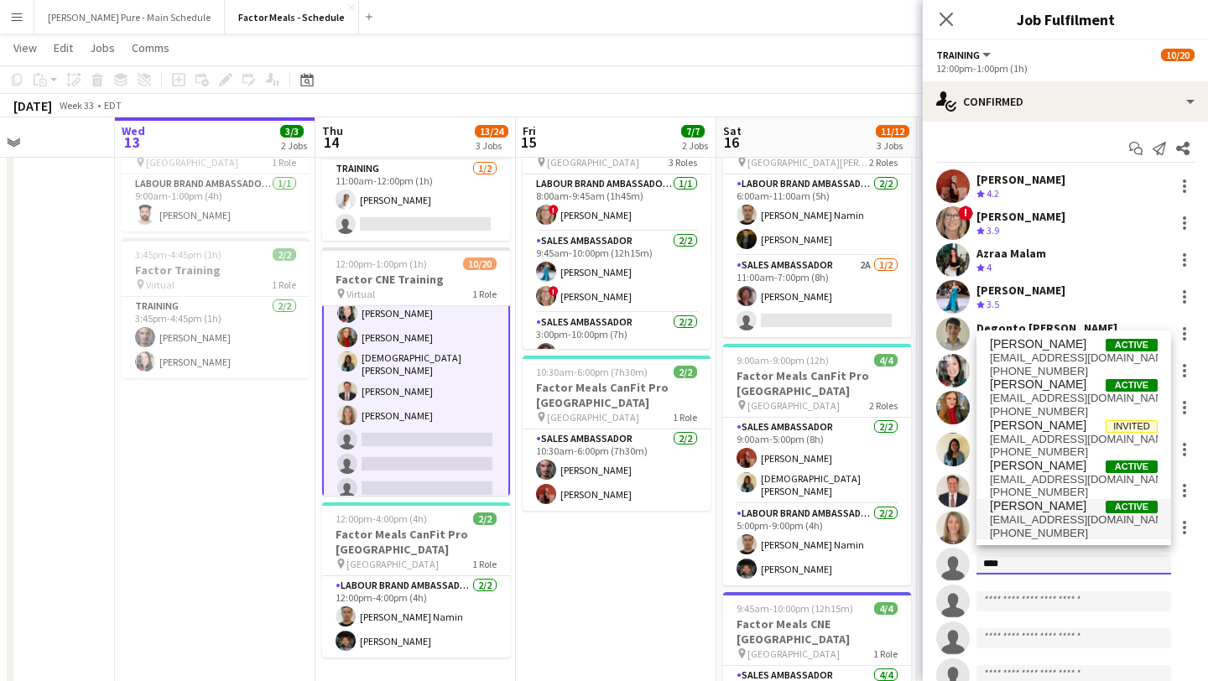
type input "***"
click at [1044, 510] on span "Kimberly Hudema" at bounding box center [1037, 506] width 96 height 14
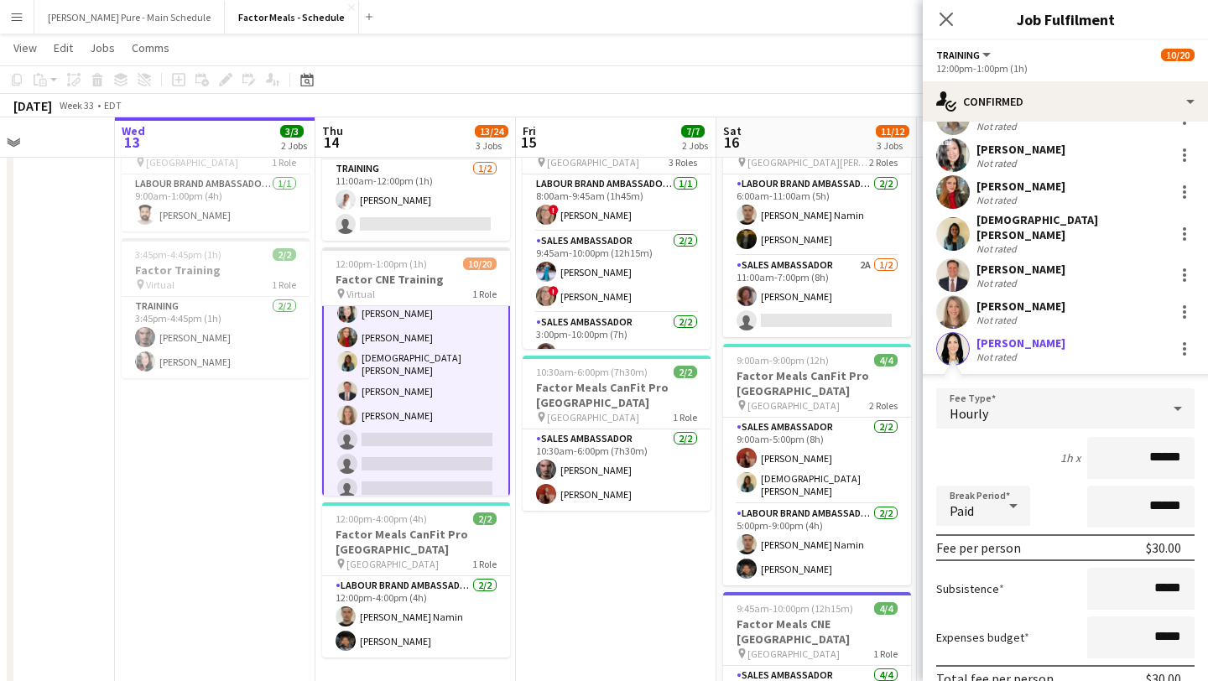
scroll to position [277, 0]
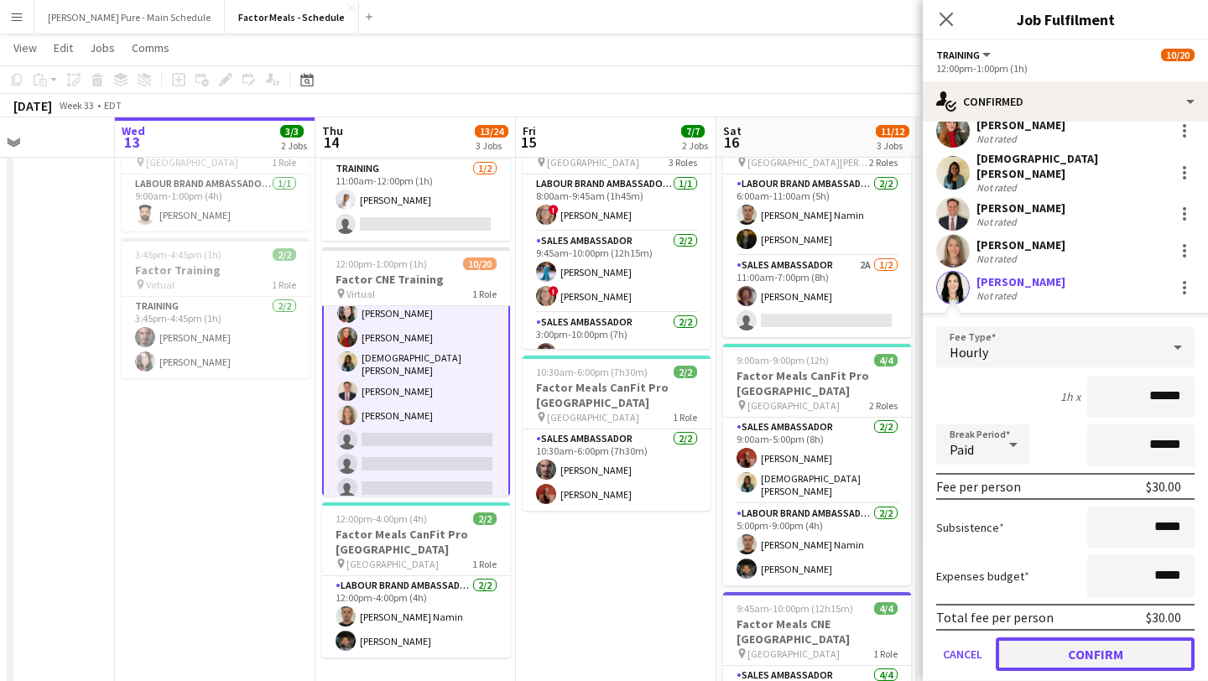
click at [1070, 647] on button "Confirm" at bounding box center [1094, 654] width 199 height 34
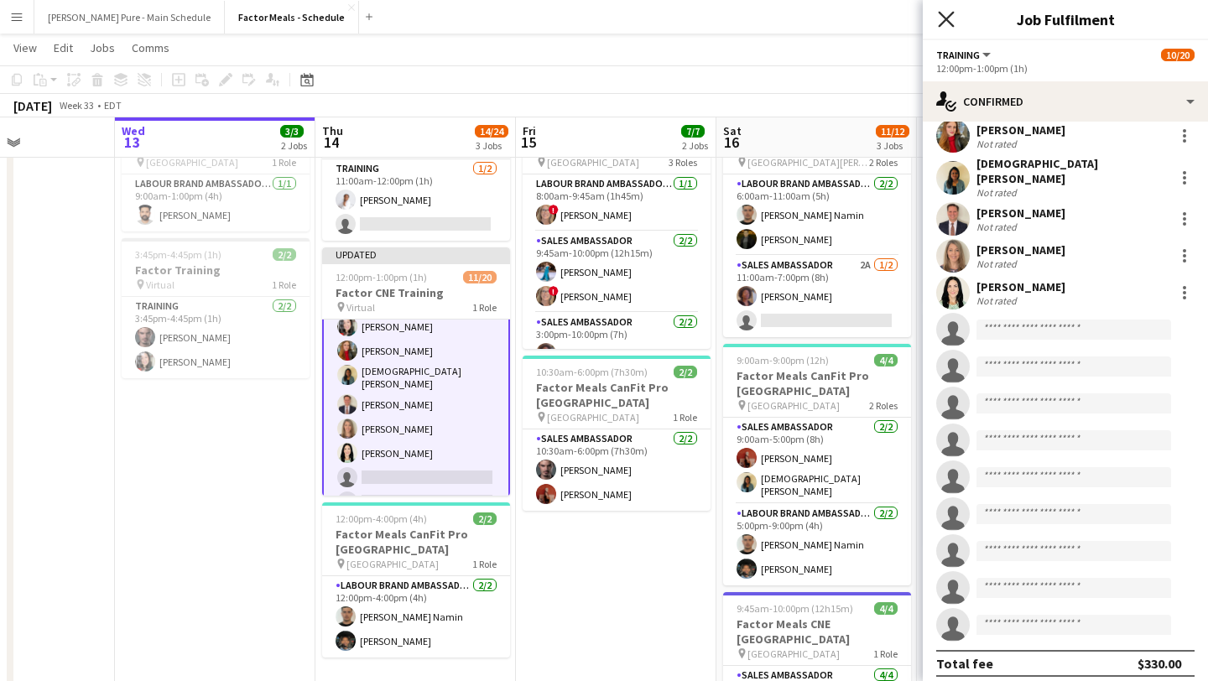
click at [947, 19] on icon "Close pop-in" at bounding box center [945, 19] width 16 height 16
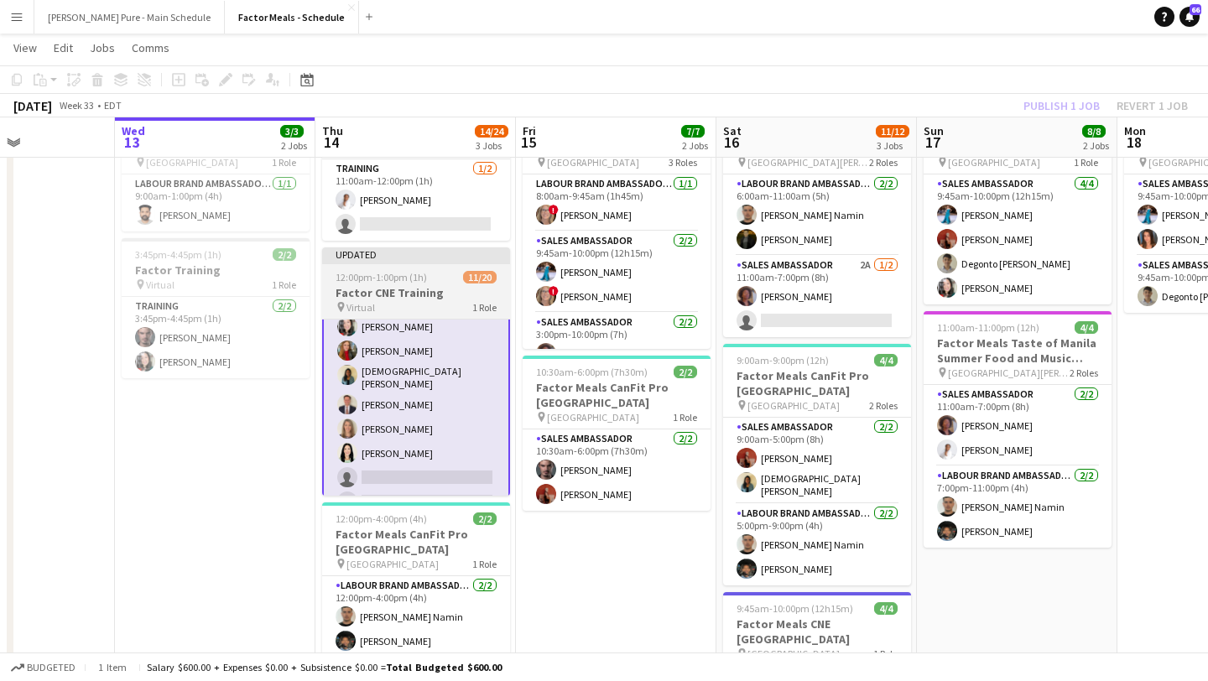
click at [431, 295] on h3 "Factor CNE Training" at bounding box center [416, 292] width 188 height 15
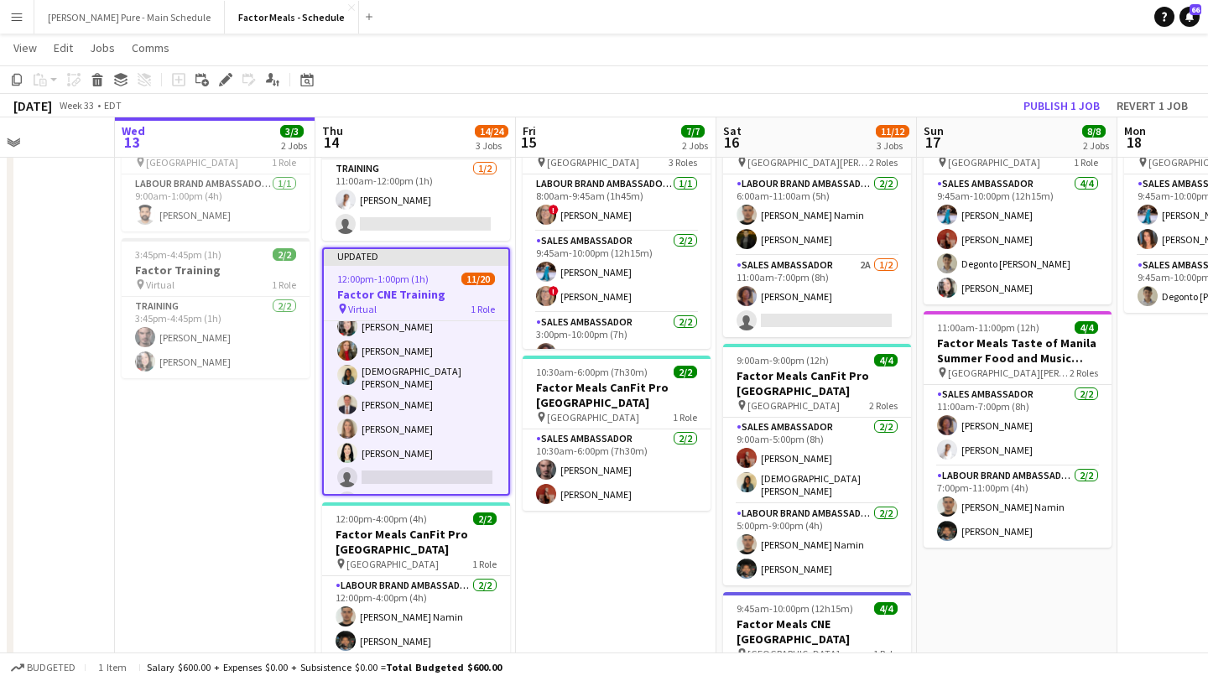
scroll to position [155, 0]
click at [1066, 95] on button "Publish 1 job" at bounding box center [1061, 106] width 90 height 22
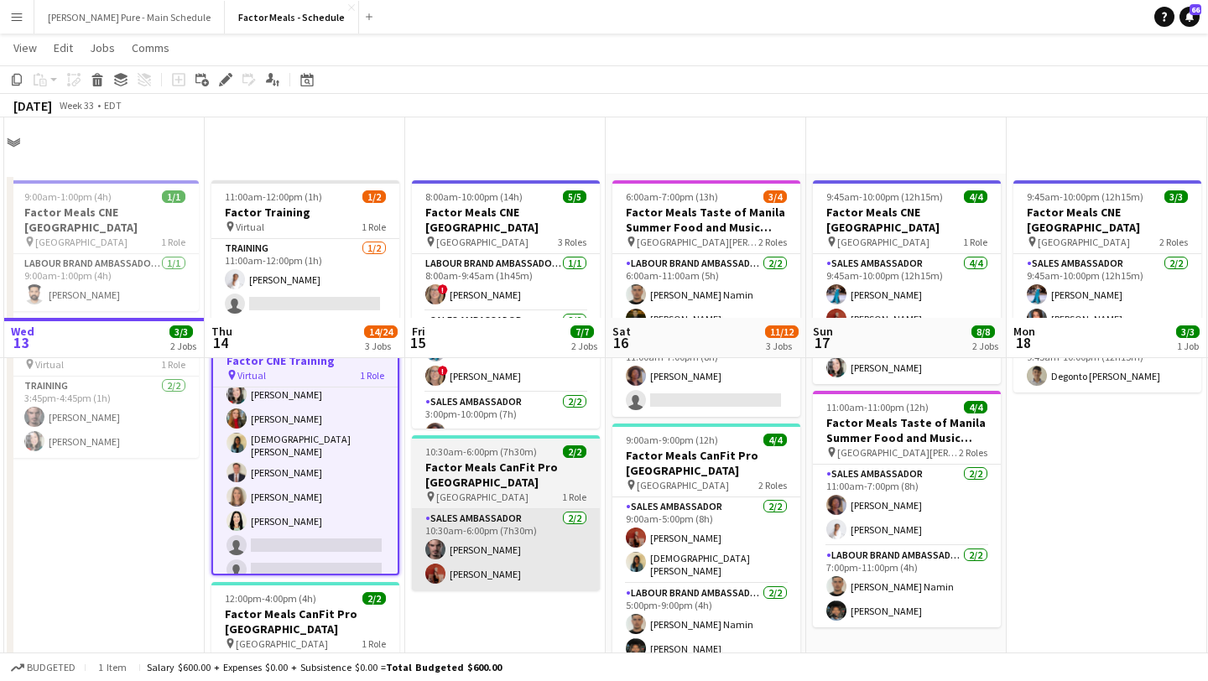
scroll to position [2, 0]
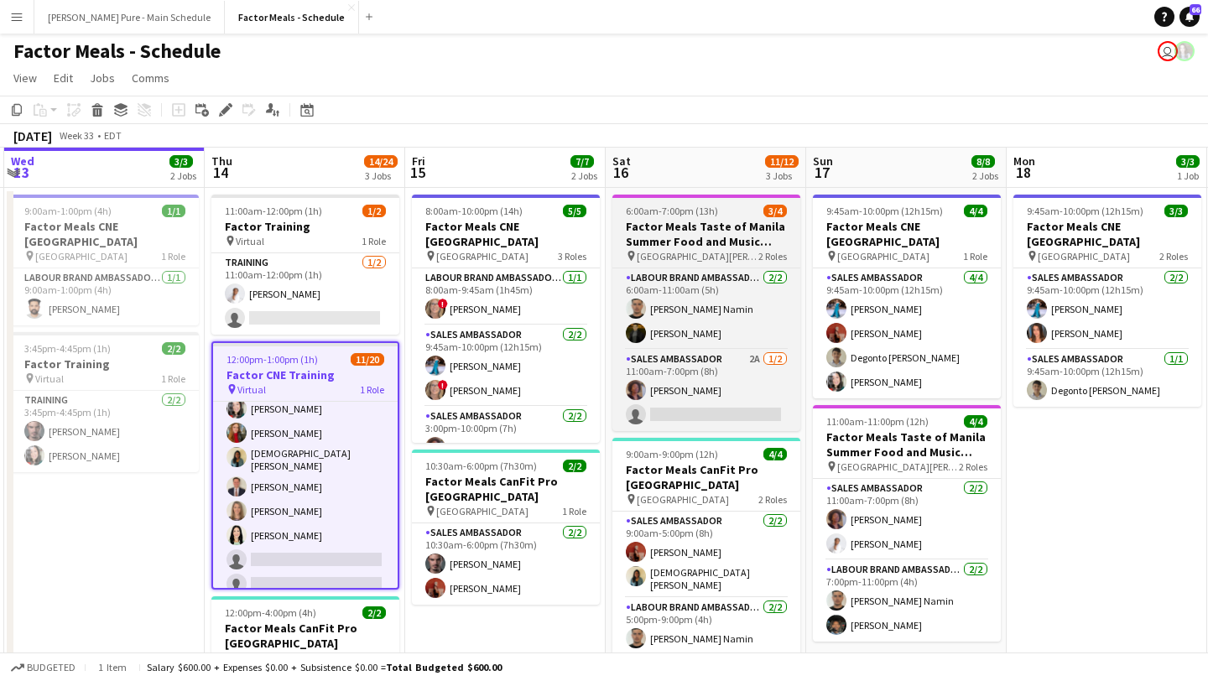
click at [690, 222] on h3 "Factor Meals Taste of Manila Summer Food and Music Festival Toronto" at bounding box center [706, 234] width 188 height 30
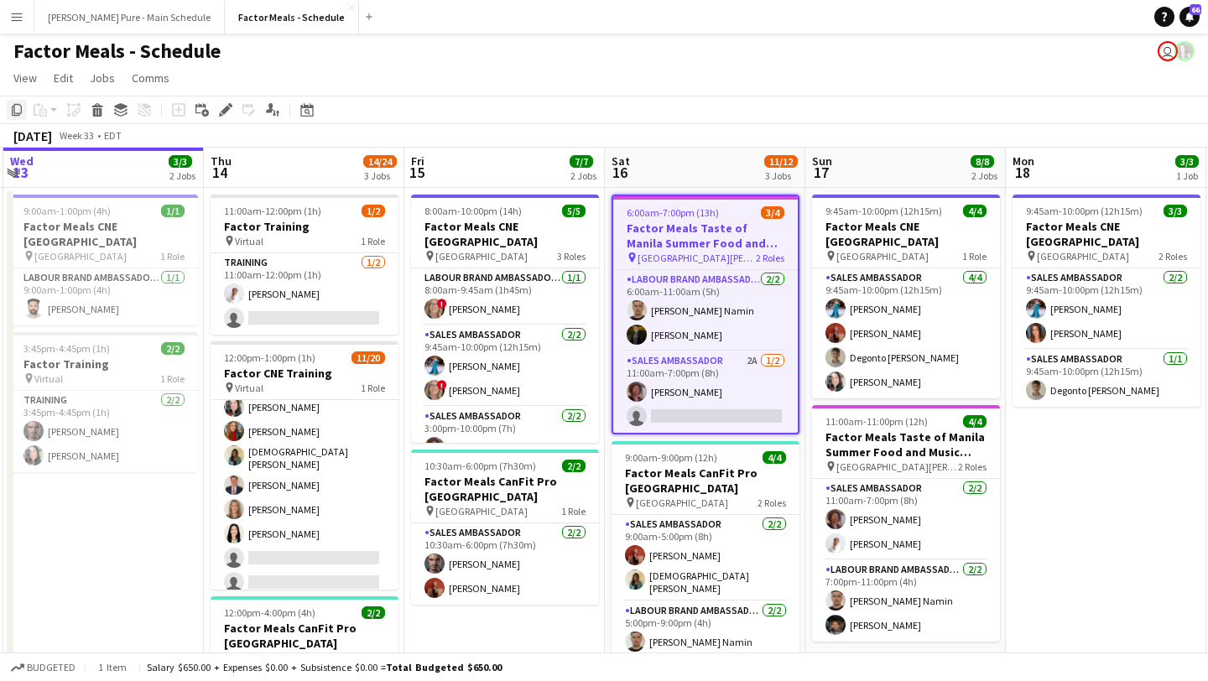
click at [23, 107] on icon "Copy" at bounding box center [16, 109] width 13 height 13
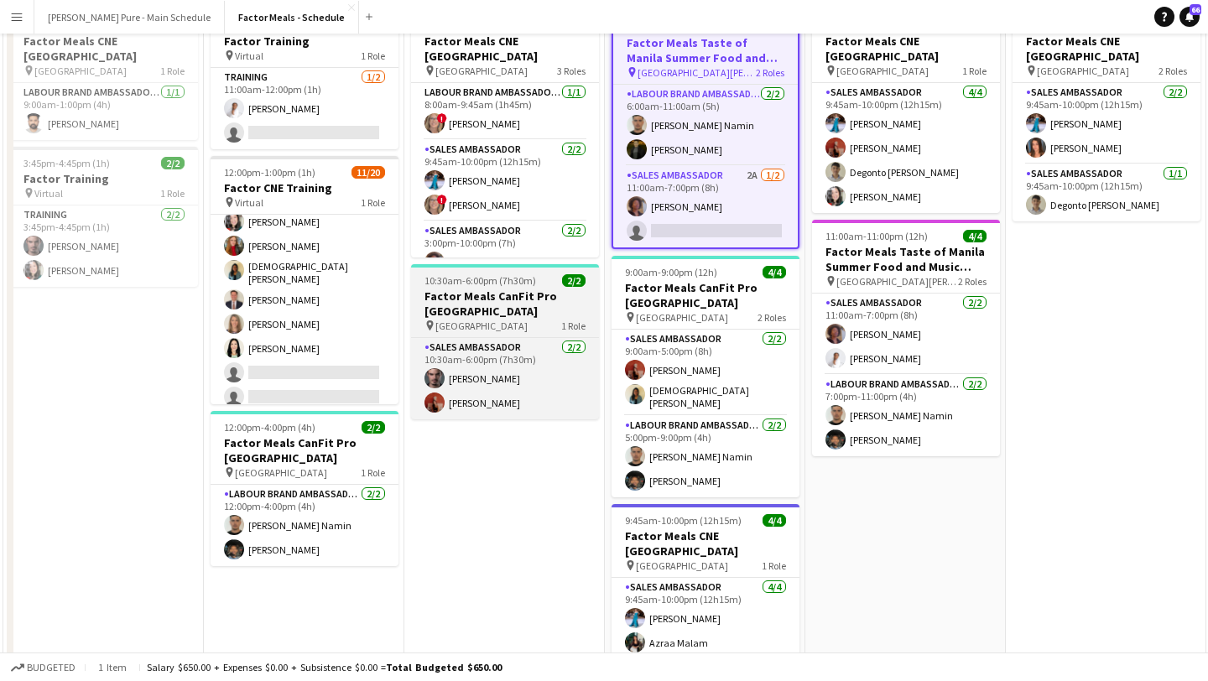
scroll to position [217, 0]
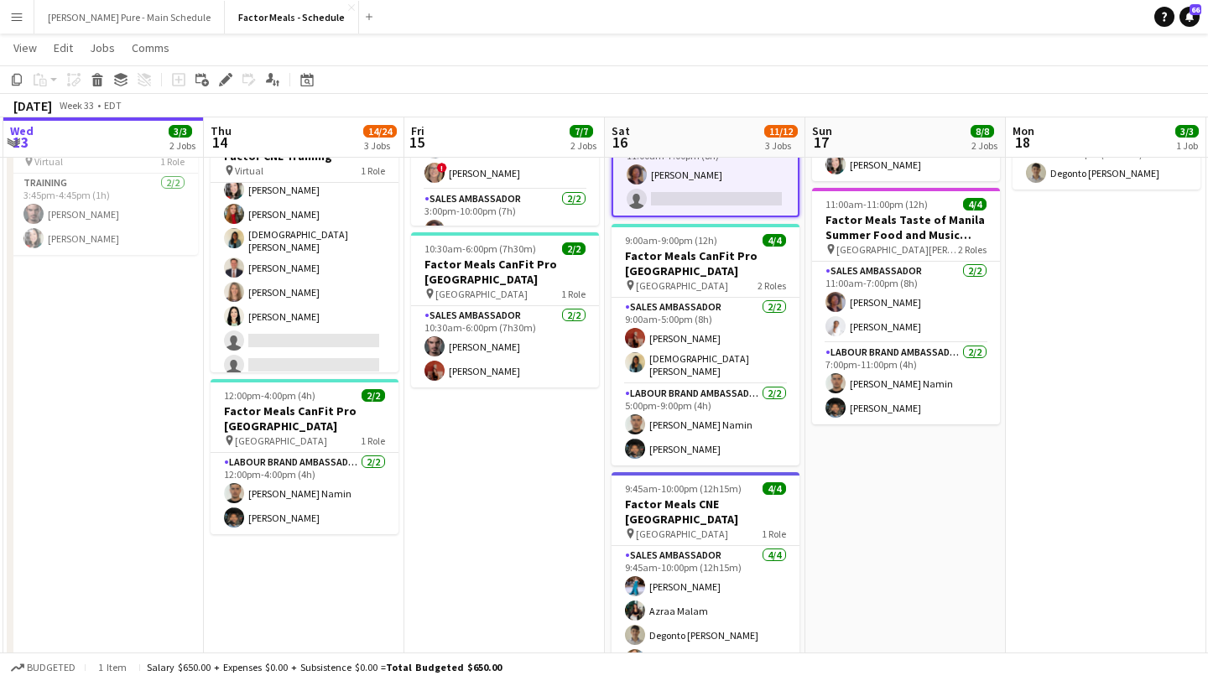
click at [474, 457] on app-date-cell "8:00am-10:00pm (14h) 5/5 Factor Meals CNE Toronto pin Enercare Centre 3 Roles L…" at bounding box center [504, 359] width 200 height 777
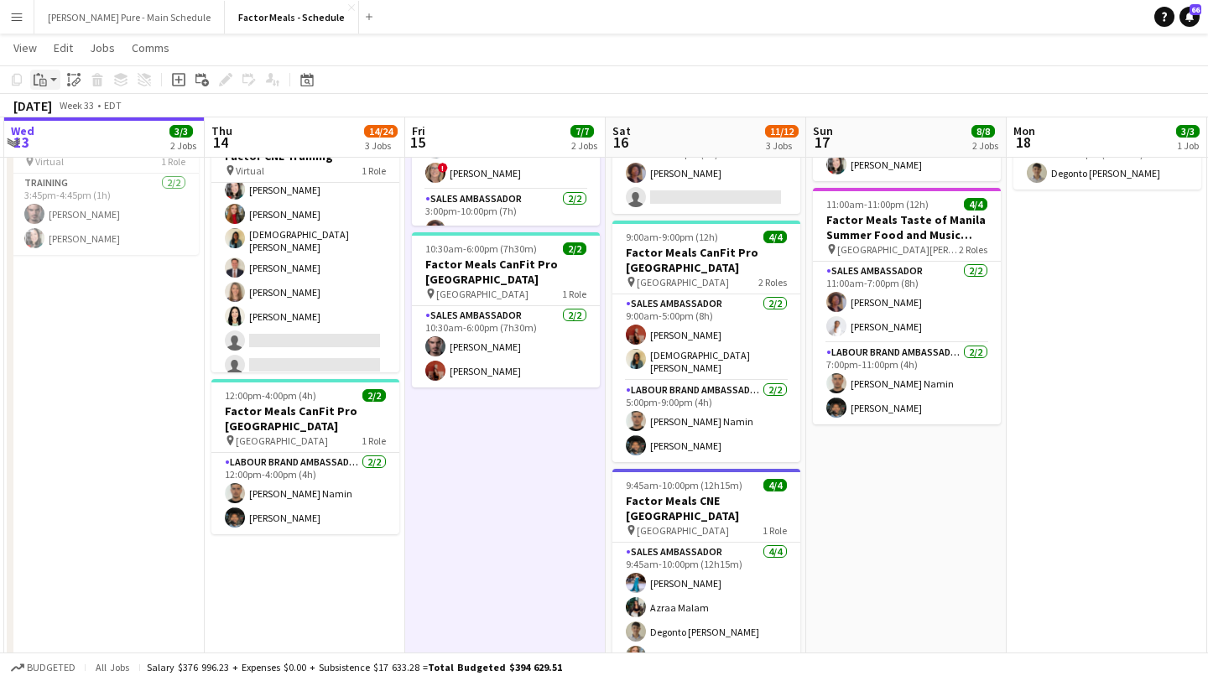
click at [44, 78] on icon "Paste" at bounding box center [40, 79] width 13 height 13
click at [65, 106] on link "Paste Command V" at bounding box center [110, 111] width 132 height 15
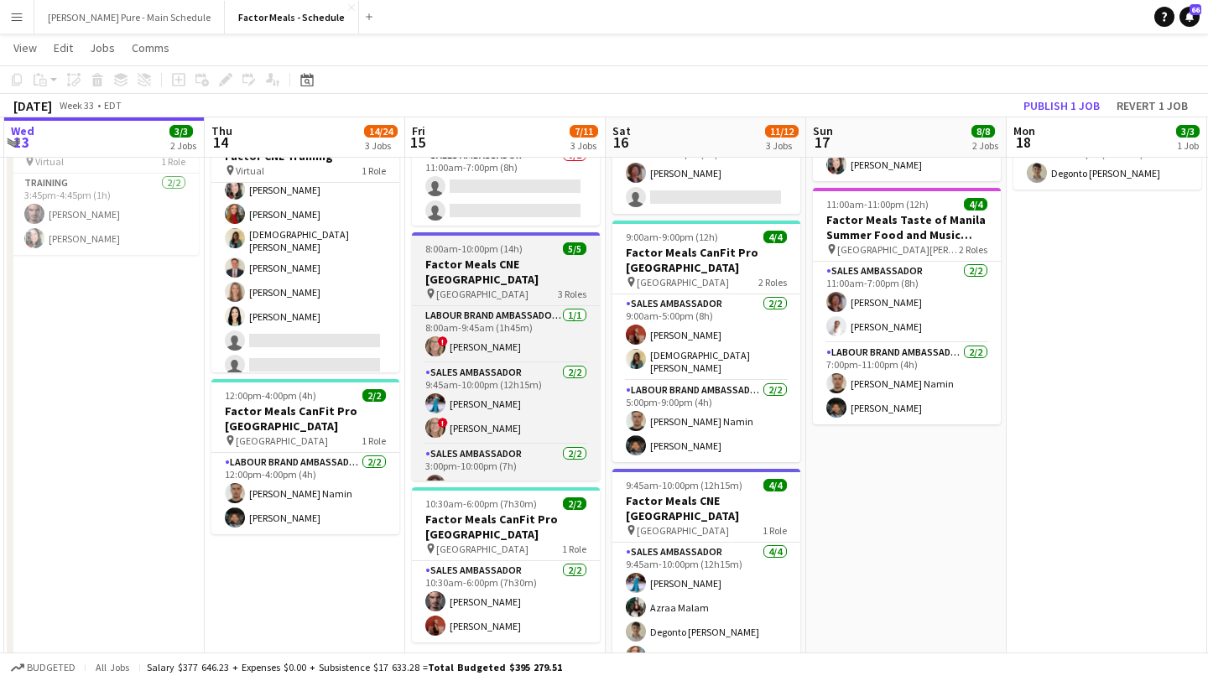
scroll to position [0, 0]
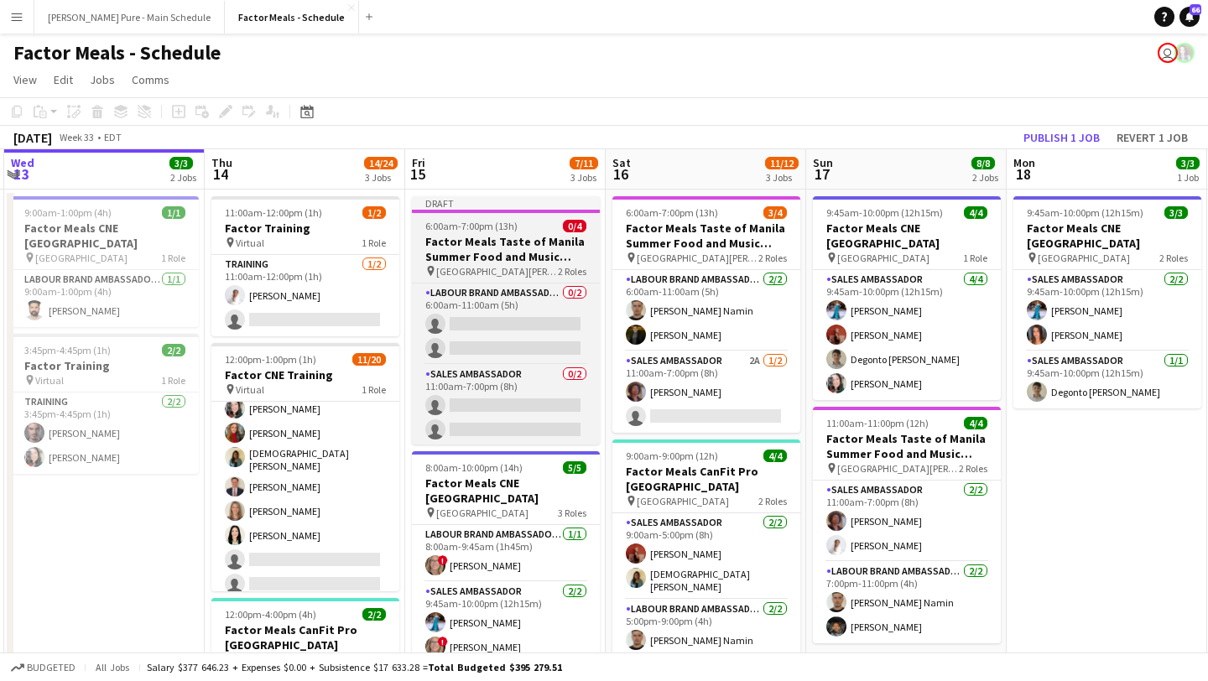
click at [496, 235] on h3 "Factor Meals Taste of Manila Summer Food and Music Festival Toronto" at bounding box center [506, 249] width 188 height 30
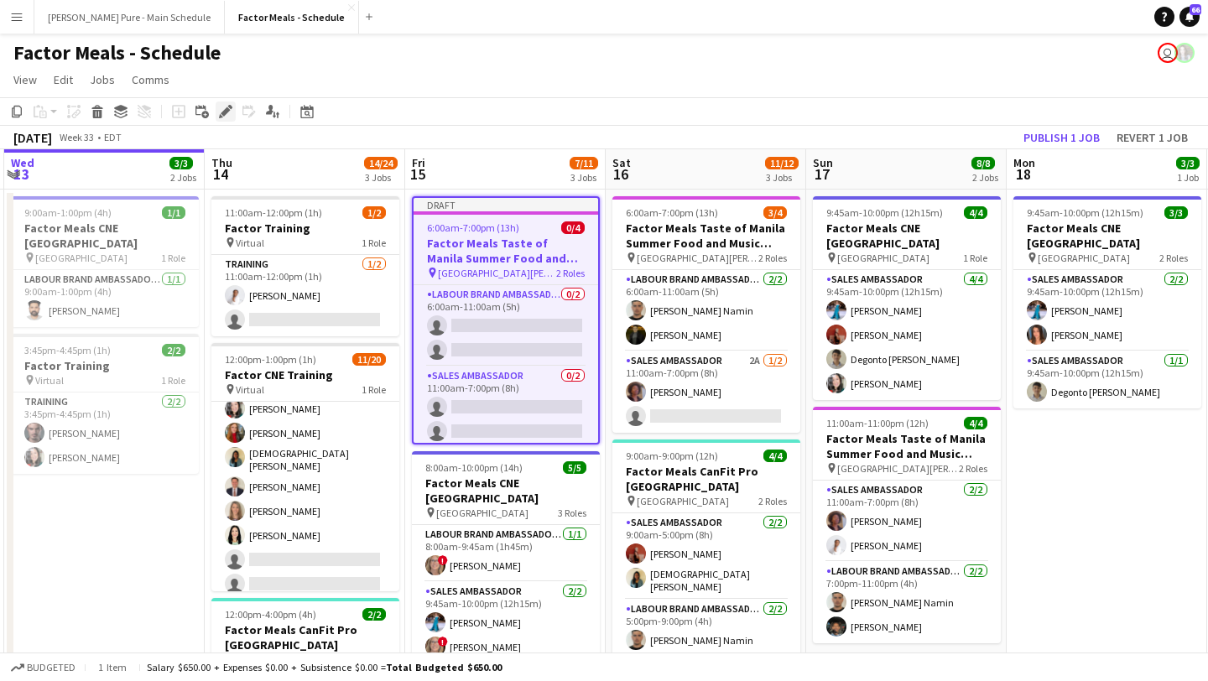
click at [219, 111] on icon "Edit" at bounding box center [225, 111] width 13 height 13
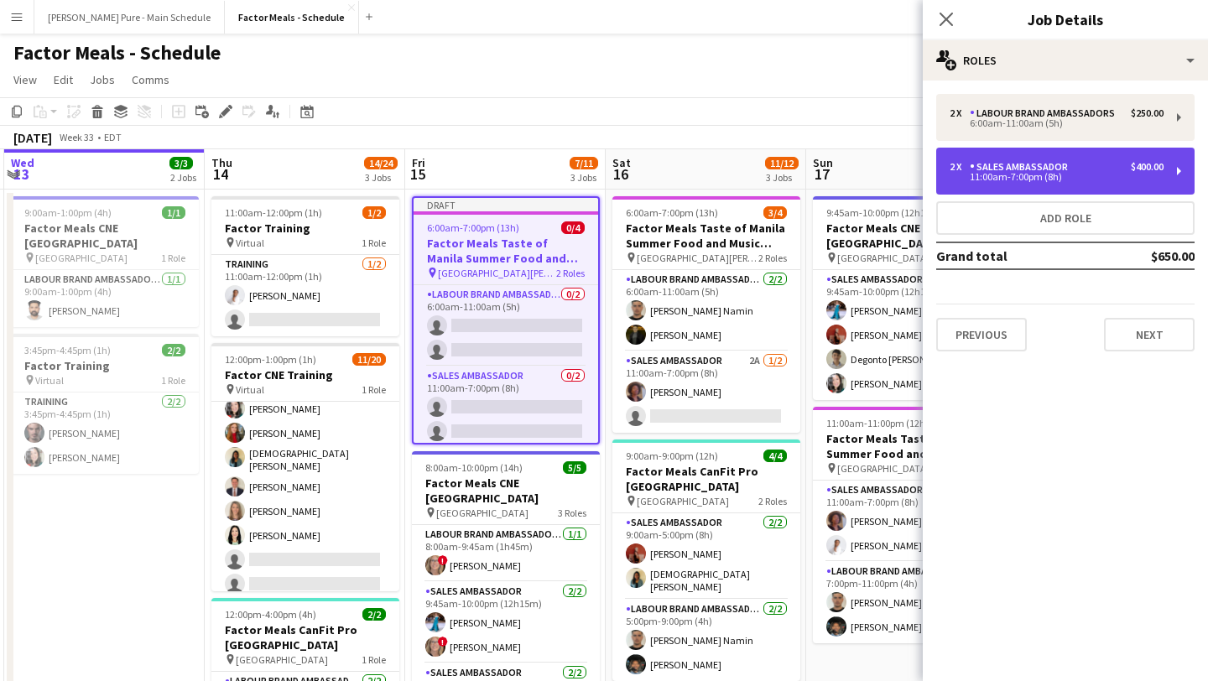
click at [1067, 182] on div "2 x Sales Ambassador $400.00 11:00am-7:00pm (8h)" at bounding box center [1065, 171] width 258 height 47
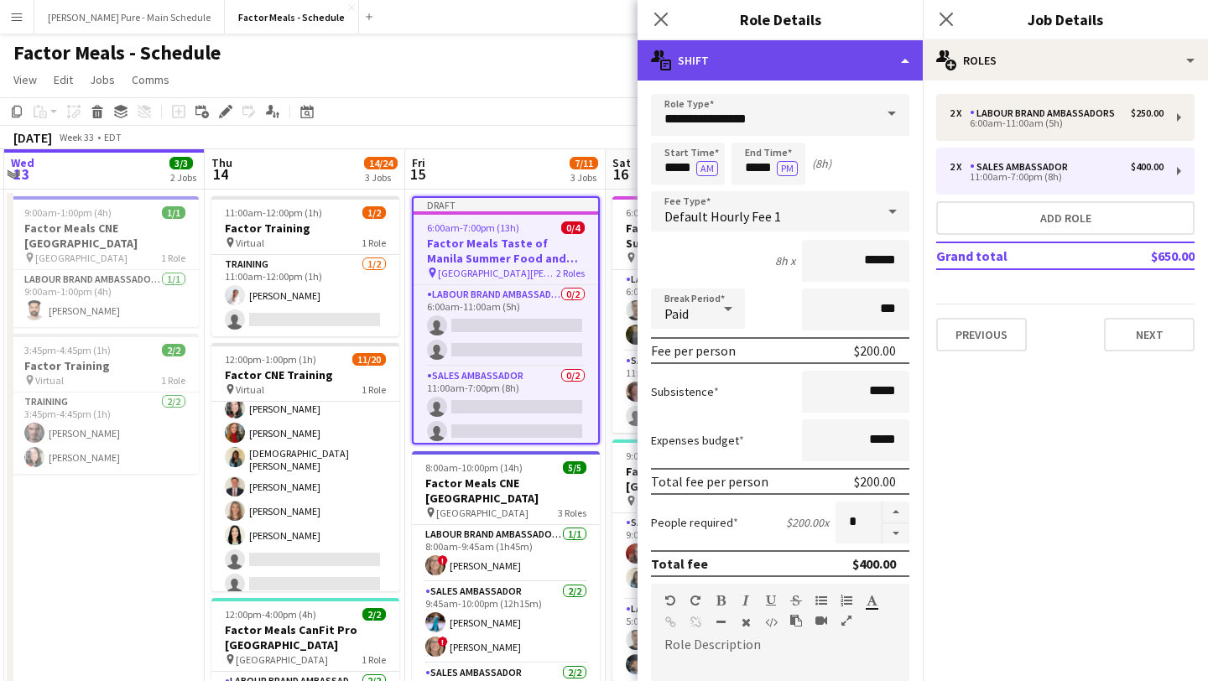
click at [896, 65] on div "multiple-actions-text Shift" at bounding box center [779, 60] width 285 height 40
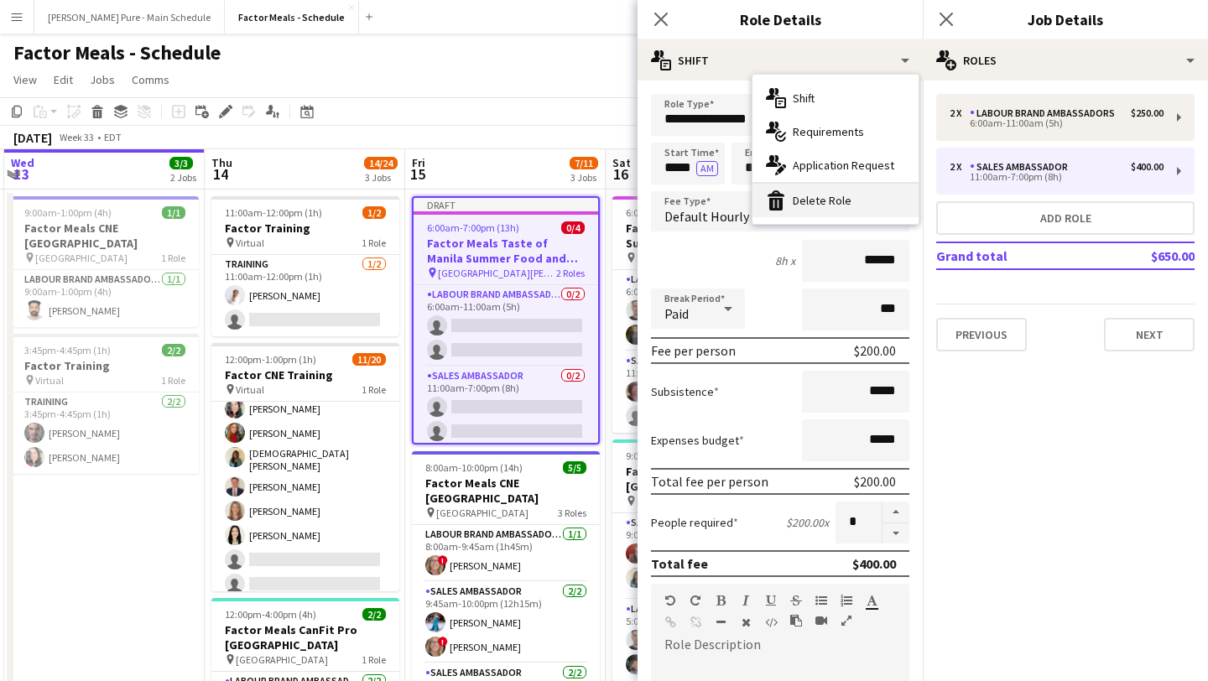
click at [858, 203] on div "bin-2 Delete Role" at bounding box center [835, 201] width 166 height 34
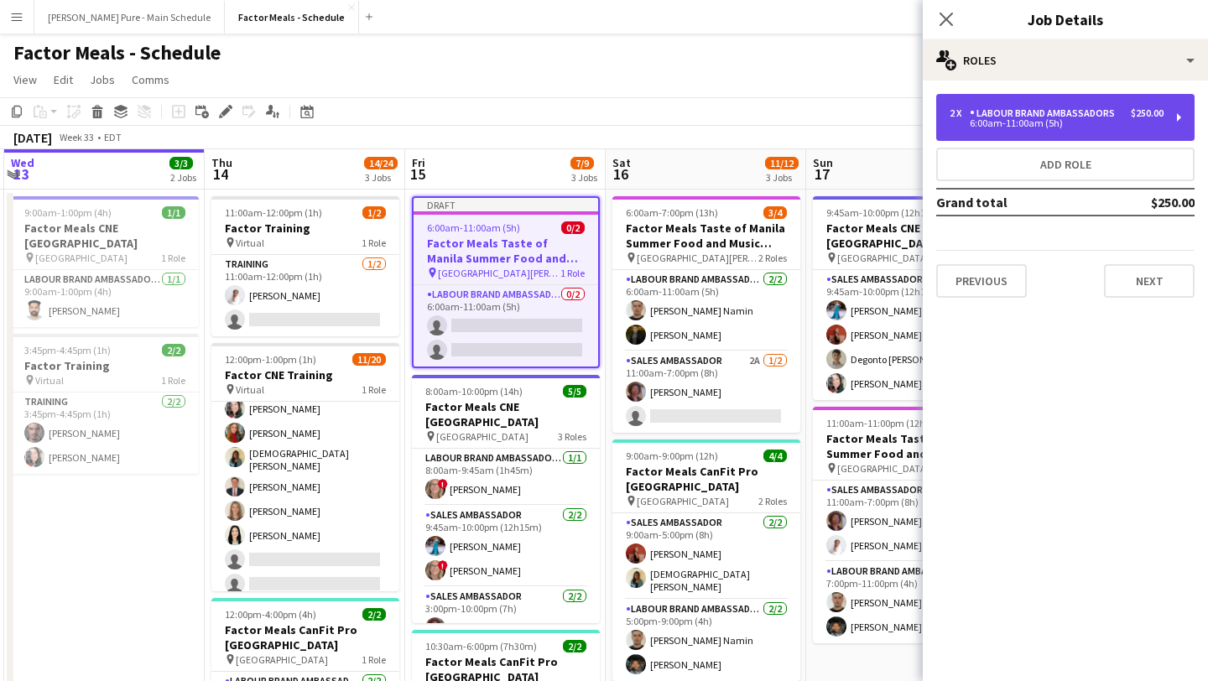
click at [1062, 115] on div "Labour Brand Ambassadors" at bounding box center [1045, 113] width 152 height 12
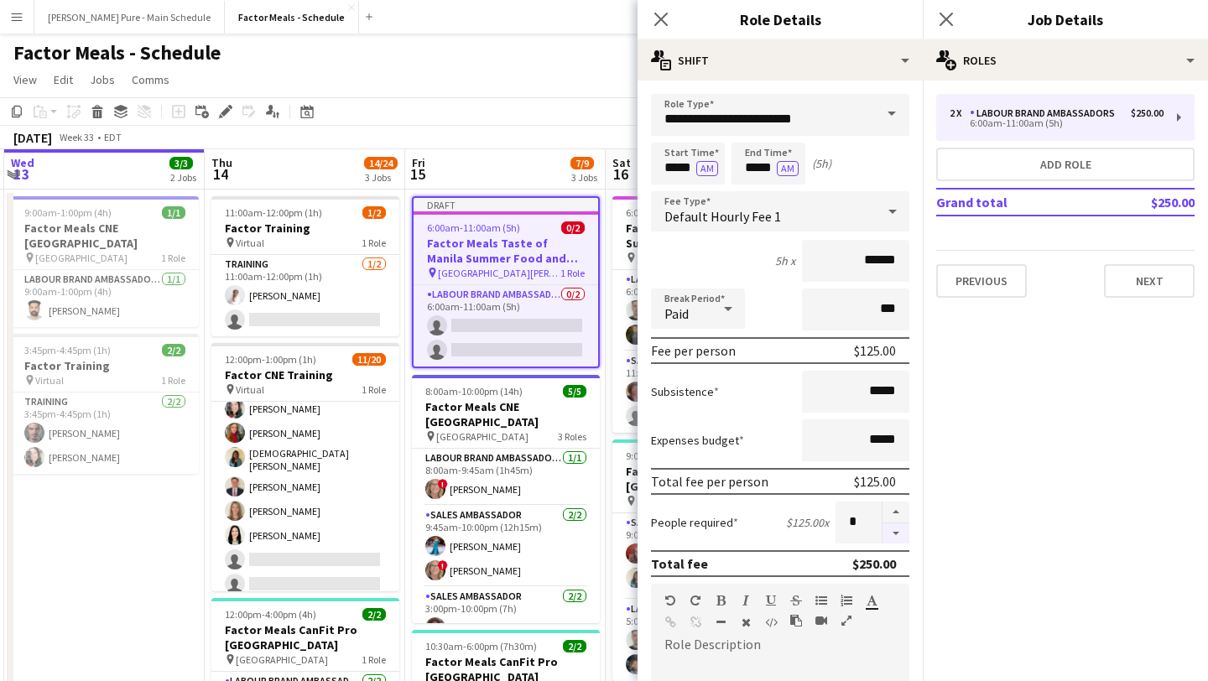
click at [896, 538] on button "button" at bounding box center [895, 533] width 27 height 21
type input "*"
click at [678, 182] on input "*****" at bounding box center [688, 164] width 74 height 42
click at [677, 128] on div at bounding box center [671, 134] width 34 height 17
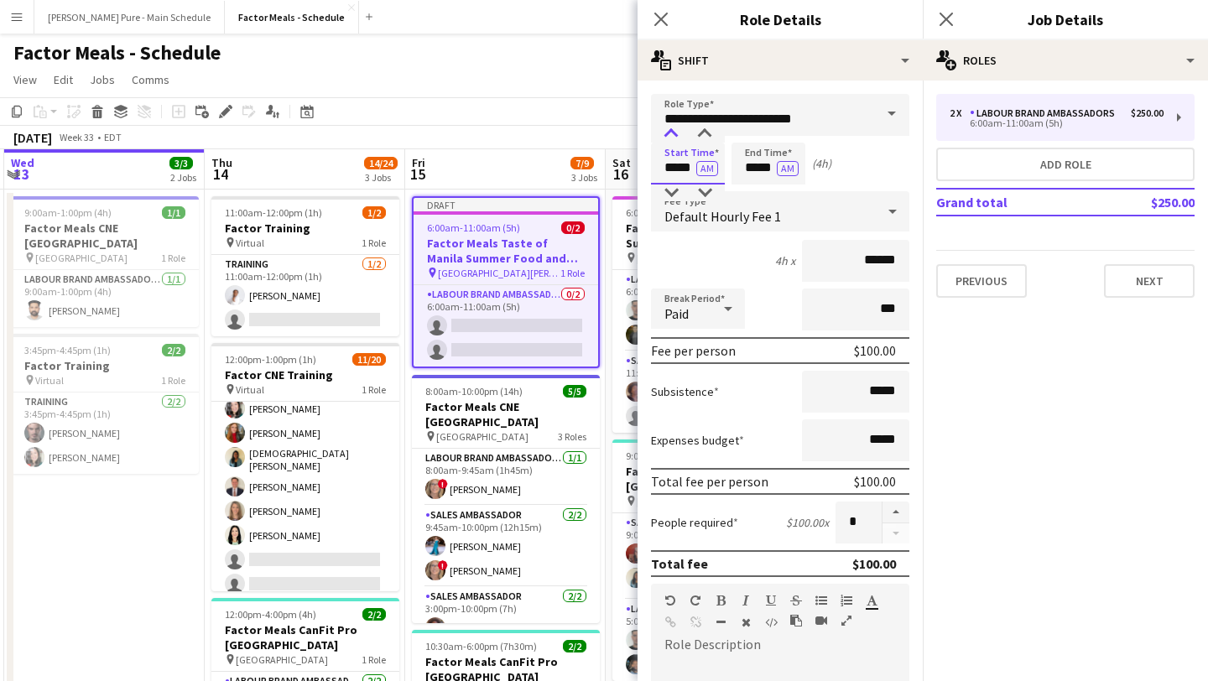
type input "*****"
click at [677, 128] on div at bounding box center [671, 134] width 34 height 17
click at [760, 158] on input "*****" at bounding box center [768, 164] width 74 height 42
click at [755, 133] on div at bounding box center [752, 134] width 34 height 17
type input "*****"
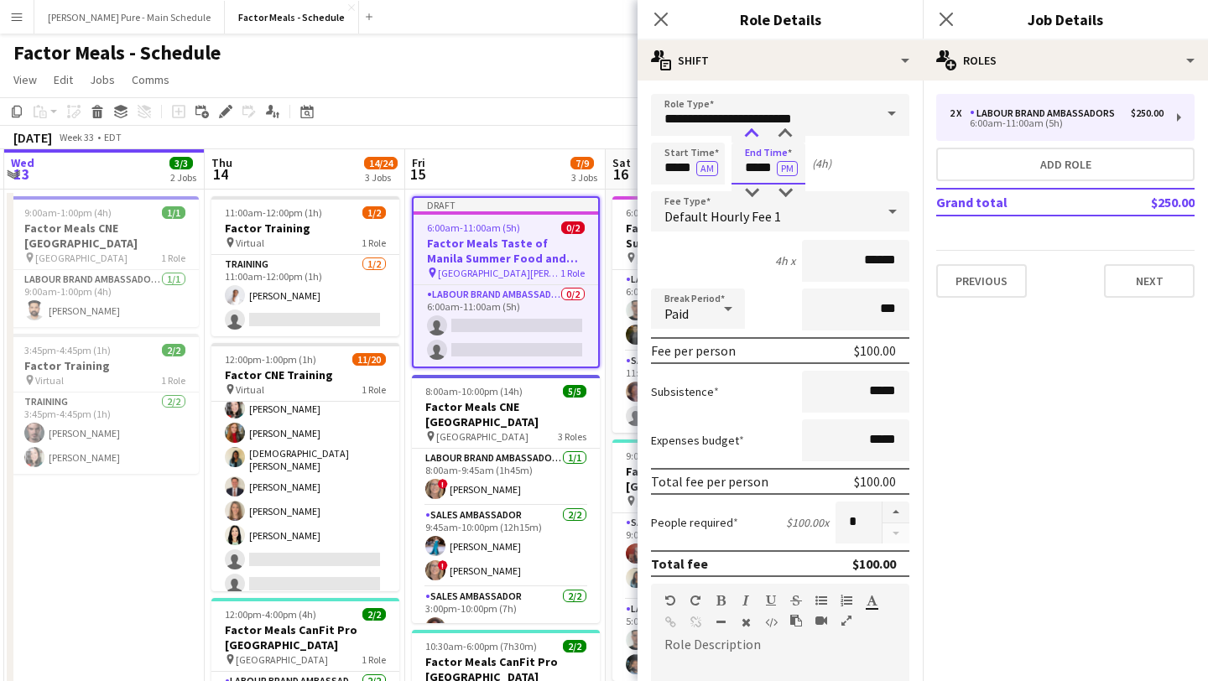
click at [755, 133] on div at bounding box center [752, 134] width 34 height 17
click at [954, 9] on app-icon "Close pop-in" at bounding box center [946, 20] width 24 height 24
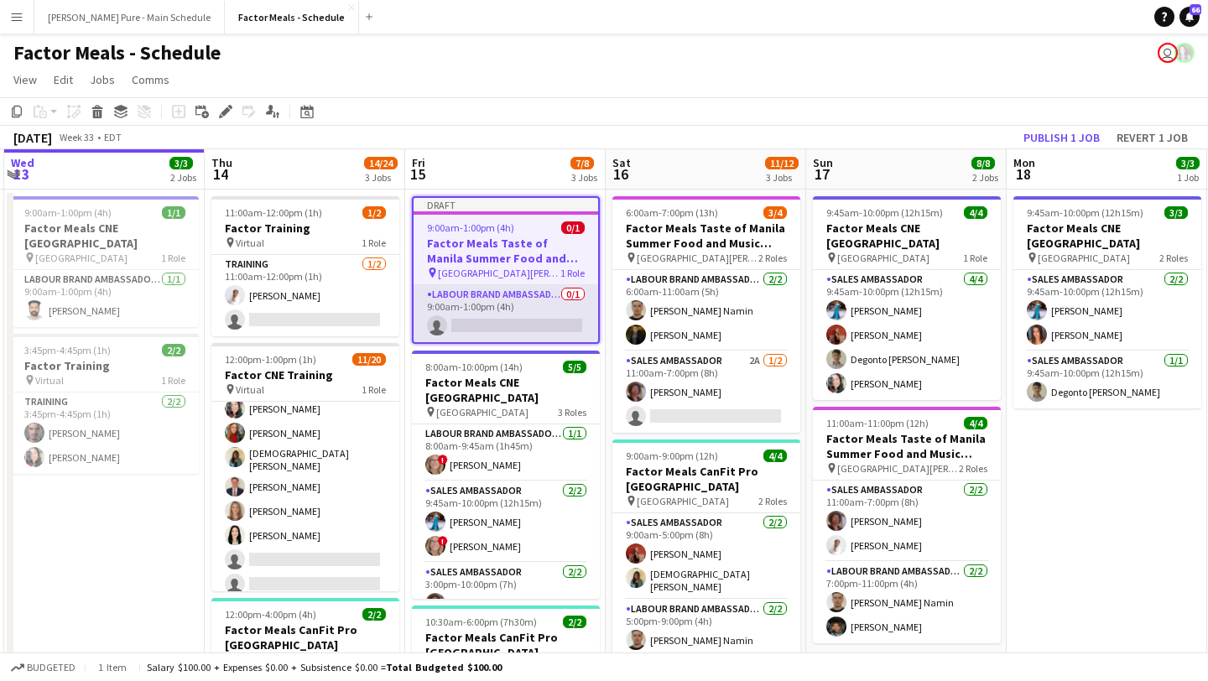
click at [500, 326] on app-card-role "Labour Brand Ambassadors 0/1 9:00am-1:00pm (4h) single-neutral-actions" at bounding box center [505, 313] width 184 height 57
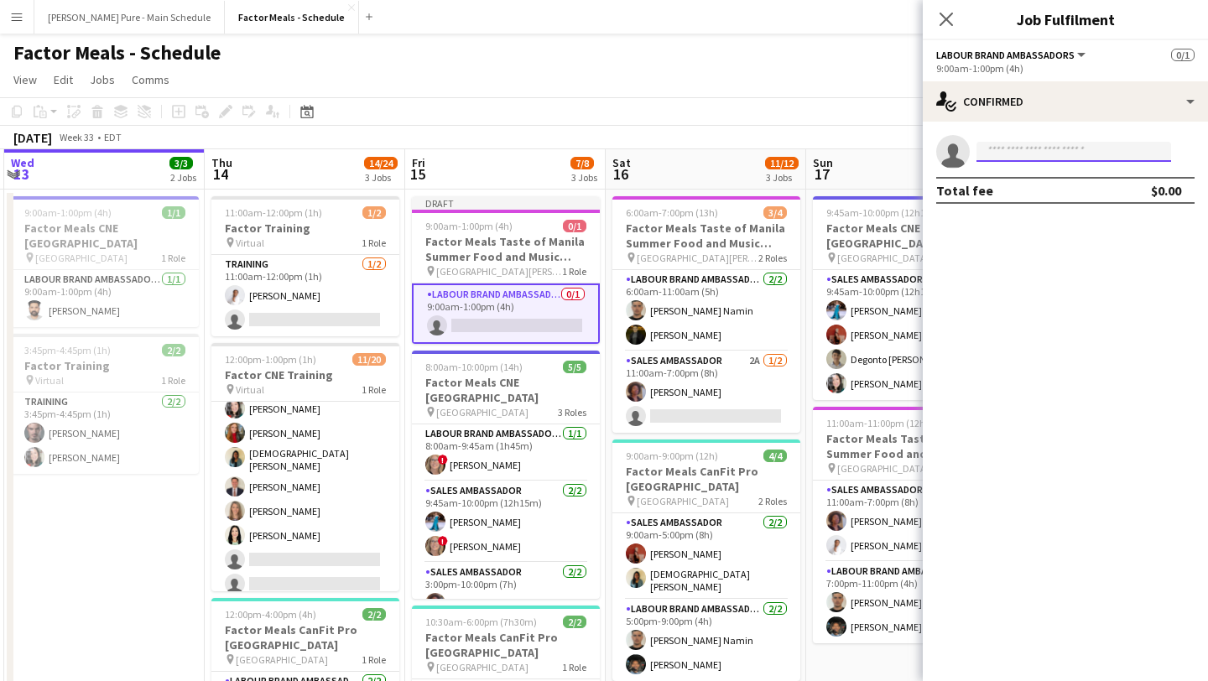
click at [1055, 159] on input at bounding box center [1073, 152] width 195 height 20
type input "*****"
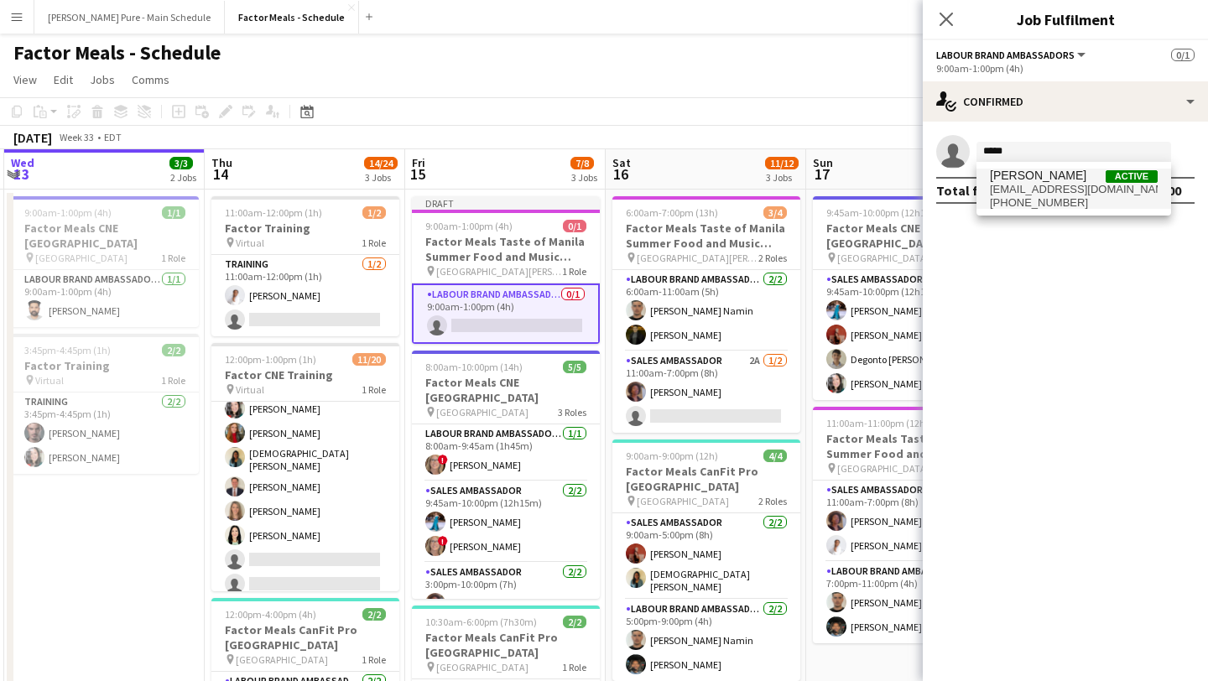
click at [1037, 196] on span "+16478066531" at bounding box center [1073, 202] width 168 height 13
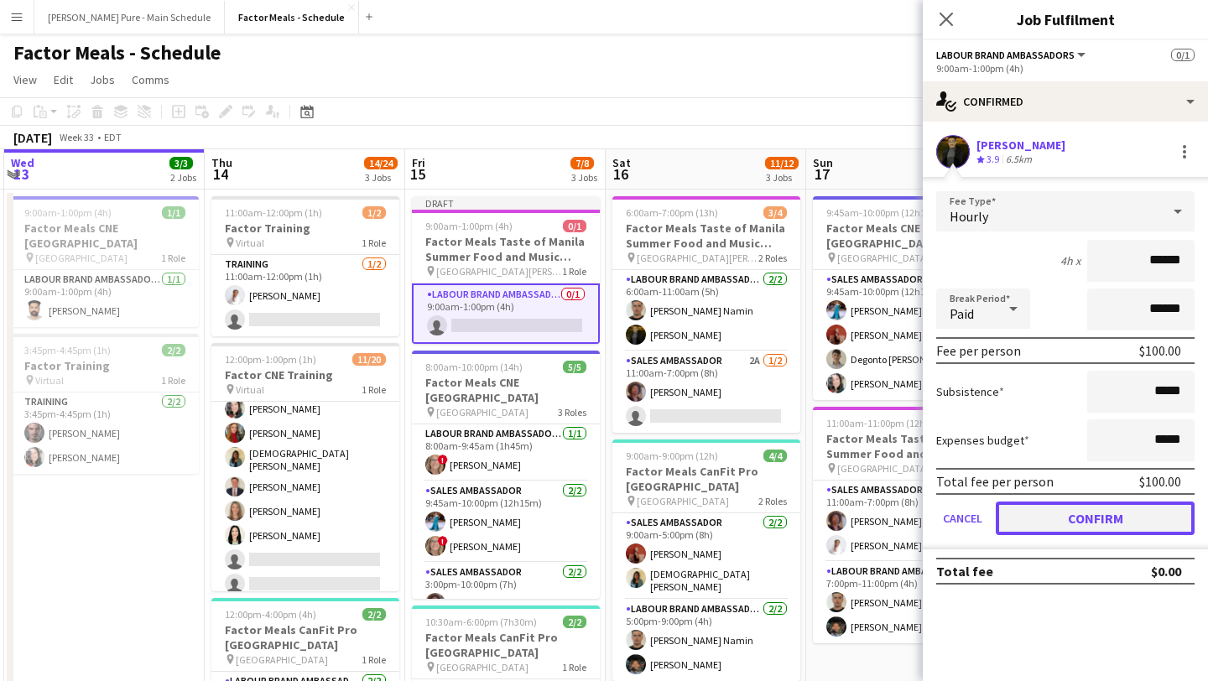
click at [1089, 523] on button "Confirm" at bounding box center [1094, 518] width 199 height 34
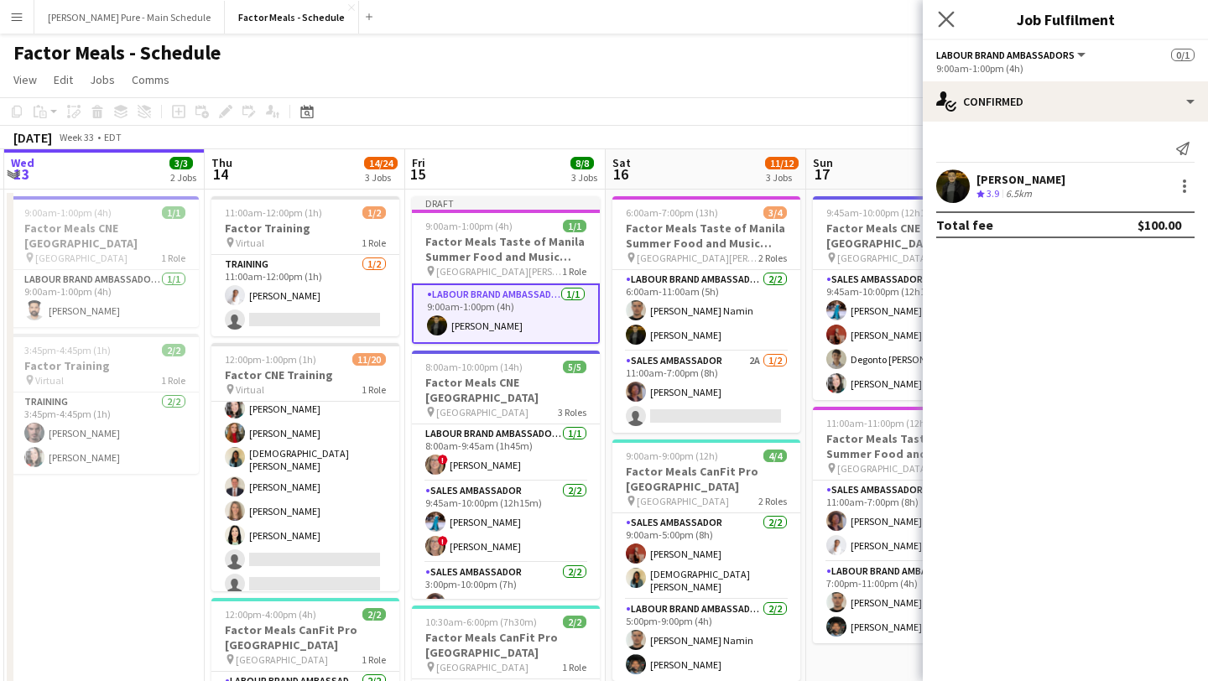
click at [939, 29] on app-icon "Close pop-in" at bounding box center [946, 20] width 24 height 24
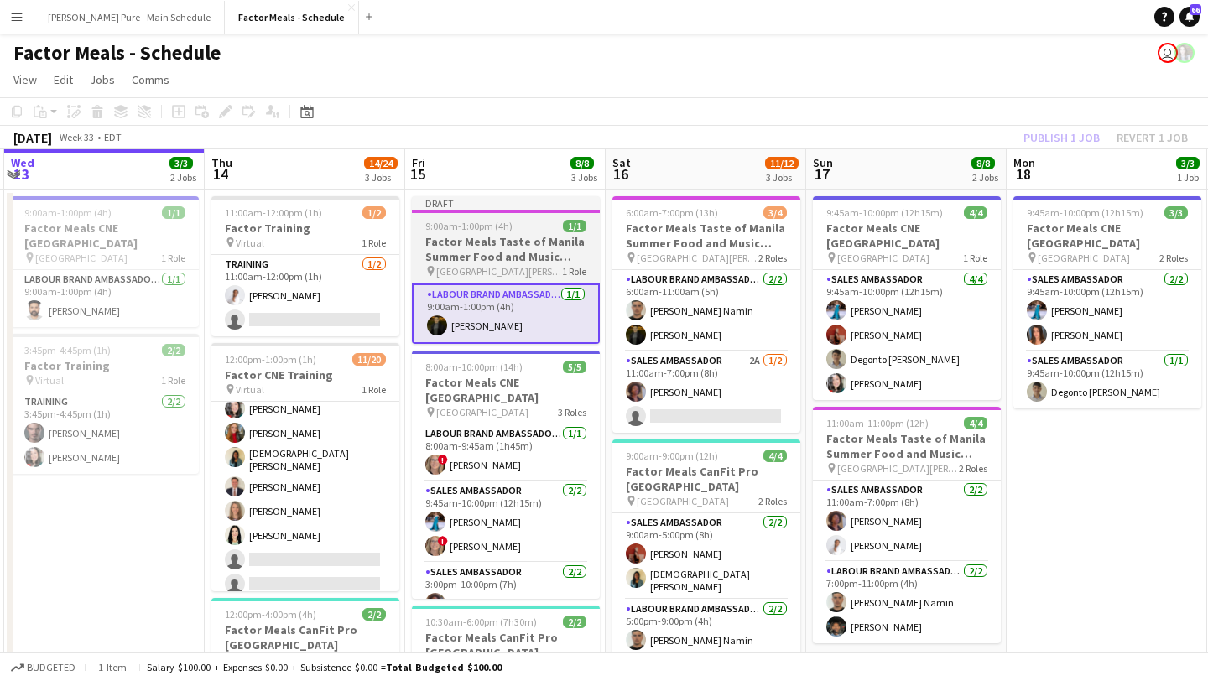
click at [502, 236] on h3 "Factor Meals Taste of Manila Summer Food and Music Festival Toronto" at bounding box center [506, 249] width 188 height 30
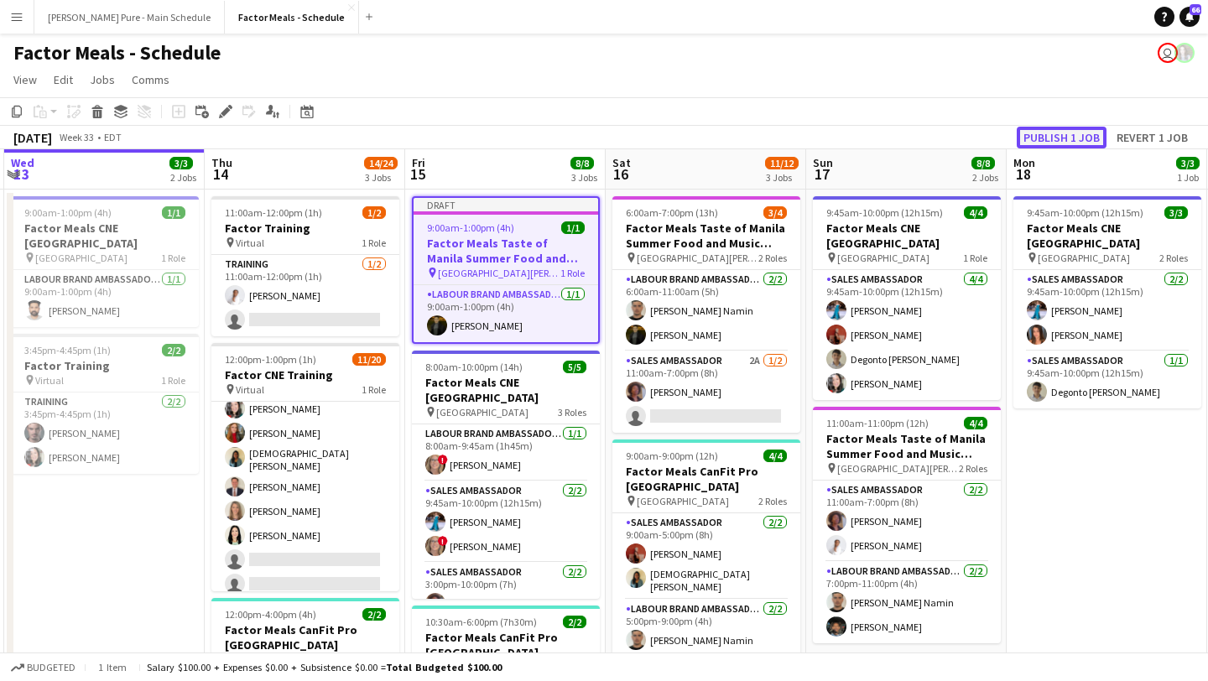
click at [1059, 138] on button "Publish 1 job" at bounding box center [1061, 138] width 90 height 22
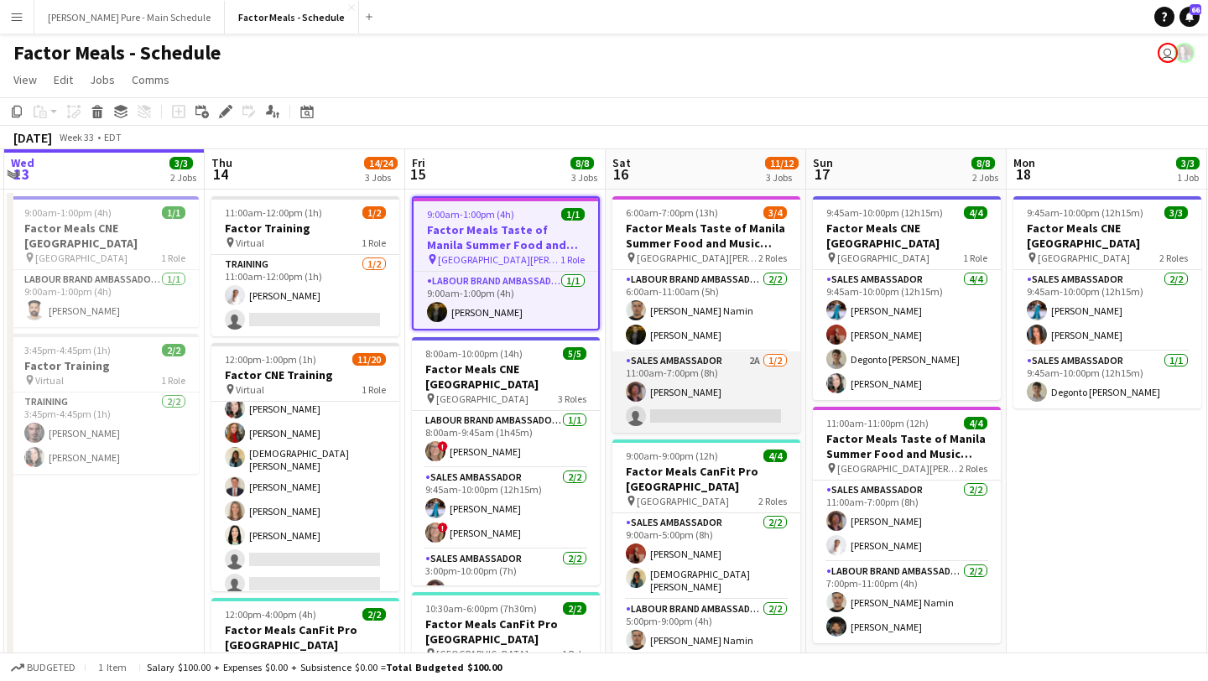
click at [728, 392] on app-card-role "Sales Ambassador 2A 1/2 11:00am-7:00pm (8h) Destiny Kondell single-neutral-acti…" at bounding box center [706, 391] width 188 height 81
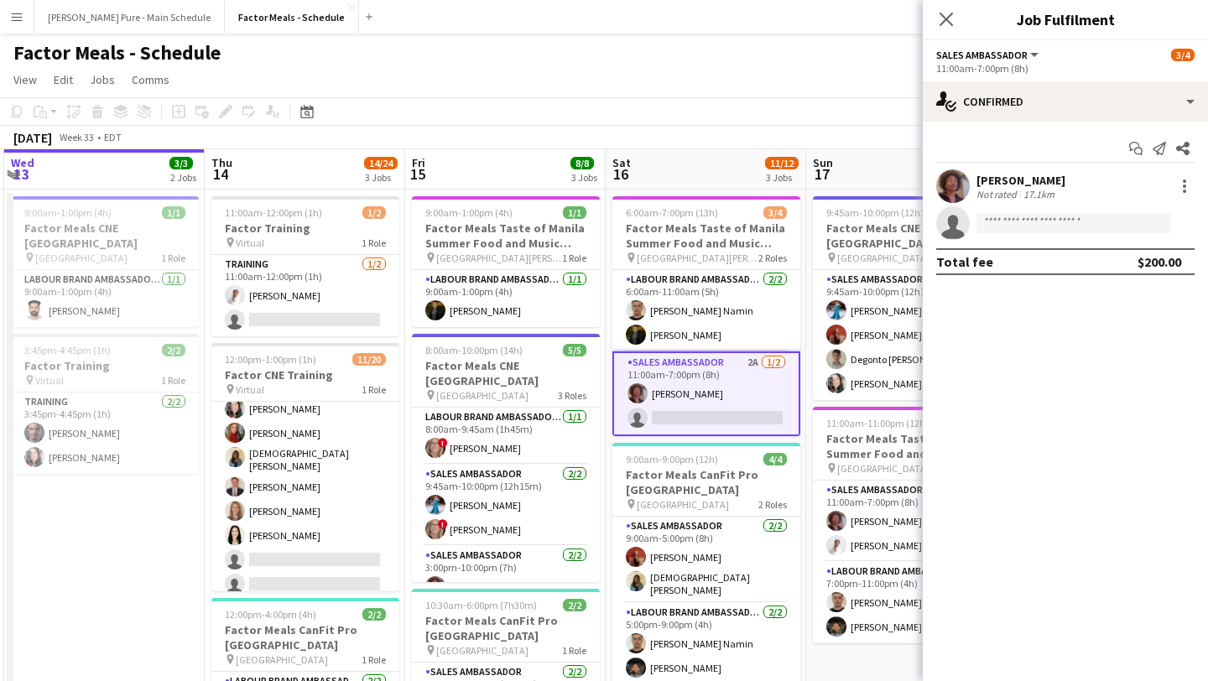
click at [1143, 66] on div "11:00am-7:00pm (8h)" at bounding box center [1065, 68] width 258 height 13
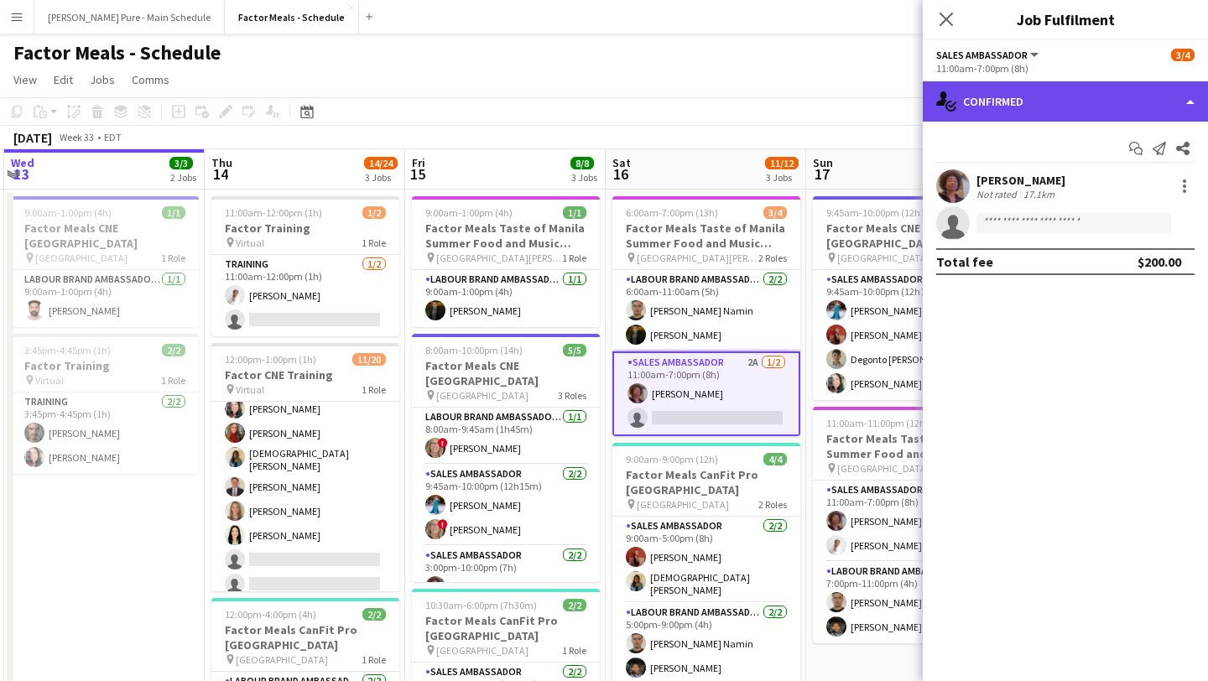
click at [1141, 106] on div "single-neutral-actions-check-2 Confirmed" at bounding box center [1064, 101] width 285 height 40
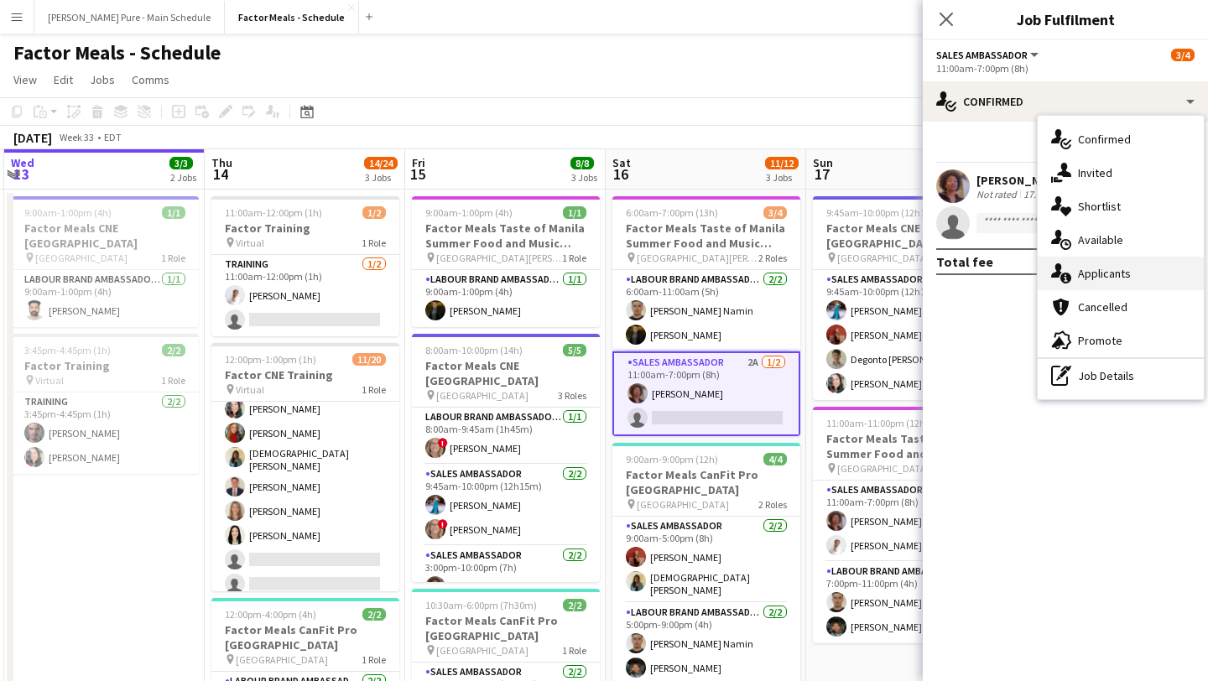
drag, startPoint x: 1129, startPoint y: 253, endPoint x: 1130, endPoint y: 263, distance: 10.2
click at [1130, 263] on div "single-neutral-actions-check-2 Confirmed single-neutral-actions-share-1 Invited…" at bounding box center [1120, 257] width 166 height 283
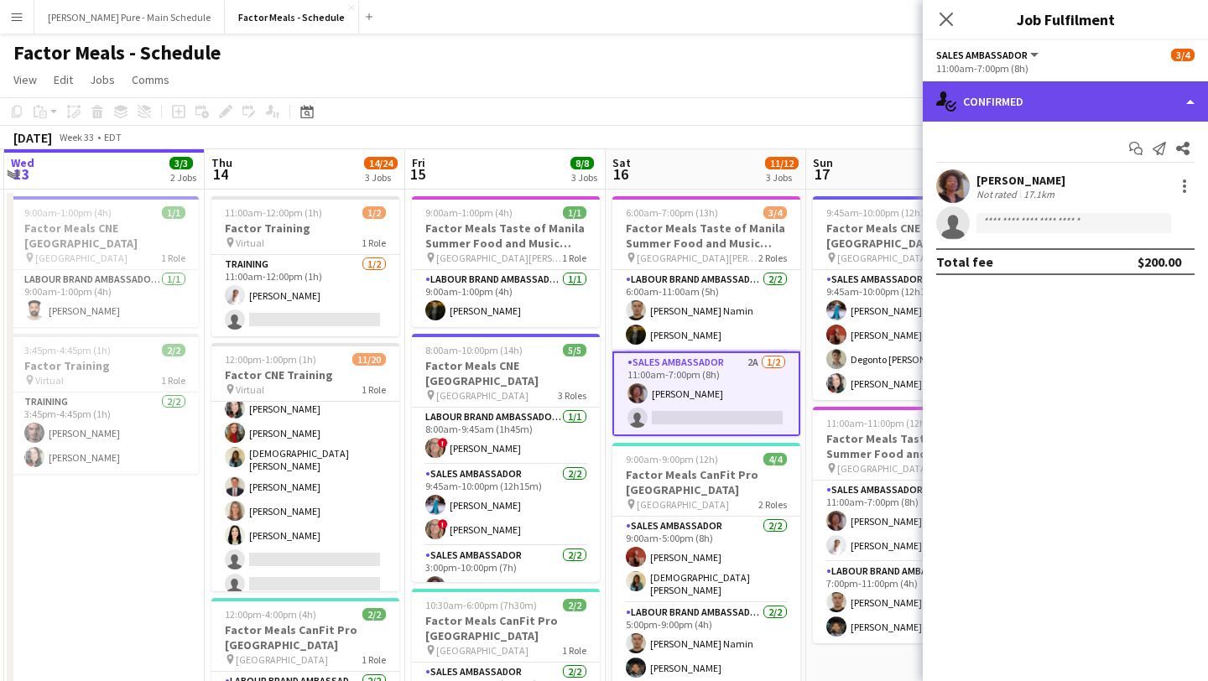
click at [1100, 106] on div "single-neutral-actions-check-2 Confirmed" at bounding box center [1064, 101] width 285 height 40
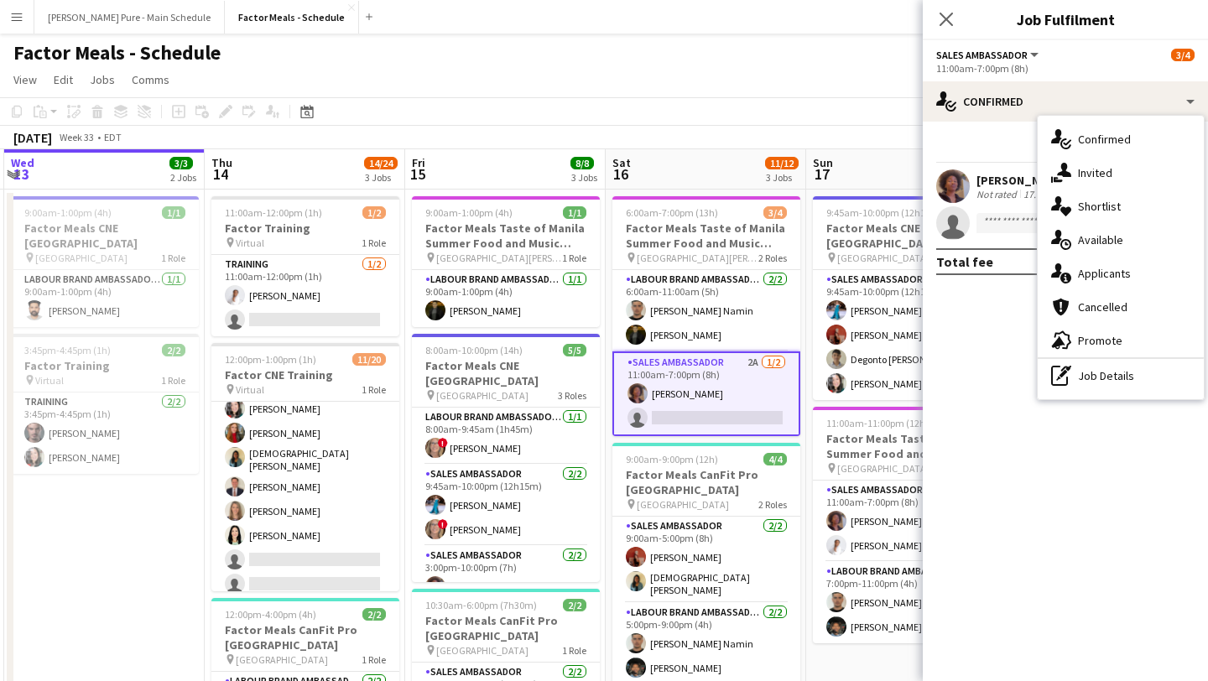
click at [1101, 273] on div "single-neutral-actions-information Applicants" at bounding box center [1120, 274] width 166 height 34
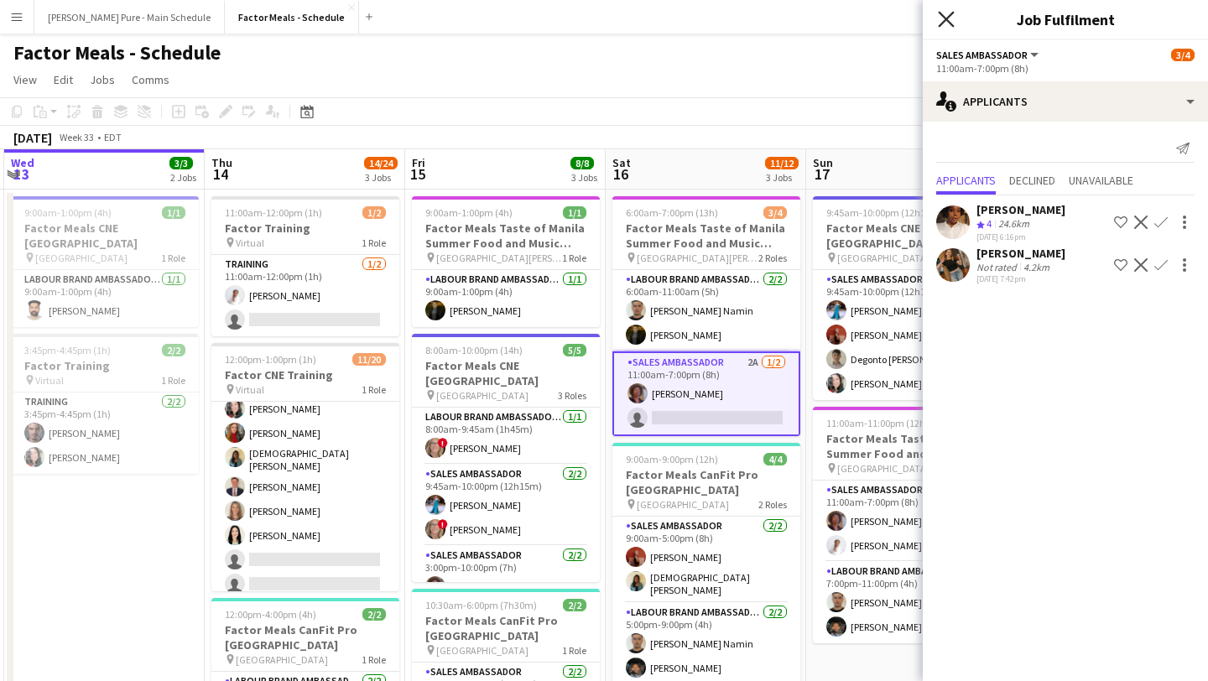
click at [951, 20] on icon "Close pop-in" at bounding box center [945, 19] width 16 height 16
